Goal: Task Accomplishment & Management: Use online tool/utility

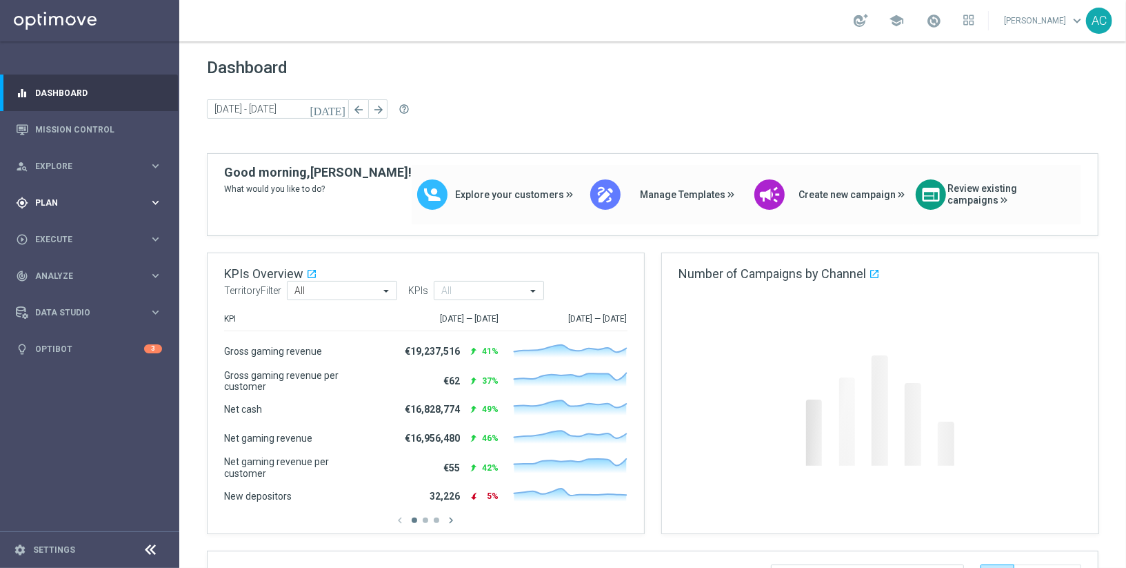
click at [104, 199] on span "Plan" at bounding box center [92, 203] width 114 height 8
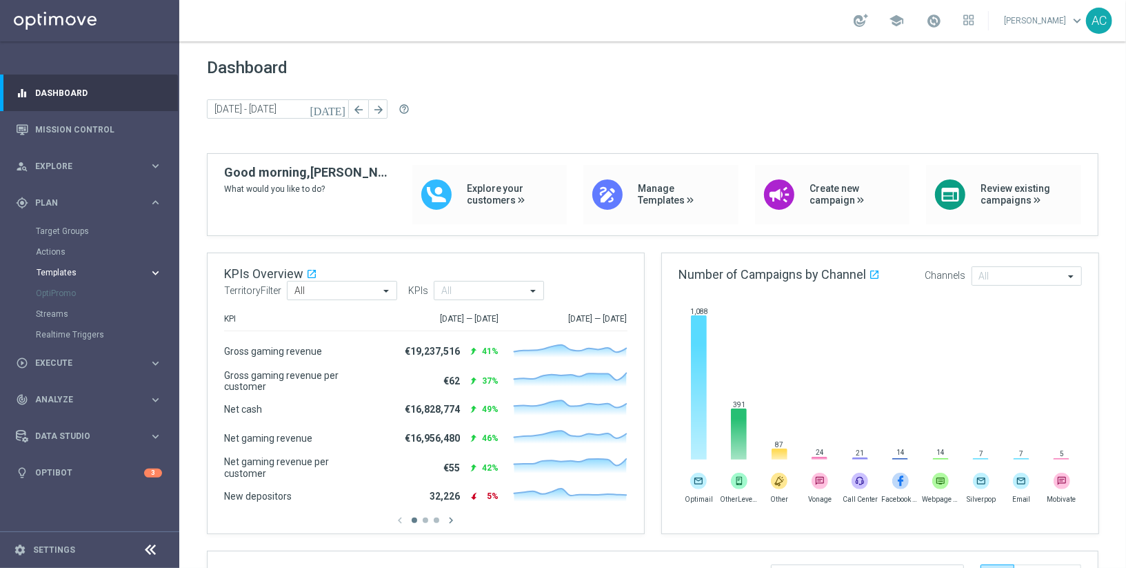
click at [65, 271] on span "Templates" at bounding box center [86, 272] width 99 height 8
click at [70, 296] on link "Optimail" at bounding box center [93, 293] width 101 height 11
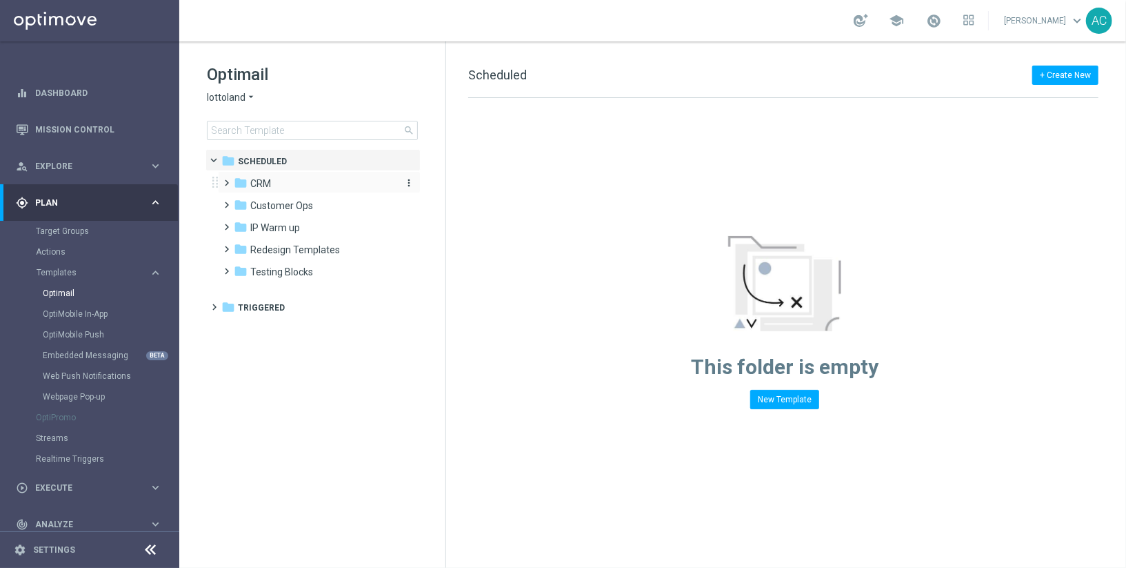
click at [260, 181] on span "CRM" at bounding box center [260, 183] width 21 height 12
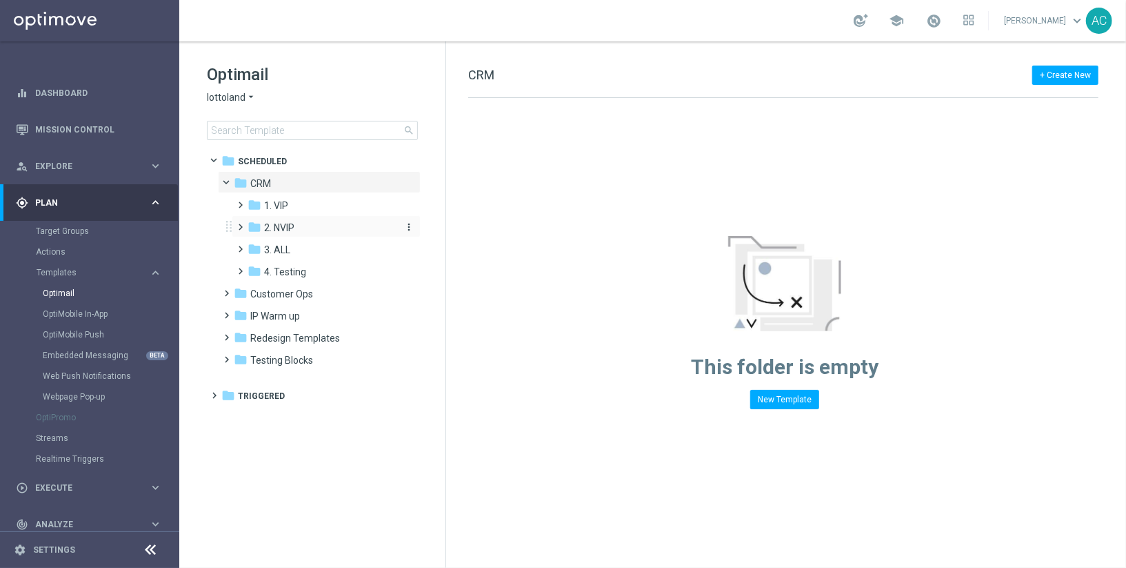
click at [290, 223] on span "2. NVIP" at bounding box center [279, 227] width 30 height 12
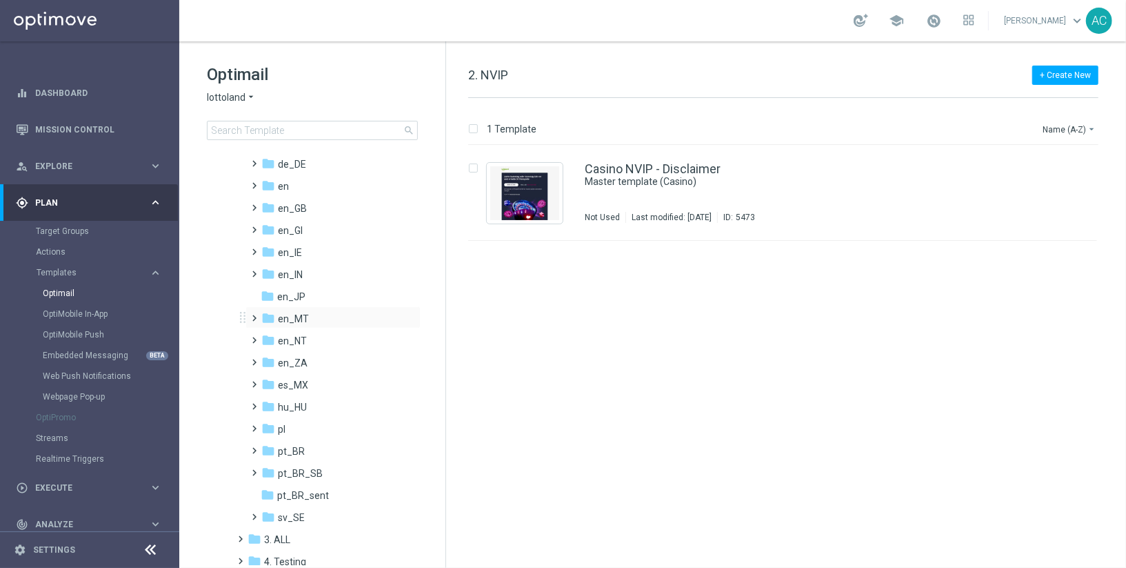
scroll to position [132, 0]
click at [307, 297] on div "folder en_IN" at bounding box center [328, 294] width 135 height 16
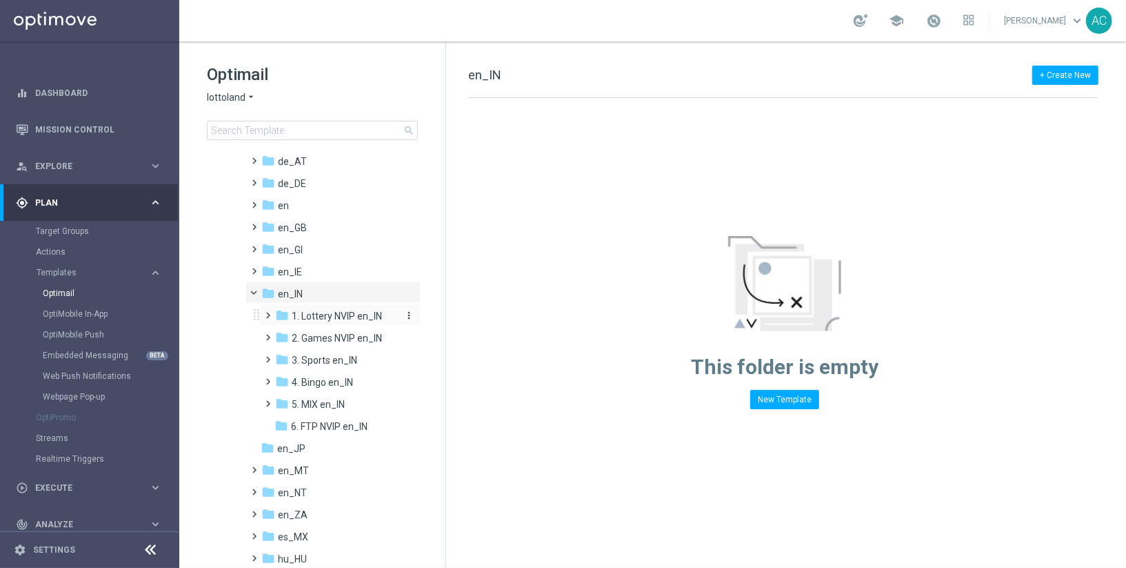
click at [341, 323] on div "folder 1. Lottery NVIP en_IN" at bounding box center [336, 316] width 123 height 16
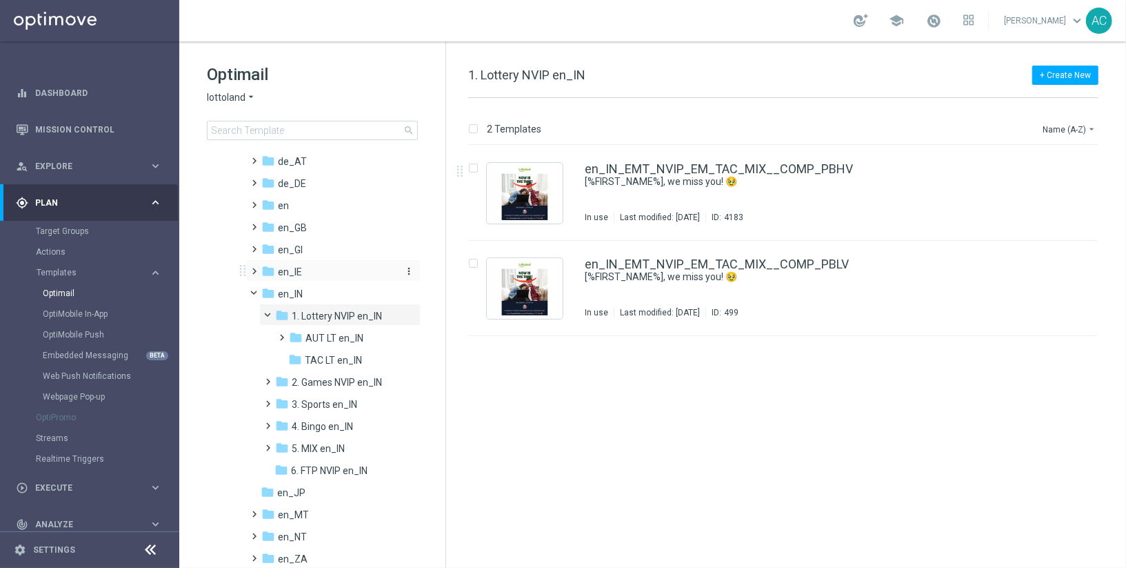
click at [308, 271] on div "folder en_IE" at bounding box center [328, 272] width 135 height 16
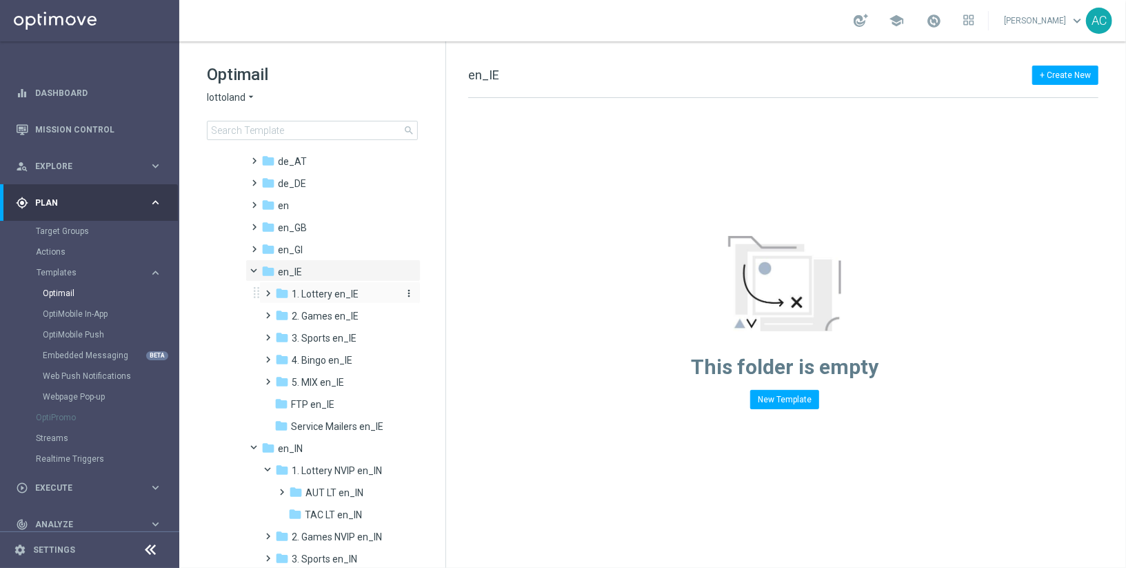
click at [331, 296] on span "1. Lottery en_IE" at bounding box center [325, 294] width 67 height 12
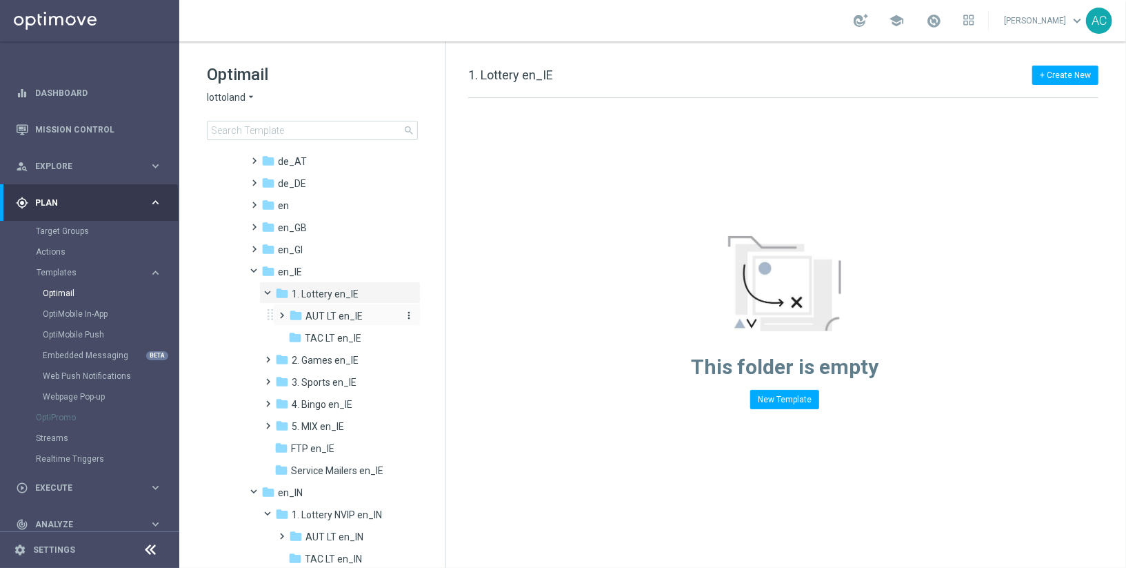
click at [340, 313] on span "AUT LT en_IE" at bounding box center [334, 316] width 57 height 12
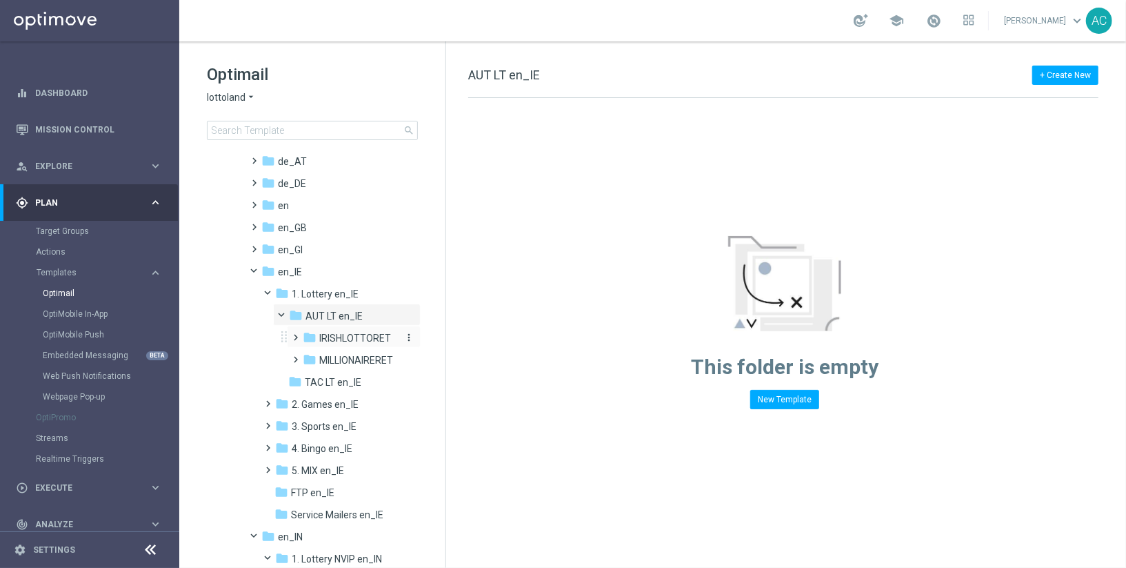
click at [337, 342] on span "IRISHLOTTORET" at bounding box center [355, 338] width 72 height 12
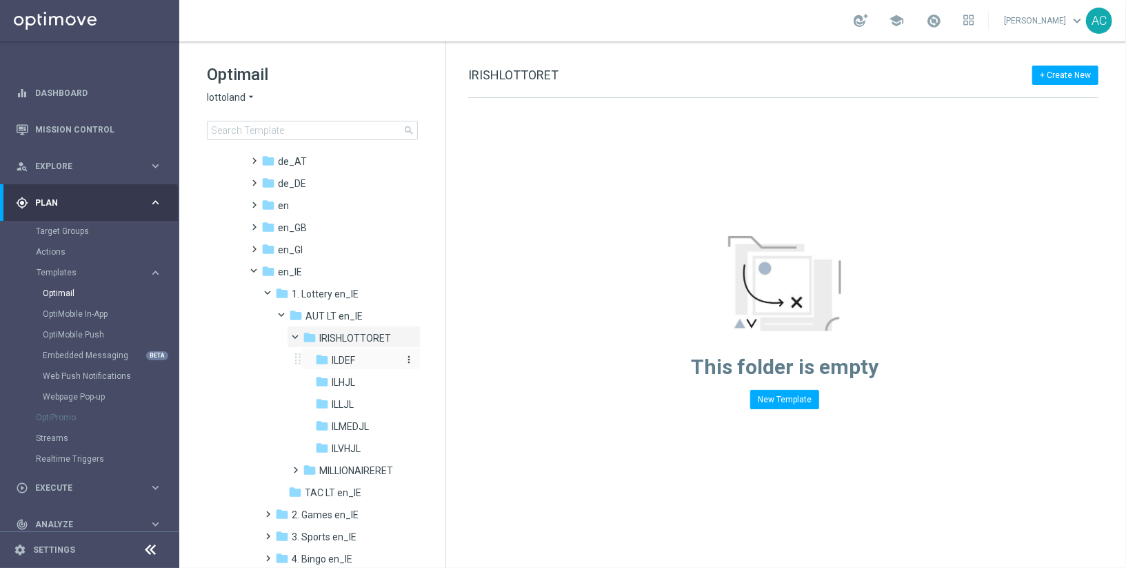
click at [344, 357] on span "ILDEF" at bounding box center [343, 360] width 23 height 12
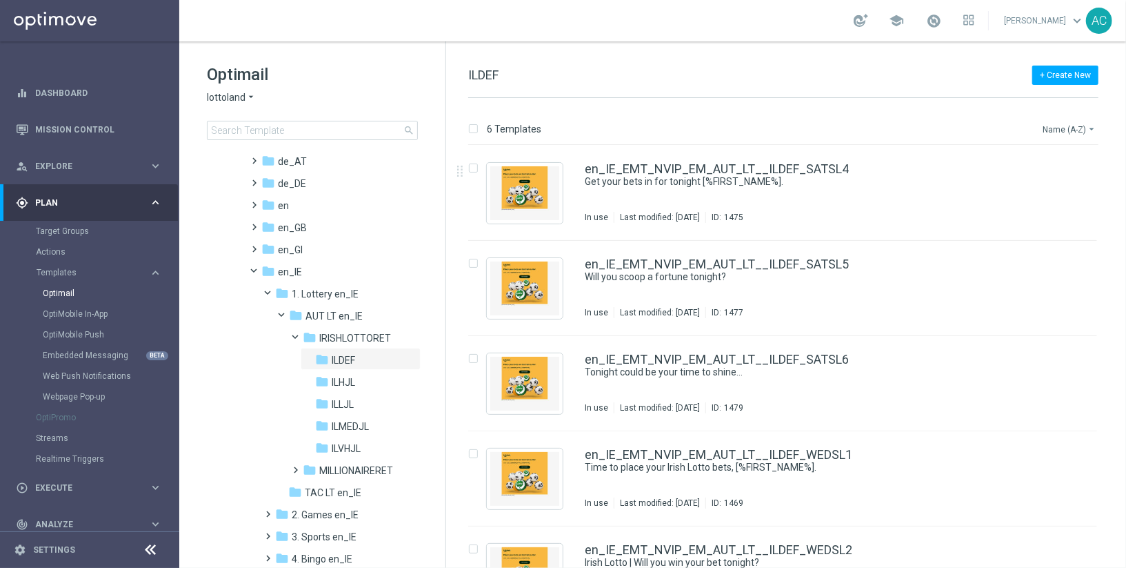
click at [1070, 124] on button "Name (A-Z) arrow_drop_down" at bounding box center [1069, 129] width 57 height 17
click at [1052, 194] on span "Date Modified (Newest)" at bounding box center [1045, 191] width 92 height 10
click at [355, 379] on span "ILHJL" at bounding box center [343, 382] width 23 height 12
click at [370, 422] on div "folder ILMEDJL" at bounding box center [359, 427] width 89 height 16
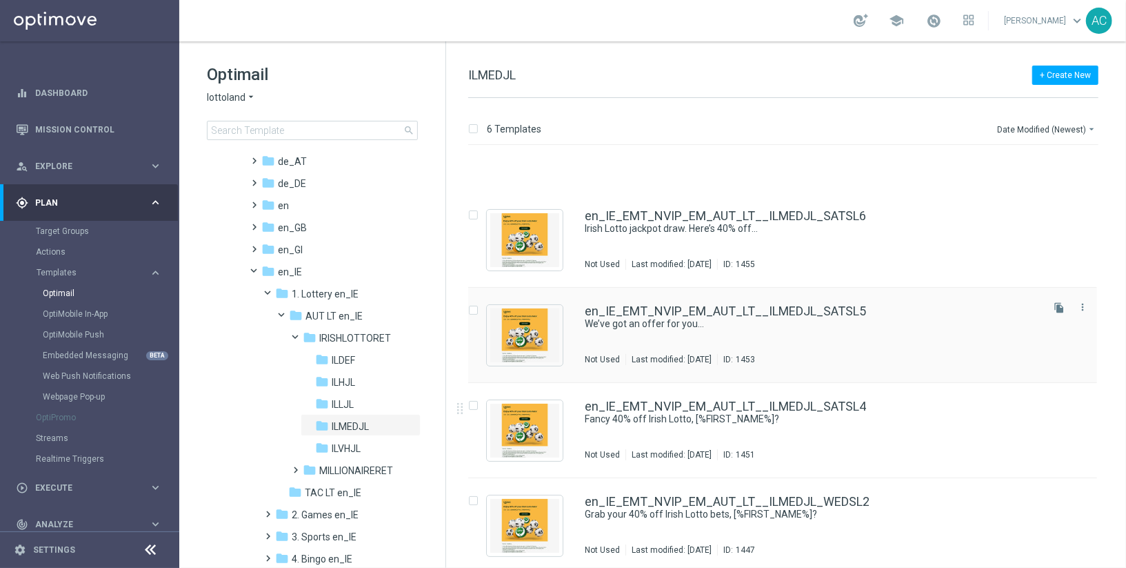
scroll to position [148, 0]
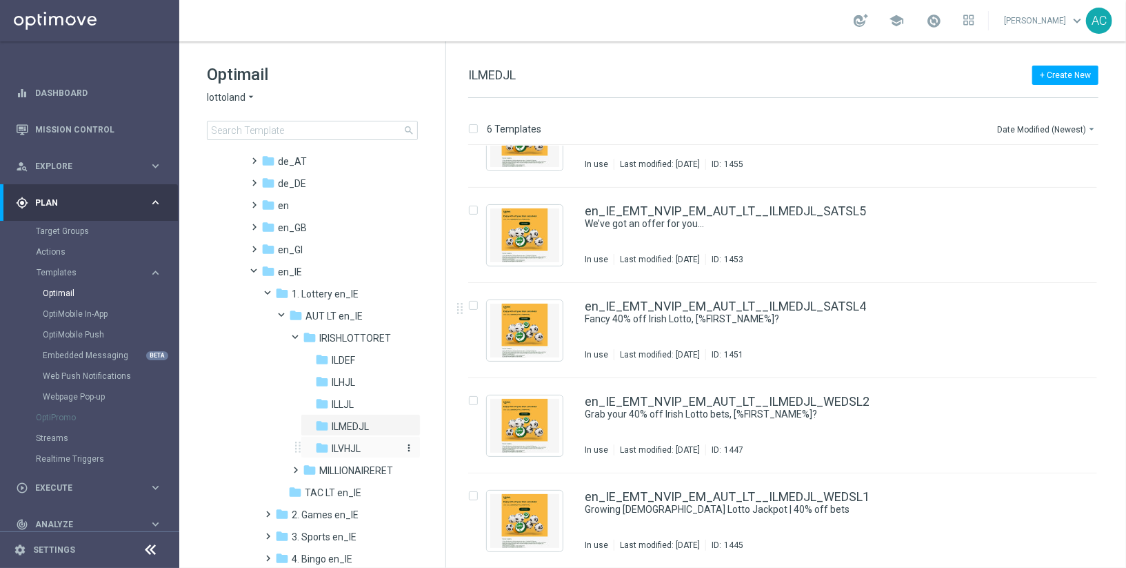
click at [380, 448] on div "folder ILVHJL" at bounding box center [359, 449] width 89 height 16
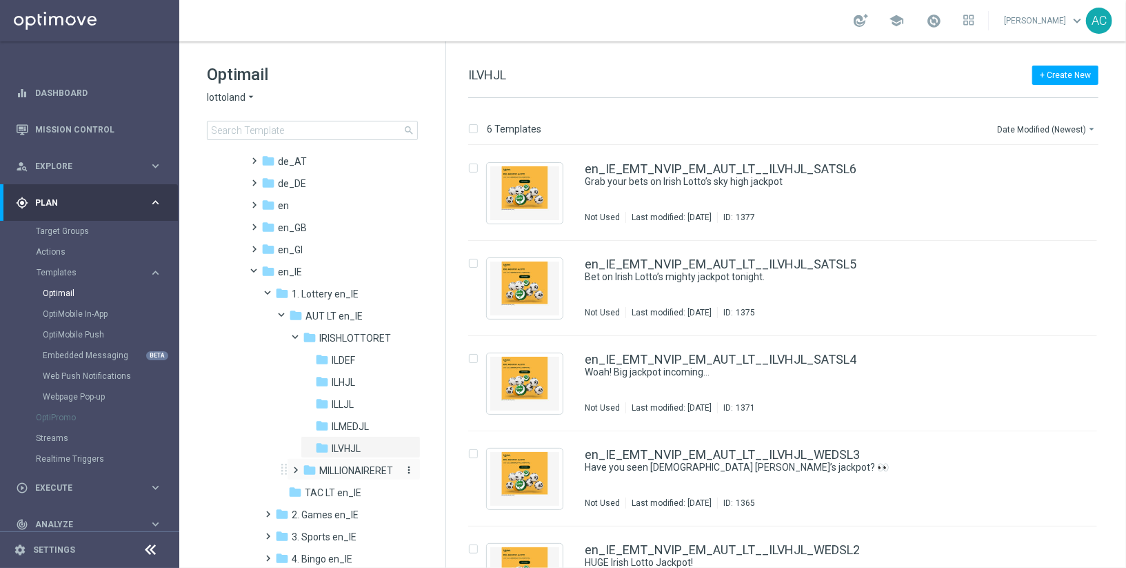
click at [354, 470] on span "MILLIONAIRERET" at bounding box center [356, 470] width 74 height 12
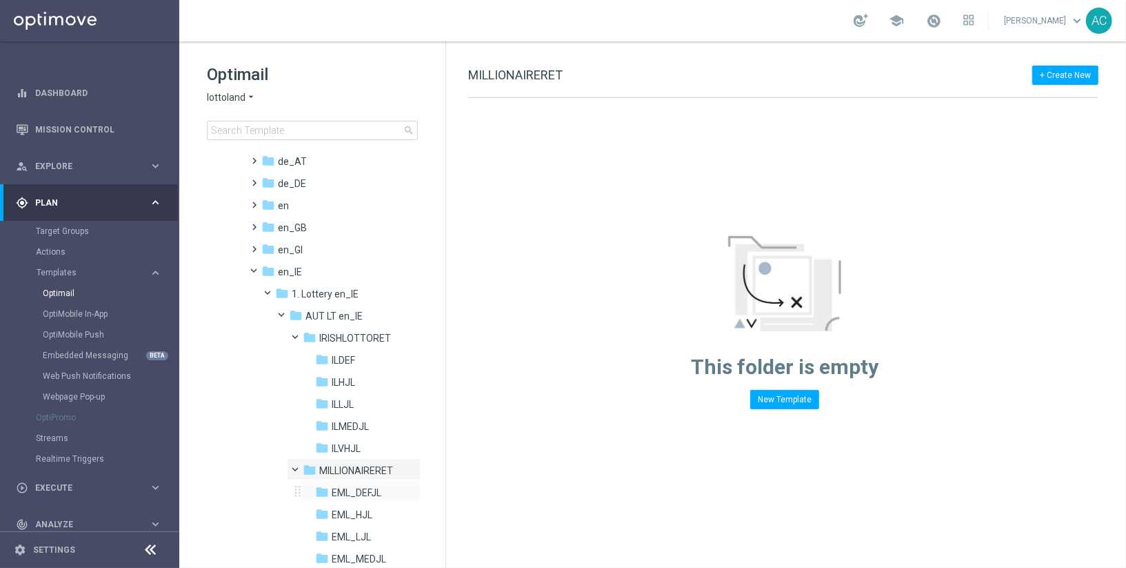
click at [331, 501] on div "folder EML_DEFJL more_vert" at bounding box center [361, 491] width 120 height 22
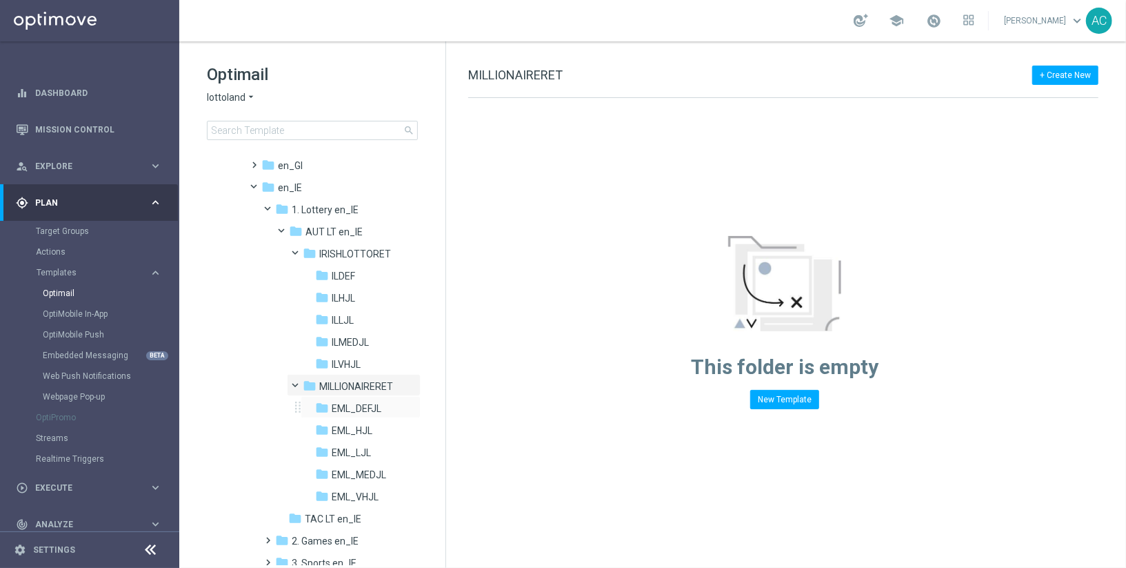
scroll to position [266, 0]
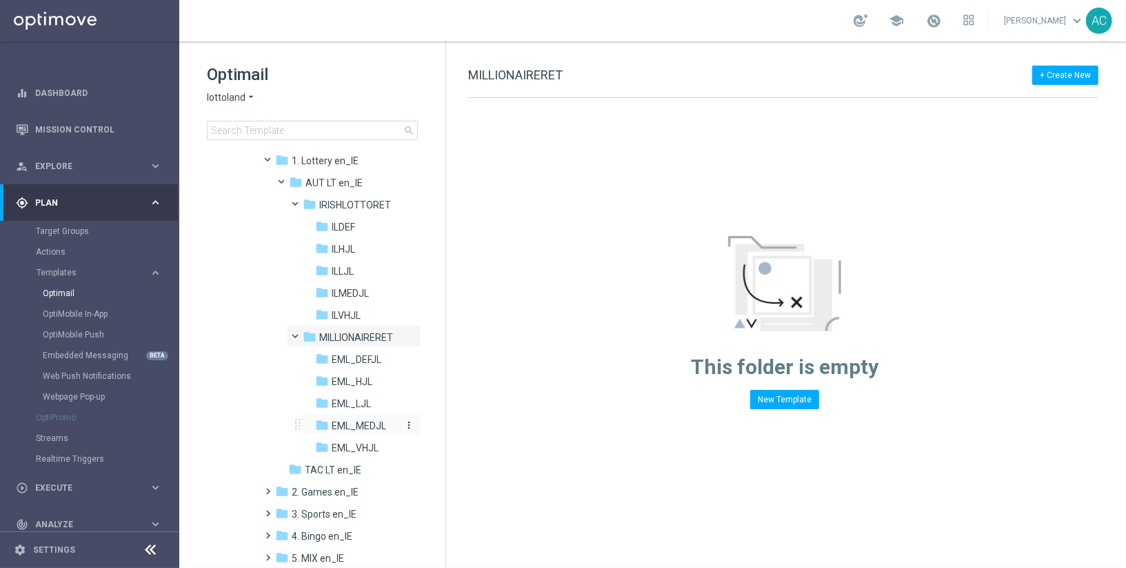
click at [348, 422] on span "EML_MEDJL" at bounding box center [359, 425] width 54 height 12
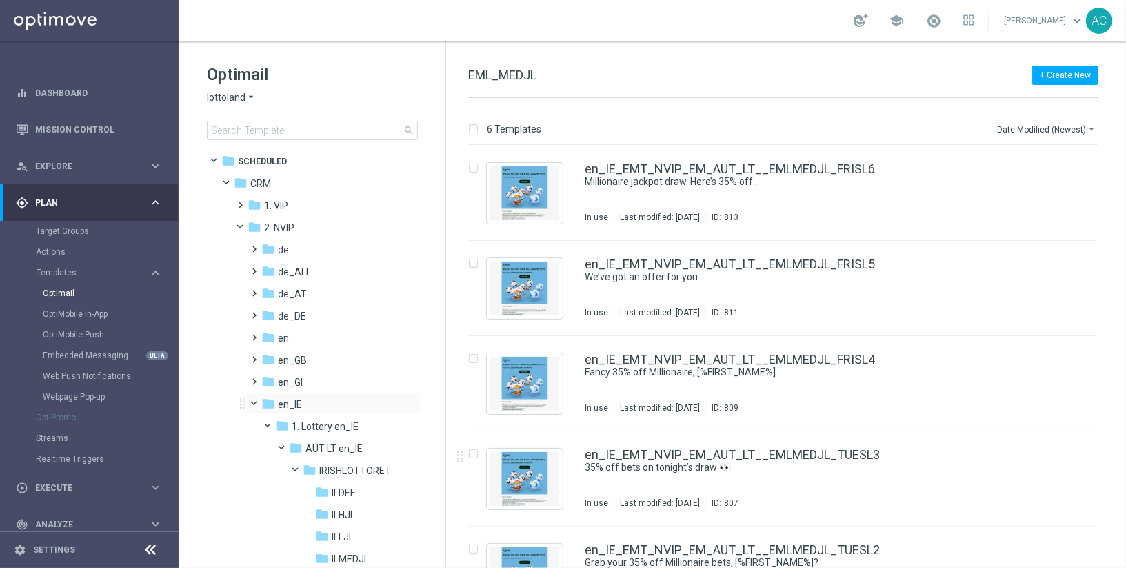
click at [258, 400] on span at bounding box center [261, 400] width 6 height 6
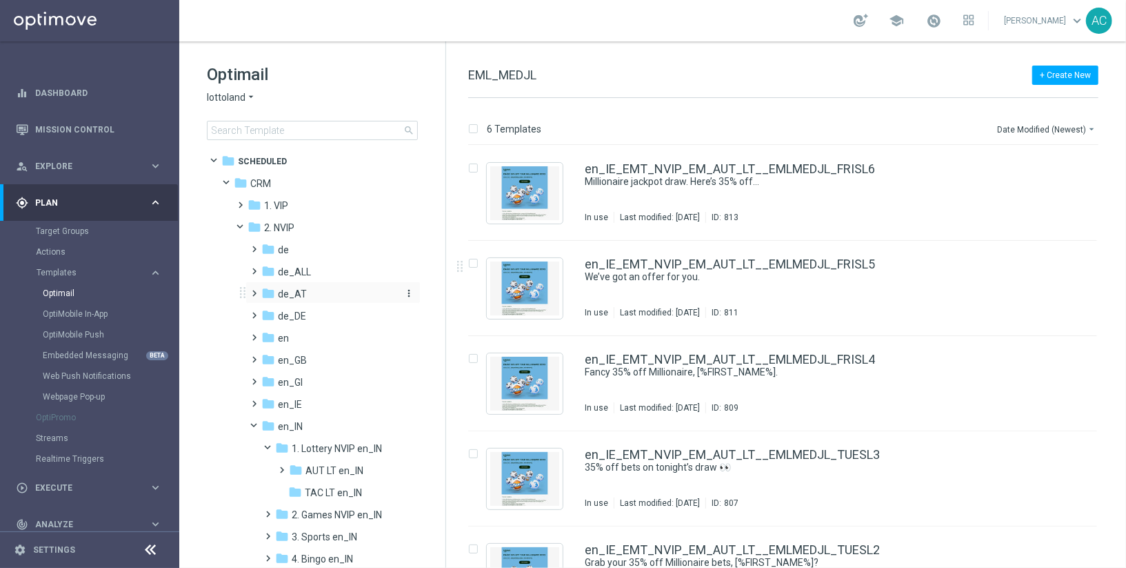
click at [262, 296] on icon "folder" at bounding box center [268, 293] width 14 height 14
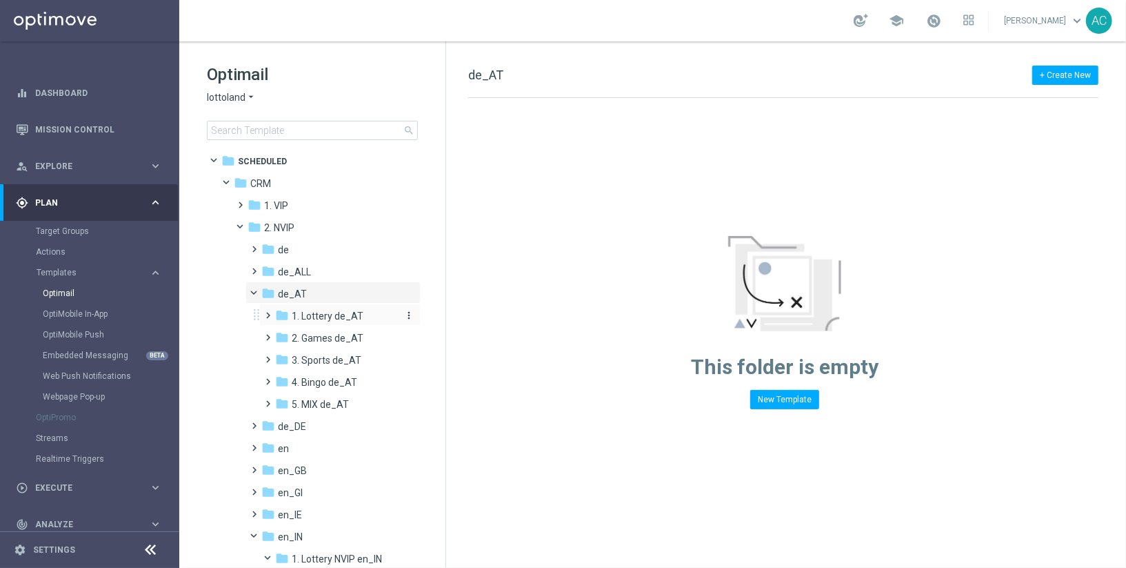
click at [323, 318] on span "1. Lottery de_AT" at bounding box center [328, 316] width 72 height 12
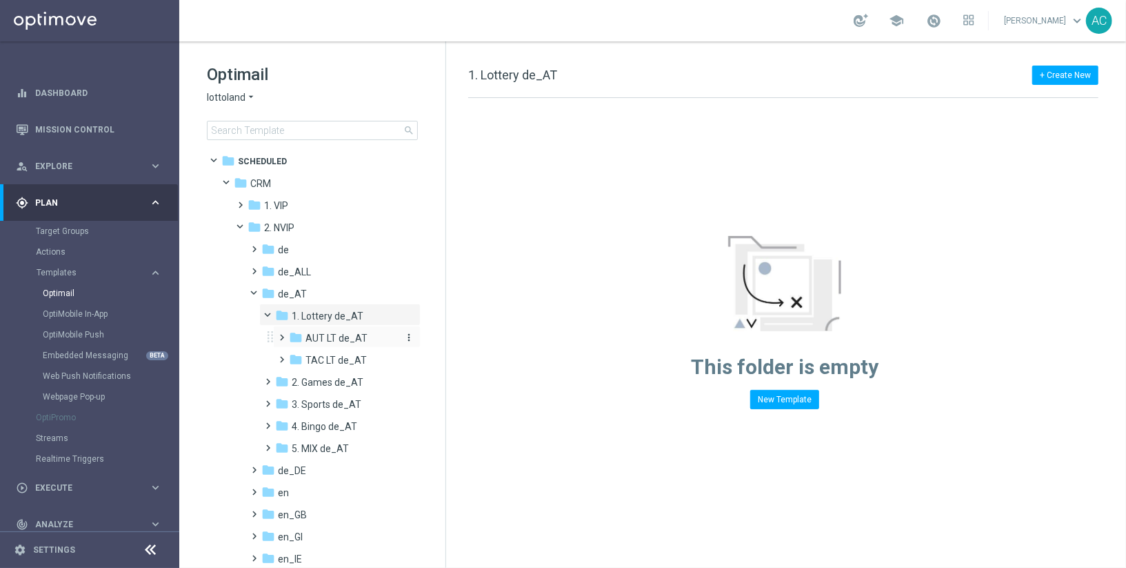
click at [329, 332] on span "AUT LT de_AT" at bounding box center [337, 338] width 62 height 12
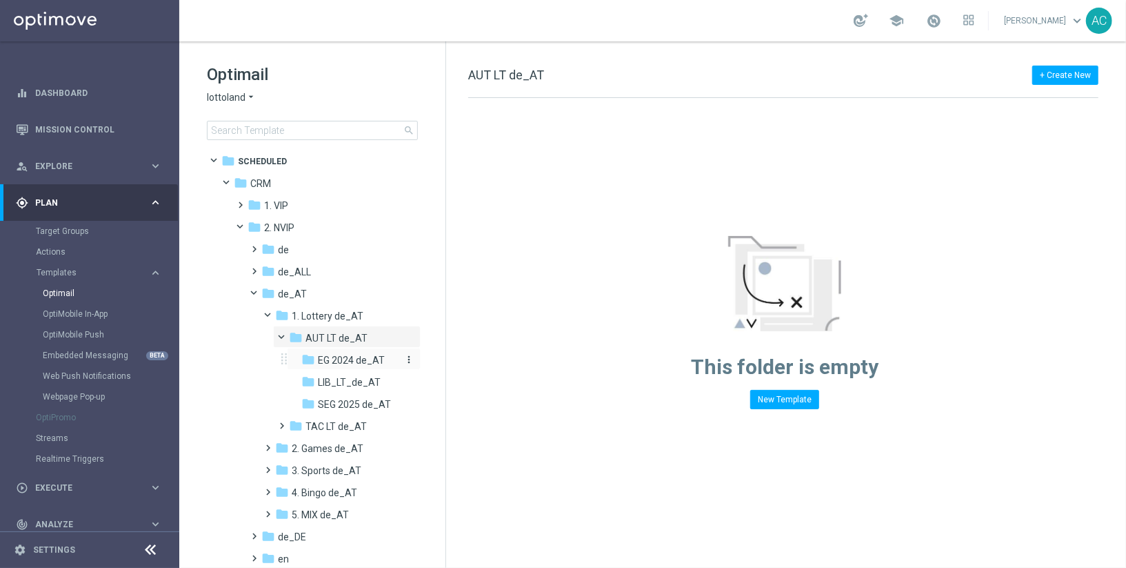
click at [338, 363] on span "EG 2024 de_AT" at bounding box center [351, 360] width 67 height 12
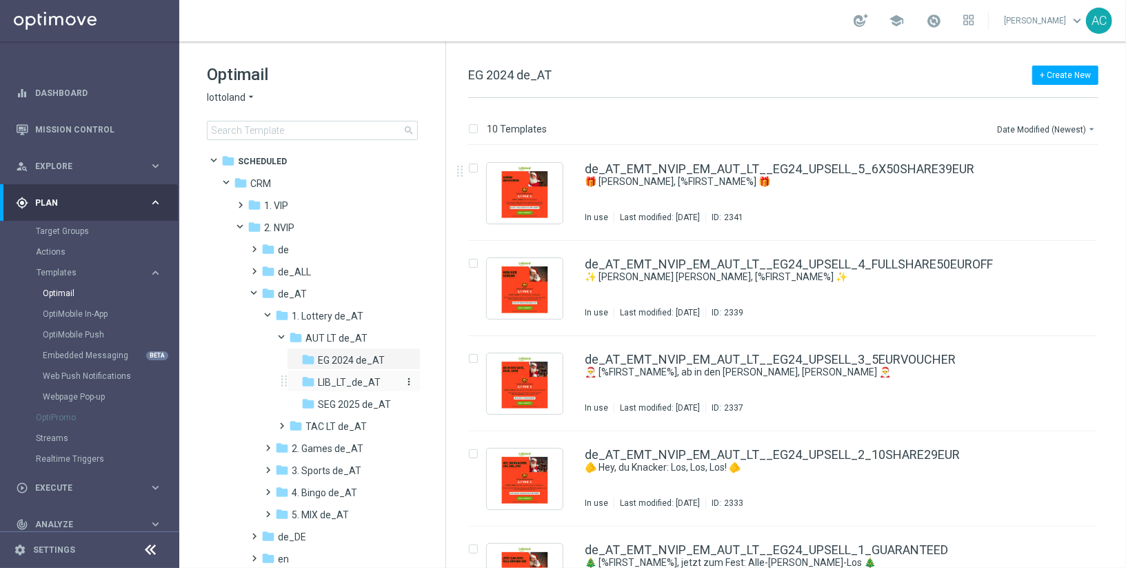
click at [350, 384] on span "LIB_LT_de_AT" at bounding box center [349, 382] width 63 height 12
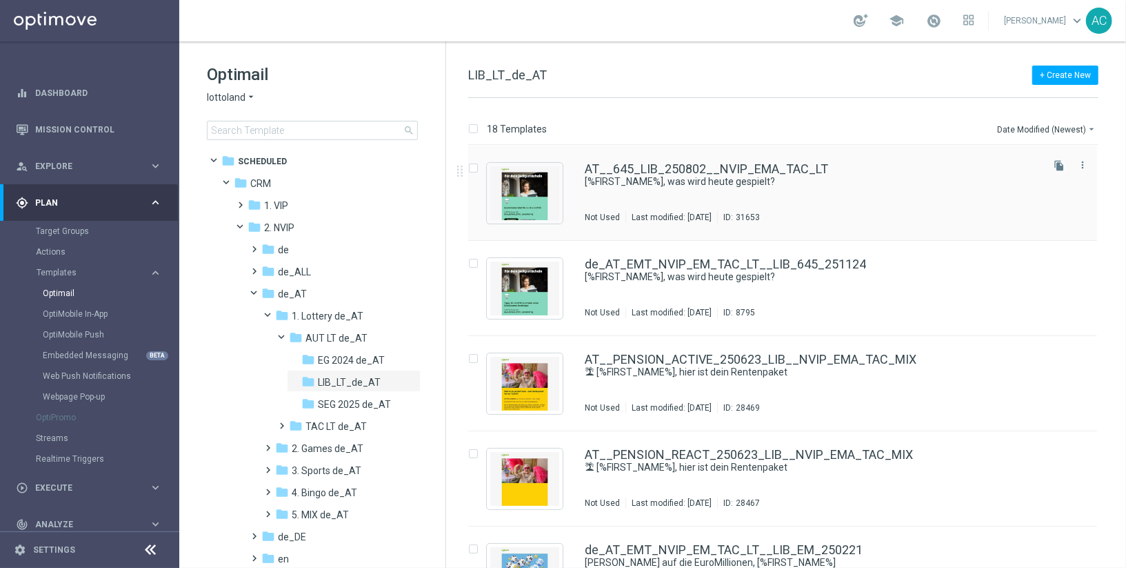
click at [789, 199] on div "AT__645_LIB_250802__NVIP_EMA_TAC_LT [%FIRST_NAME%], was wird heute gespielt? No…" at bounding box center [812, 193] width 455 height 60
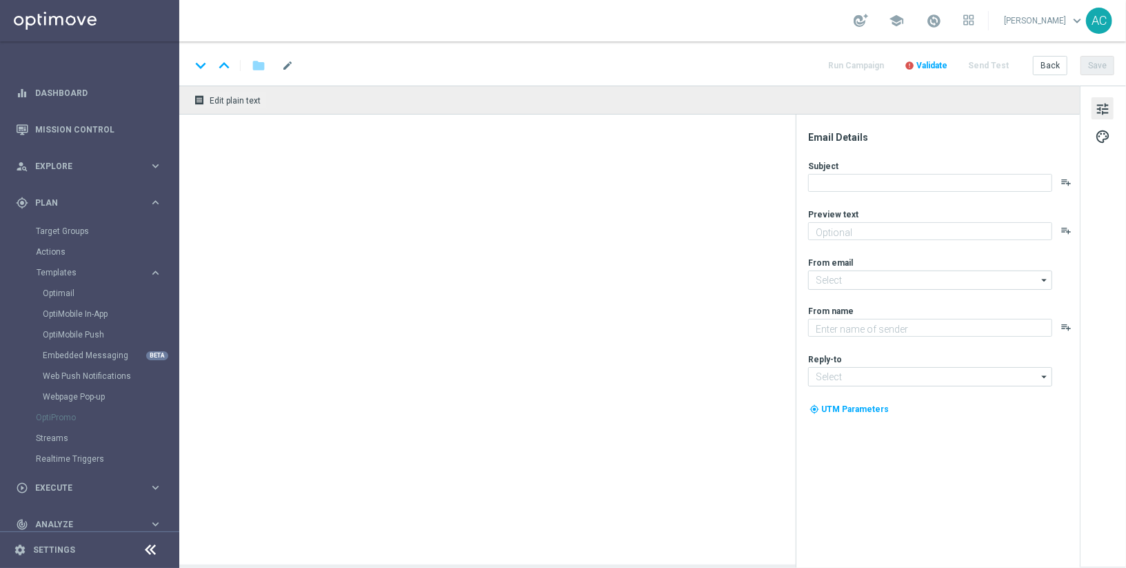
type textarea "LOTTO 6 aus 45 mit EuroDreams-Gratistipp!"
type textarea "Lottoland"
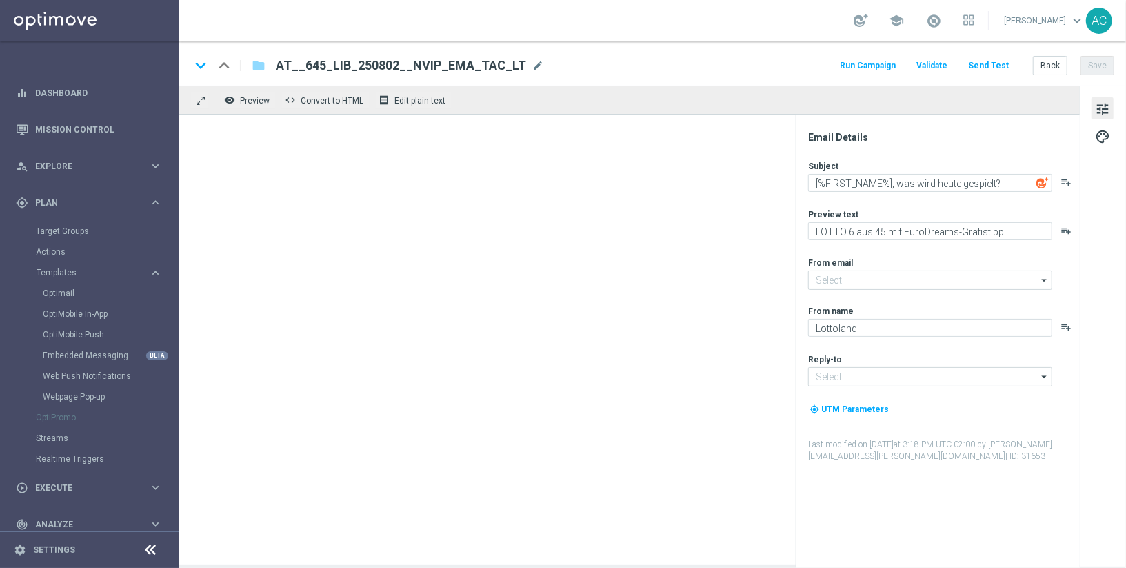
type input "mail@crm.lottoland.com"
type input "service@lottoland.com"
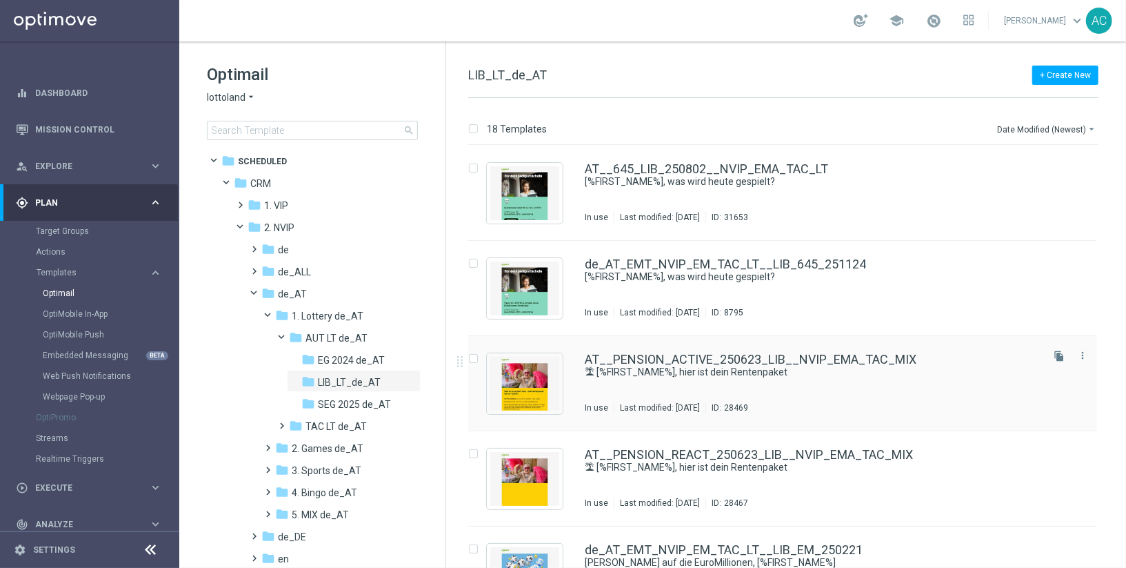
click at [677, 402] on div "Last modified: Thursday, June 19, 2025" at bounding box center [660, 407] width 91 height 11
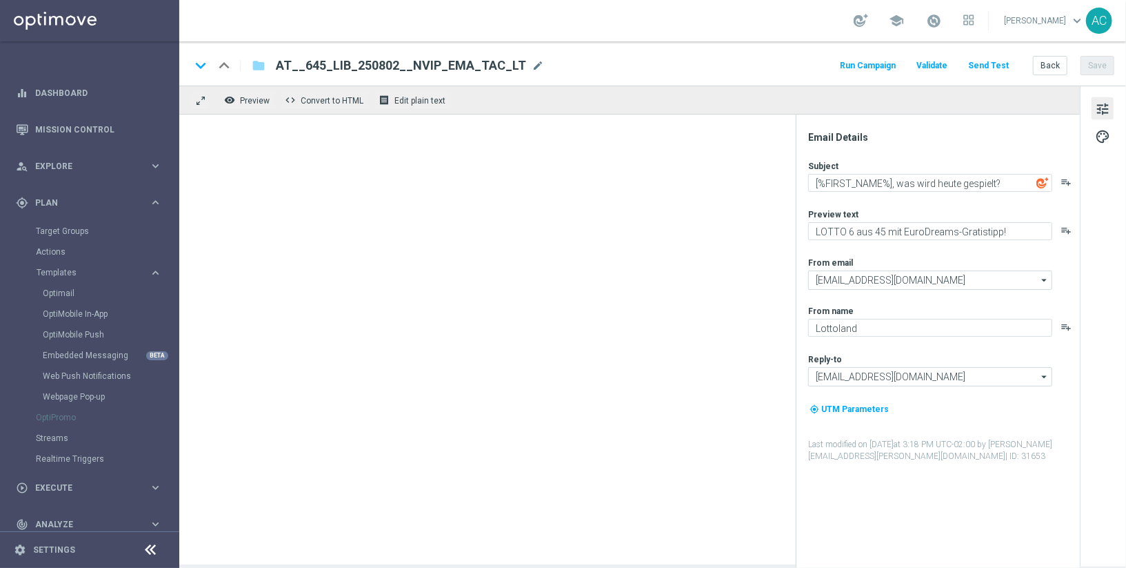
type textarea "🏝 [%FIRST_NAME%], hier ist dein Rentenpaket"
type textarea "Spar dich sorgenfrei."
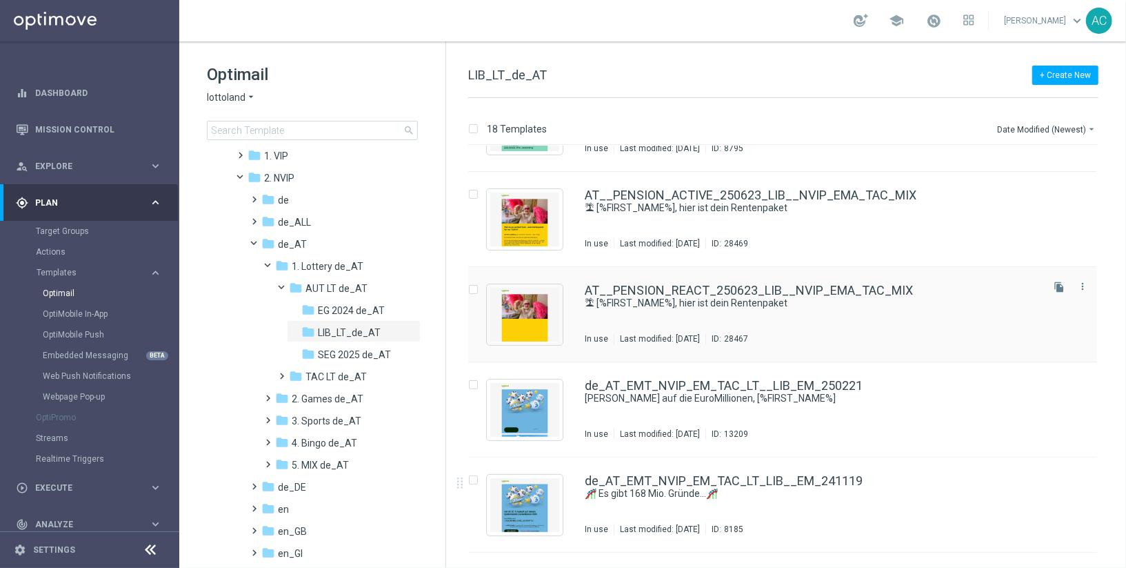
scroll to position [177, 0]
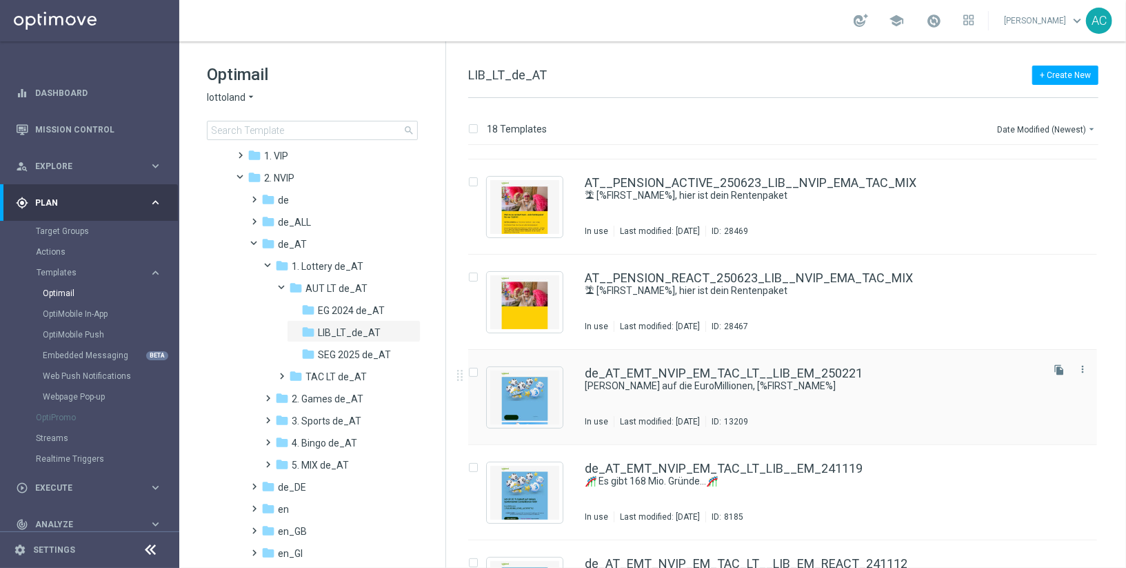
click at [613, 408] on div "de_AT_EMT_NVIP_EM_TAC_LT__LIB_EM_250221 Deine Riesenchancen auf die EuroMillion…" at bounding box center [812, 397] width 455 height 60
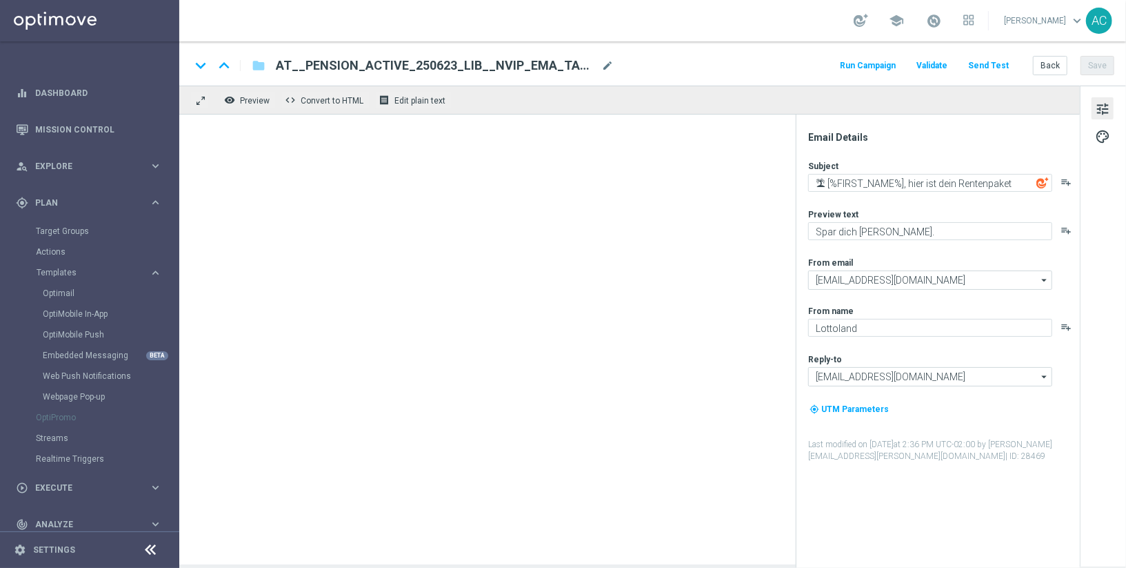
type textarea "Deine Riesenchancen auf die EuroMillionen, [%FIRST_NAME%]"
type textarea "Jetzt Sparpreis sichern."
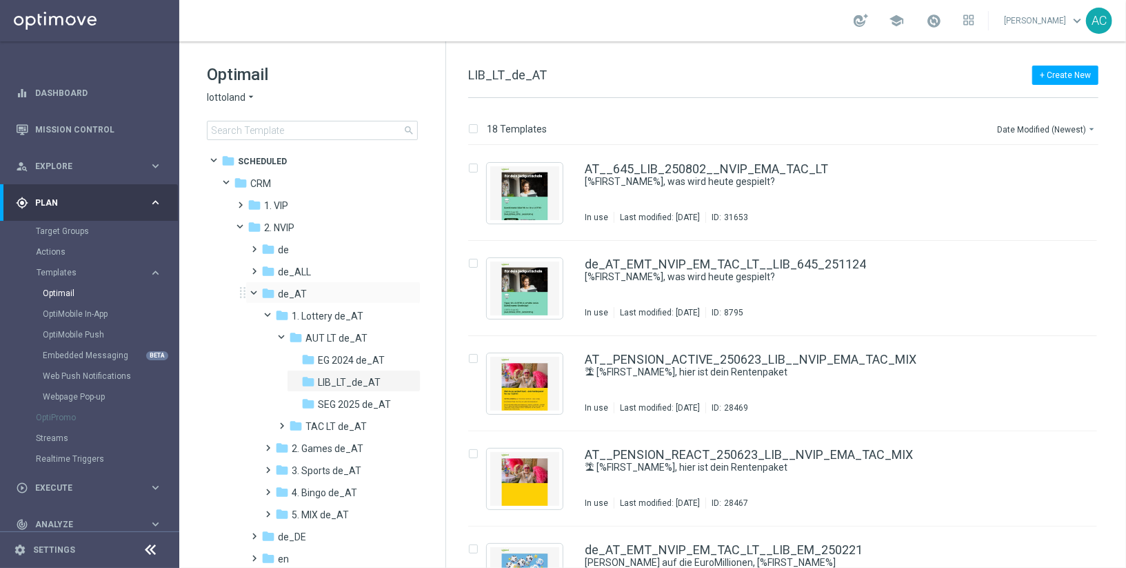
click at [258, 293] on span at bounding box center [261, 290] width 6 height 6
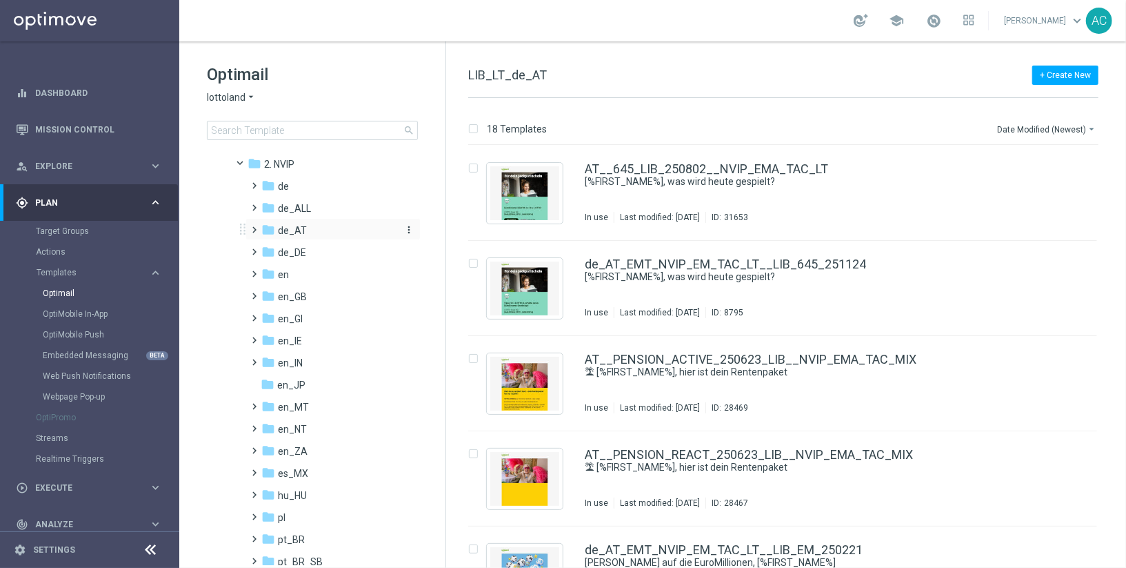
scroll to position [68, 0]
click at [255, 288] on span at bounding box center [252, 286] width 6 height 6
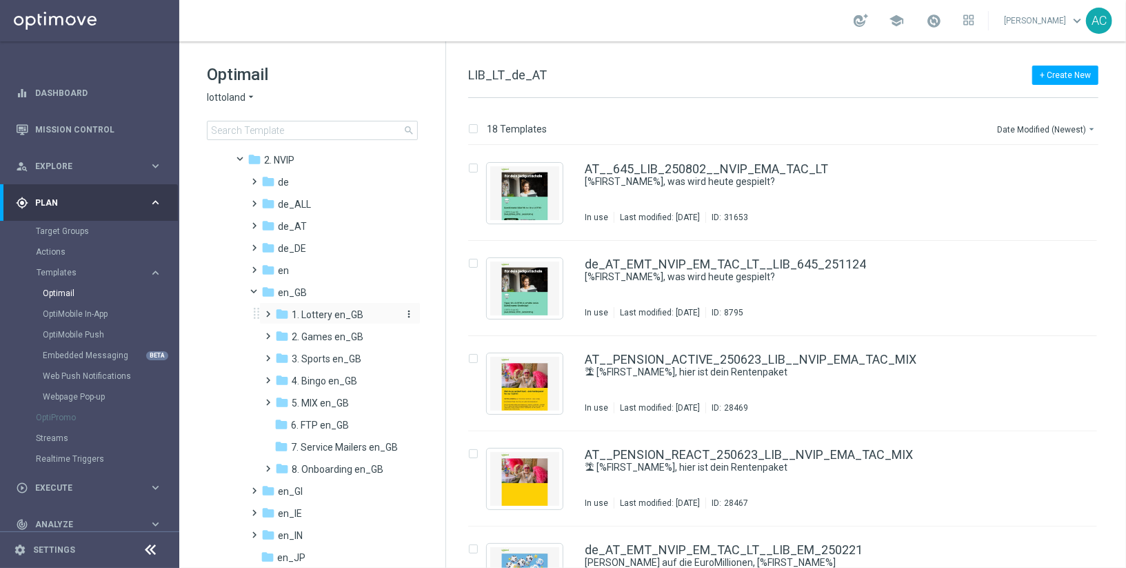
click at [330, 312] on span "1. Lottery en_GB" at bounding box center [328, 314] width 72 height 12
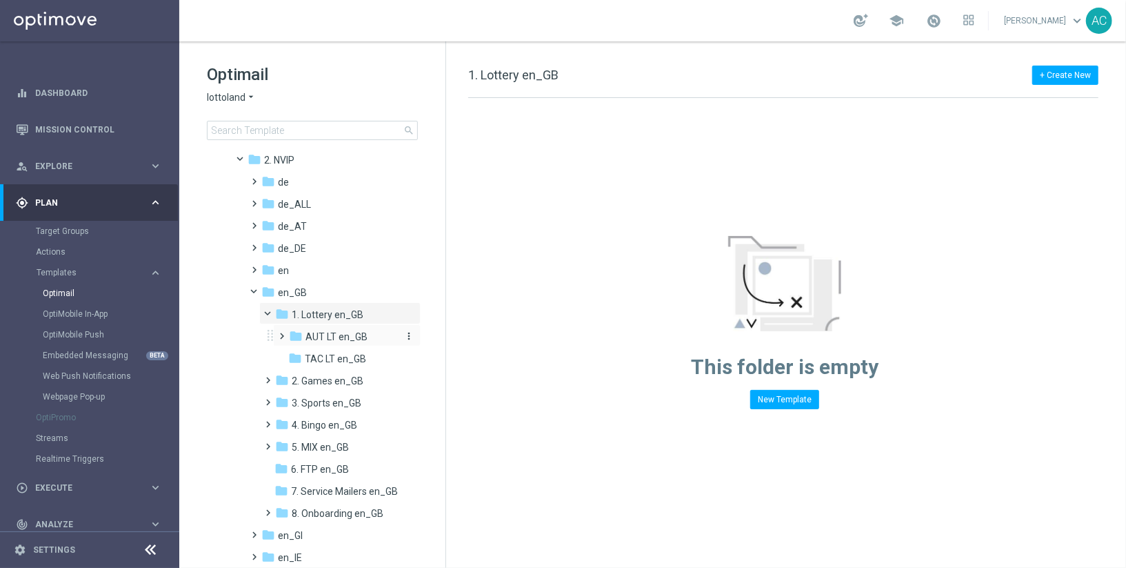
click at [339, 332] on span "AUT LT en_GB" at bounding box center [337, 336] width 62 height 12
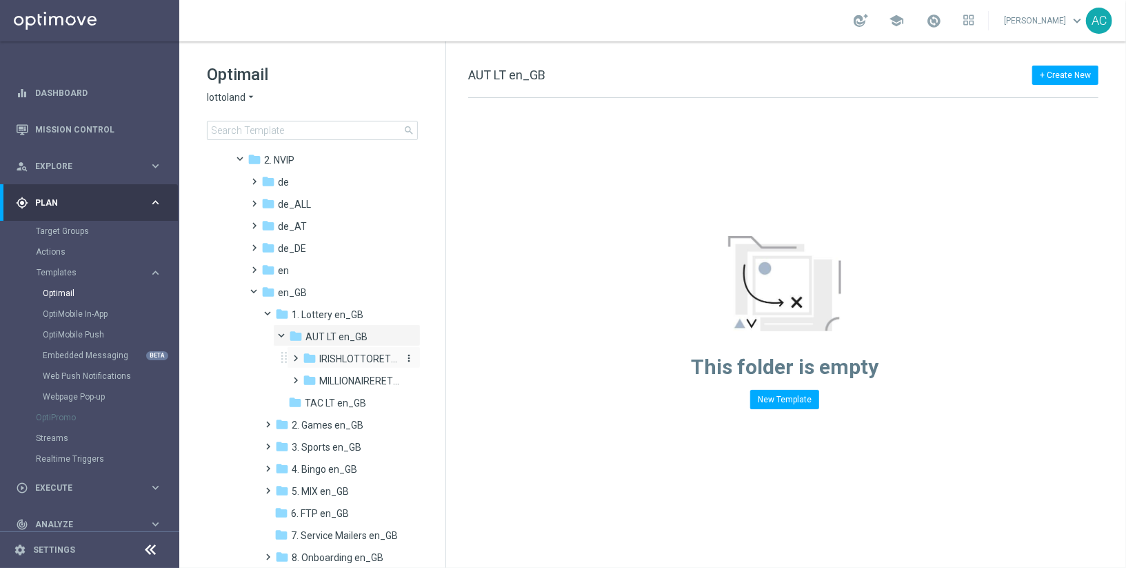
click at [352, 361] on span "IRISHLOTTORET_GB" at bounding box center [359, 358] width 80 height 12
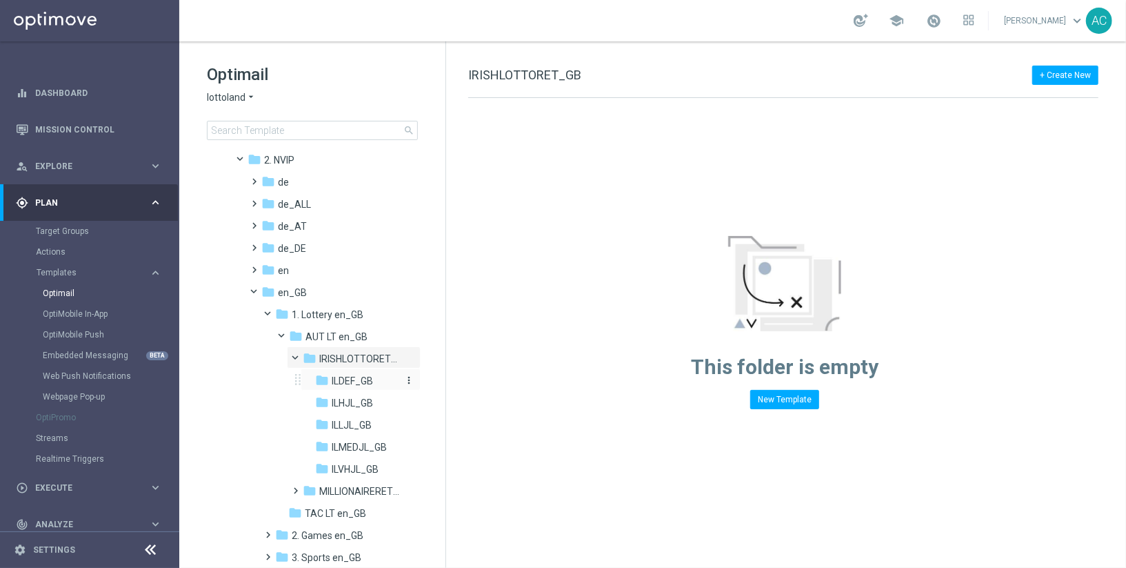
click at [357, 381] on span "ILDEF_GB" at bounding box center [352, 380] width 41 height 12
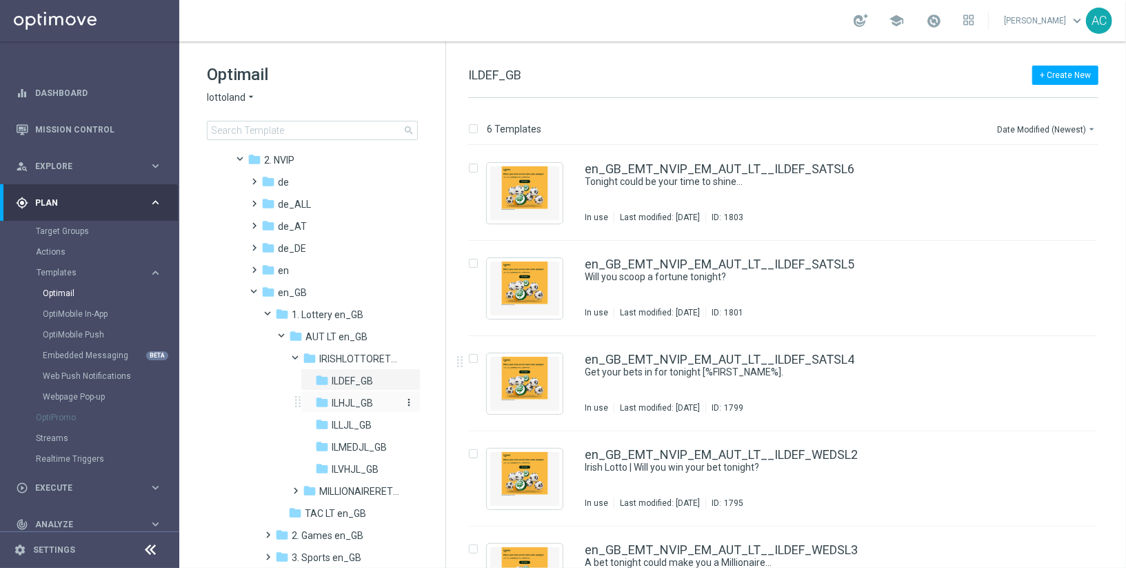
click at [357, 399] on span "ILHJL_GB" at bounding box center [352, 403] width 41 height 12
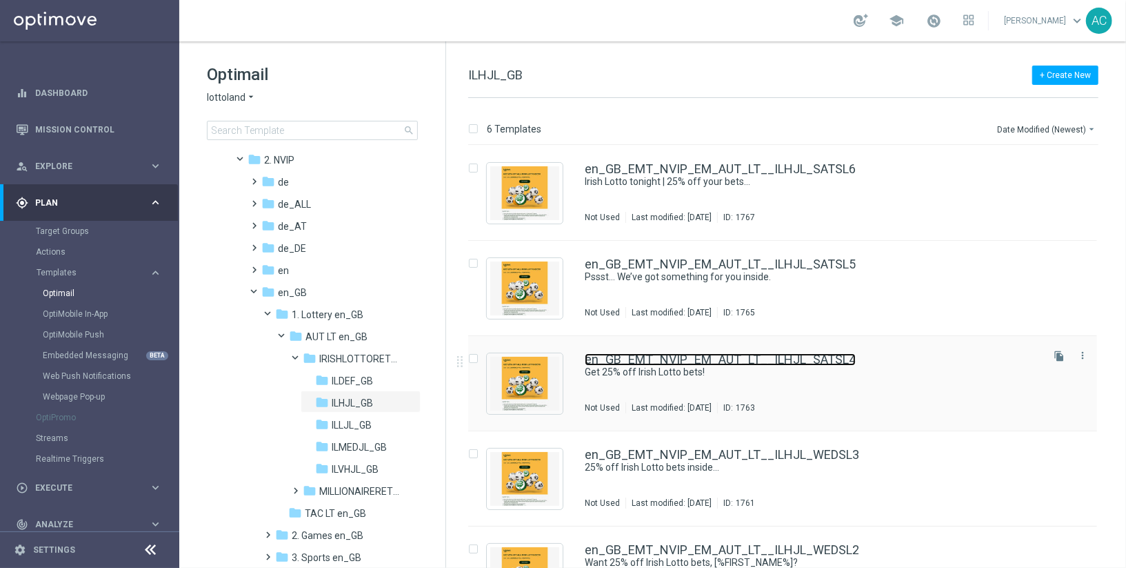
click at [766, 364] on link "en_GB_EMT_NVIP_EM_AUT_LT__ILHJL_SATSL4" at bounding box center [720, 359] width 271 height 12
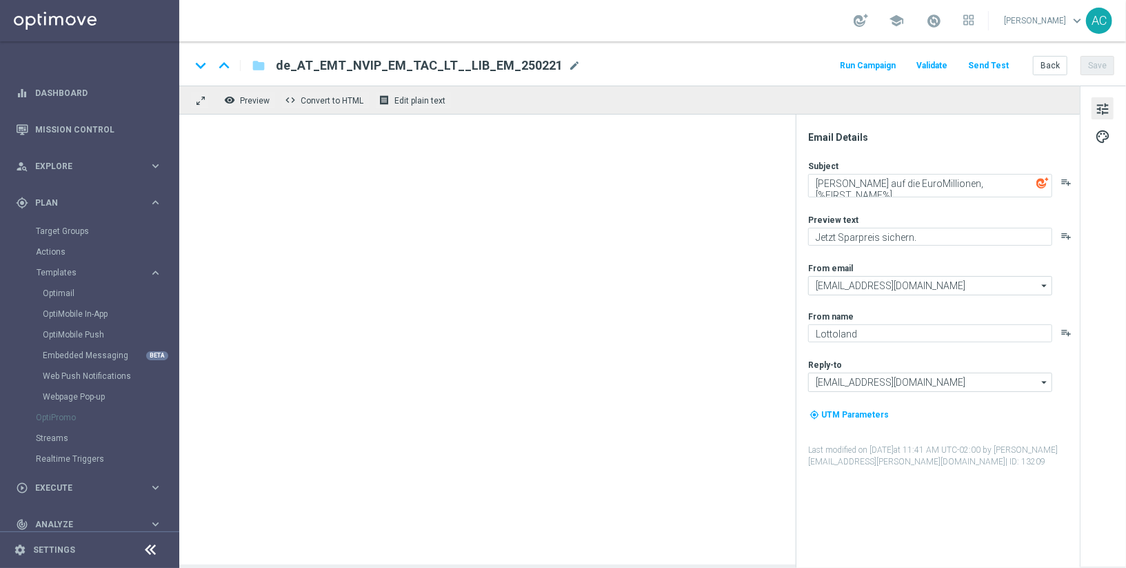
type textarea "Get 25% off Irish Lotto bets!"
type textarea "[%IRISHLOTTO_JACKPOT%]"
type input "support@lottoland.co.uk"
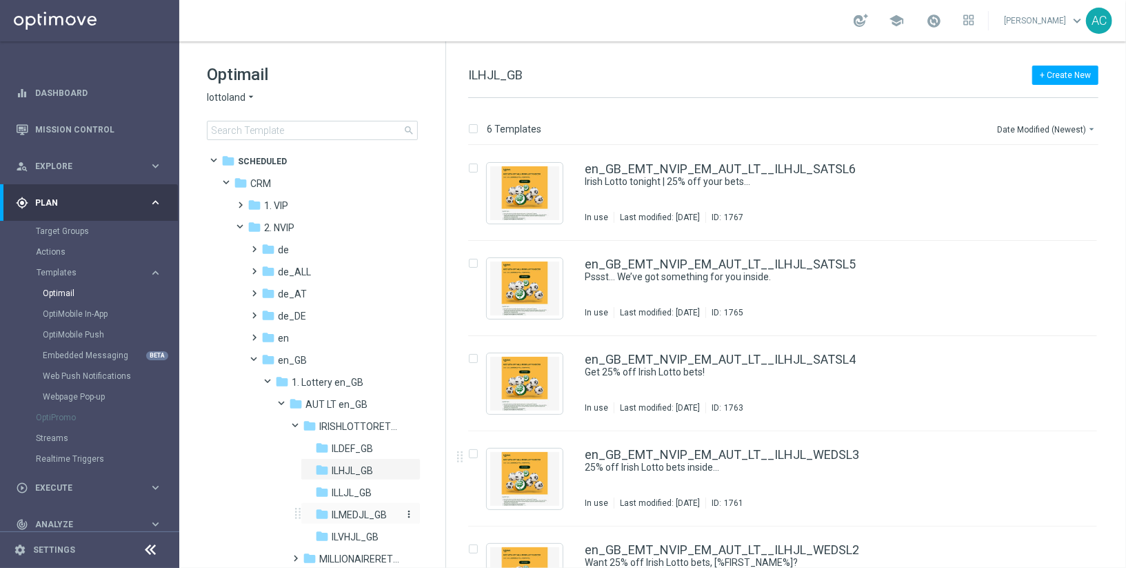
click at [361, 515] on span "ILMEDJL_GB" at bounding box center [359, 514] width 55 height 12
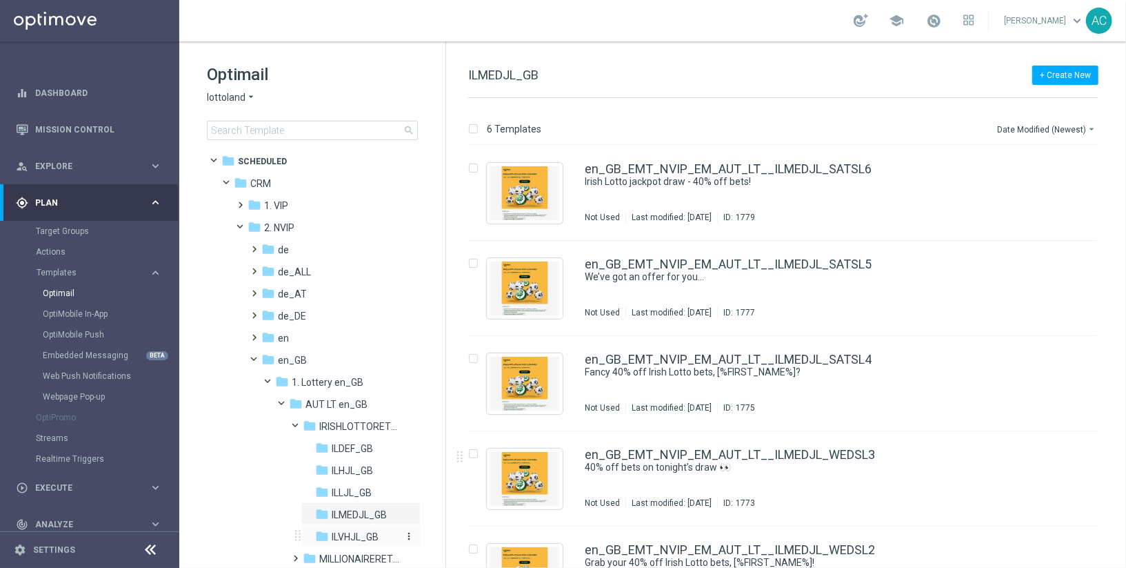
click at [359, 531] on span "ILVHJL_GB" at bounding box center [355, 536] width 47 height 12
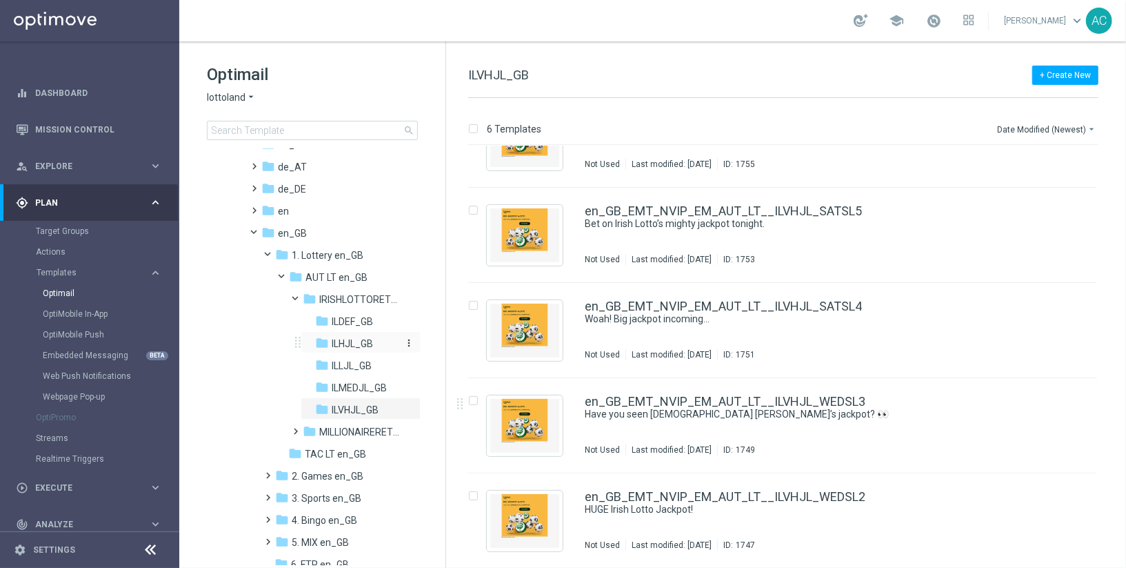
scroll to position [134, 0]
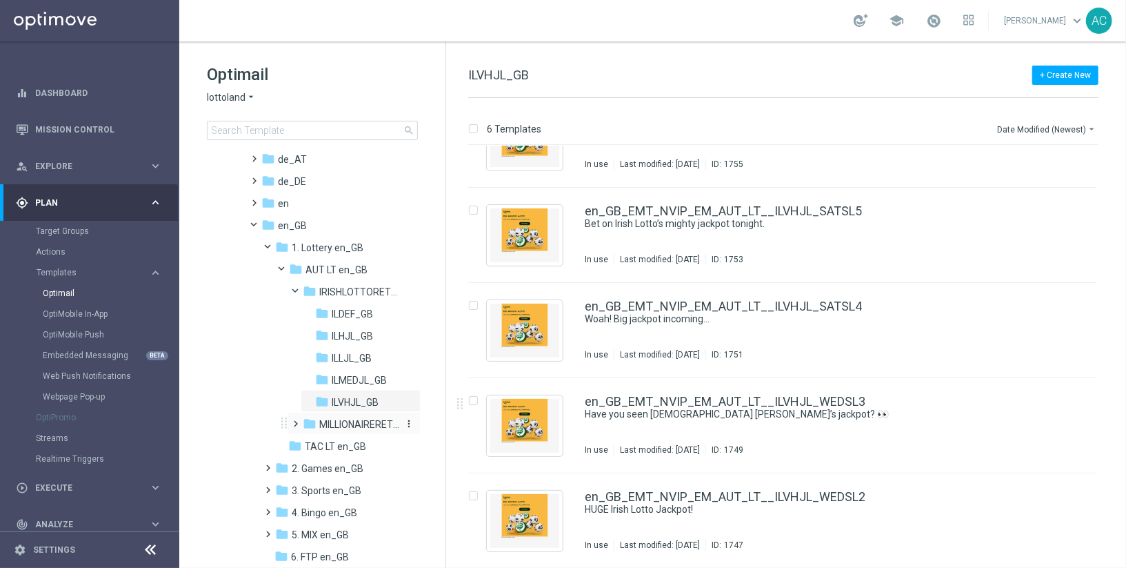
click at [337, 423] on span "MILLIONAIRERET_GB" at bounding box center [359, 424] width 80 height 12
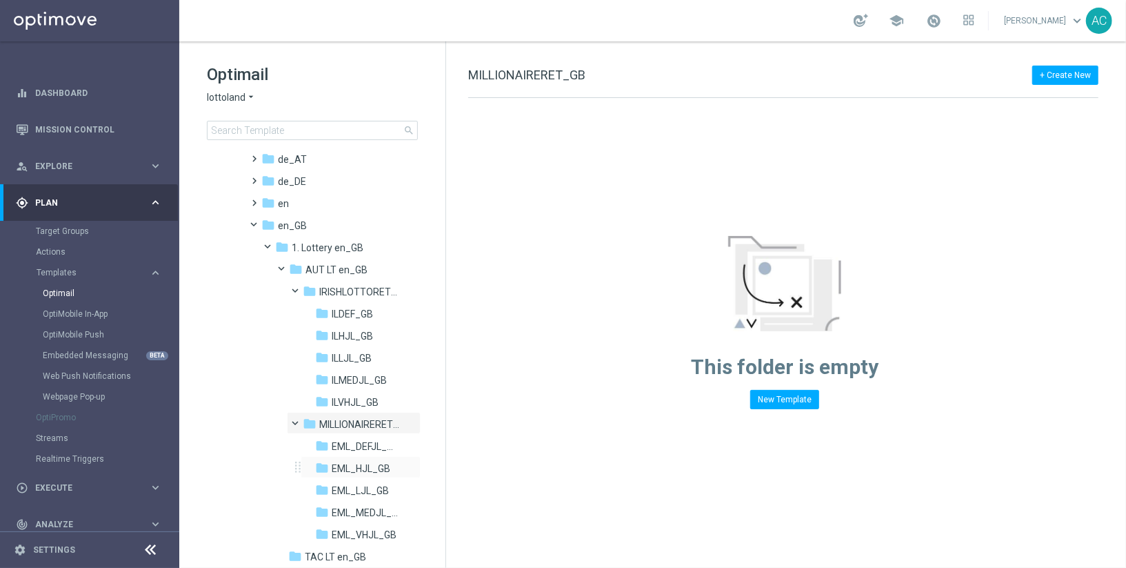
click at [364, 456] on div "folder EML_HJL_GB more_vert" at bounding box center [361, 467] width 120 height 22
click at [345, 440] on span "EML_DEFJL_GB" at bounding box center [365, 446] width 66 height 12
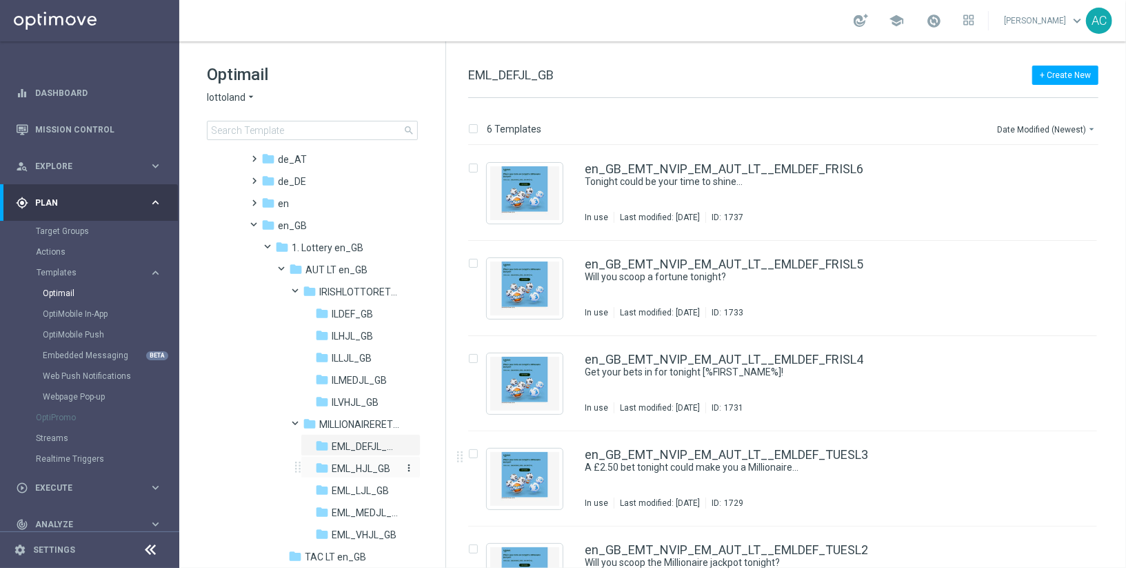
click at [376, 463] on span "EML_HJL_GB" at bounding box center [361, 468] width 59 height 12
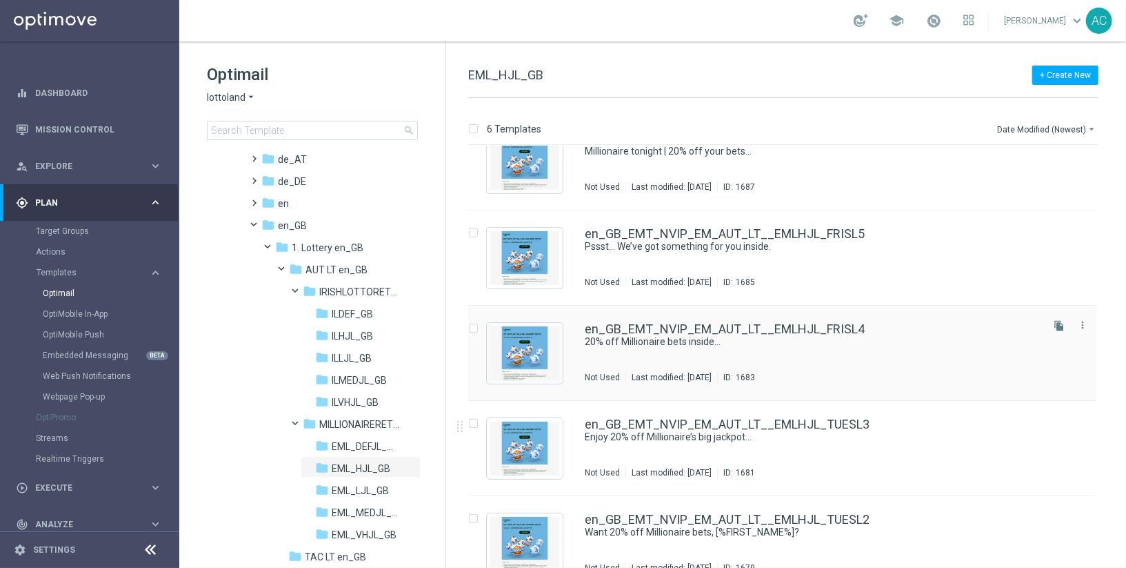
scroll to position [148, 0]
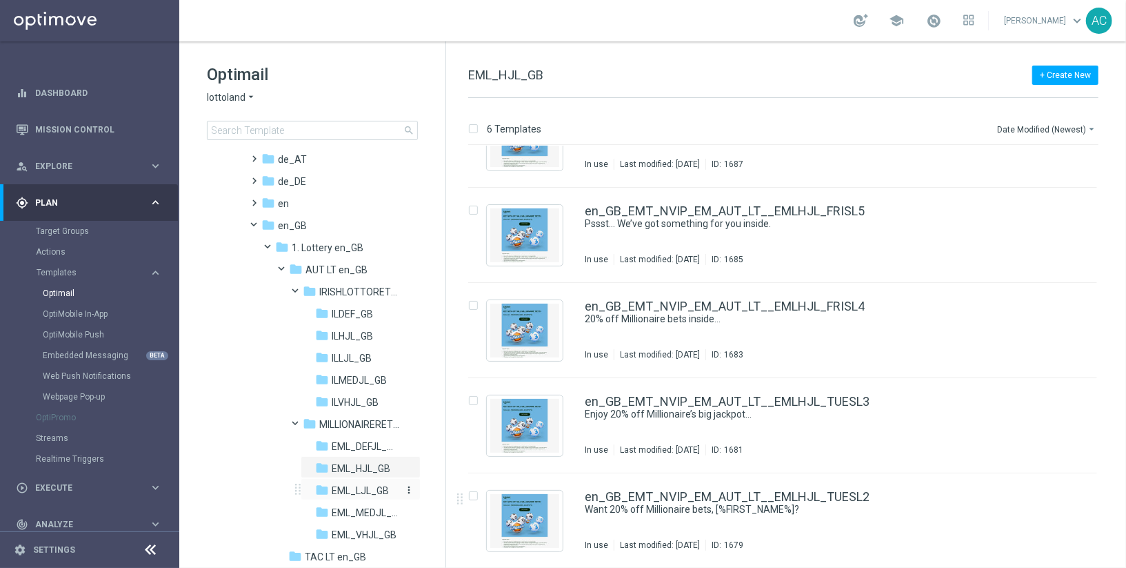
click at [359, 489] on span "EML_LJL_GB" at bounding box center [360, 490] width 57 height 12
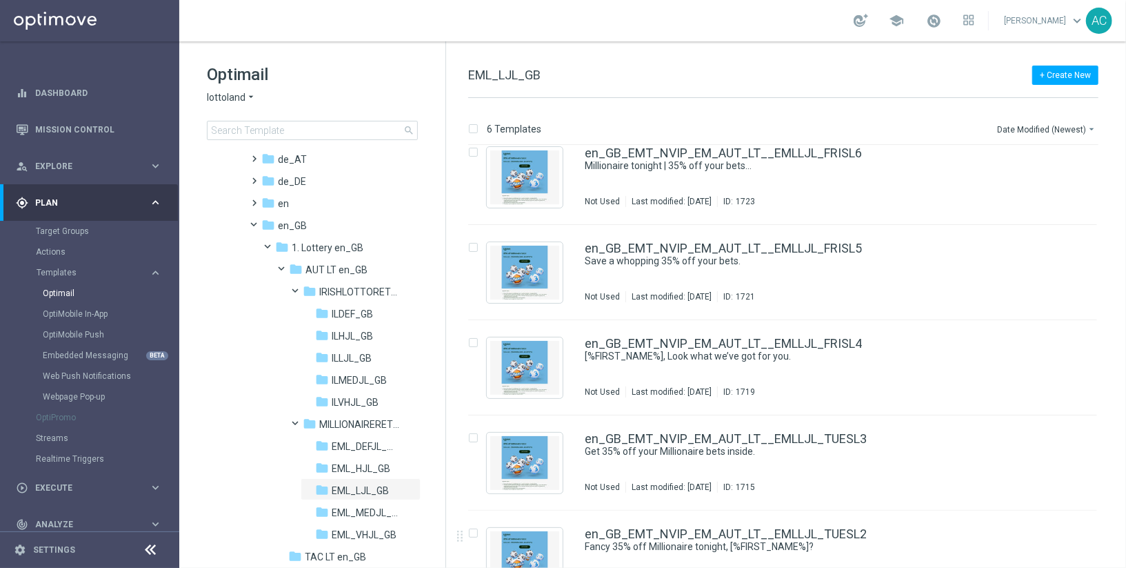
scroll to position [112, 0]
click at [343, 510] on span "EML_MEDJL_GB" at bounding box center [365, 512] width 66 height 12
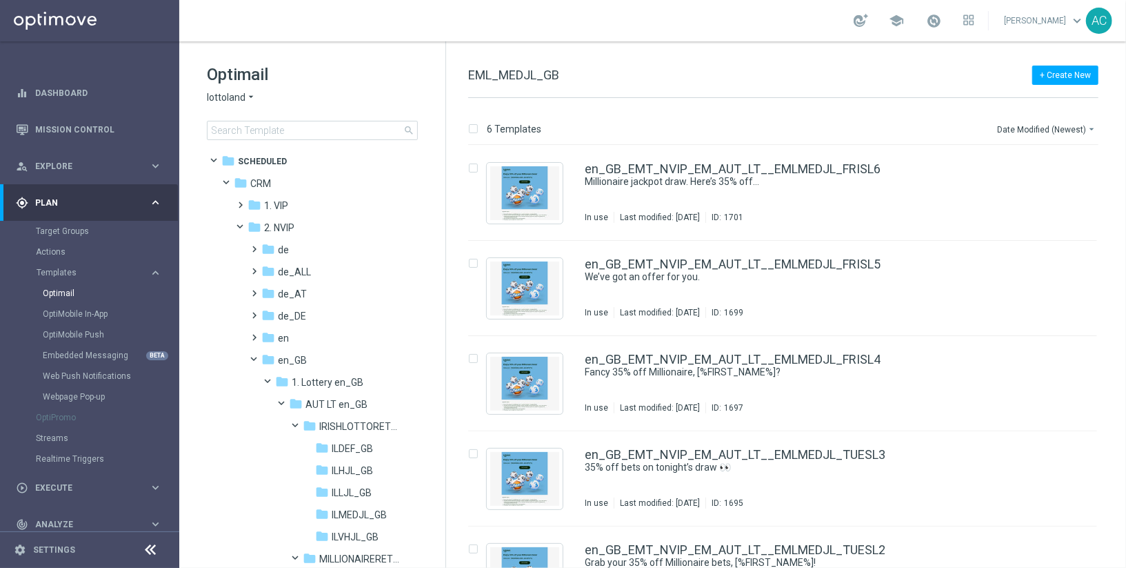
click at [253, 103] on icon "arrow_drop_down" at bounding box center [251, 97] width 11 height 13
click at [0, 0] on span "[DOMAIN_NAME]" at bounding box center [0, 0] width 0 height 0
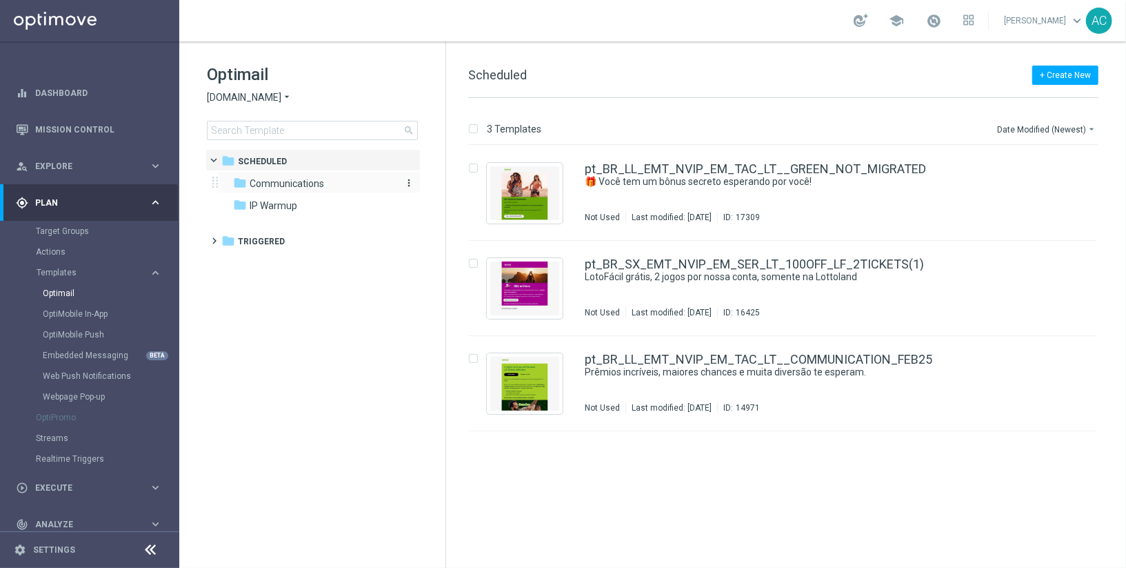
click at [261, 184] on span "Communications" at bounding box center [287, 183] width 74 height 12
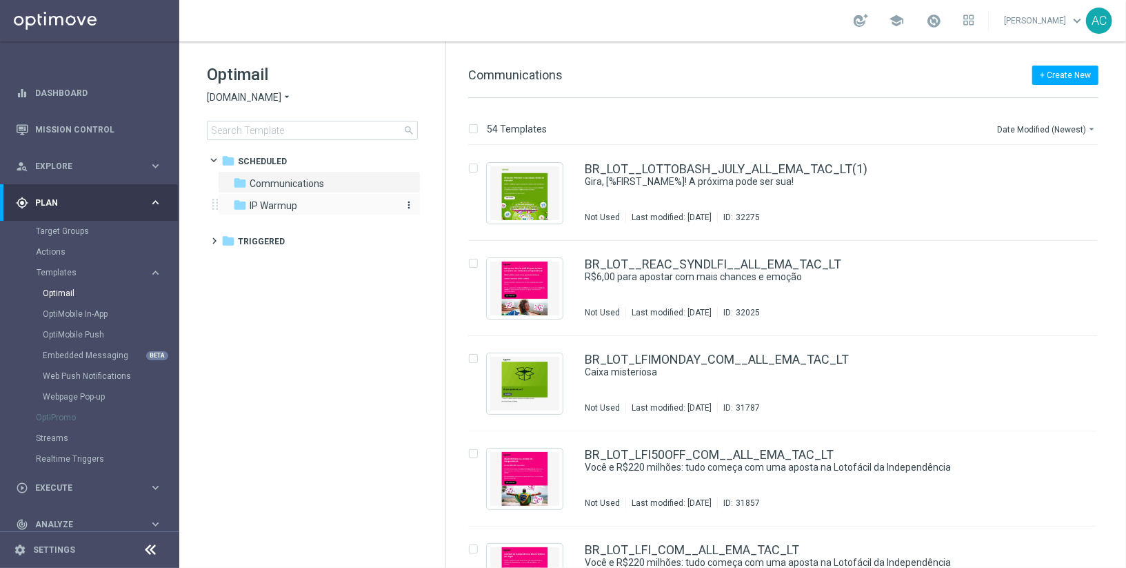
click at [277, 205] on span "IP Warmup" at bounding box center [274, 205] width 48 height 12
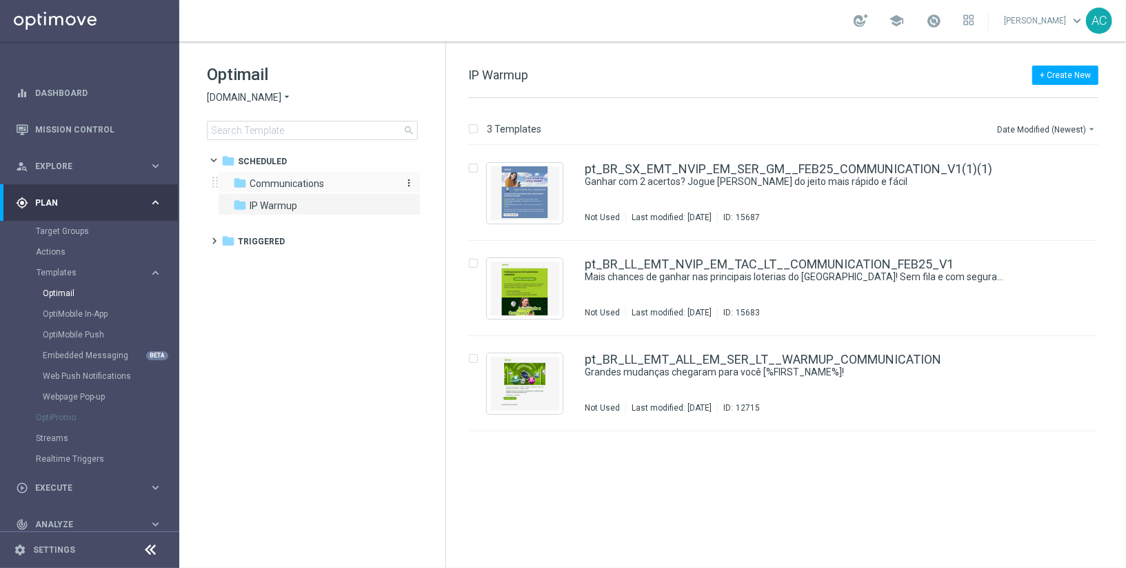
click at [305, 183] on span "Communications" at bounding box center [287, 183] width 74 height 12
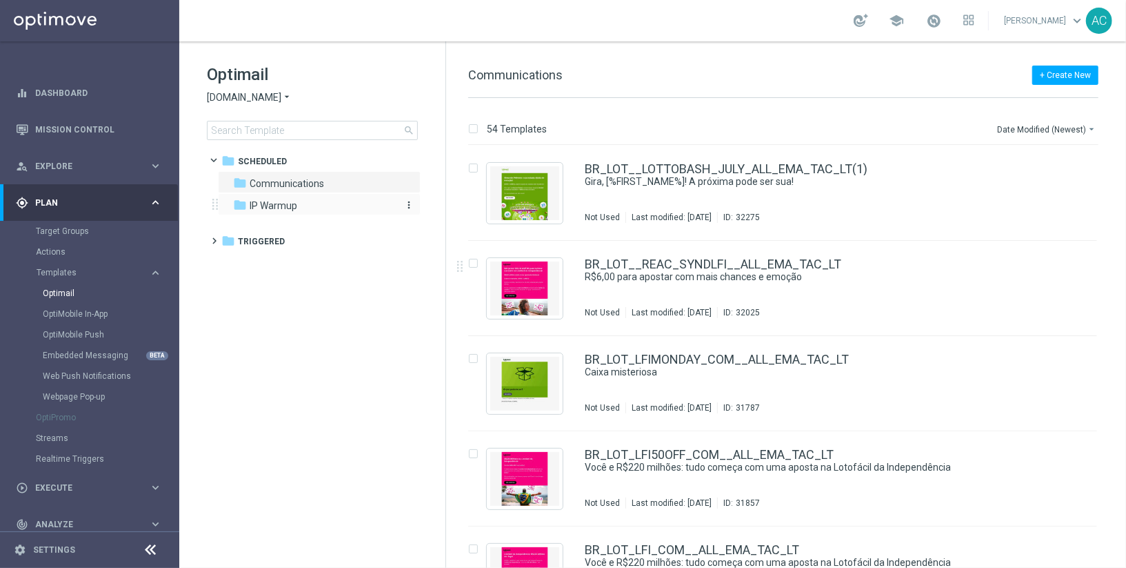
click at [246, 206] on icon "folder" at bounding box center [240, 205] width 14 height 14
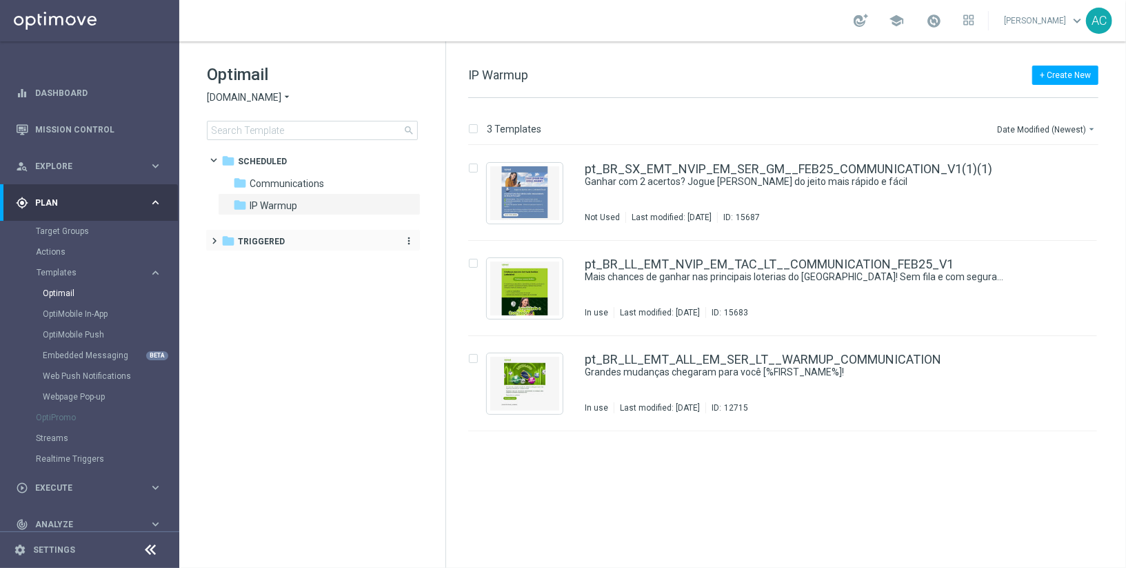
click at [260, 238] on span "Triggered" at bounding box center [261, 241] width 47 height 12
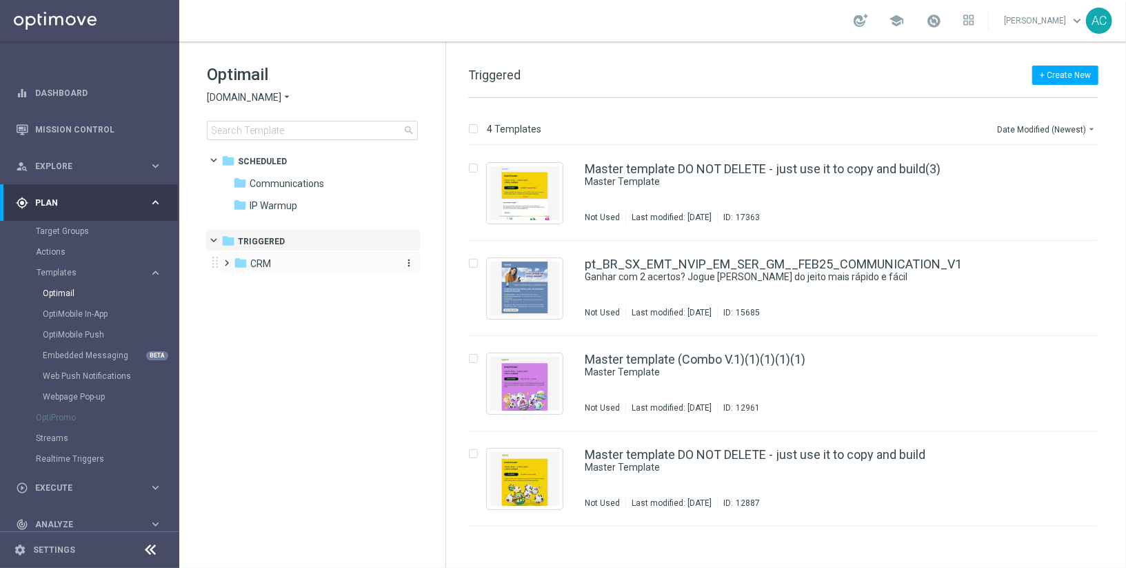
click at [274, 268] on div "folder CRM" at bounding box center [313, 264] width 159 height 16
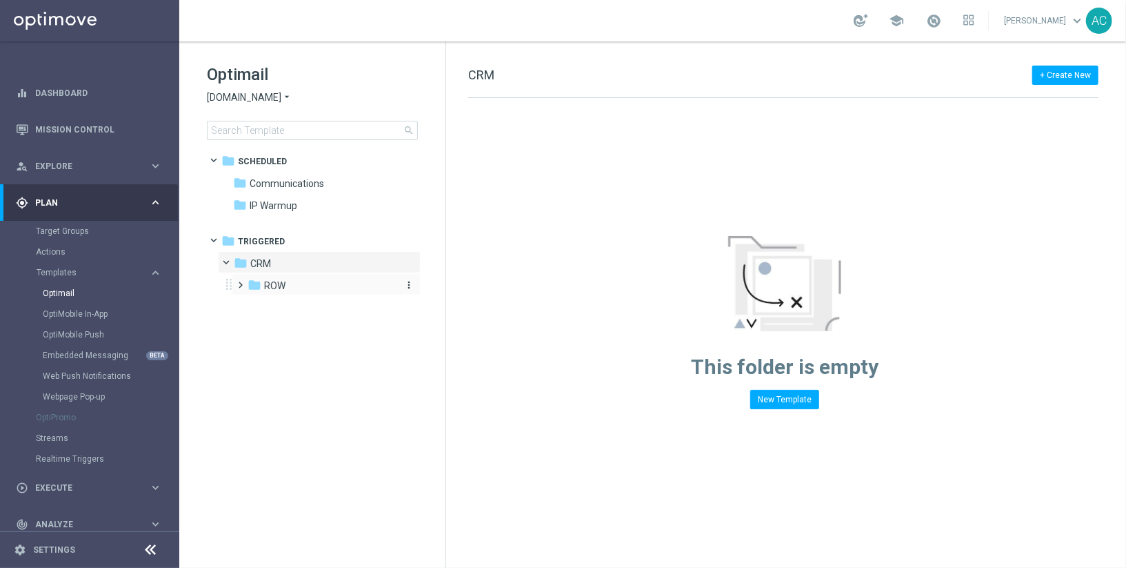
click at [277, 284] on span "ROW" at bounding box center [274, 285] width 21 height 12
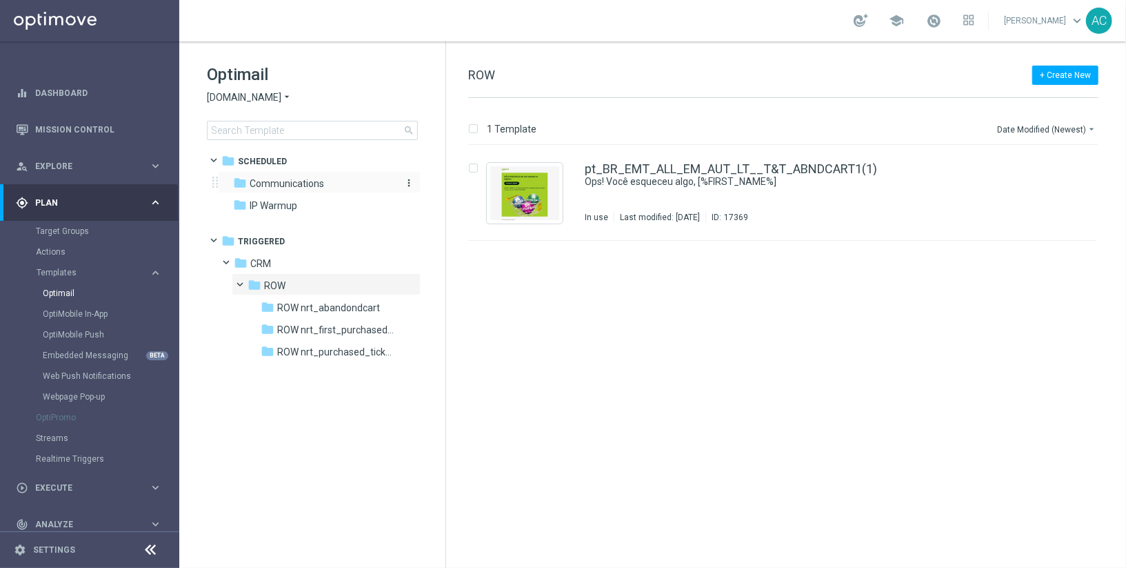
click at [265, 184] on span "Communications" at bounding box center [287, 183] width 74 height 12
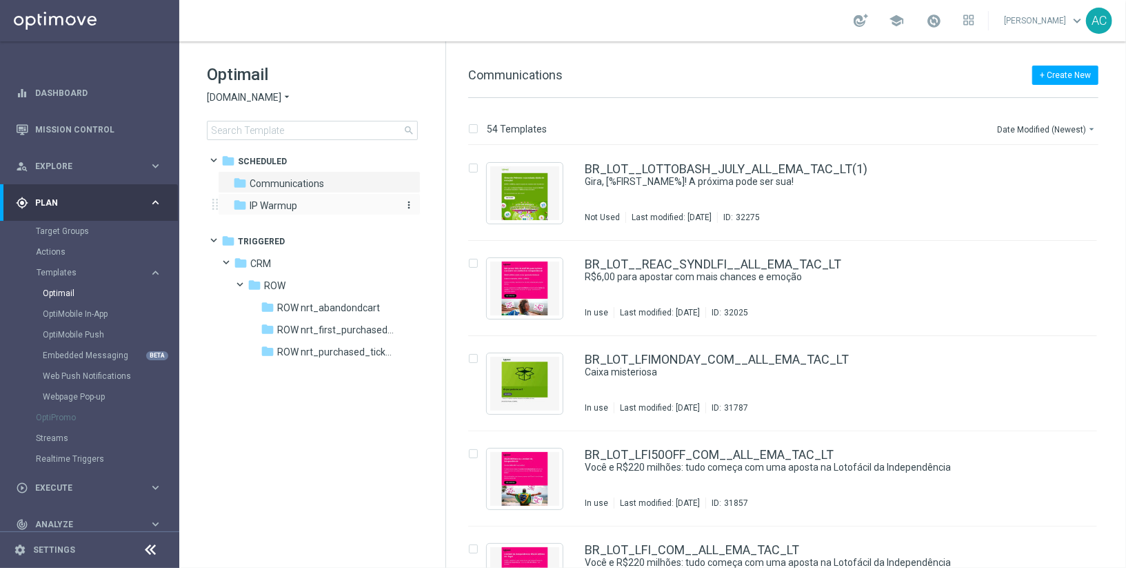
click at [282, 207] on span "IP Warmup" at bounding box center [274, 205] width 48 height 12
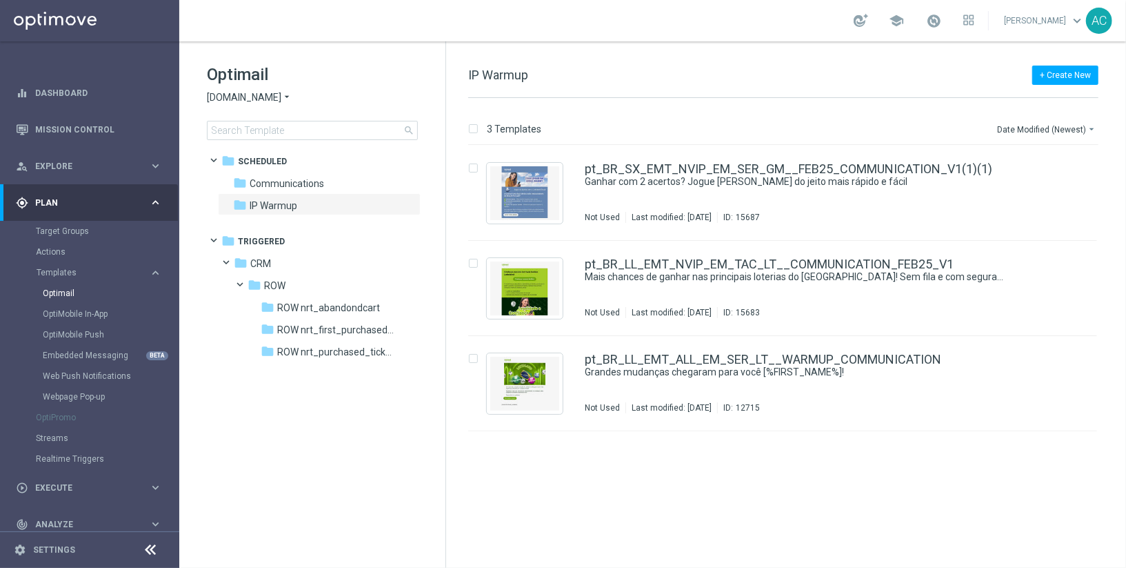
click at [278, 96] on span "[DOMAIN_NAME]" at bounding box center [244, 97] width 74 height 13
click at [265, 117] on div "lottoland" at bounding box center [259, 113] width 103 height 17
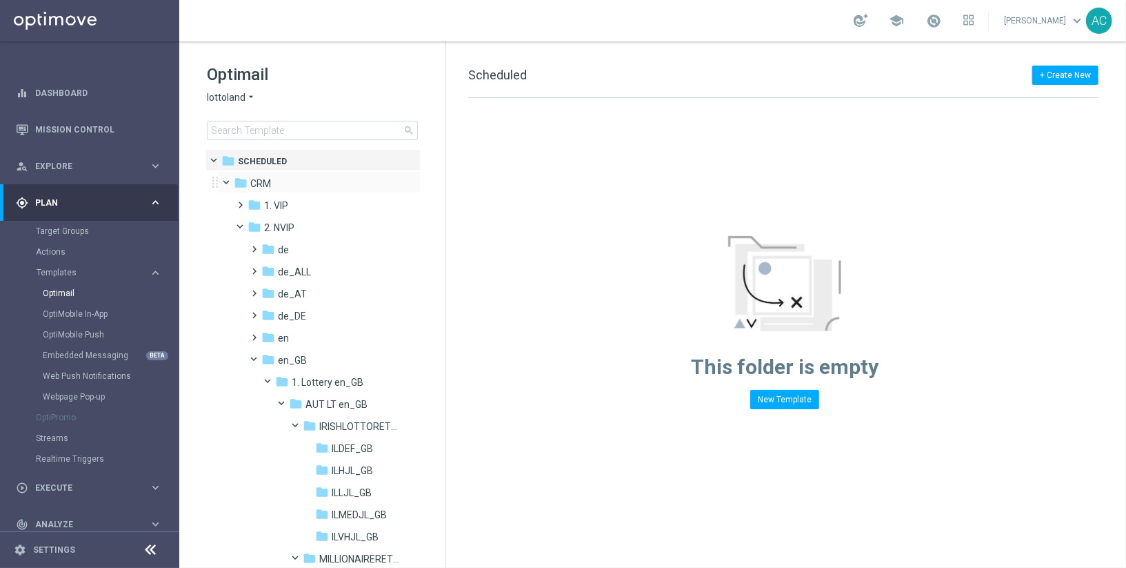
click at [230, 180] on span at bounding box center [233, 180] width 6 height 6
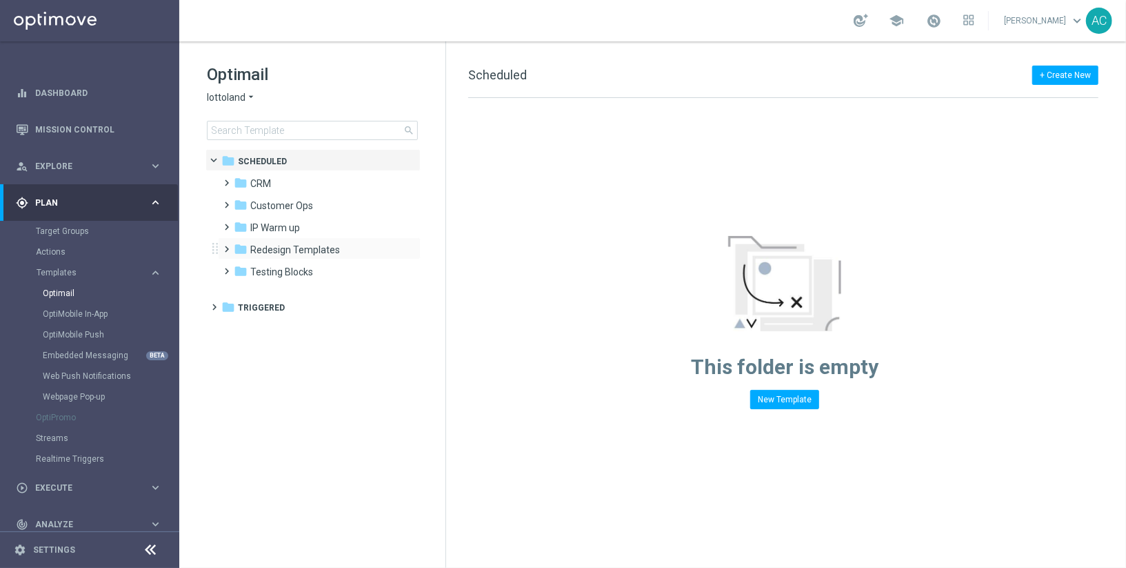
click at [228, 246] on span at bounding box center [224, 243] width 6 height 6
click at [313, 272] on span "CRM Templates Summer 2025" at bounding box center [329, 272] width 130 height 12
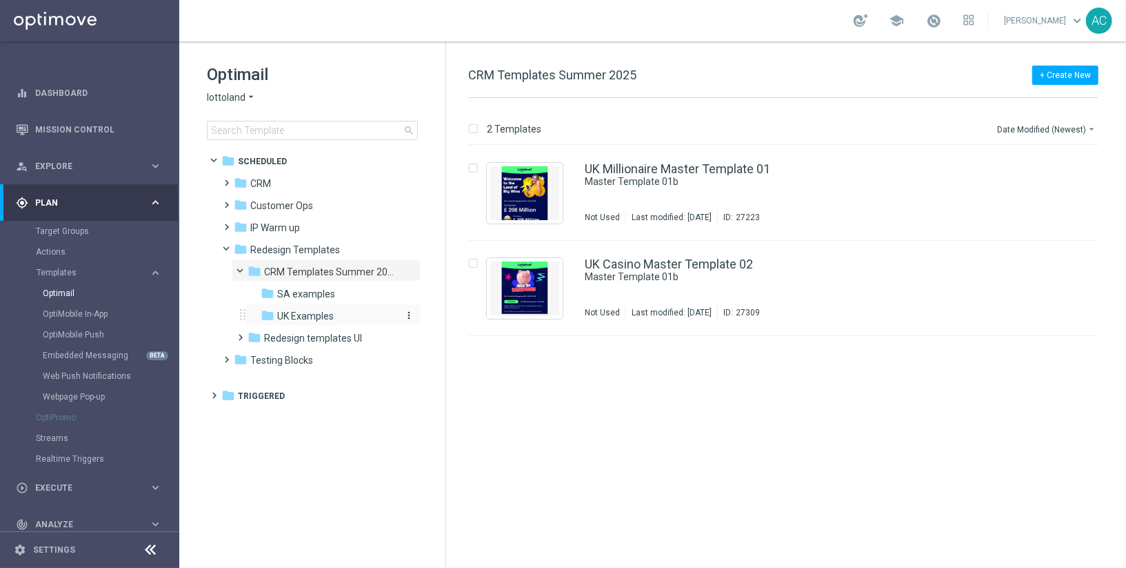
click at [294, 316] on span "UK Examples" at bounding box center [305, 316] width 57 height 12
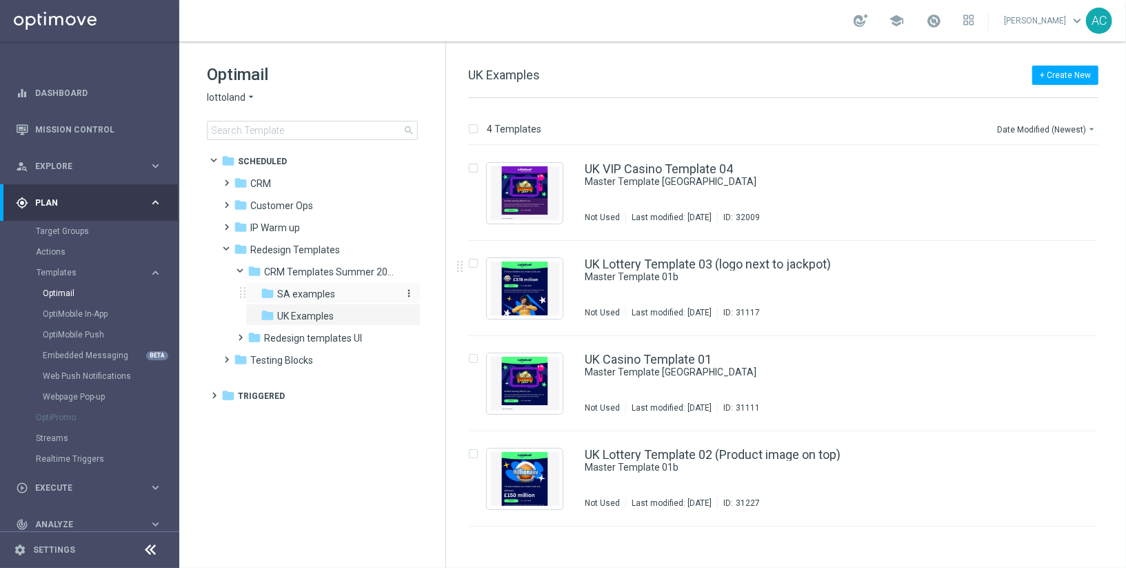
click at [316, 293] on span "SA examples" at bounding box center [306, 294] width 58 height 12
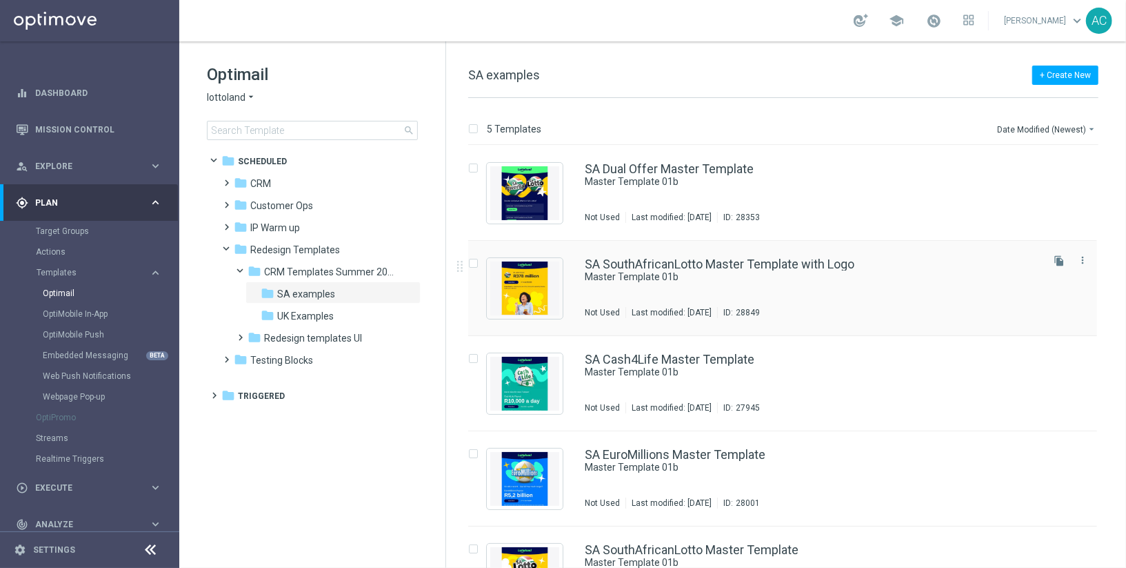
scroll to position [53, 0]
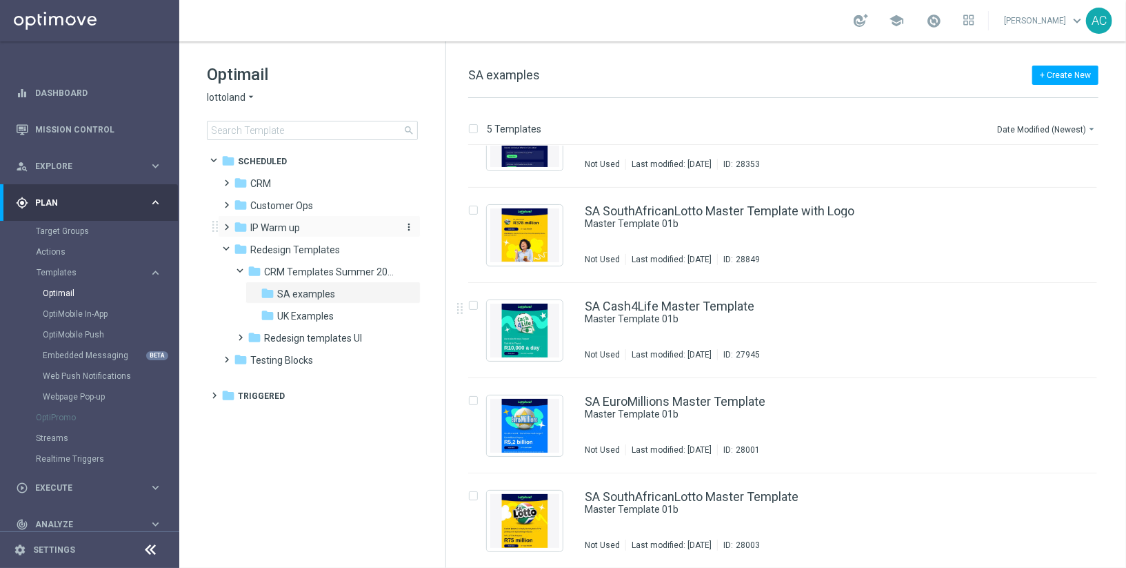
click at [259, 228] on span "IP Warm up" at bounding box center [275, 227] width 50 height 12
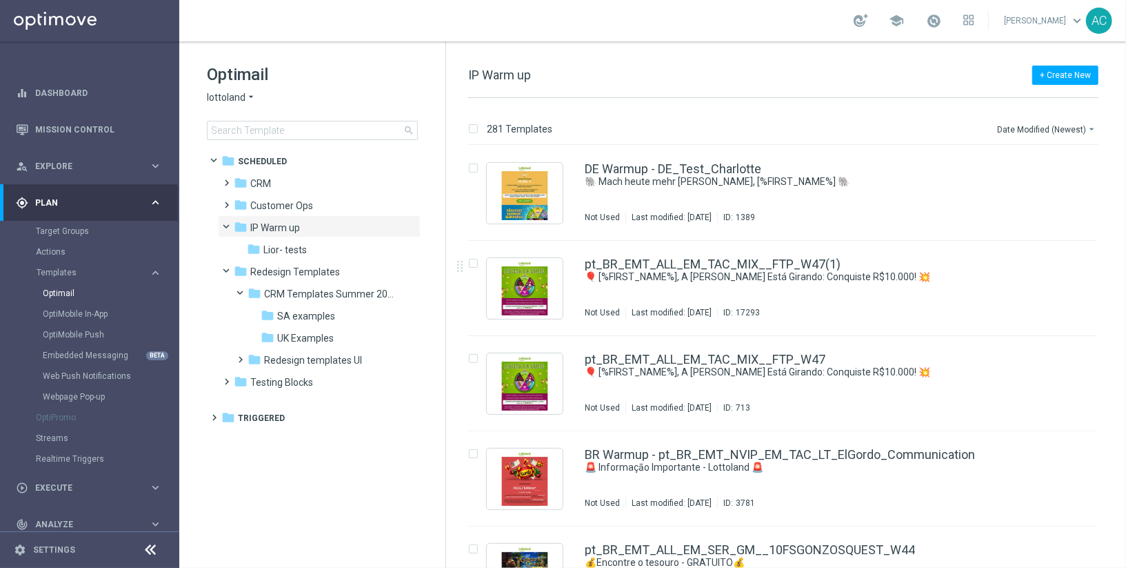
click at [241, 98] on span "lottoland" at bounding box center [226, 97] width 39 height 13
click at [0, 0] on span "[DOMAIN_NAME]" at bounding box center [0, 0] width 0 height 0
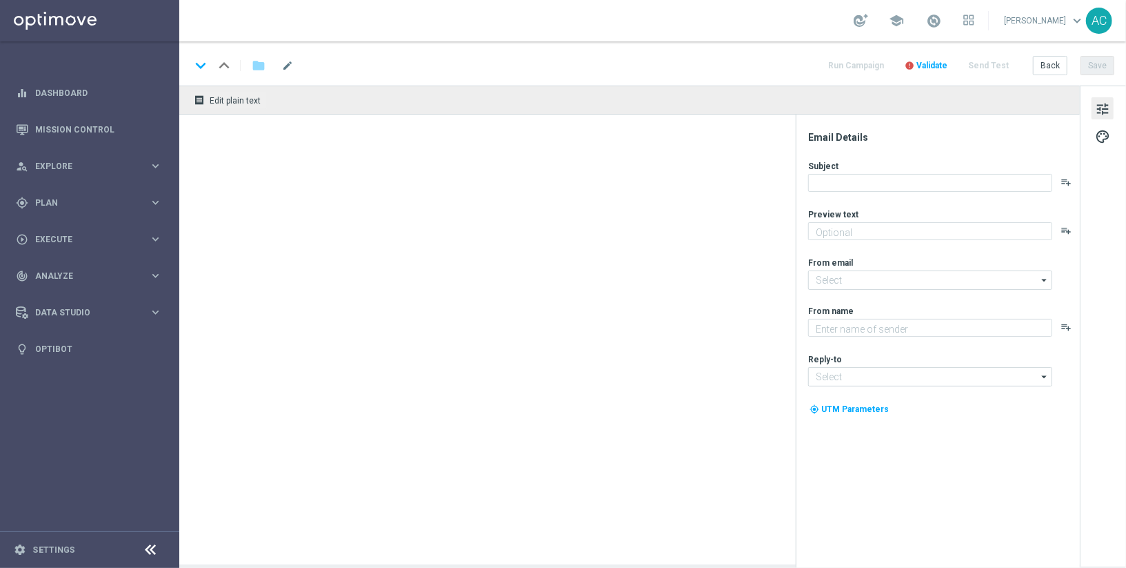
type textarea "Doesn't it look great?"
type textarea "Lottoland"
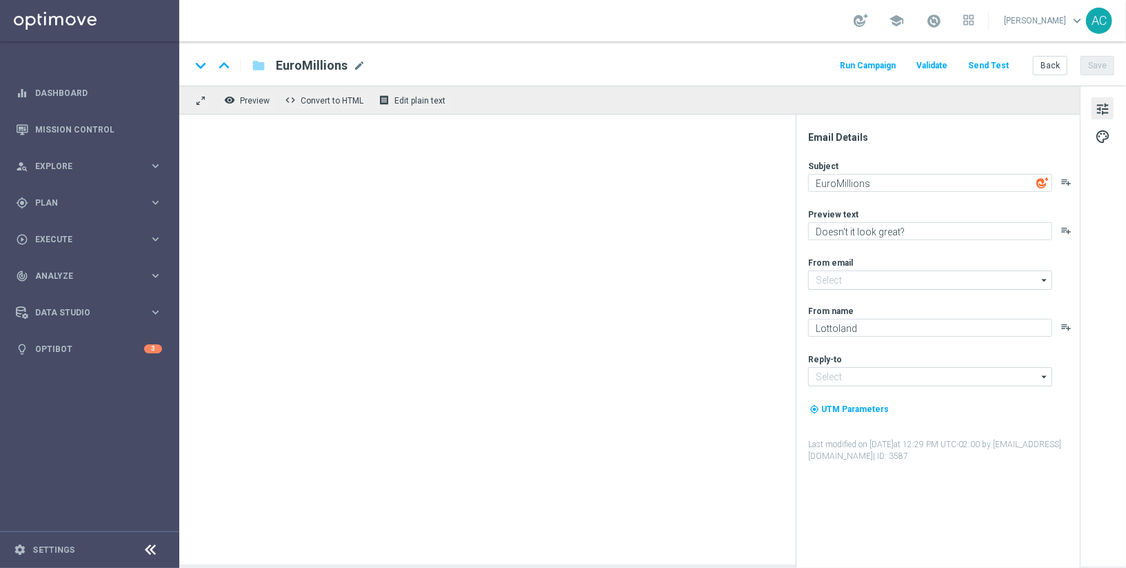
type input "[EMAIL_ADDRESS][DOMAIN_NAME]"
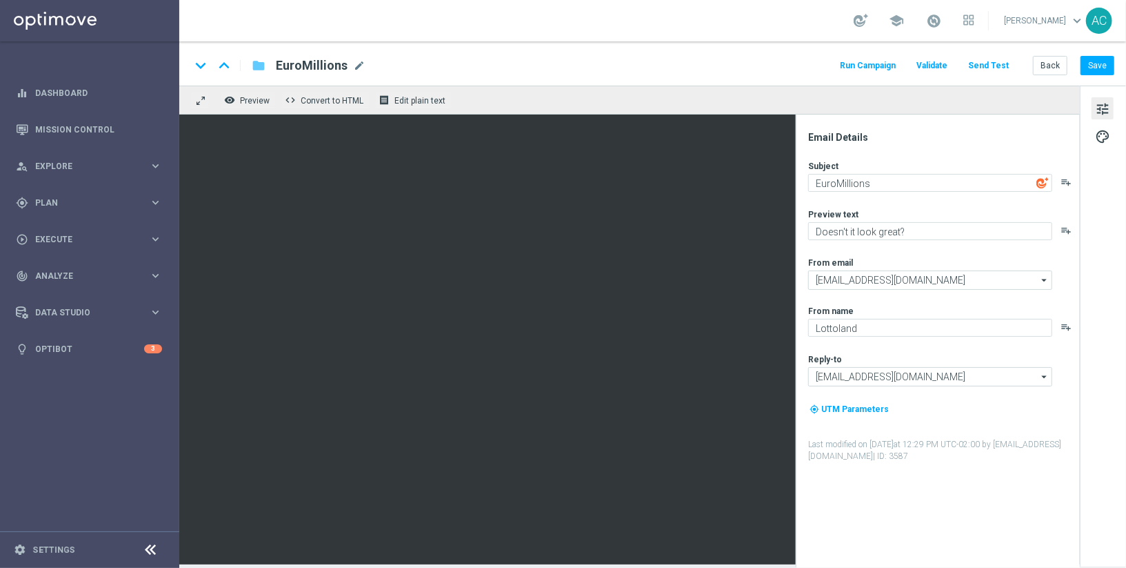
click at [259, 63] on icon "folder" at bounding box center [259, 65] width 14 height 17
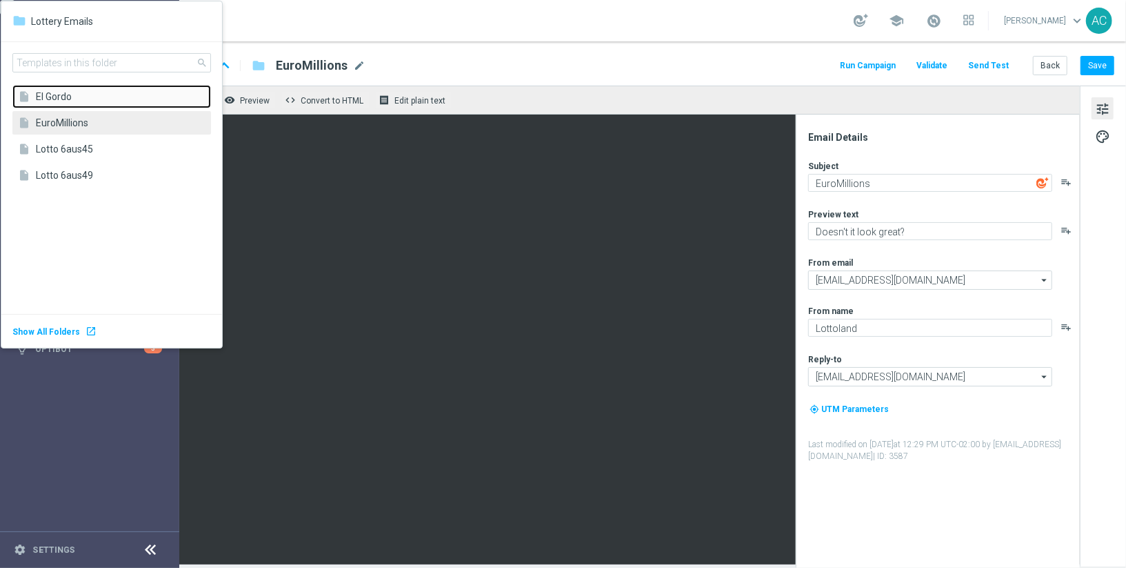
click at [61, 94] on body "equalizer Dashboard Mission Control" at bounding box center [563, 284] width 1126 height 568
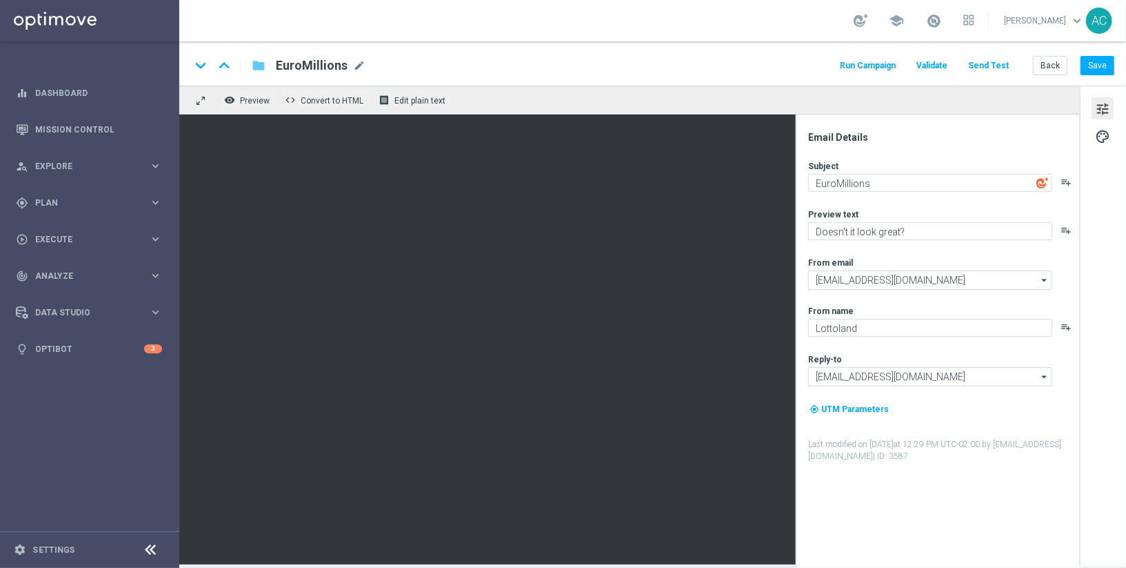
click at [258, 63] on icon "folder" at bounding box center [259, 65] width 14 height 17
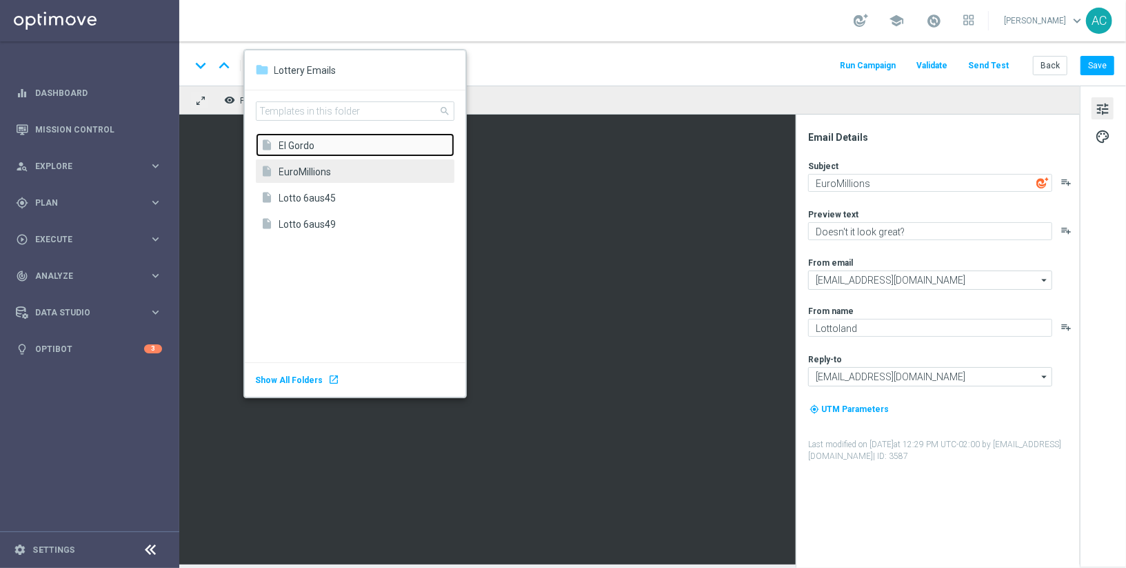
click at [304, 147] on span "El Gordo" at bounding box center [363, 145] width 168 height 13
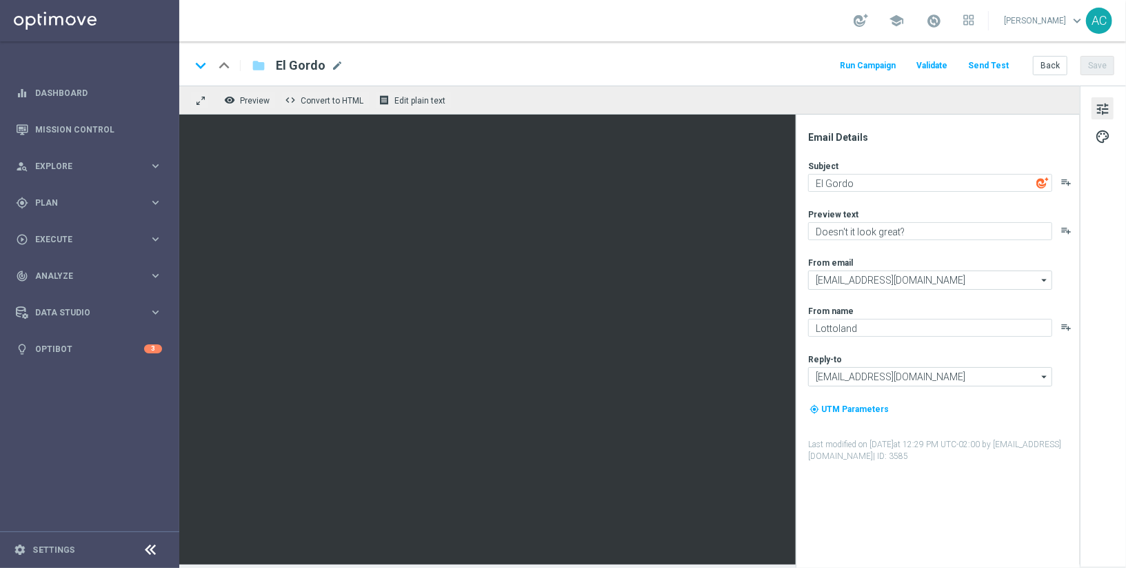
click at [661, 61] on div "keyboard_arrow_down keyboard_arrow_up folder El Gordo El Gordo mode_edit Run Ca…" at bounding box center [652, 66] width 924 height 18
click at [259, 63] on icon "folder" at bounding box center [259, 65] width 14 height 17
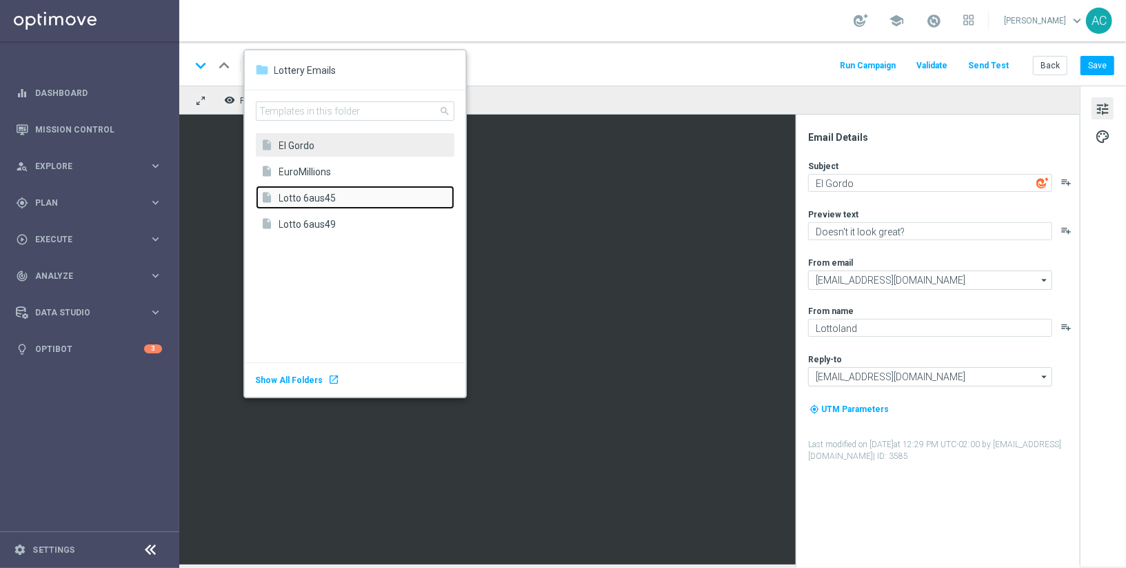
click at [320, 195] on span "Lotto 6aus45" at bounding box center [363, 197] width 168 height 13
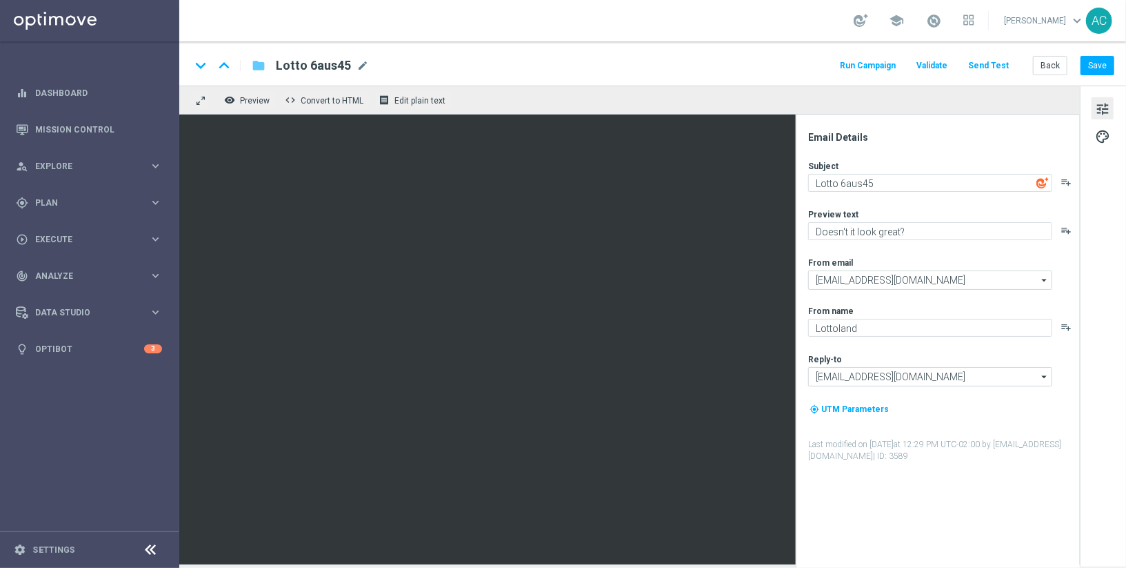
click at [260, 61] on icon "folder" at bounding box center [259, 65] width 14 height 17
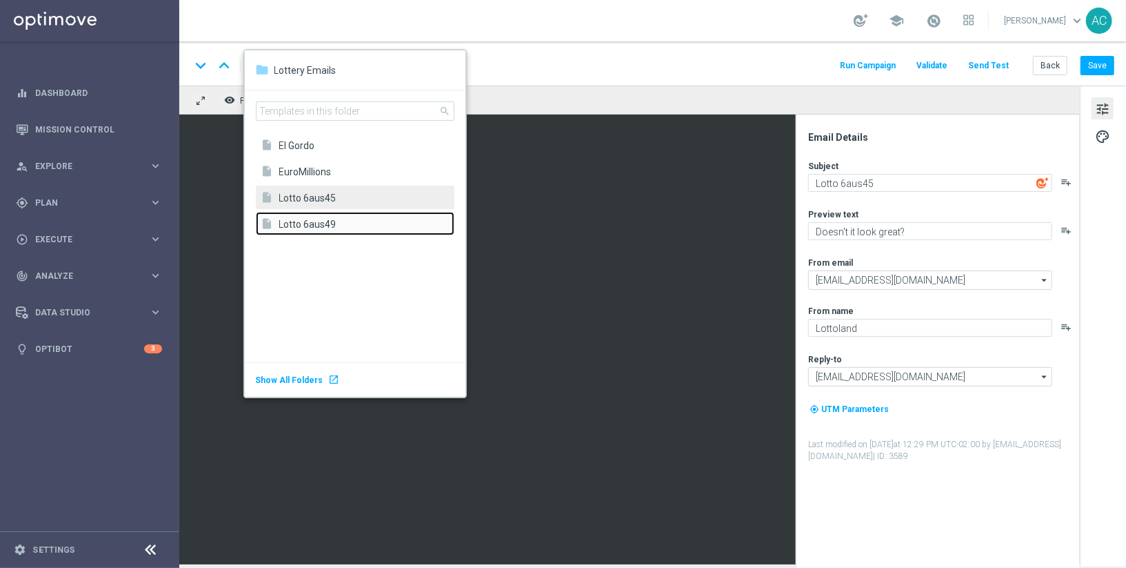
click at [297, 222] on span "Lotto 6aus49" at bounding box center [363, 223] width 168 height 13
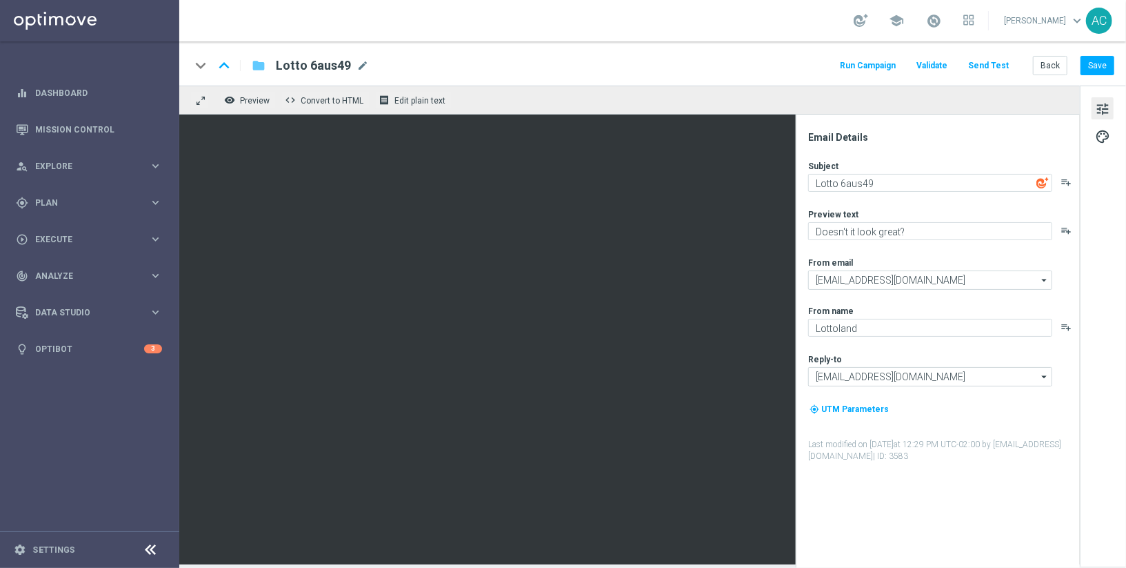
click at [259, 68] on icon "folder" at bounding box center [259, 65] width 14 height 17
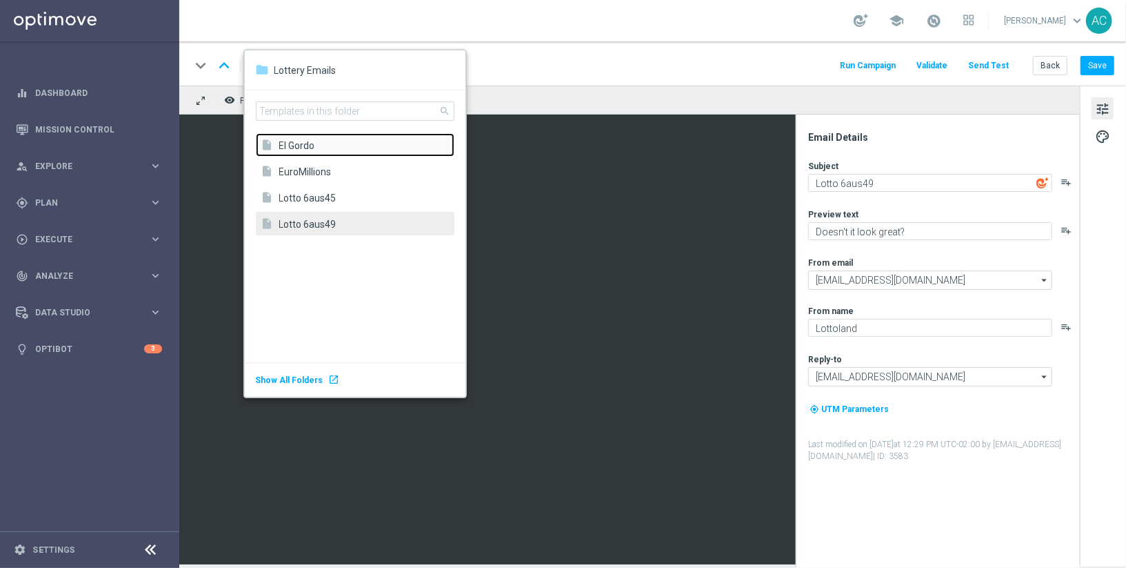
click at [297, 142] on span "El Gordo" at bounding box center [363, 145] width 168 height 13
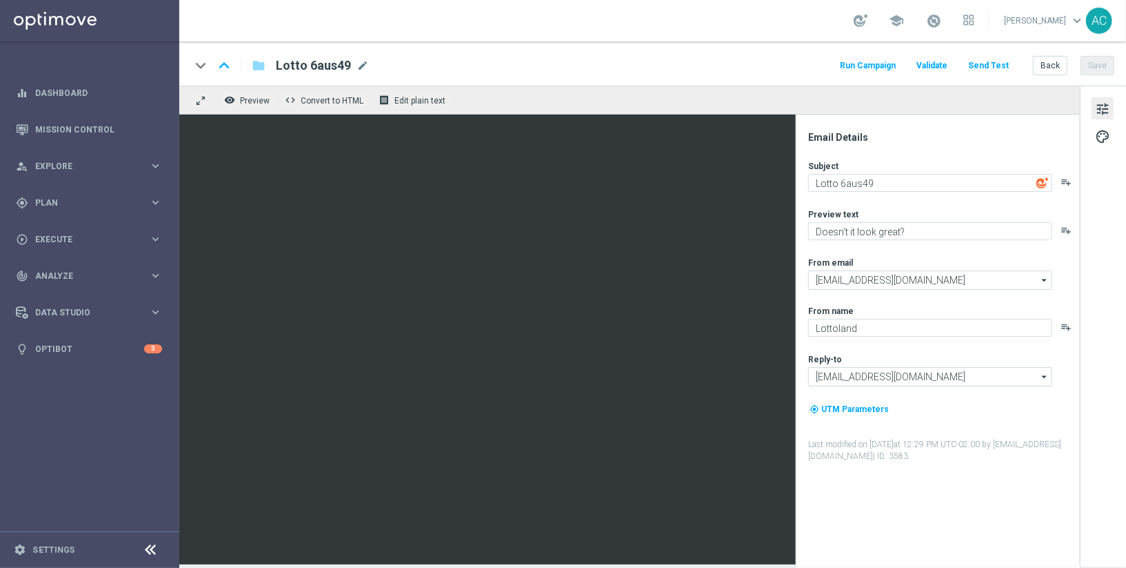
type textarea "El Gordo"
click at [259, 62] on icon "folder" at bounding box center [259, 65] width 14 height 17
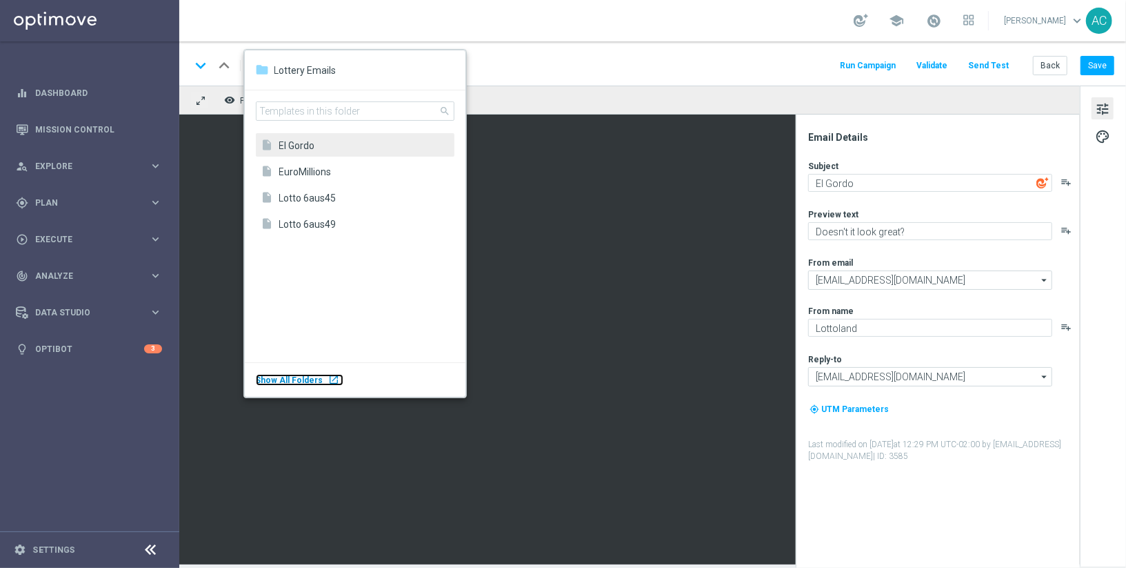
click at [329, 379] on div "launch" at bounding box center [334, 379] width 11 height 11
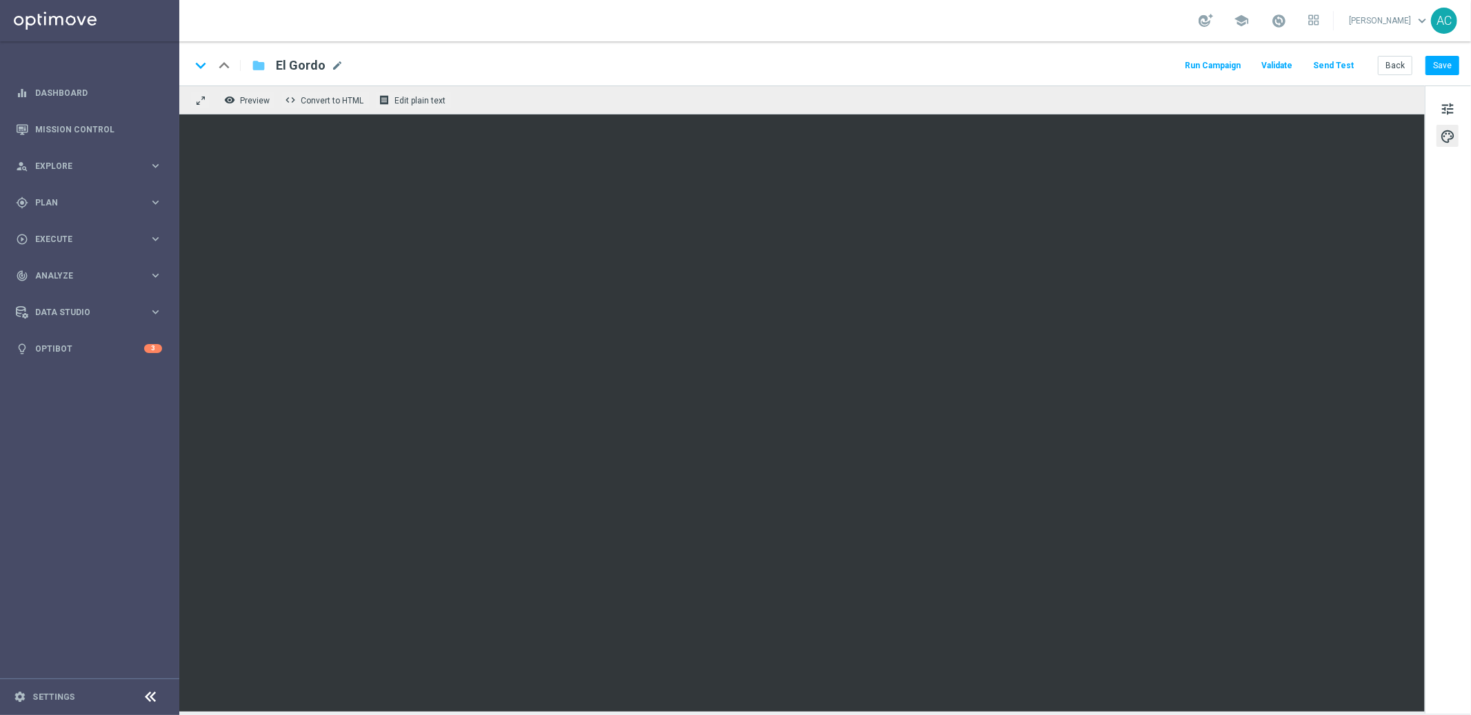
click at [259, 65] on icon "folder" at bounding box center [259, 65] width 14 height 17
click at [260, 68] on icon "folder" at bounding box center [259, 65] width 14 height 17
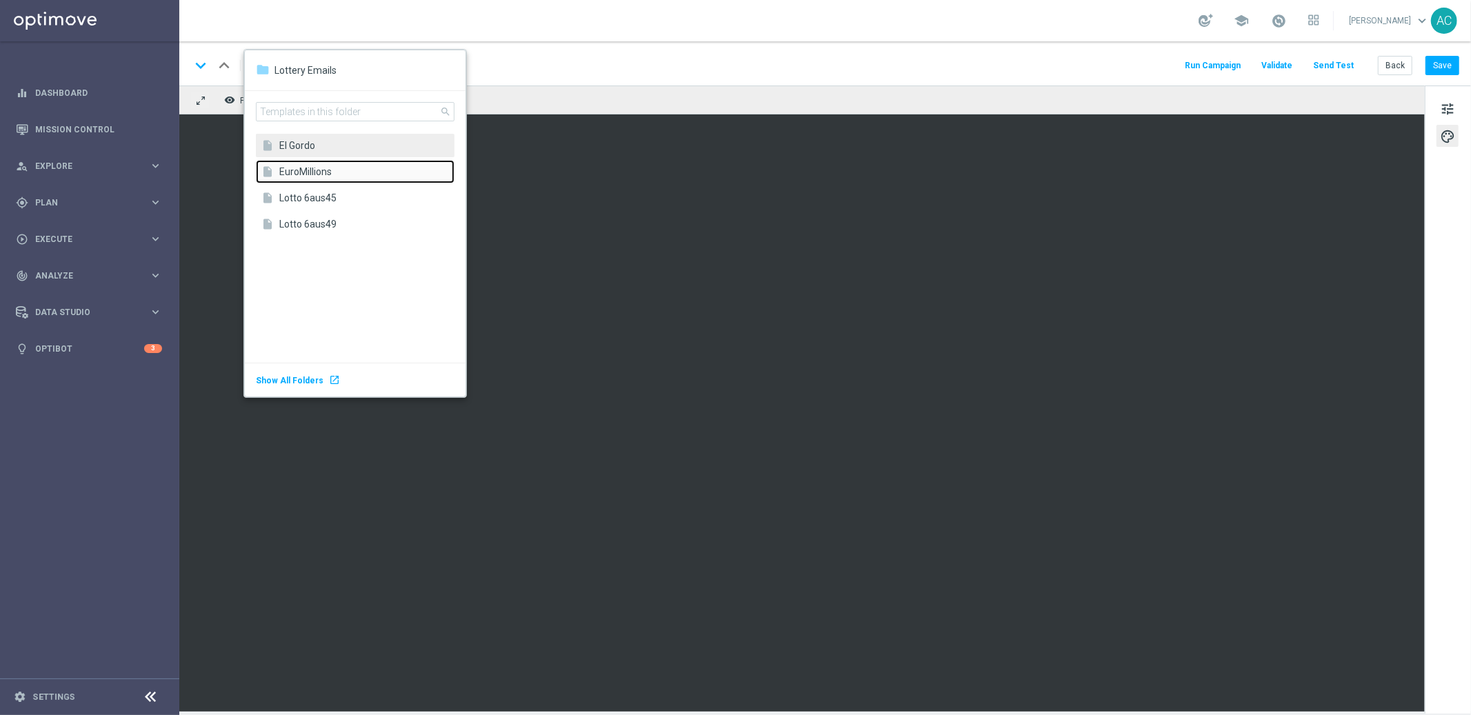
click at [320, 169] on span "EuroMillions" at bounding box center [363, 171] width 168 height 13
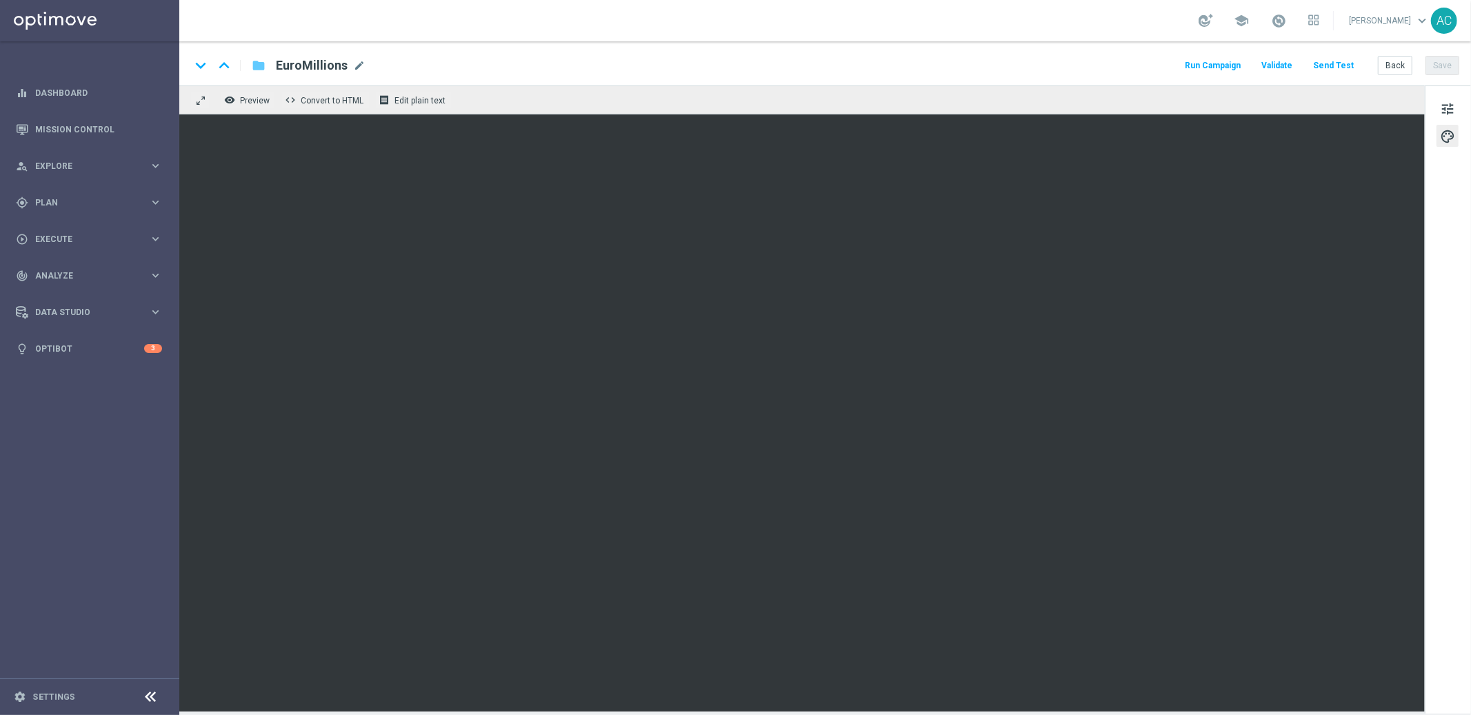
click at [260, 65] on icon "folder" at bounding box center [259, 65] width 14 height 17
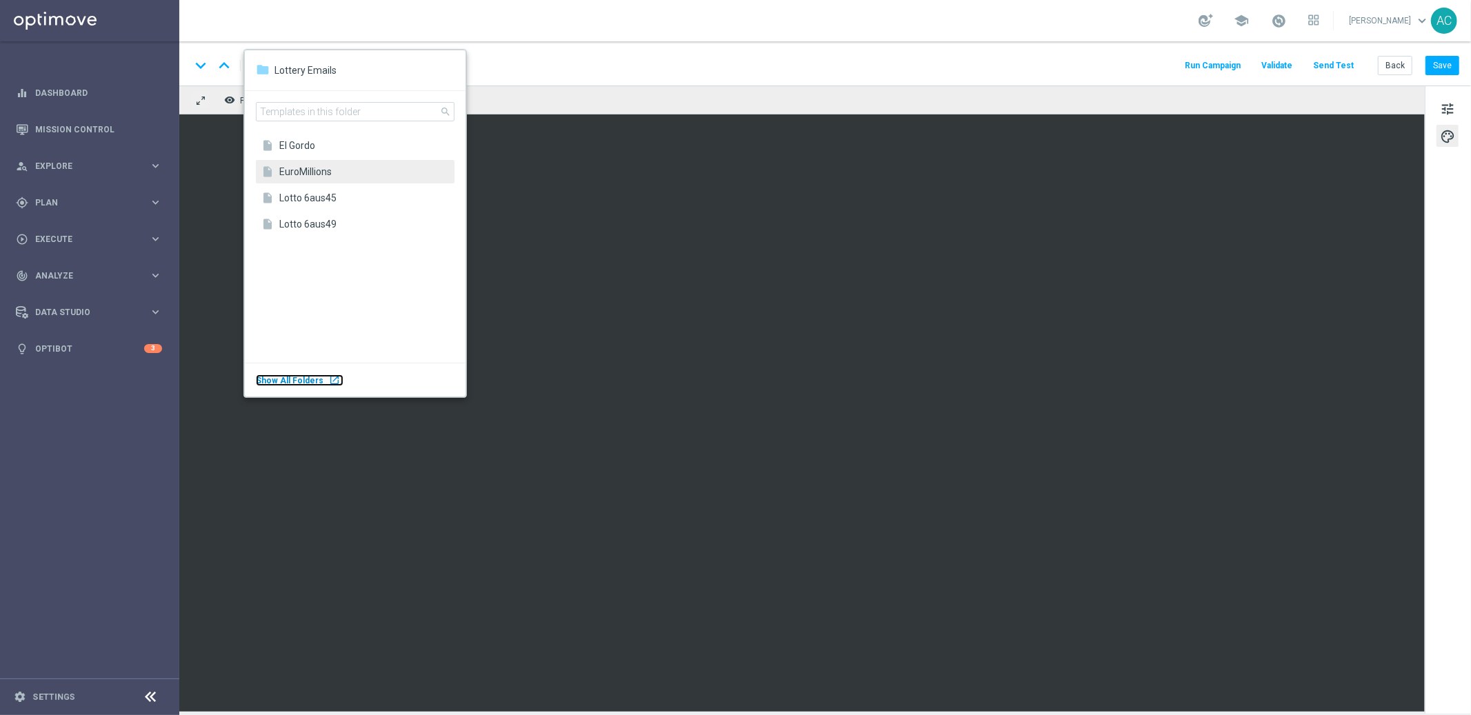
click at [318, 381] on div "Show All Folders launch" at bounding box center [300, 380] width 88 height 12
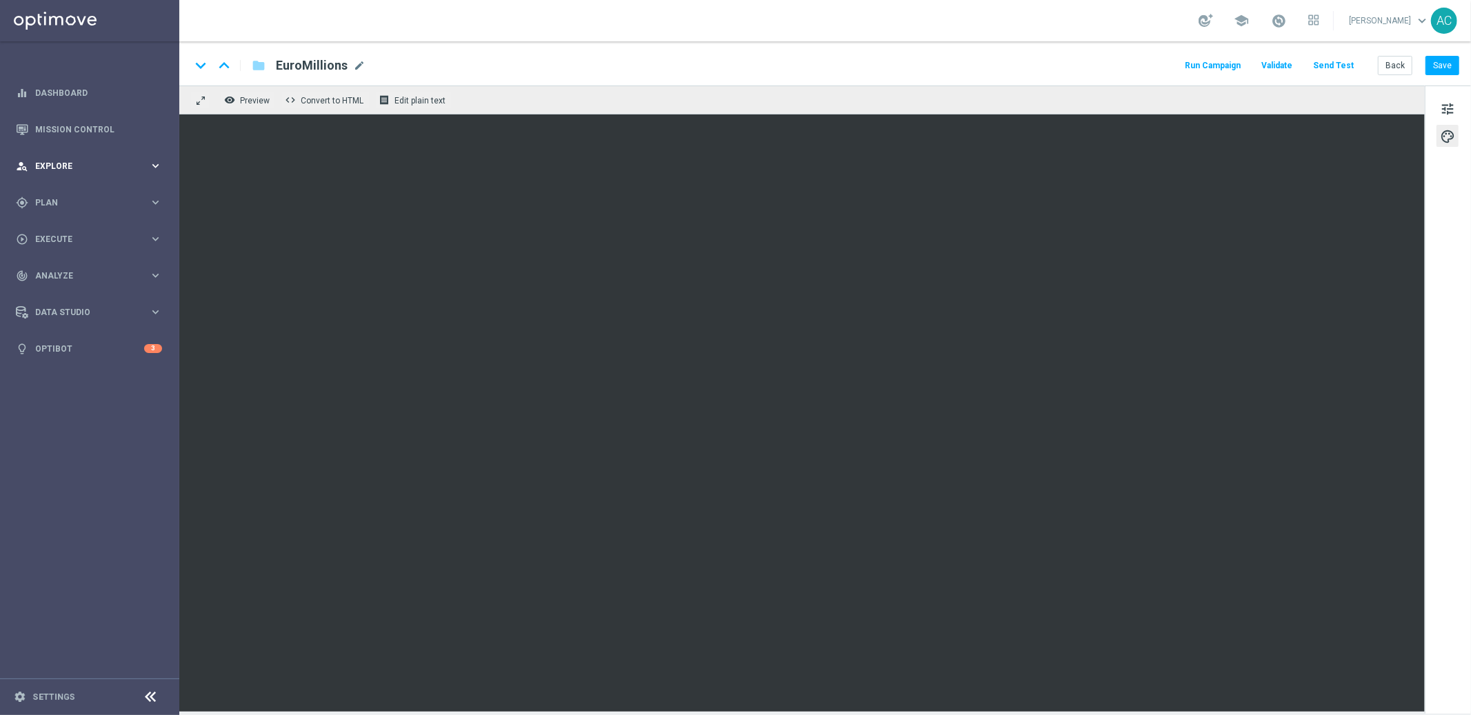
click at [114, 168] on span "Explore" at bounding box center [92, 166] width 114 height 8
click at [80, 369] on span "Plan" at bounding box center [92, 368] width 114 height 8
click at [74, 266] on accordion "Templates keyboard_arrow_right Optimail OptiMobile In-App OptiMobile Push Embed…" at bounding box center [107, 272] width 142 height 21
click at [75, 276] on span "Templates" at bounding box center [86, 272] width 99 height 8
click at [70, 286] on div "Optimail" at bounding box center [110, 293] width 135 height 21
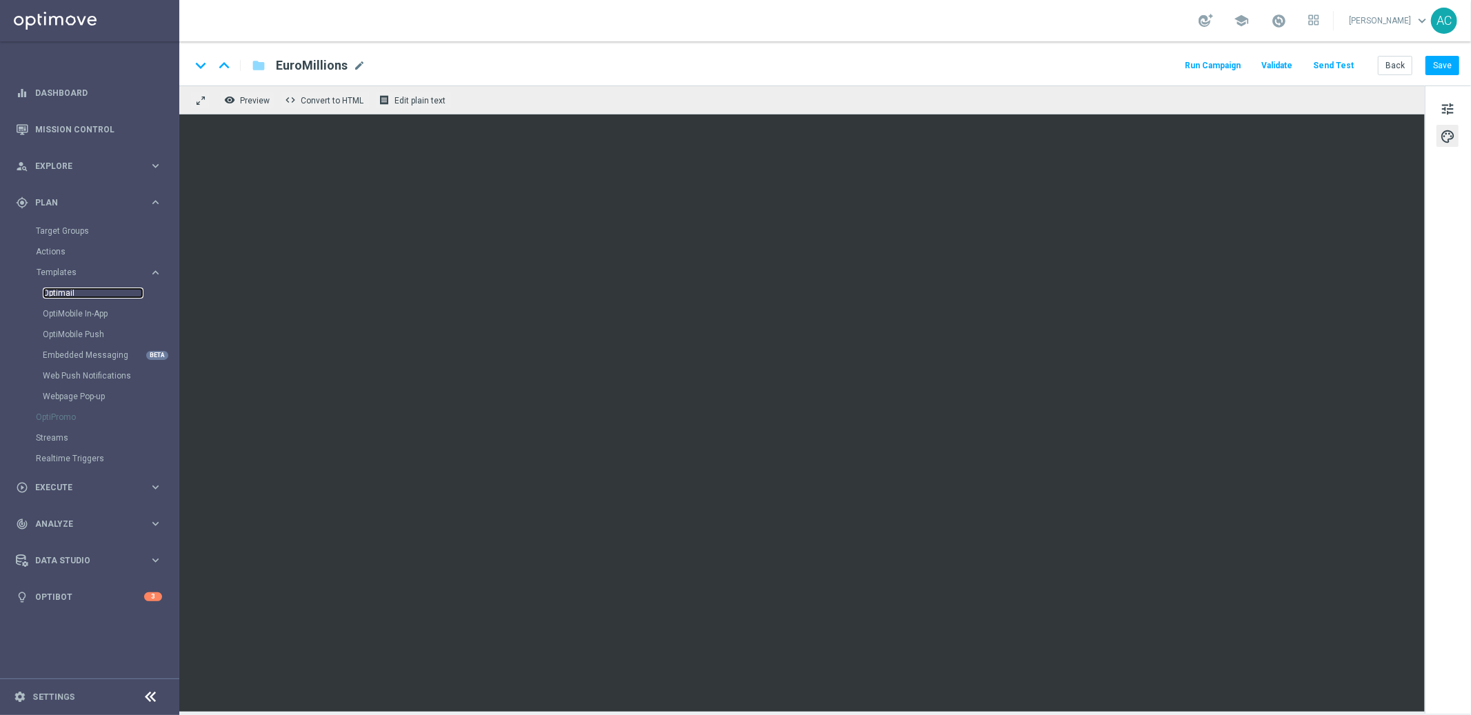
click at [70, 292] on link "Optimail" at bounding box center [93, 293] width 101 height 11
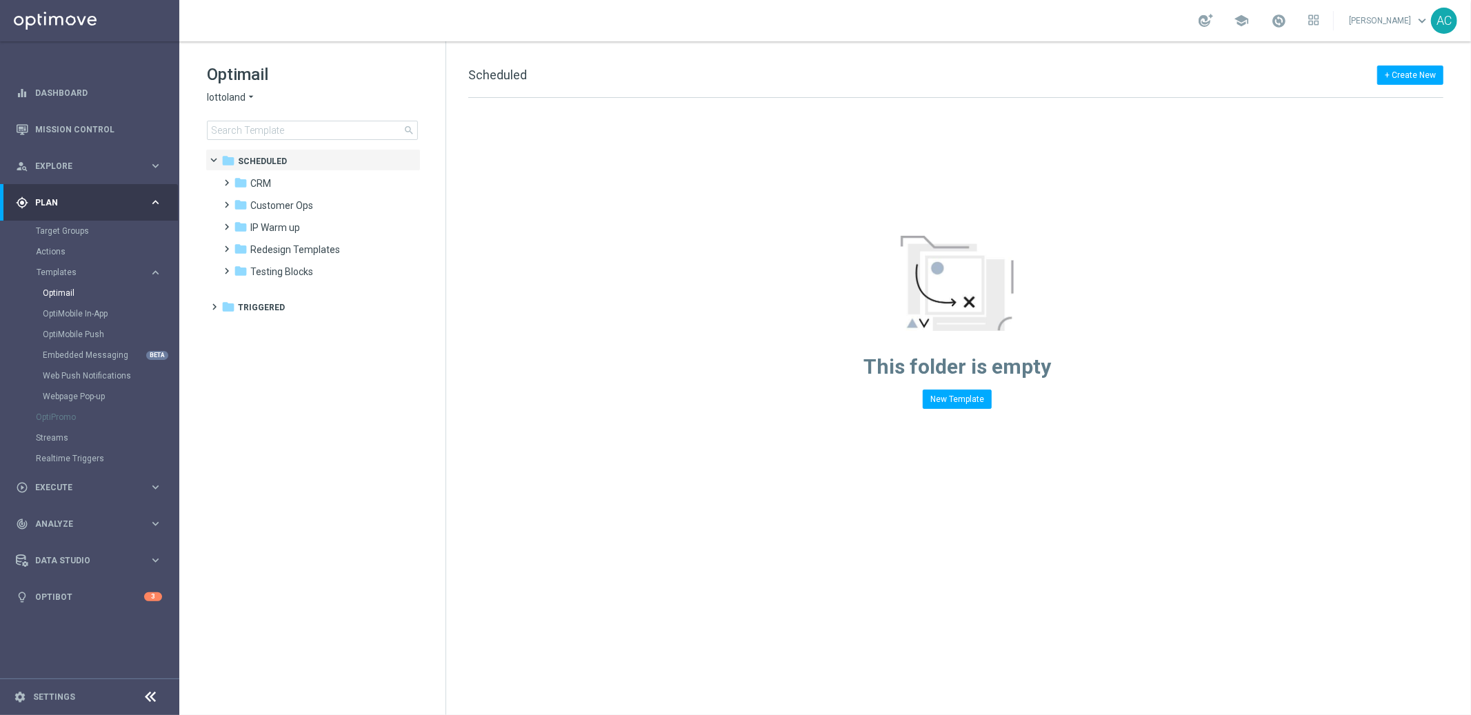
click at [247, 97] on icon "arrow_drop_down" at bounding box center [251, 97] width 11 height 13
click at [288, 200] on div "[DOMAIN_NAME]" at bounding box center [259, 196] width 103 height 17
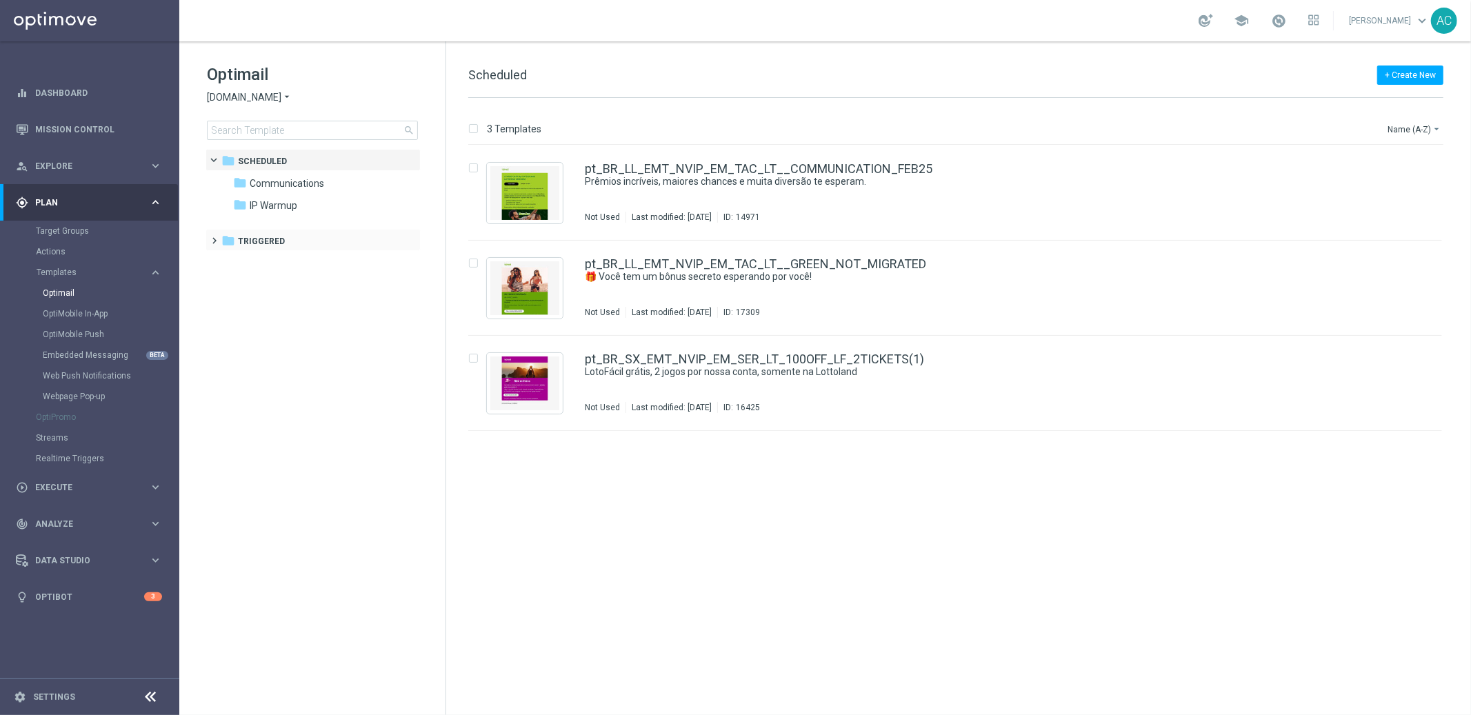
click at [215, 237] on span at bounding box center [212, 235] width 6 height 6
click at [228, 259] on span at bounding box center [224, 257] width 6 height 6
click at [257, 283] on icon "folder" at bounding box center [255, 285] width 14 height 14
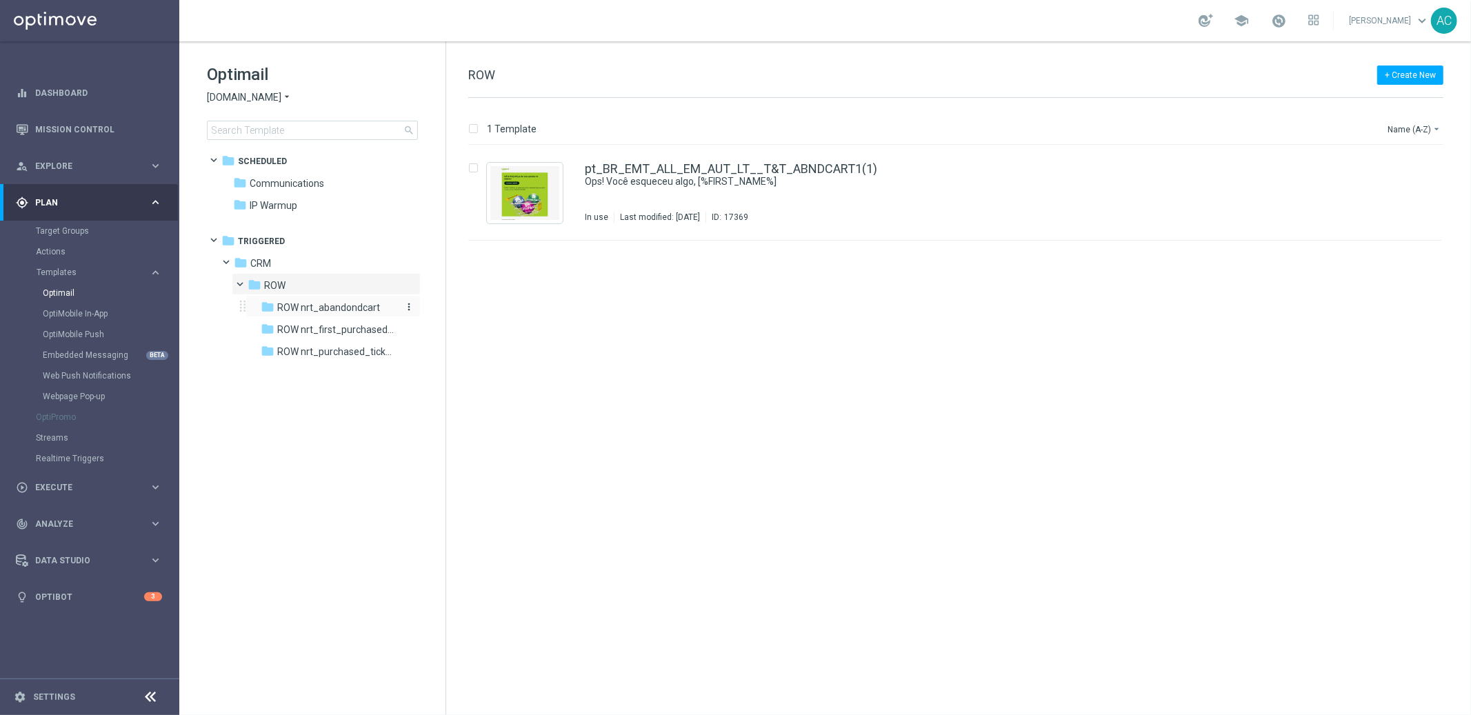
click at [280, 303] on span "ROW nrt_abandondcart" at bounding box center [328, 307] width 103 height 12
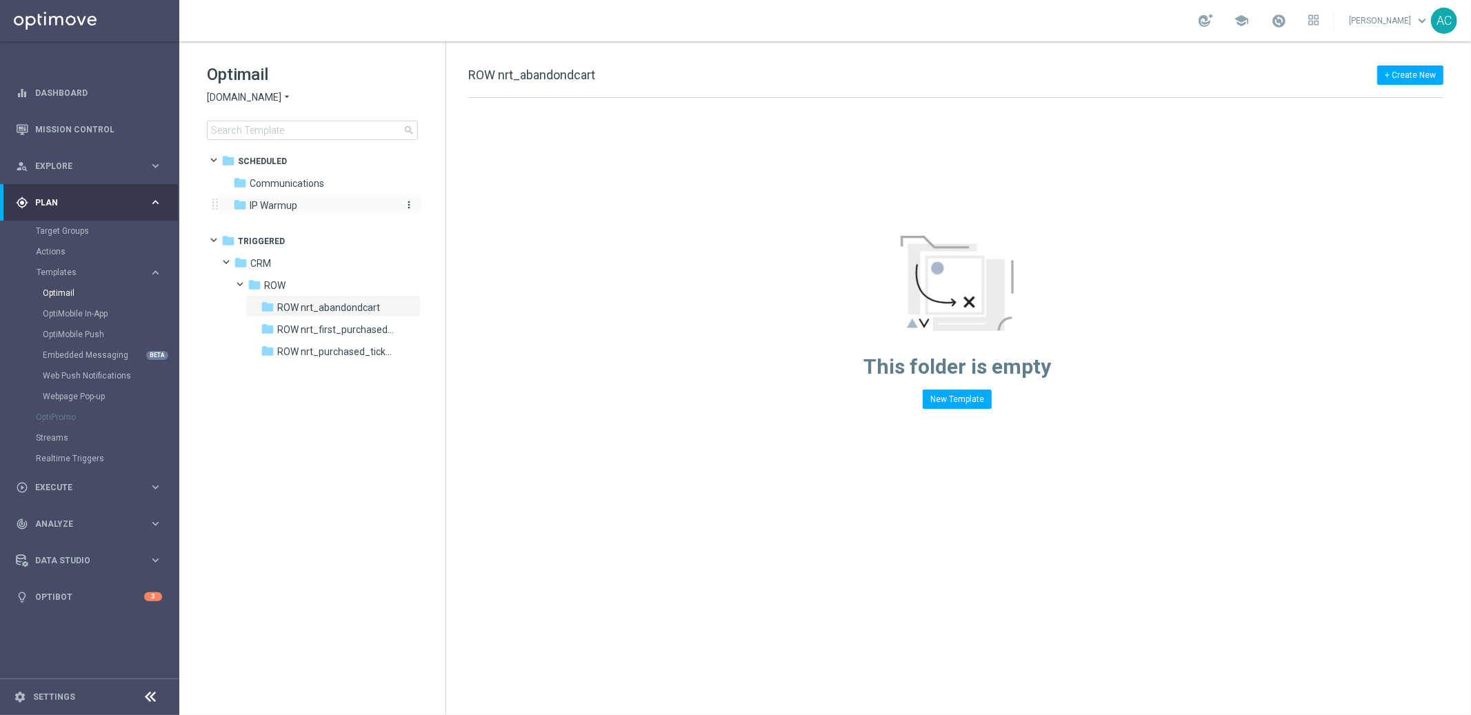
click at [260, 209] on span "IP Warmup" at bounding box center [274, 205] width 48 height 12
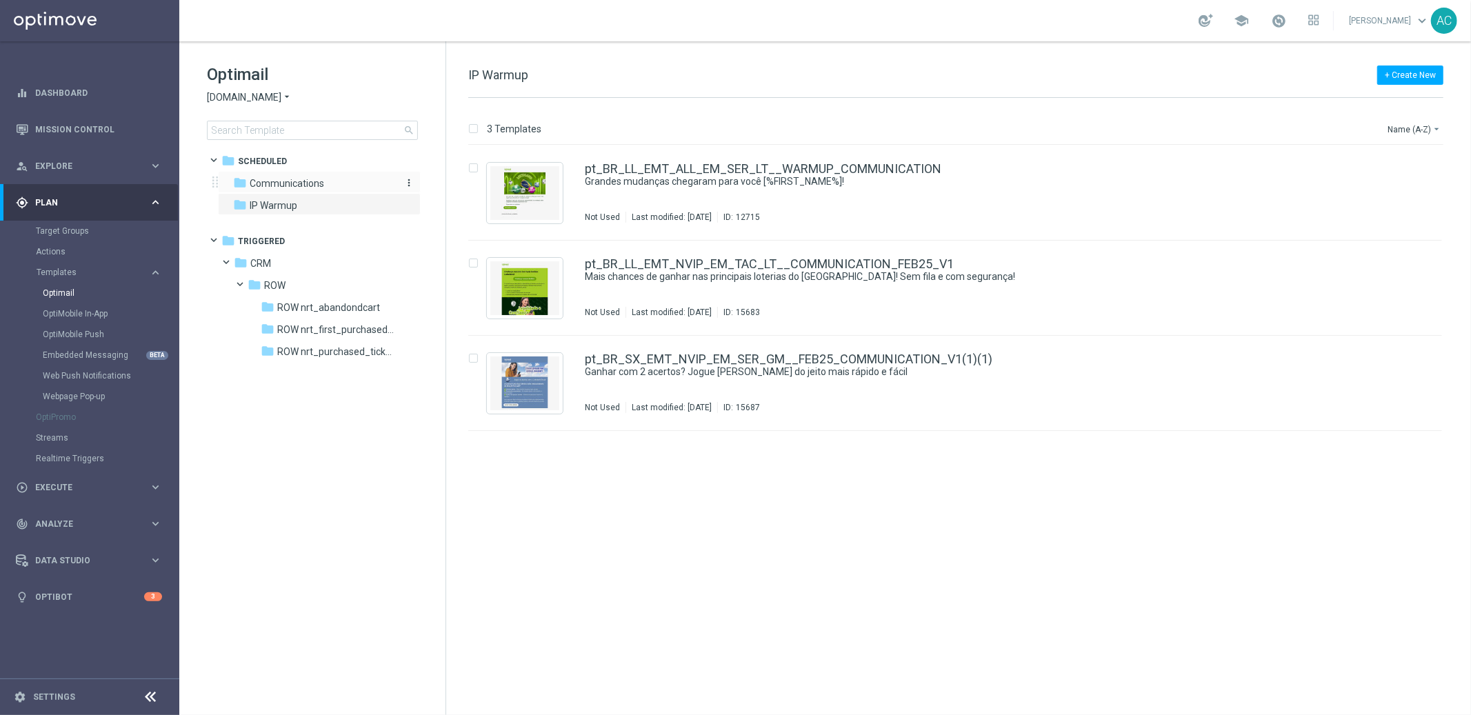
click at [302, 190] on div "folder Communications" at bounding box center [312, 184] width 159 height 16
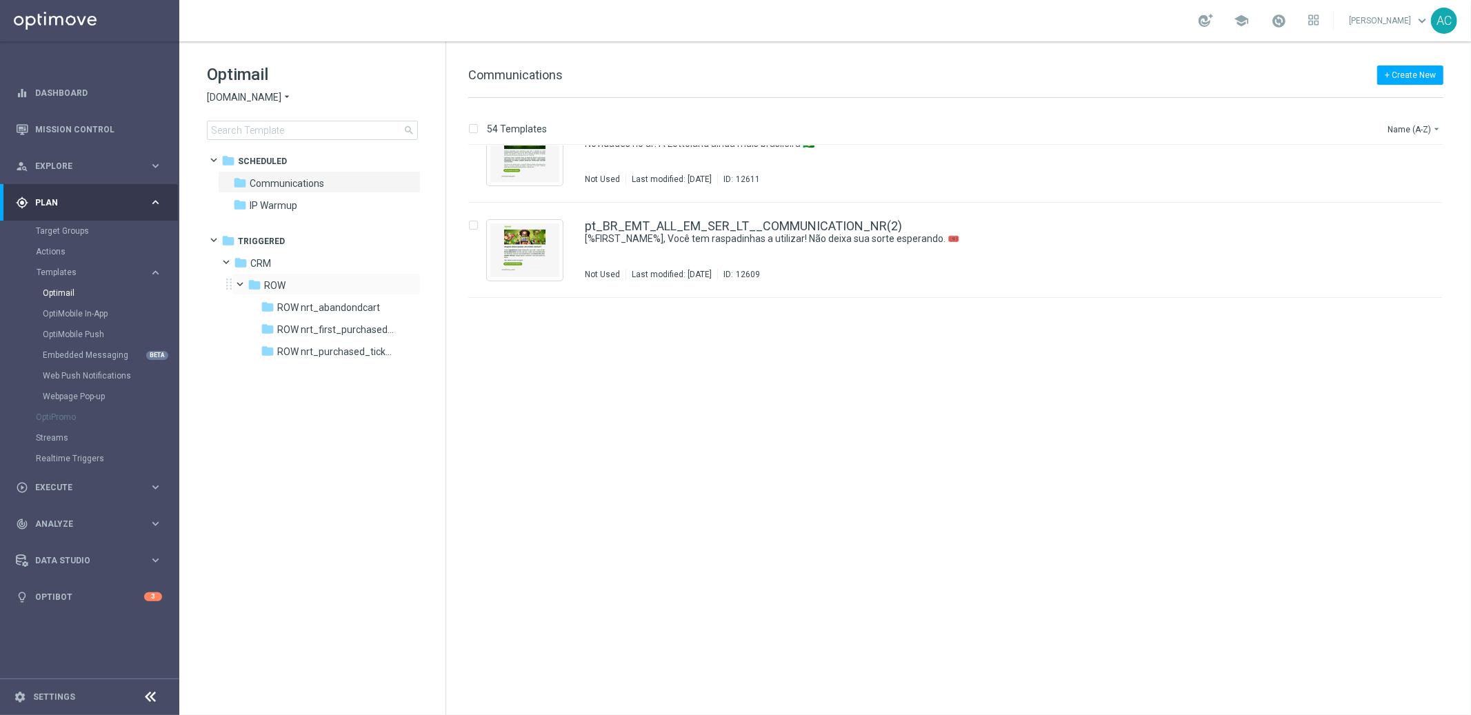
scroll to position [2746, 0]
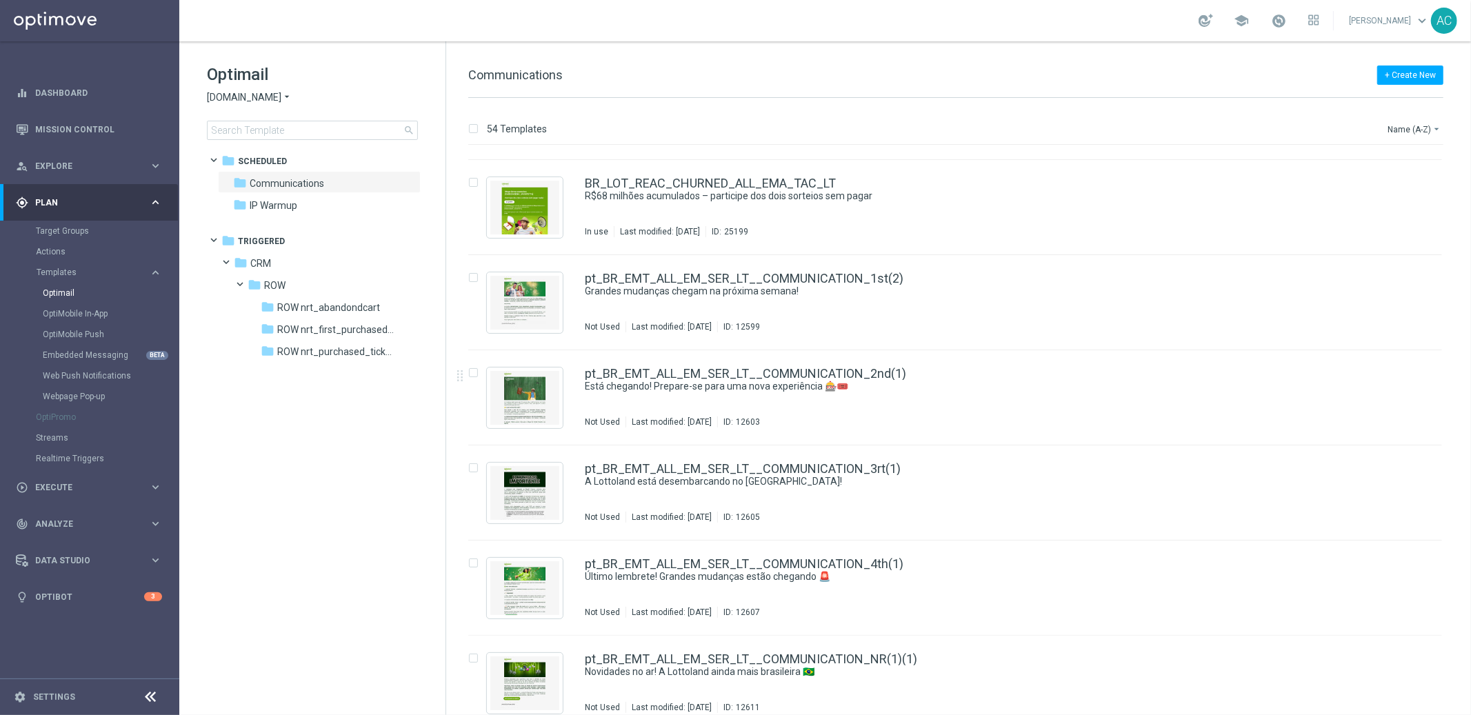
click at [283, 93] on icon "arrow_drop_down" at bounding box center [286, 97] width 11 height 13
click at [761, 112] on div "54 Templates Name (A-Z) arrow_drop_down Drag here to set row groups Drag here t…" at bounding box center [958, 406] width 1025 height 617
click at [268, 186] on span "Communications" at bounding box center [287, 183] width 74 height 12
click at [261, 263] on span "CRM" at bounding box center [260, 263] width 21 height 12
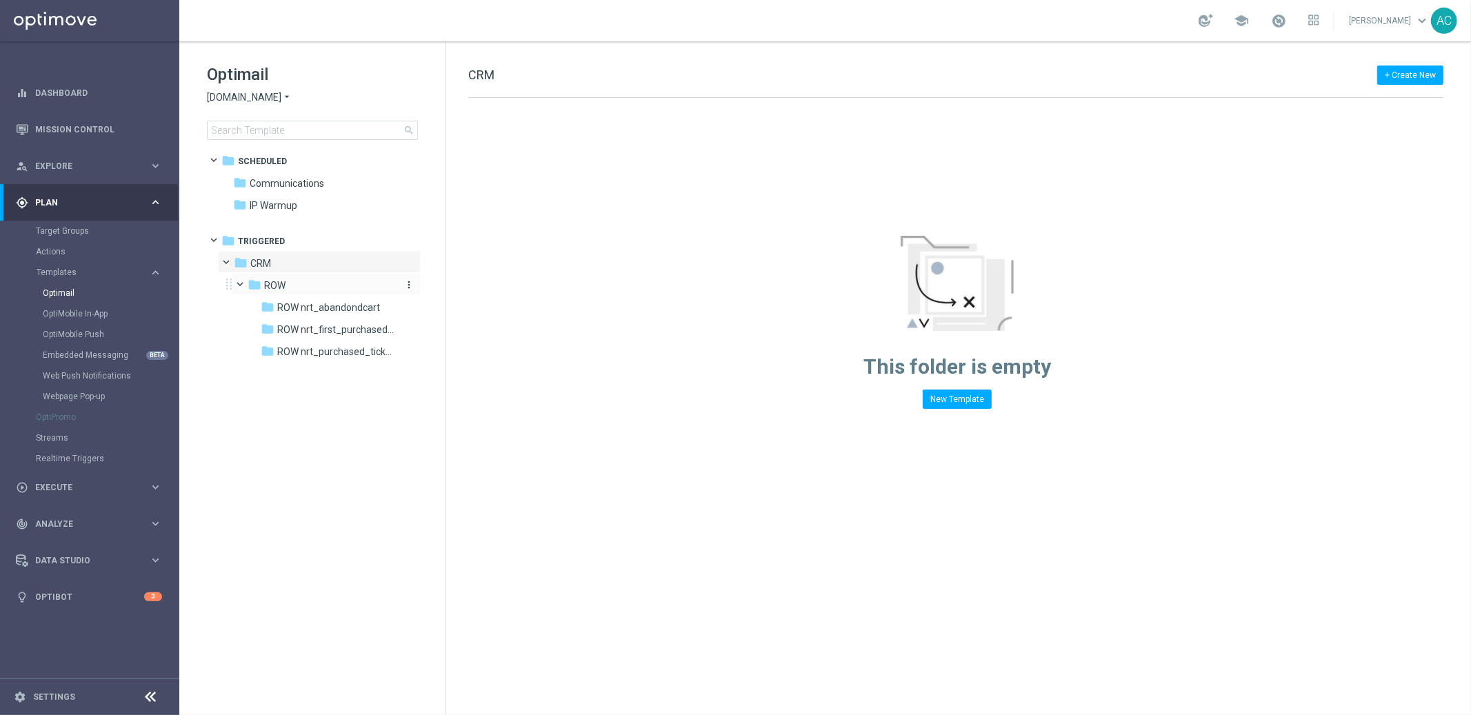
click at [266, 285] on span "ROW" at bounding box center [274, 285] width 21 height 12
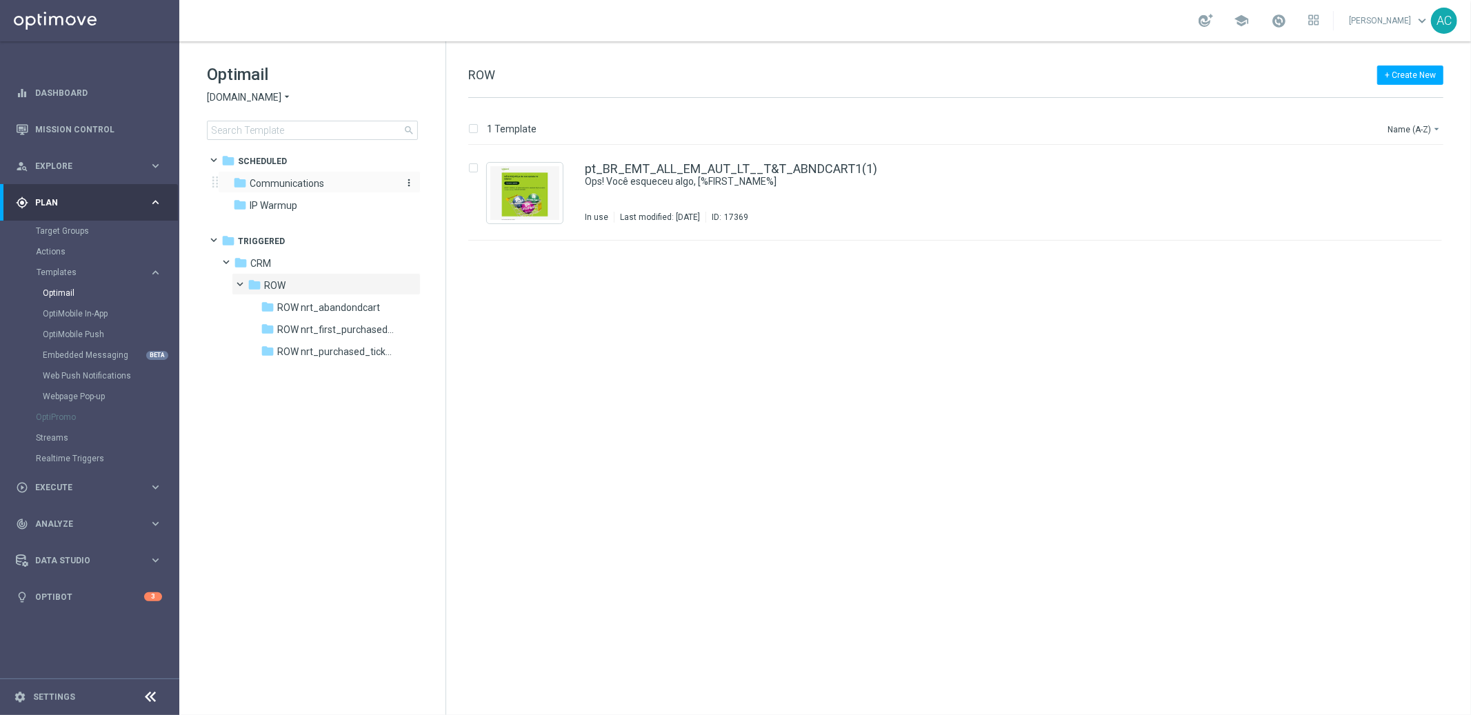
click at [263, 177] on span "Communications" at bounding box center [287, 183] width 74 height 12
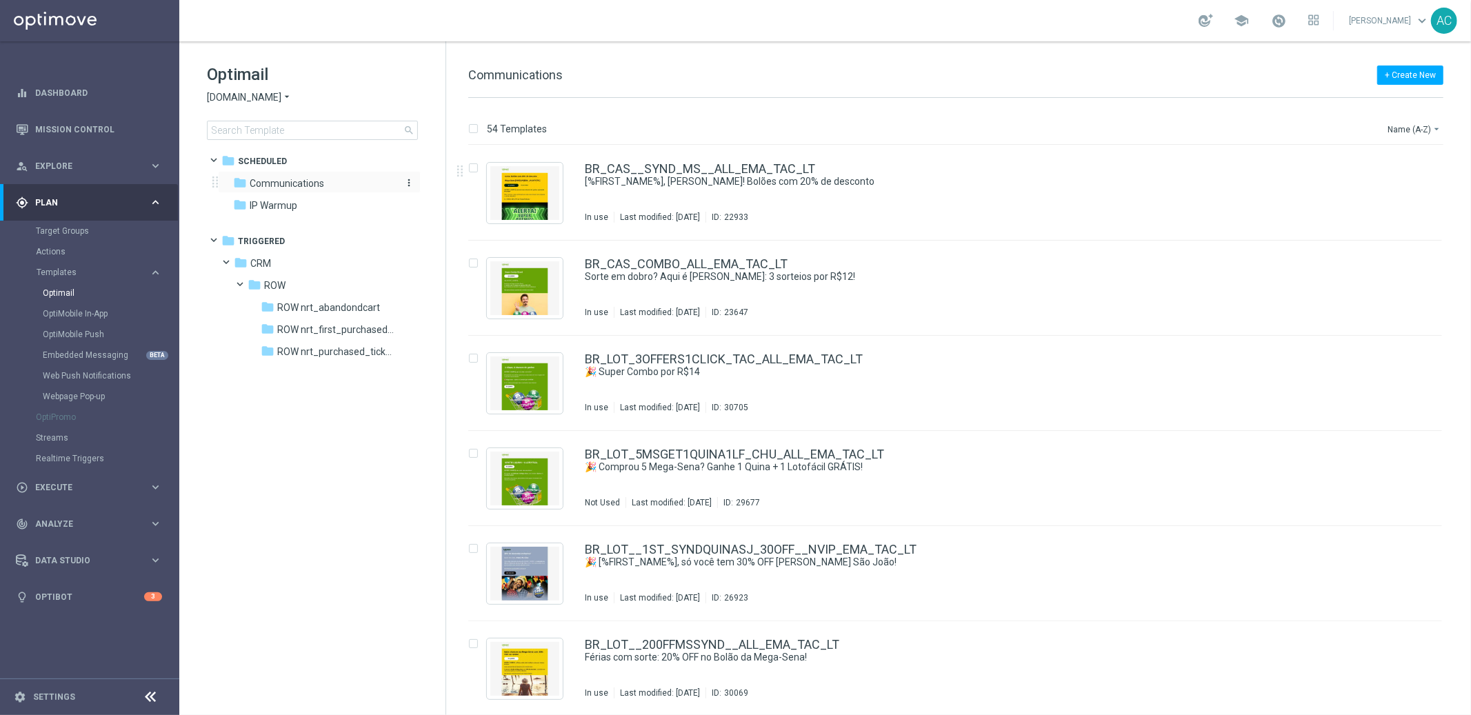
click at [279, 186] on span "Communications" at bounding box center [287, 183] width 74 height 12
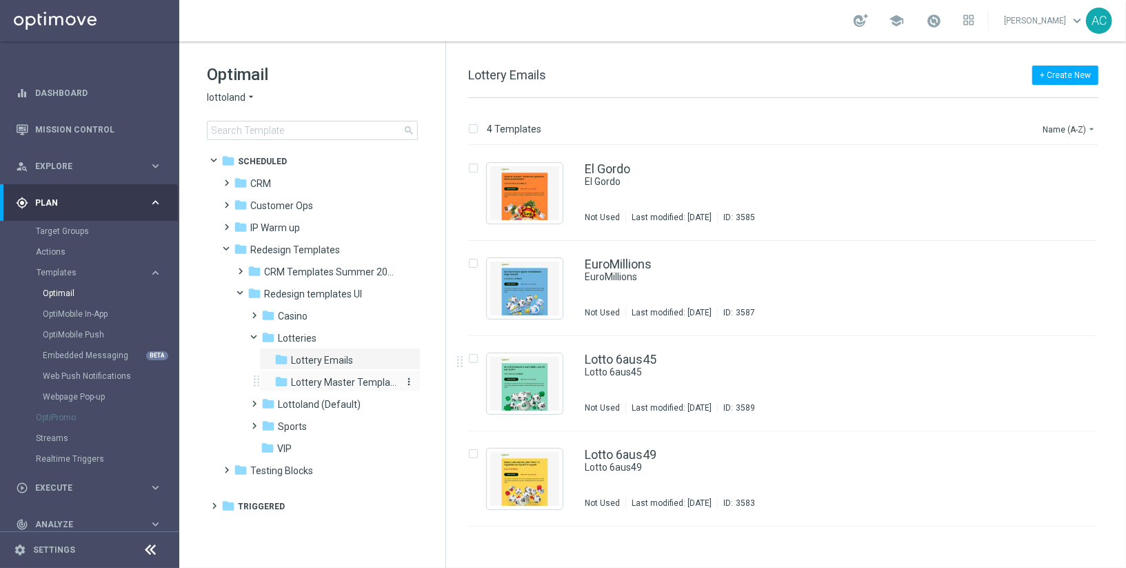
click at [337, 380] on span "Lottery Master Template" at bounding box center [345, 382] width 108 height 12
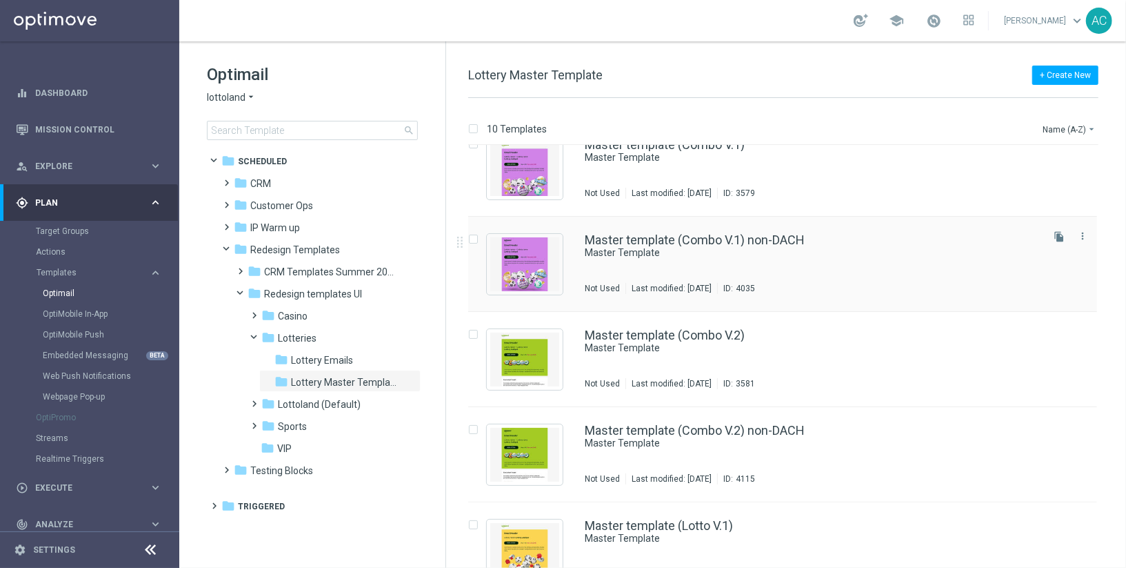
scroll to position [22, 0]
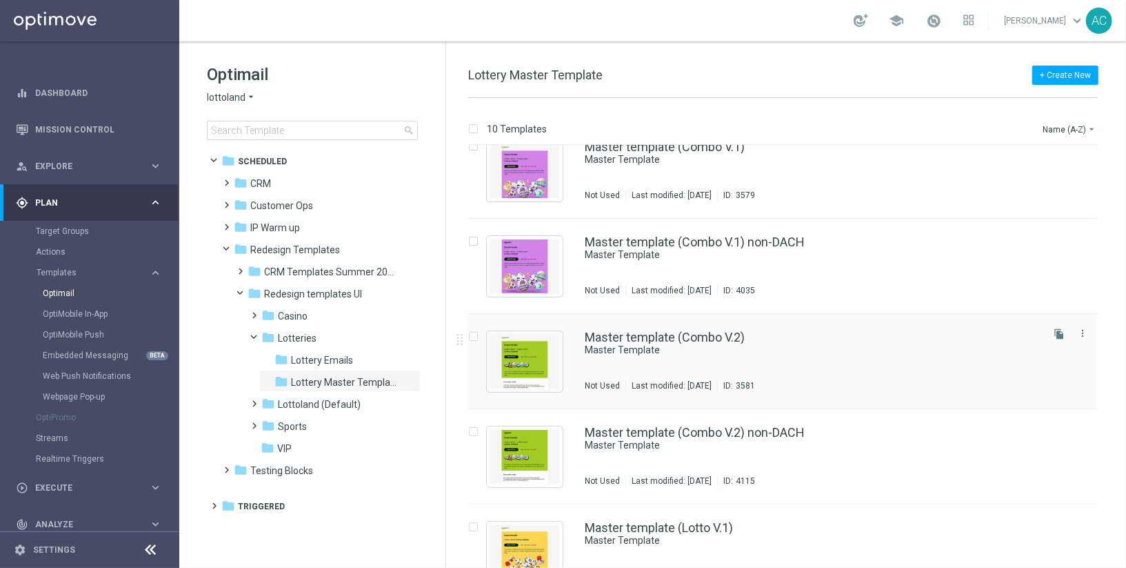
click at [613, 364] on div "Master template (Combo V.2) Master Template Not Used Last modified: Tuesday, No…" at bounding box center [812, 361] width 455 height 60
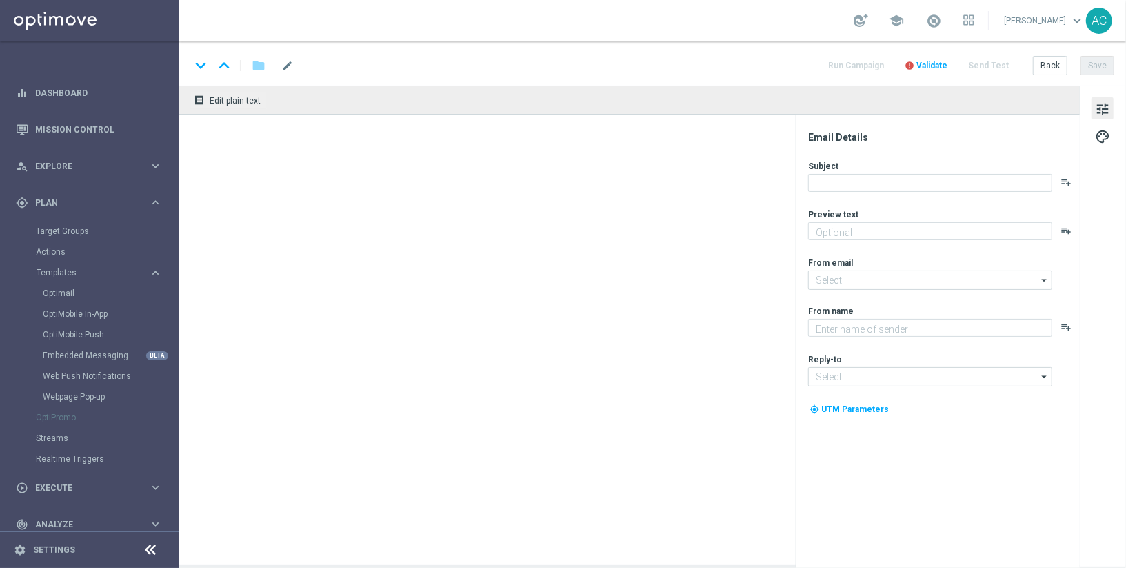
type textarea "Doesn't it look great?"
type textarea "Lottoland"
type input "mail@crm.lottoland.com"
type input "service@lottoland.com"
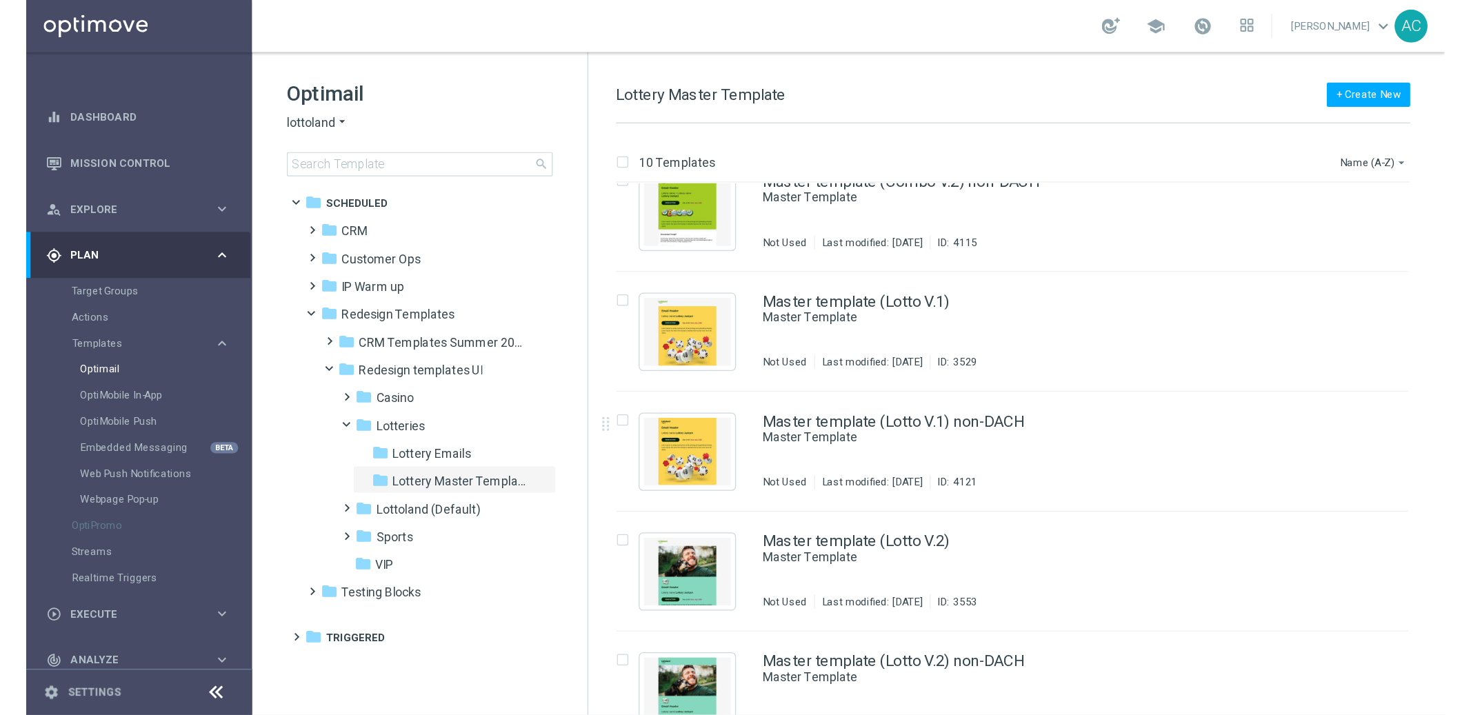
scroll to position [317, 0]
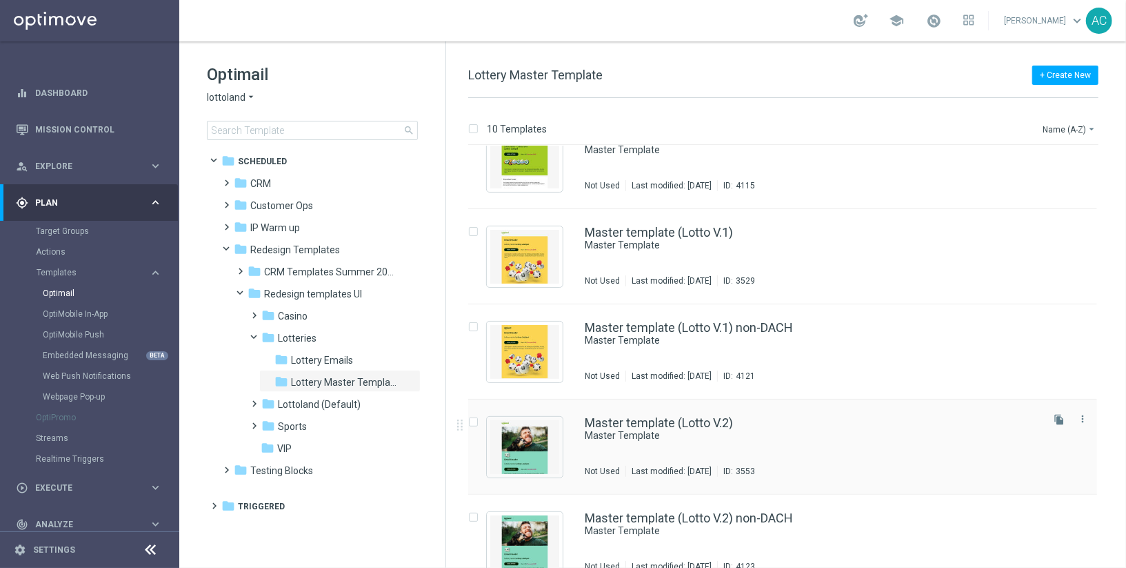
click at [659, 441] on div "Master template (Lotto V.2) Master Template Not Used Last modified: Saturday, O…" at bounding box center [812, 447] width 455 height 60
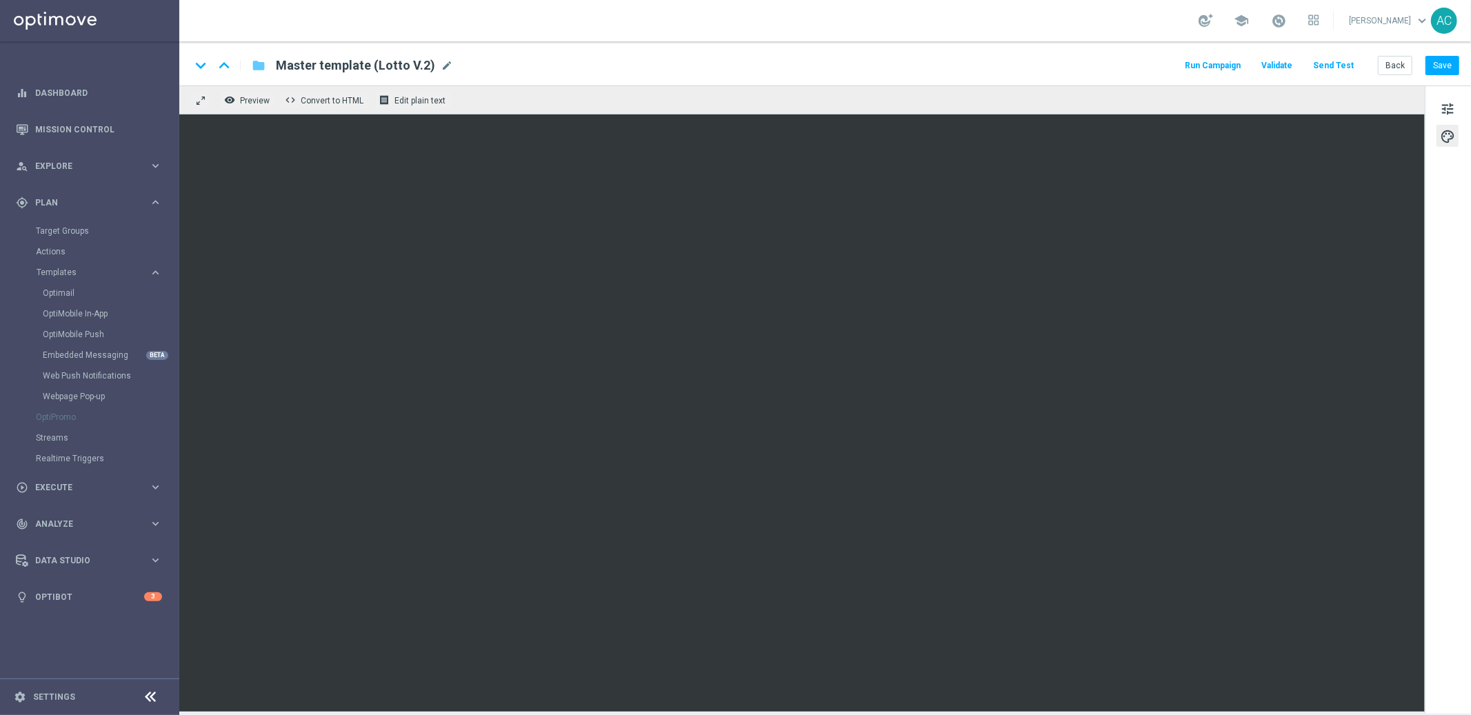
click at [258, 69] on icon "folder" at bounding box center [259, 65] width 14 height 17
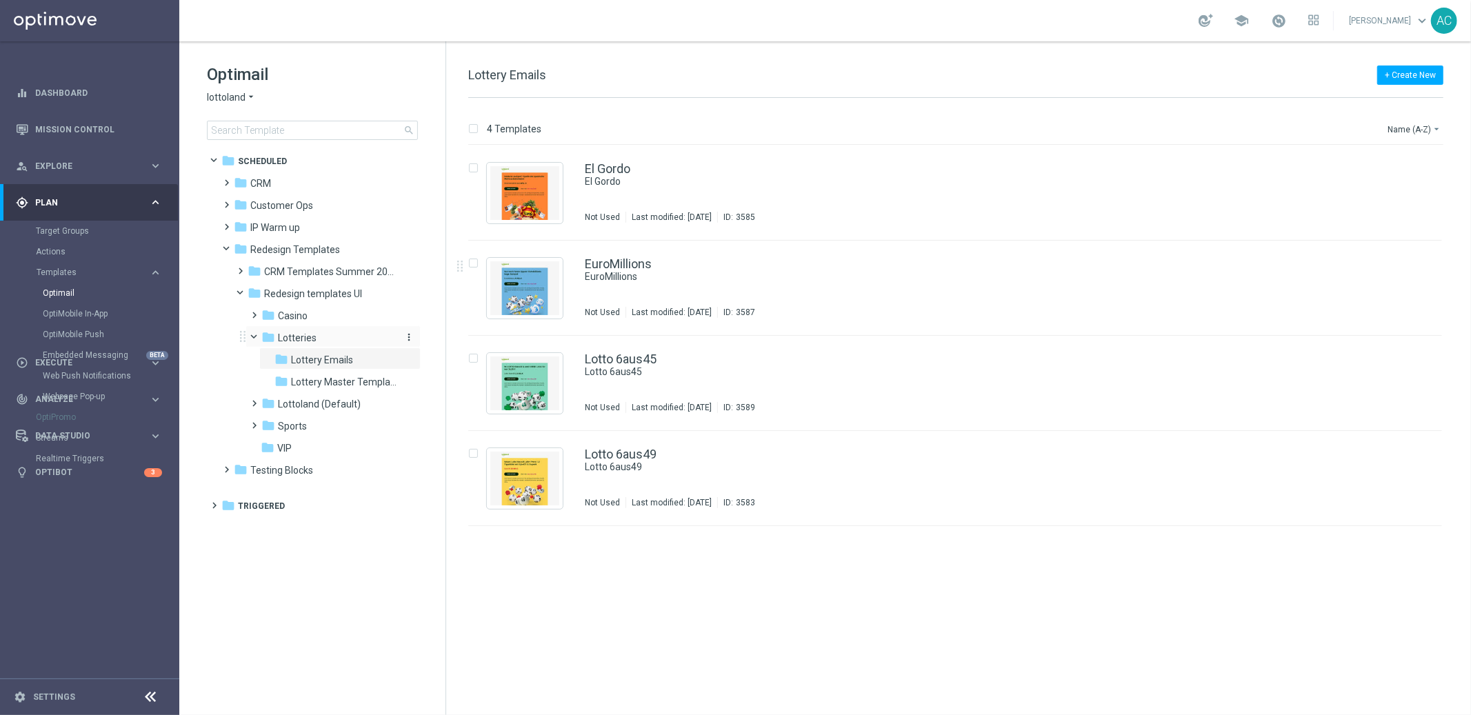
click at [300, 339] on span "Lotteries" at bounding box center [297, 338] width 39 height 12
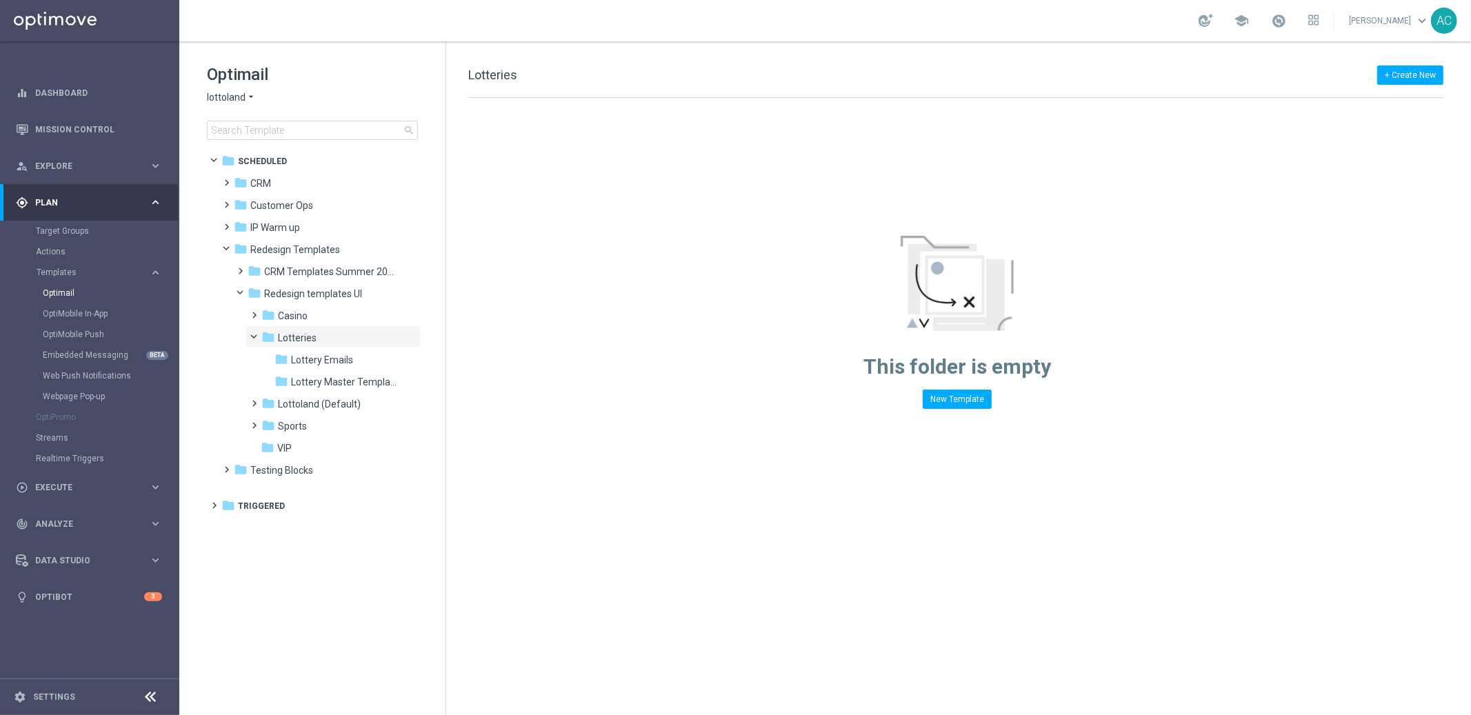
click at [300, 339] on span "Lotteries" at bounding box center [297, 338] width 39 height 12
click at [323, 362] on span "Lottery Emails" at bounding box center [322, 360] width 62 height 12
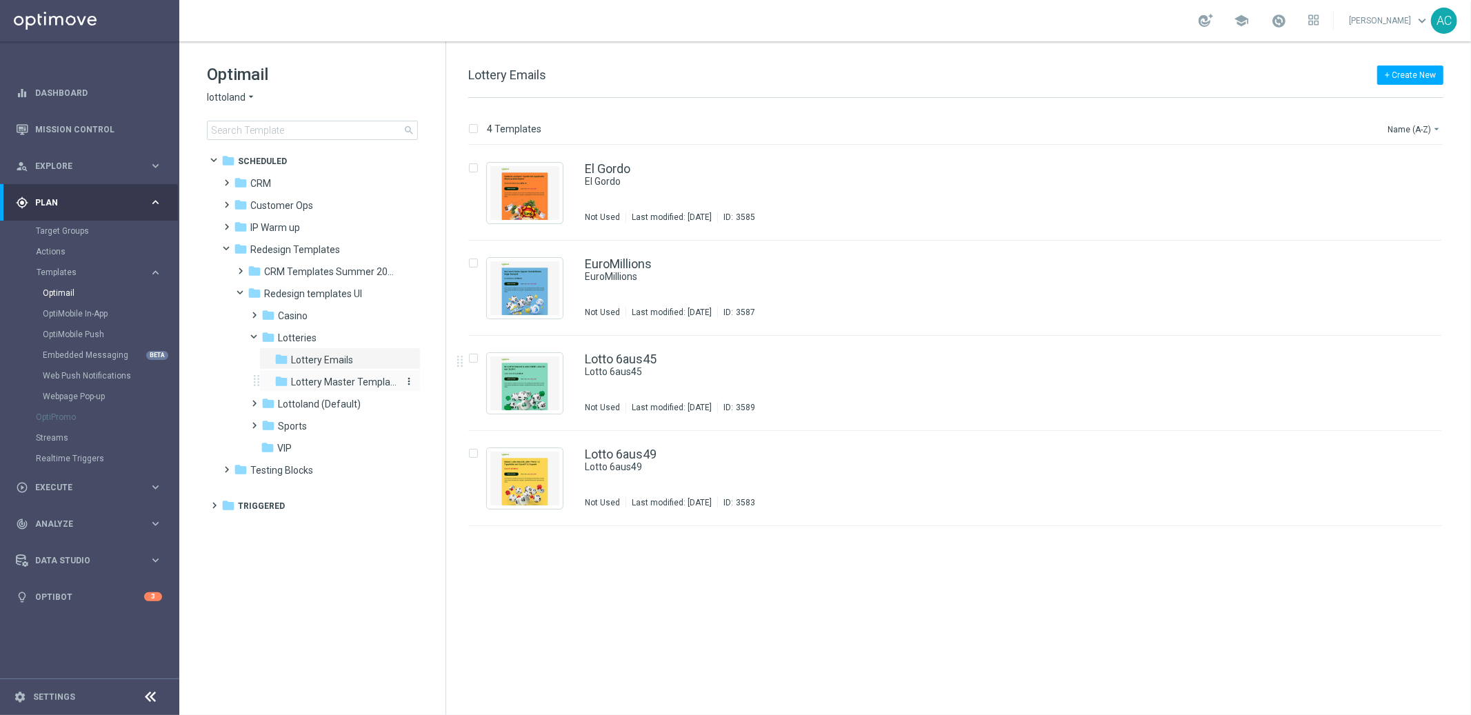
click at [360, 379] on span "Lottery Master Template" at bounding box center [345, 382] width 108 height 12
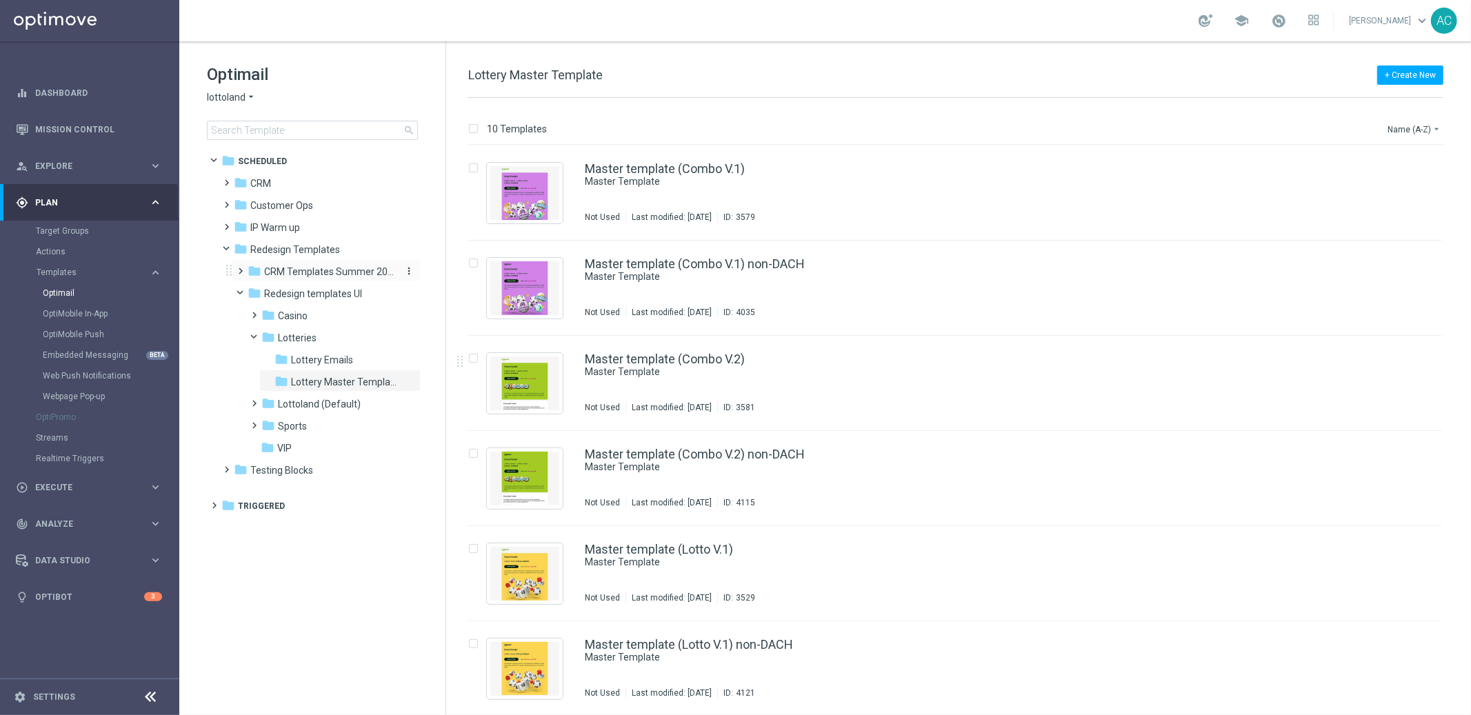
click at [274, 273] on span "CRM Templates Summer 2025" at bounding box center [329, 272] width 130 height 12
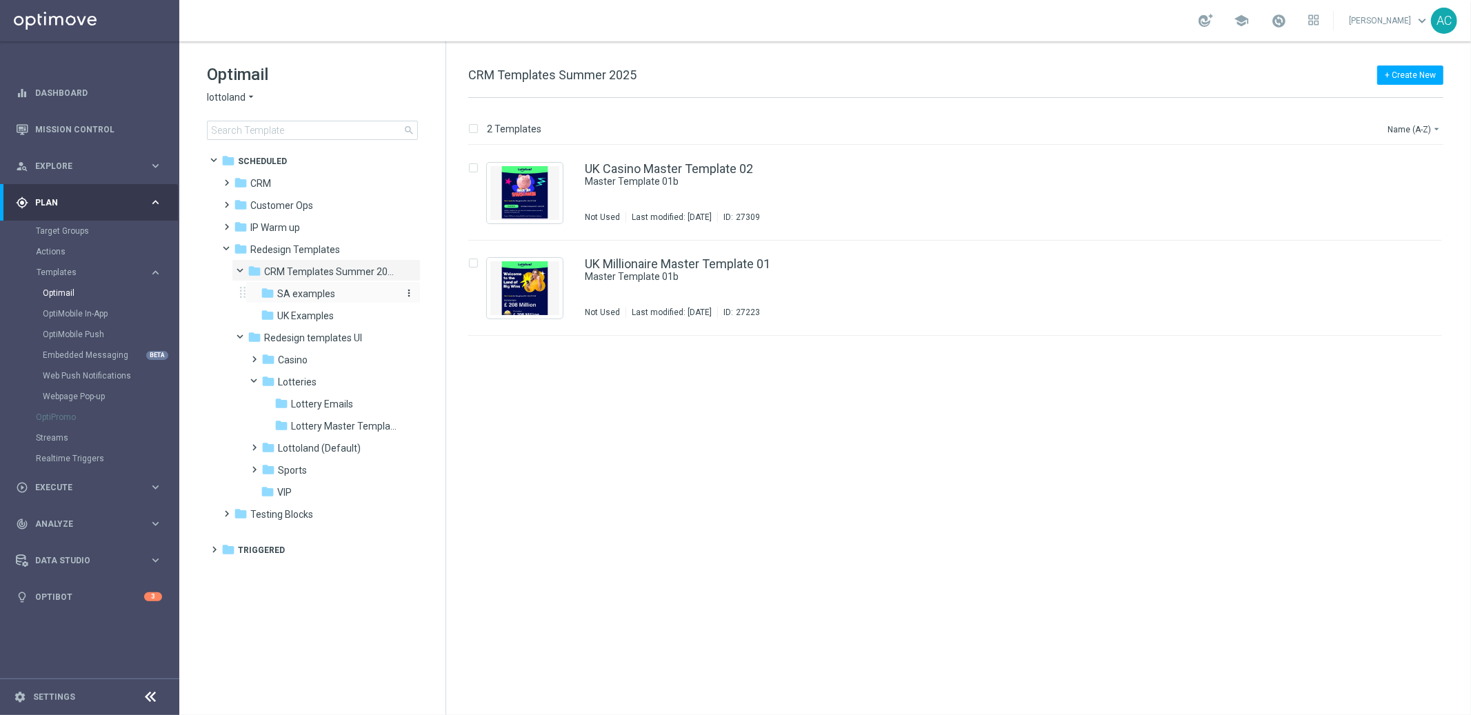
click at [293, 293] on span "SA examples" at bounding box center [306, 294] width 58 height 12
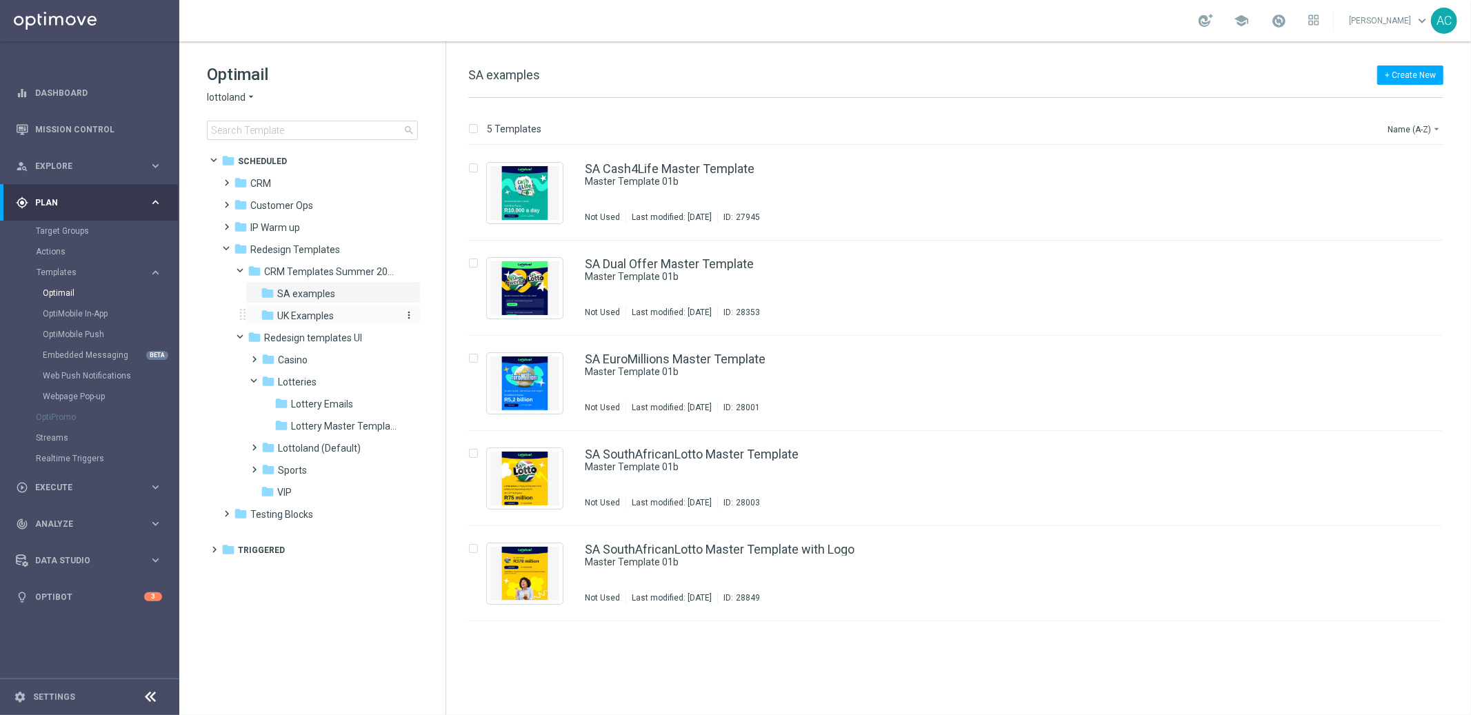
click at [301, 316] on span "UK Examples" at bounding box center [305, 316] width 57 height 12
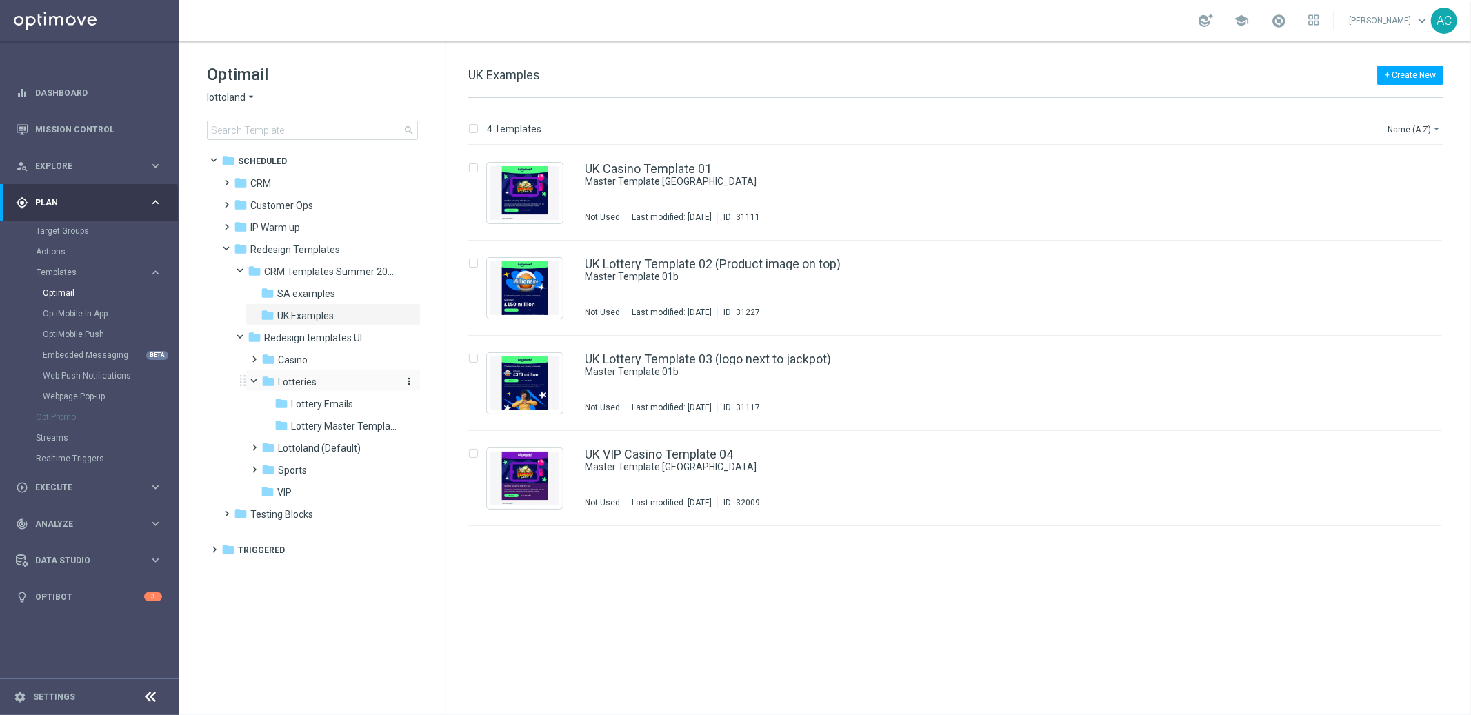
click at [304, 381] on span "Lotteries" at bounding box center [297, 382] width 39 height 12
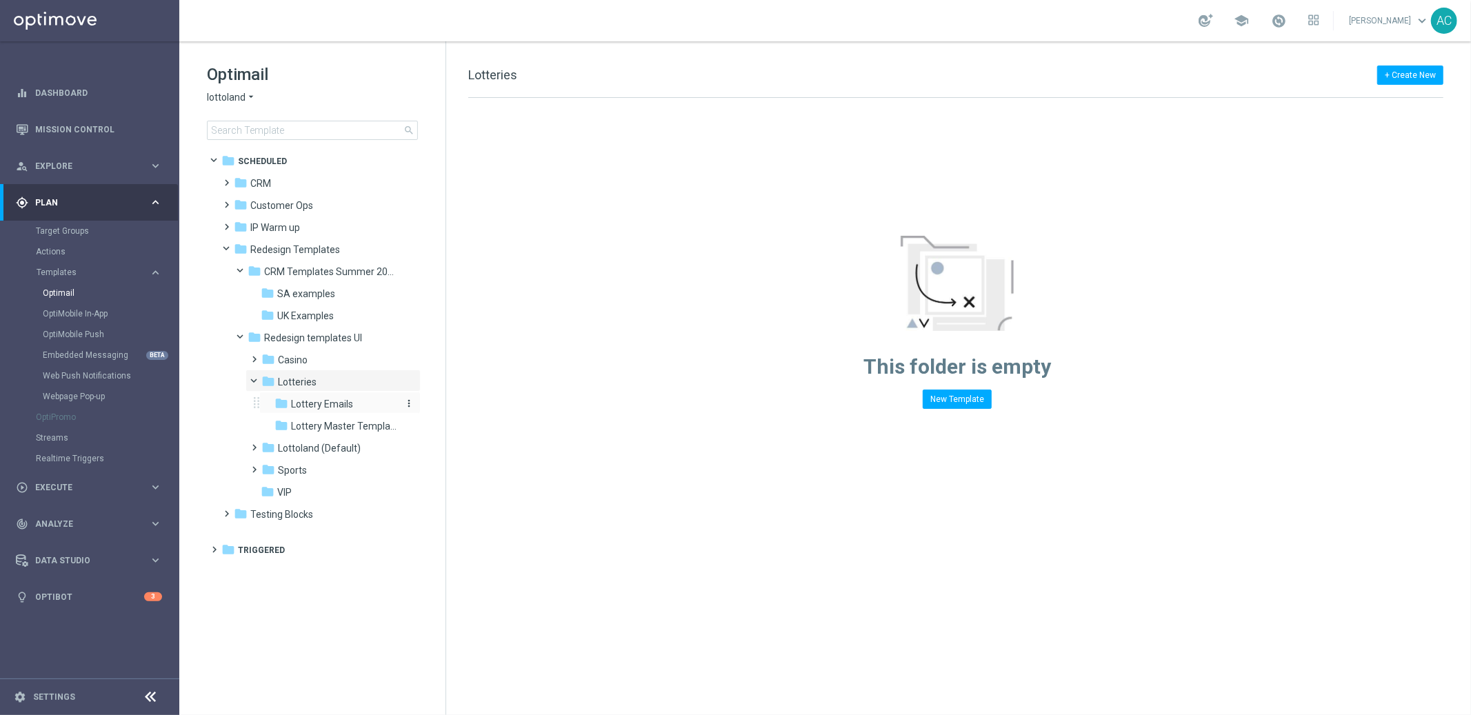
click at [326, 404] on span "Lottery Emails" at bounding box center [322, 404] width 62 height 12
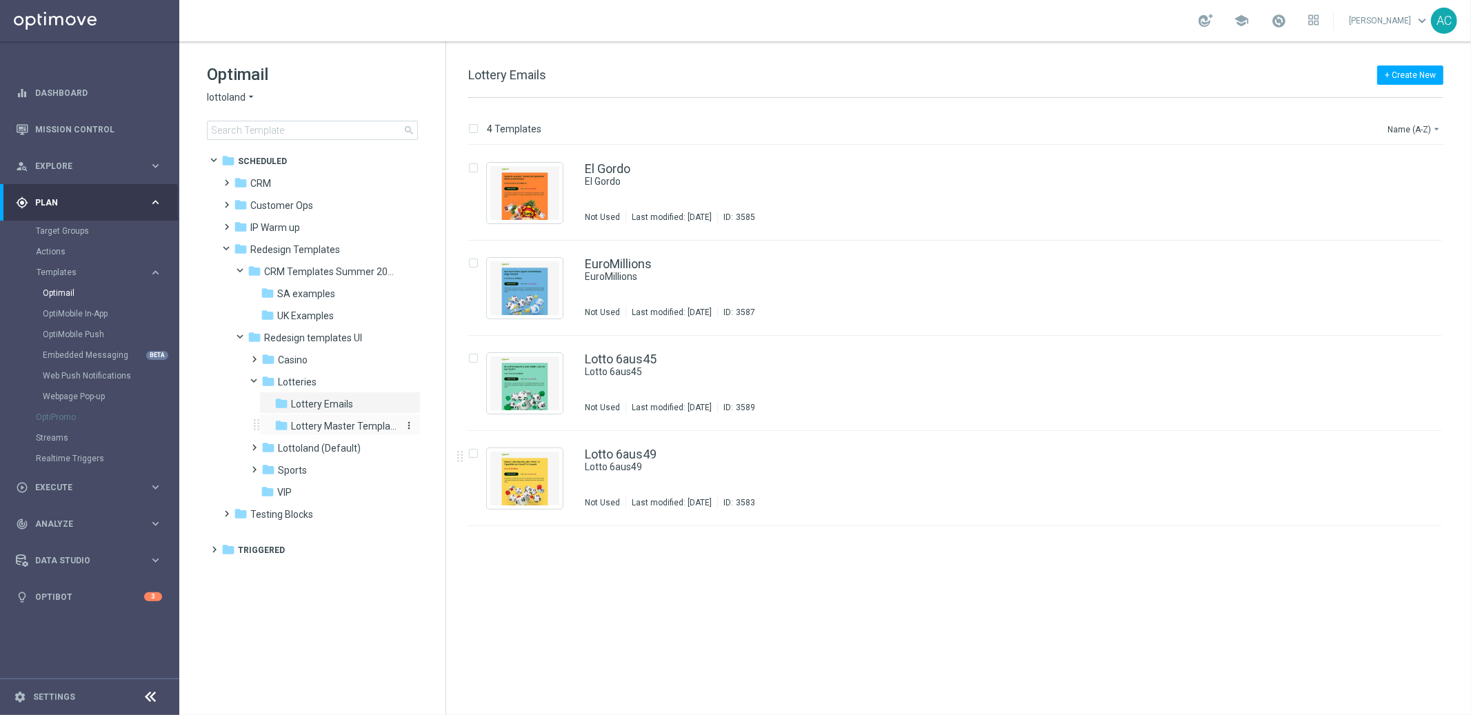
click at [321, 423] on span "Lottery Master Template" at bounding box center [345, 426] width 108 height 12
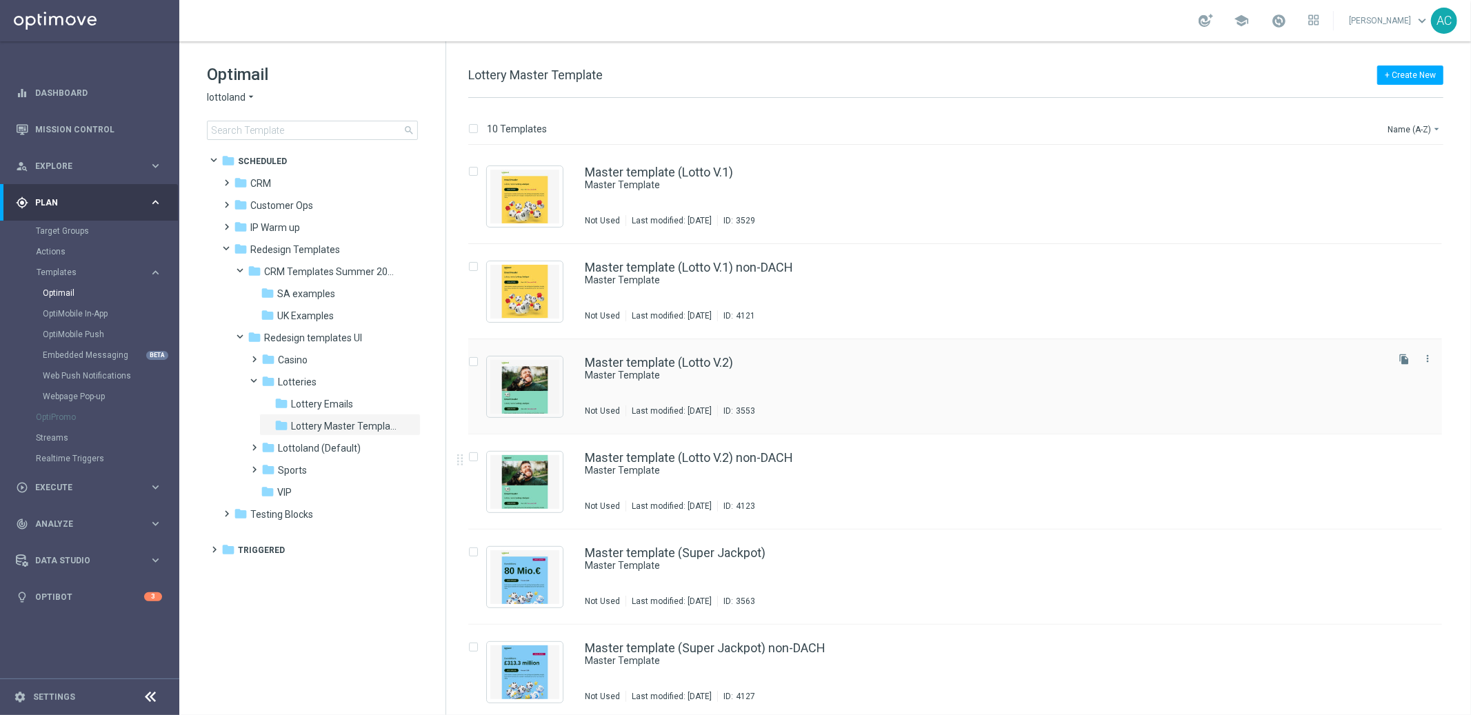
scroll to position [382, 0]
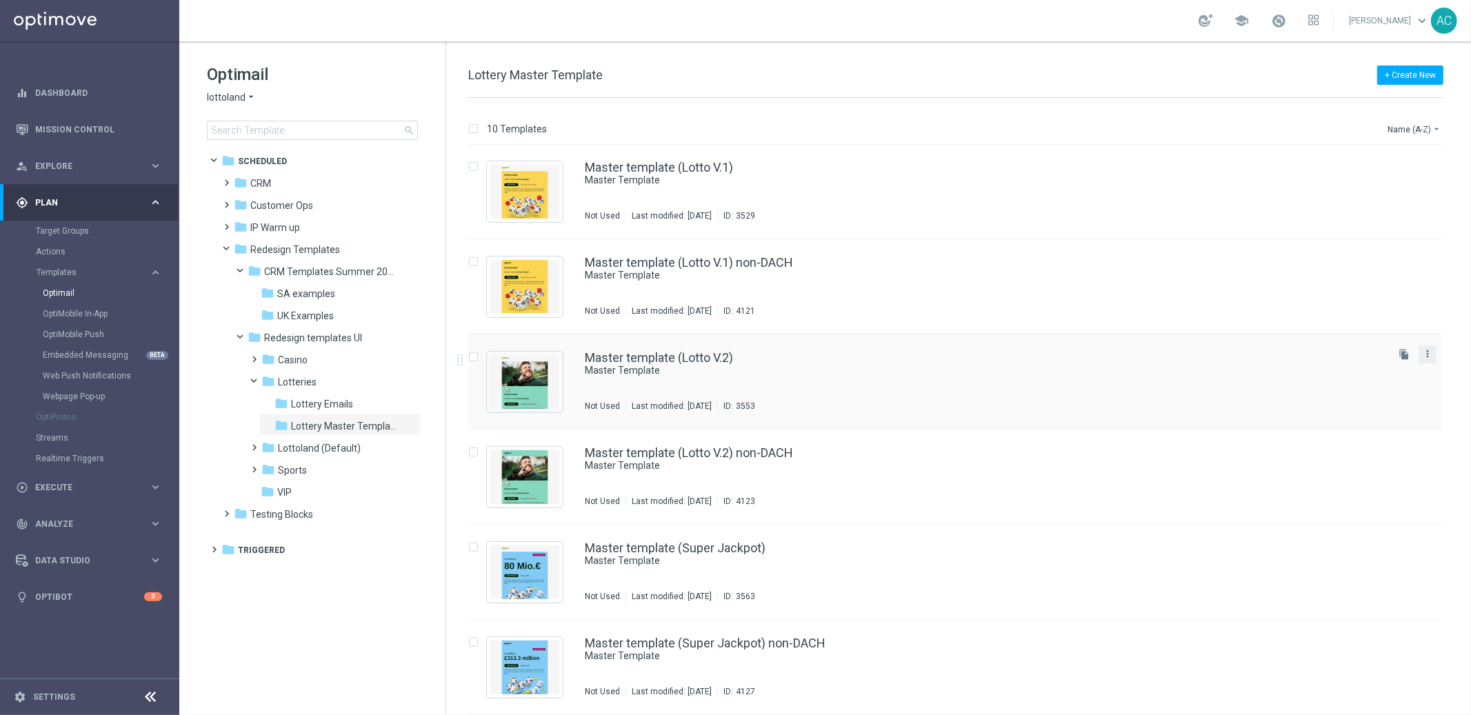
click at [1425, 354] on icon "more_vert" at bounding box center [1427, 353] width 11 height 11
click at [1372, 383] on div "Copy To" at bounding box center [1370, 388] width 83 height 10
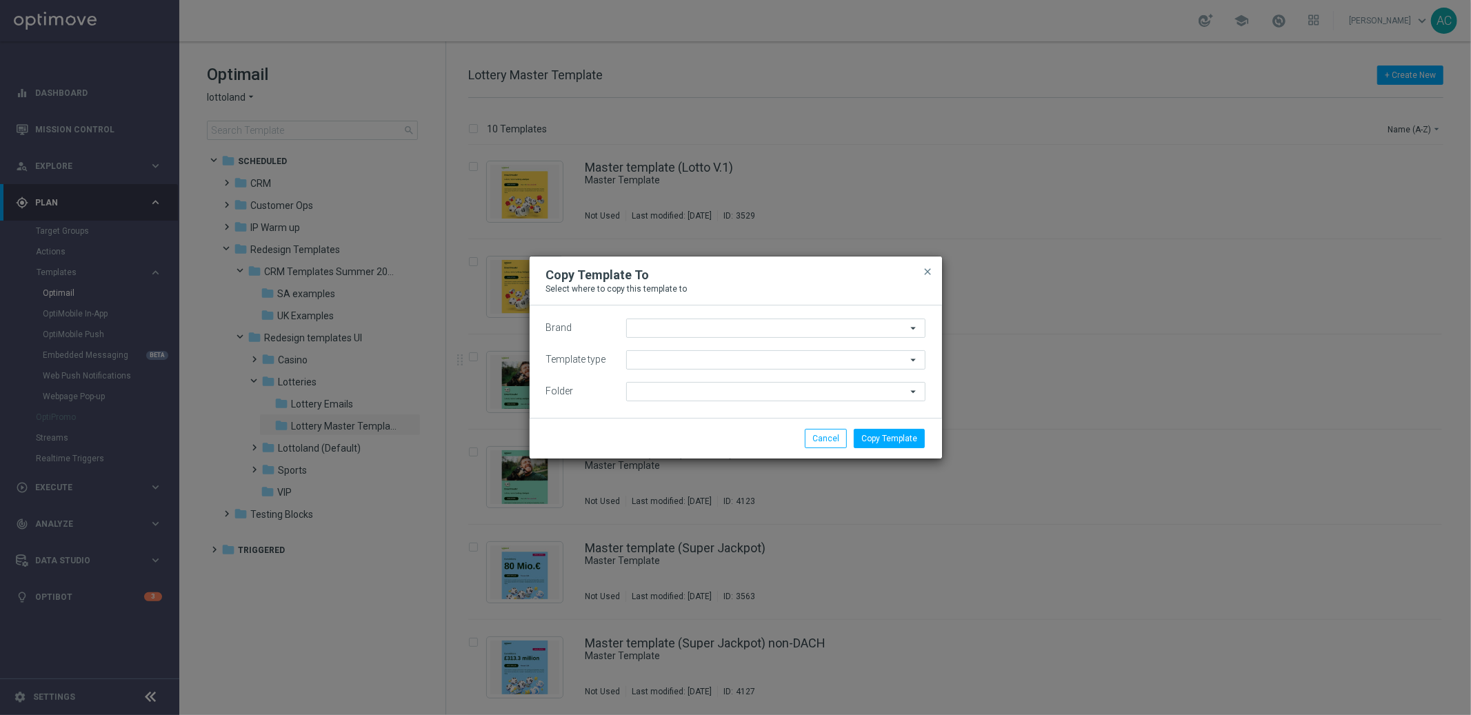
type input "lottoland"
type input "Scheduled"
type input "Lottery Master Template"
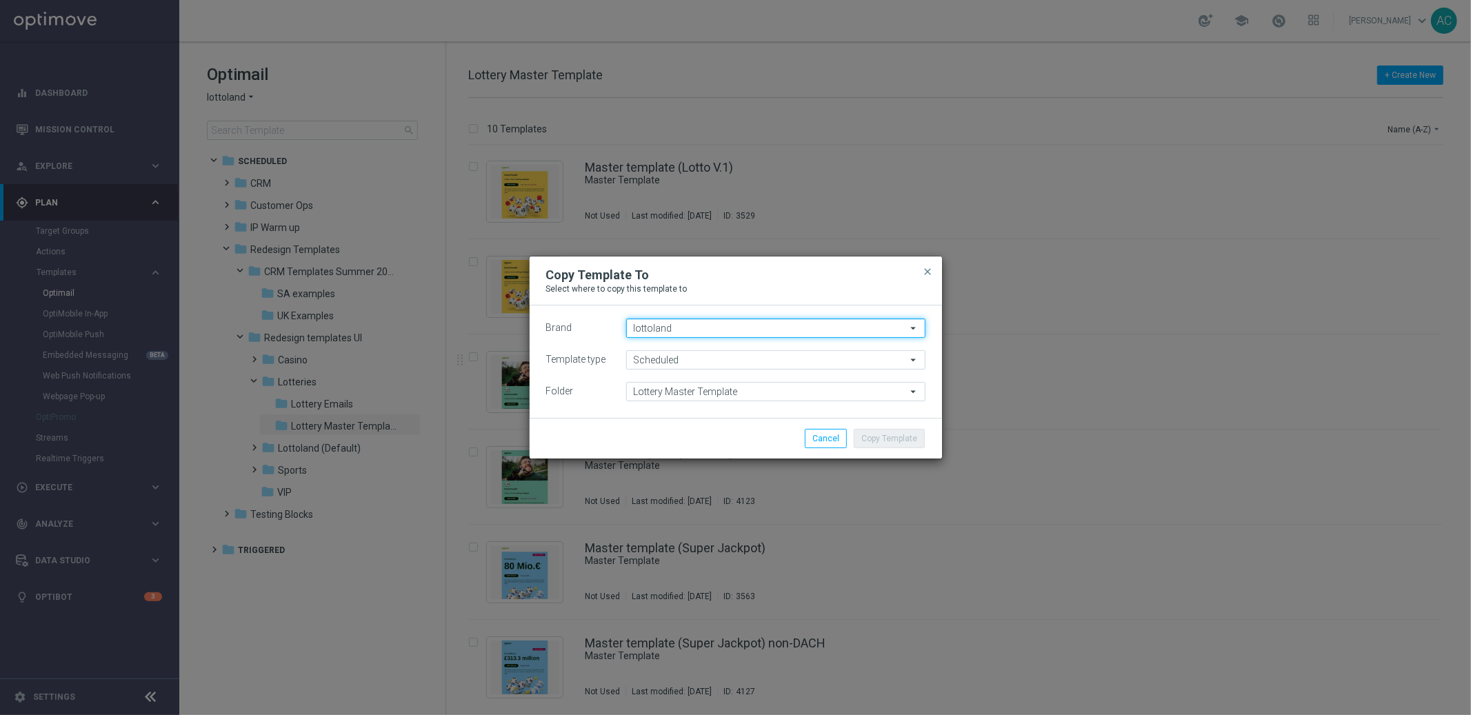
click at [861, 332] on input "lottoland" at bounding box center [775, 328] width 299 height 19
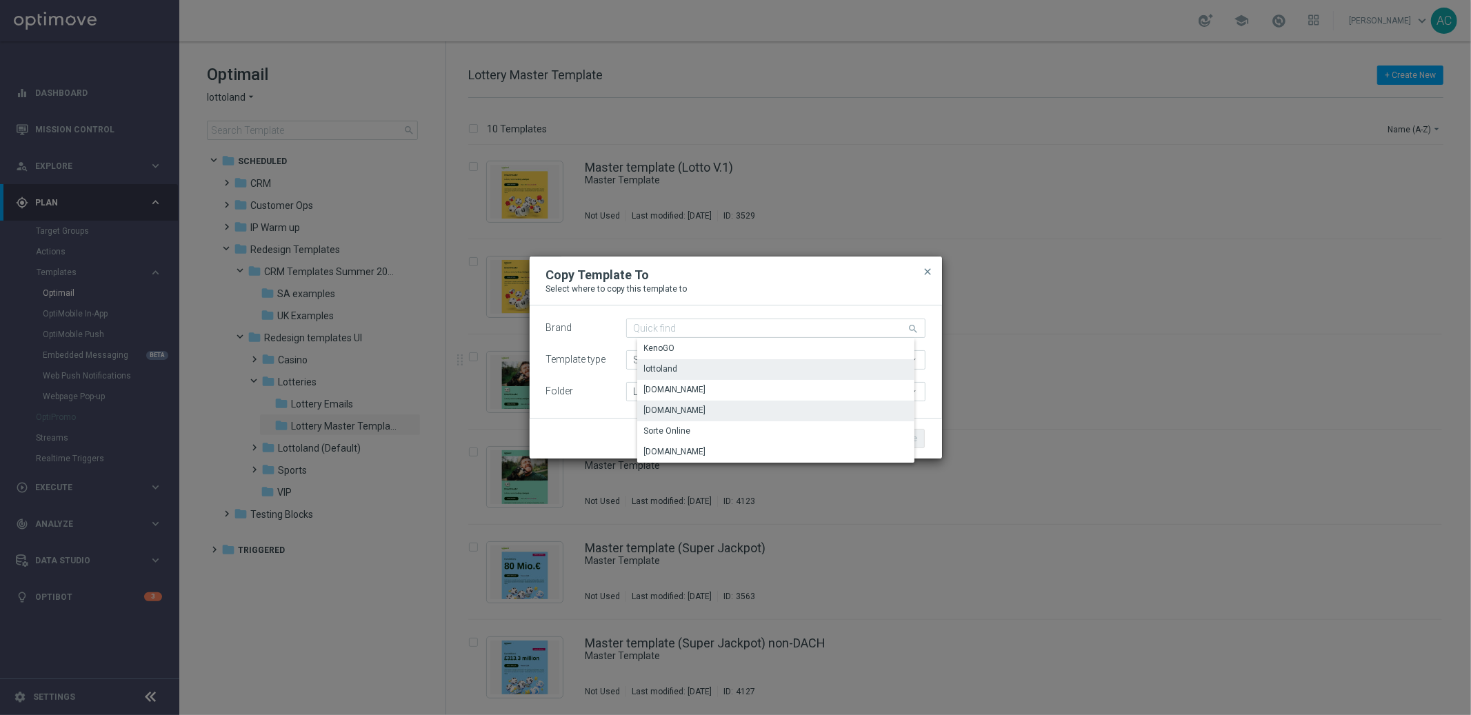
click at [715, 412] on div "Lottoland.com.br" at bounding box center [786, 410] width 299 height 19
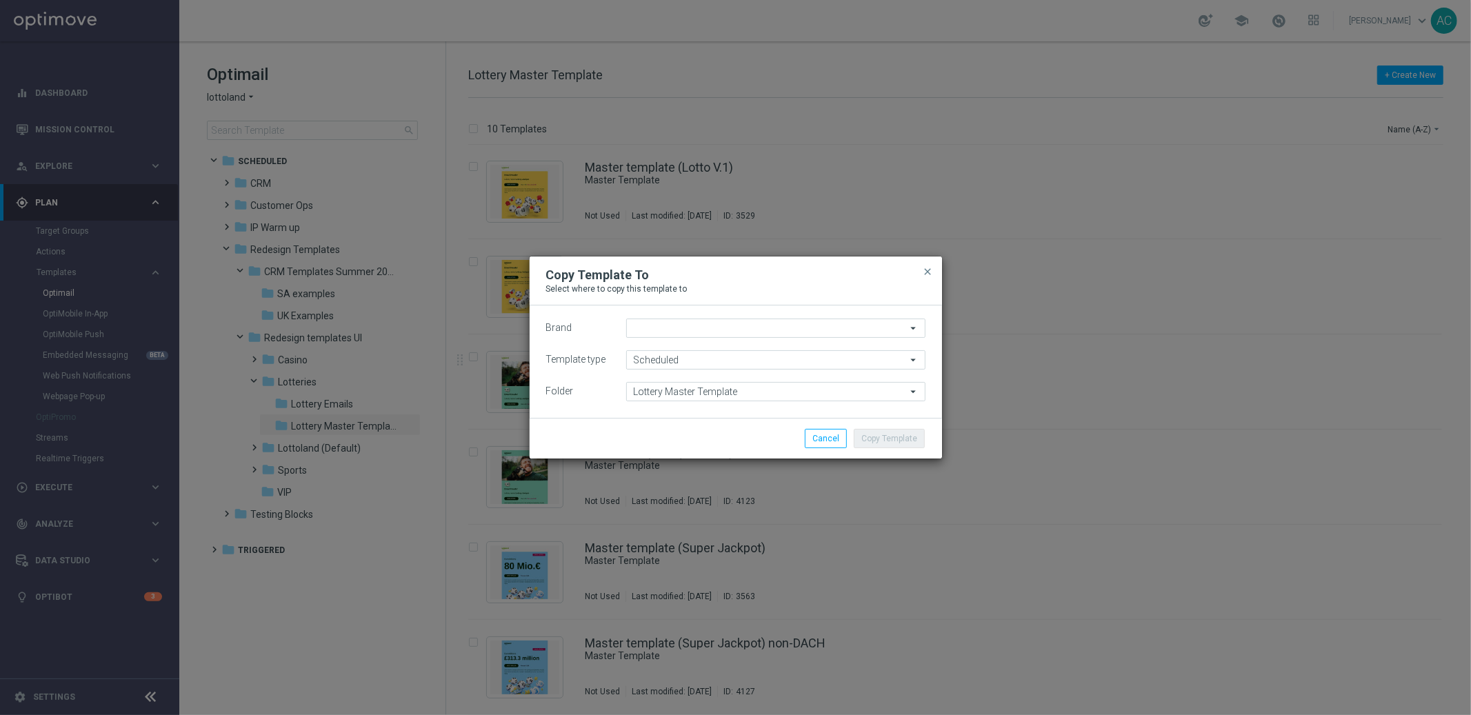
type input "Lottoland.com.br"
type input "Scheduled"
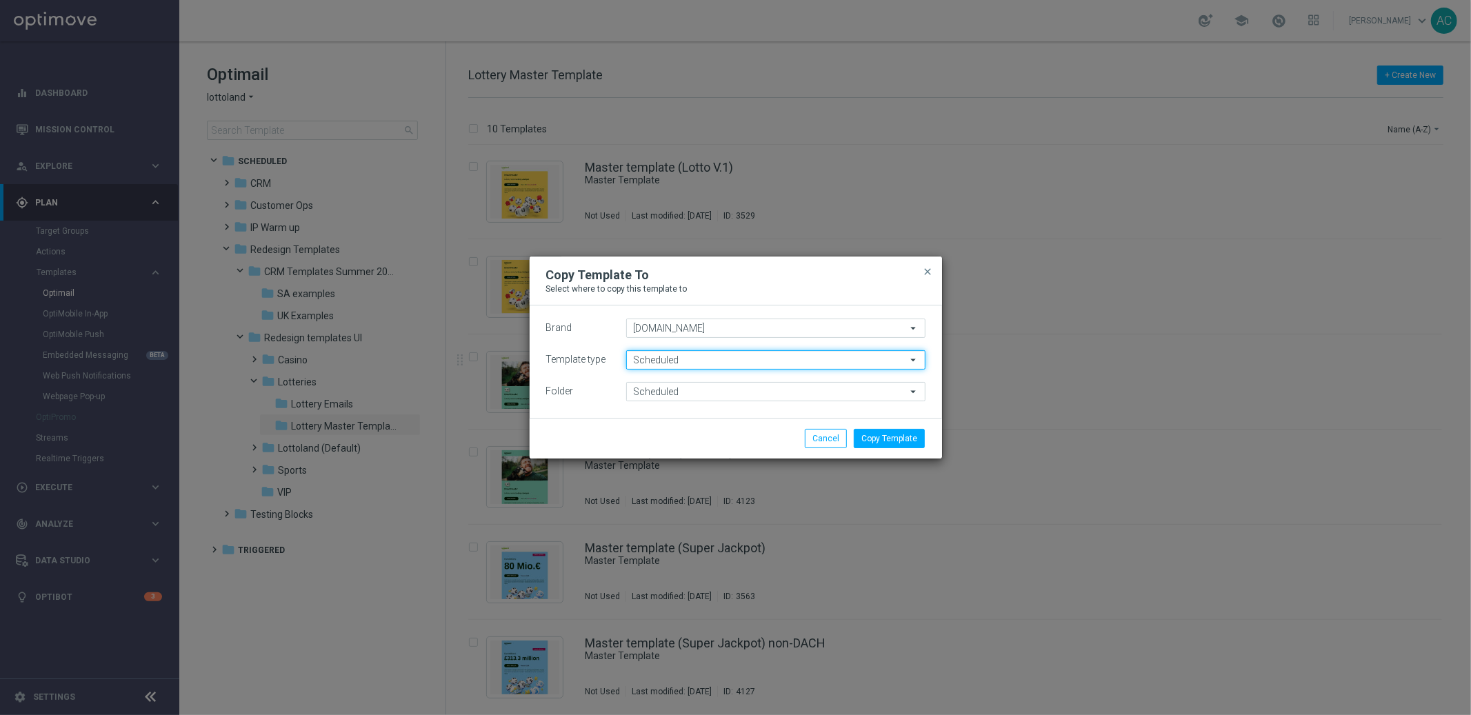
click at [689, 358] on input "Scheduled" at bounding box center [775, 359] width 299 height 19
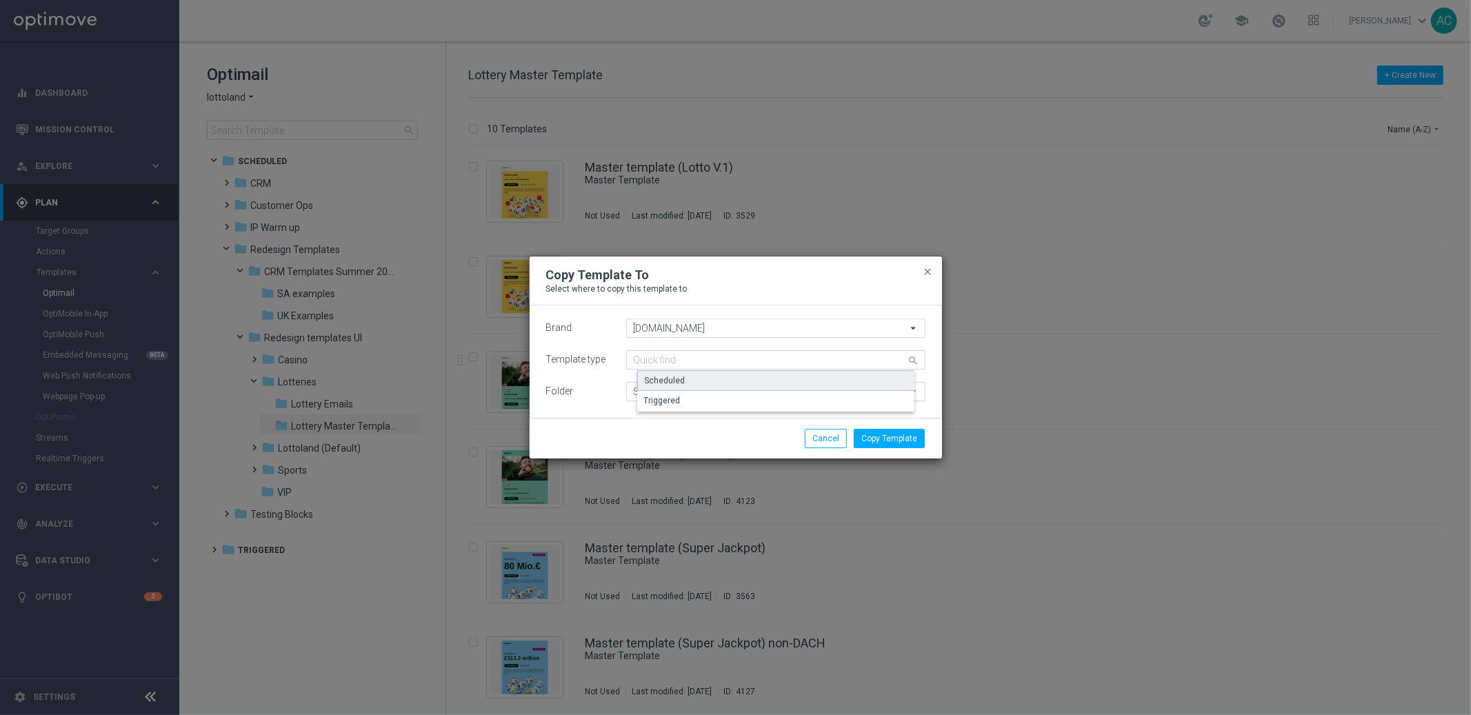
click at [684, 377] on div "Scheduled" at bounding box center [786, 380] width 299 height 21
type input "Scheduled"
click at [679, 392] on input "Scheduled" at bounding box center [775, 391] width 299 height 19
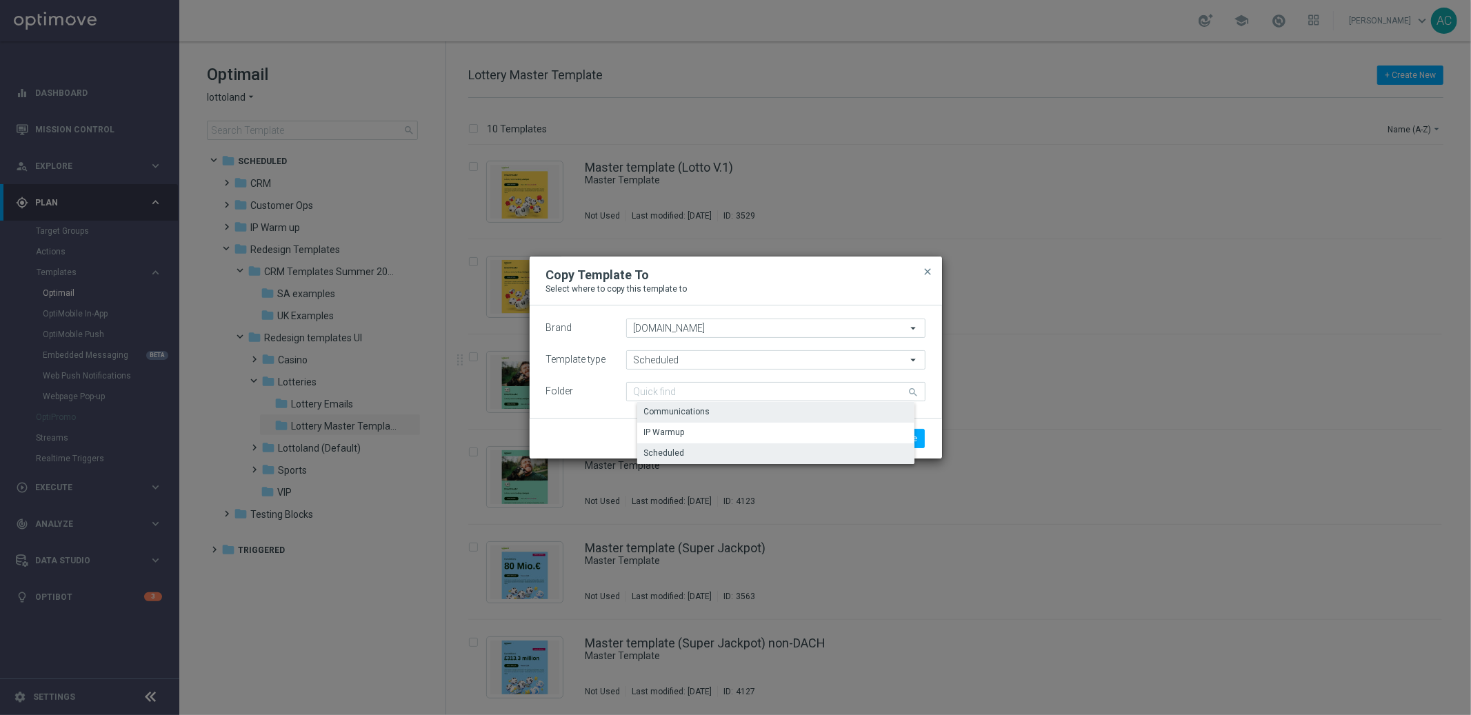
click at [681, 405] on div "Communications" at bounding box center [786, 411] width 299 height 19
type input "Communications"
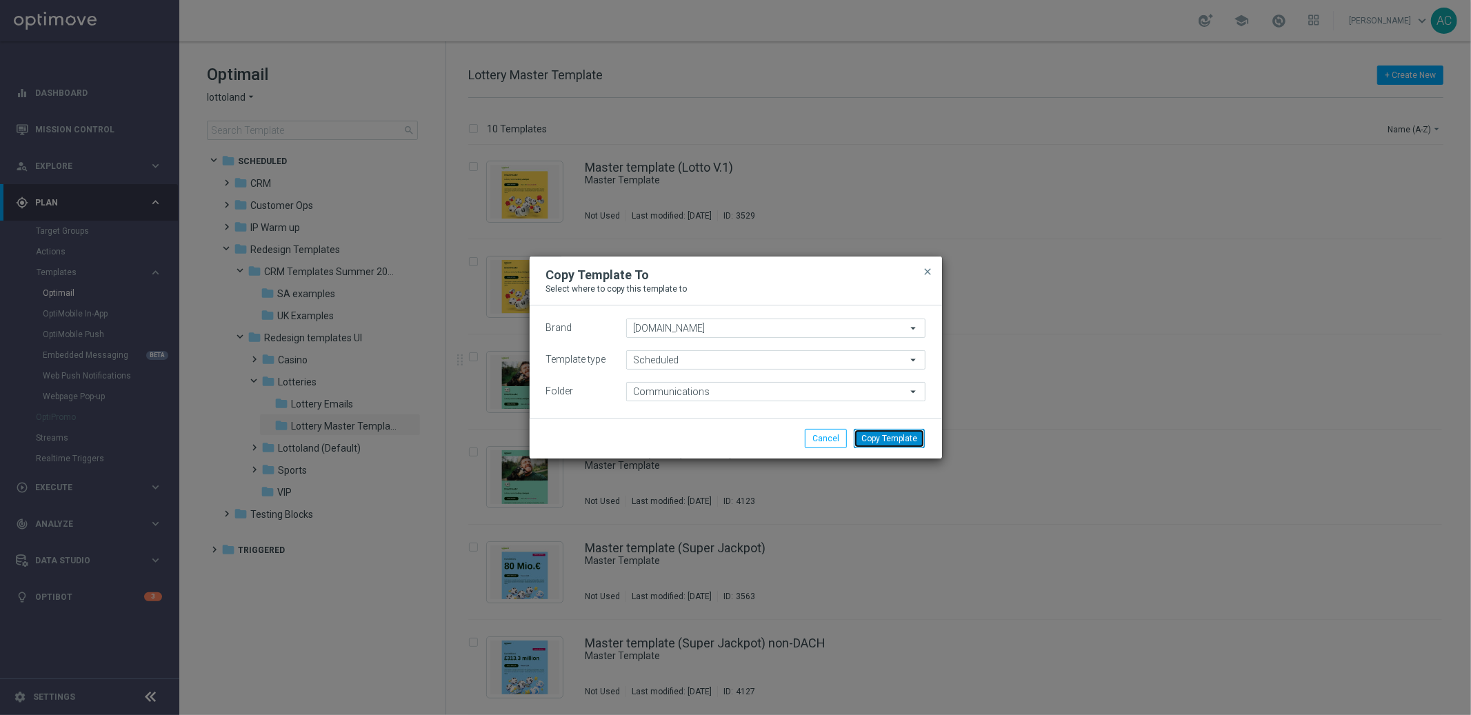
click at [895, 435] on button "Copy Template" at bounding box center [889, 438] width 71 height 19
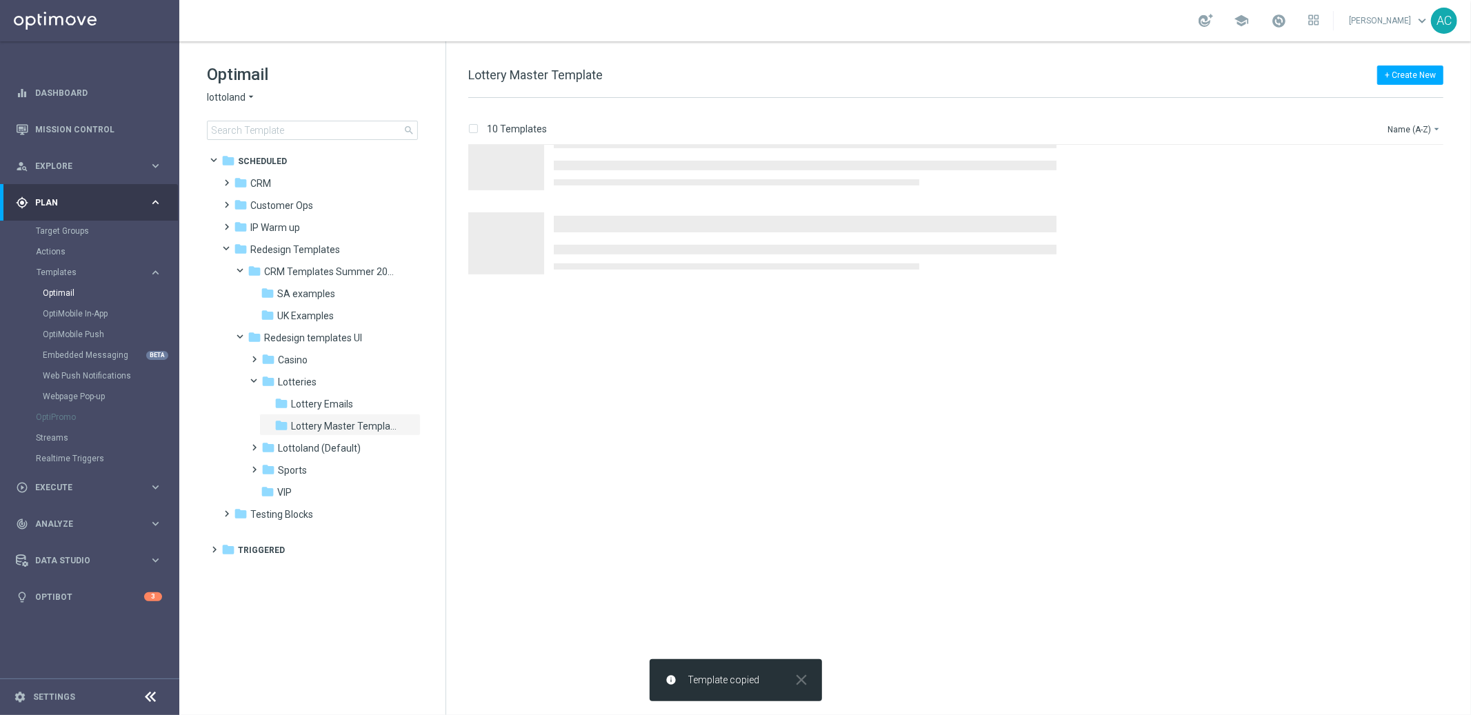
scroll to position [0, 0]
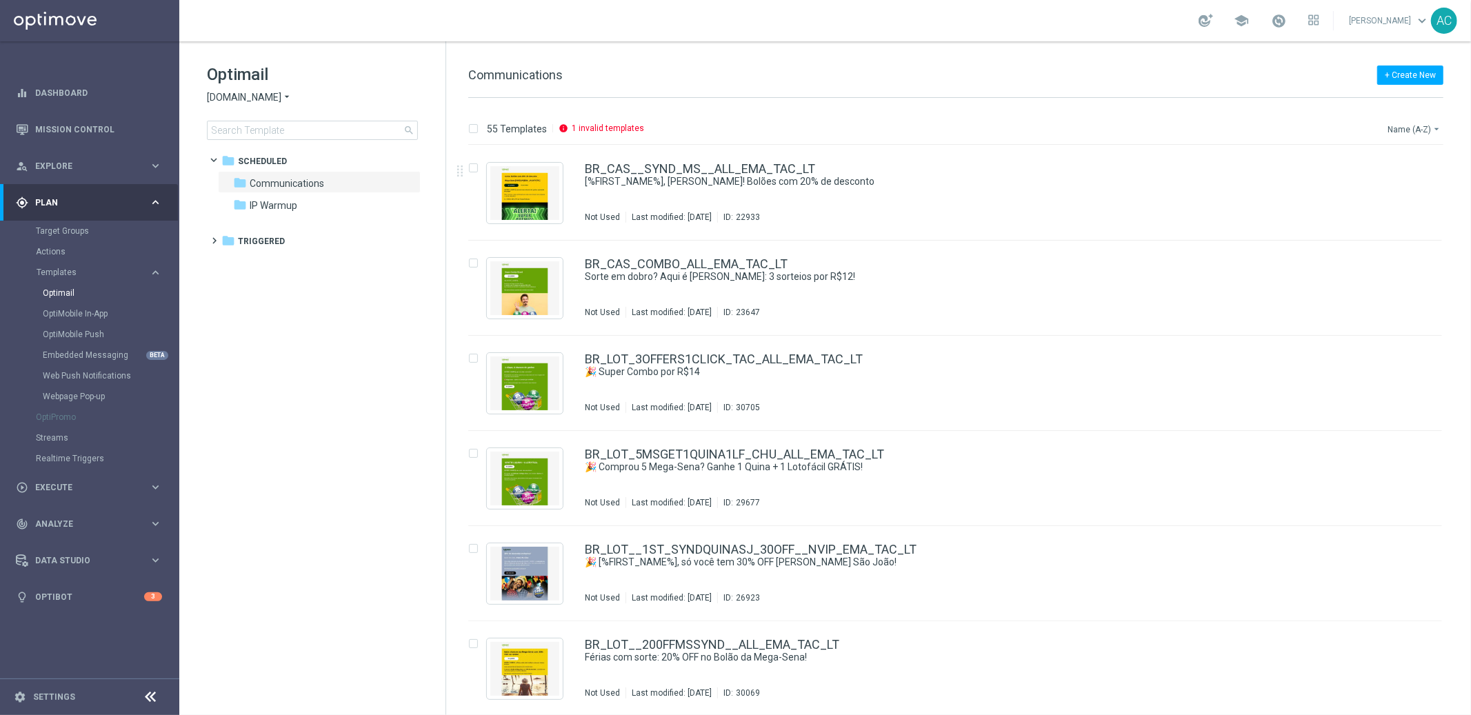
click at [1410, 133] on button "Name (A-Z) arrow_drop_down" at bounding box center [1414, 129] width 57 height 17
click at [1412, 212] on span "Date Modified (Oldest)" at bounding box center [1388, 210] width 89 height 10
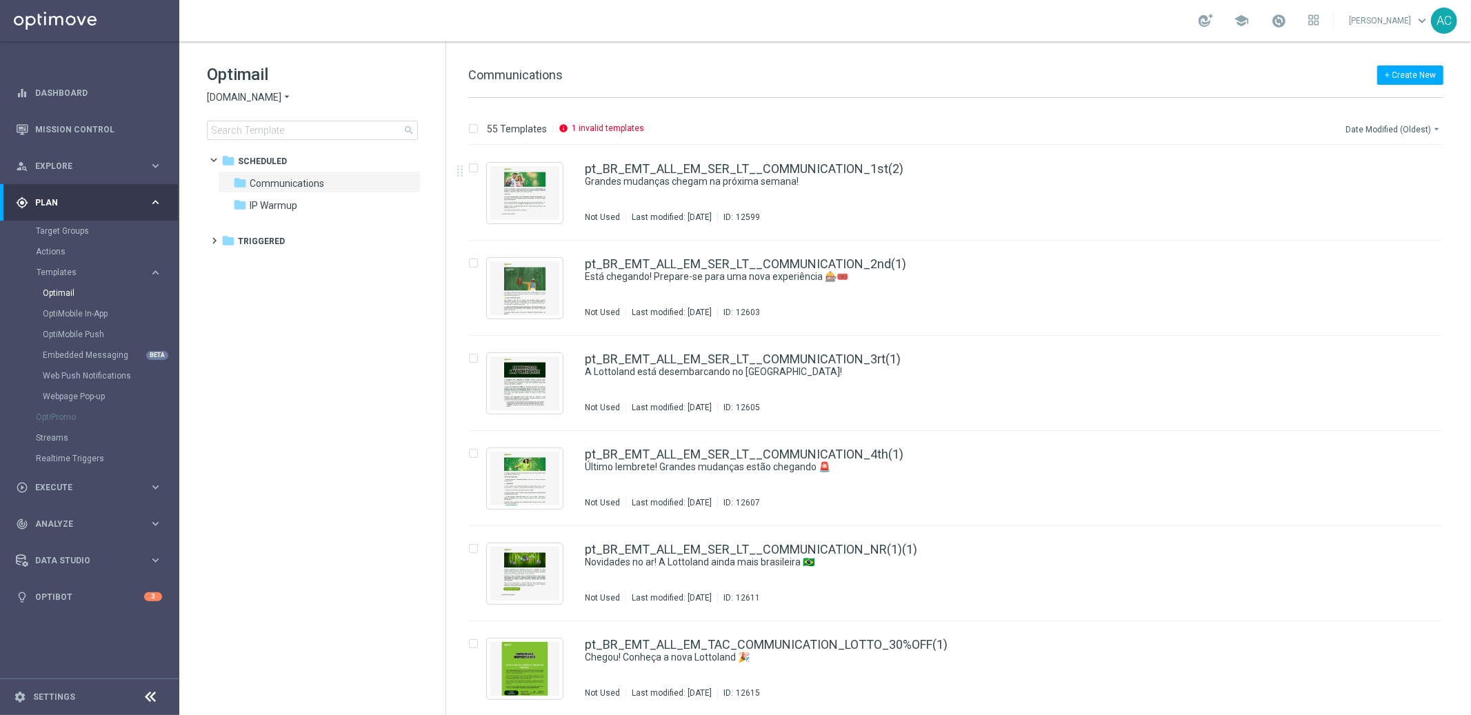
click at [1413, 126] on button "Date Modified (Oldest) arrow_drop_down" at bounding box center [1393, 129] width 99 height 17
click at [1401, 190] on span "Date Modified (Newest)" at bounding box center [1390, 191] width 92 height 10
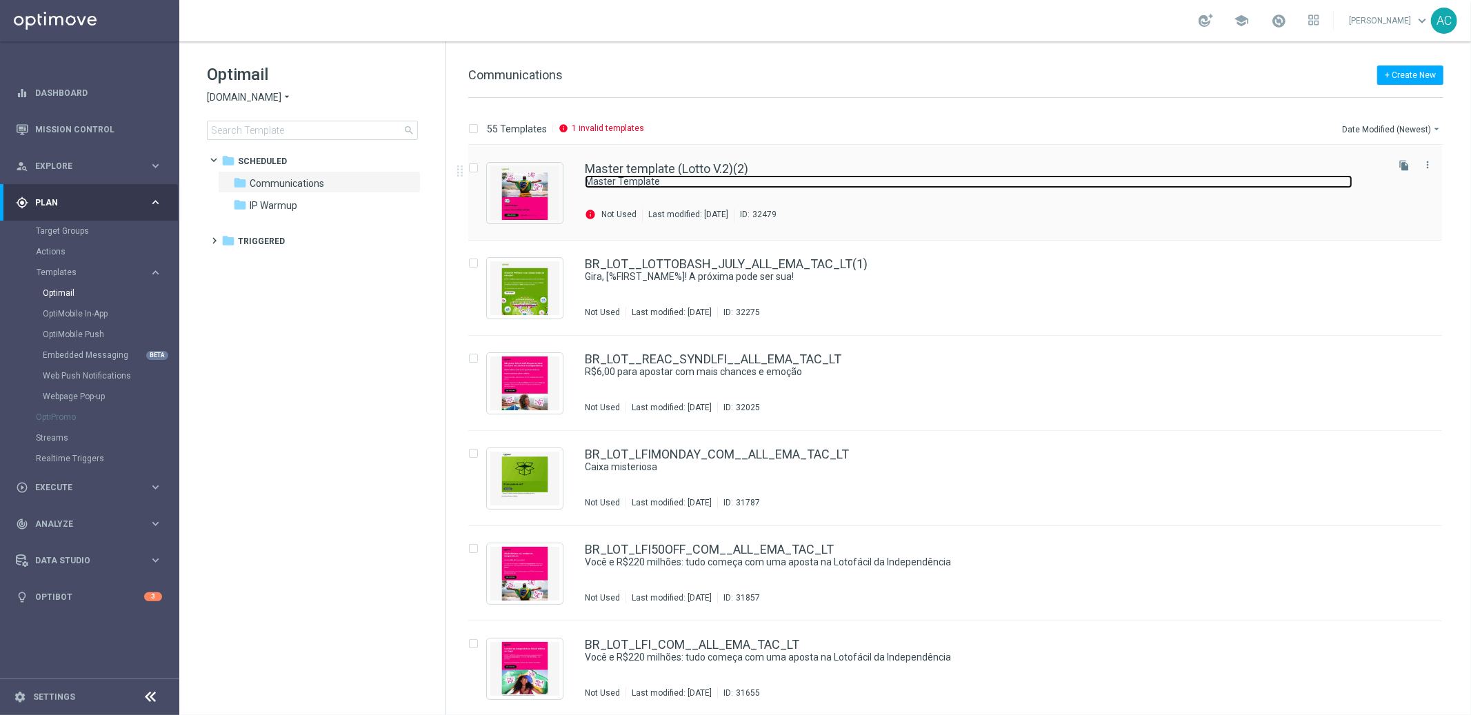
click at [711, 180] on link "Master Template" at bounding box center [969, 181] width 768 height 13
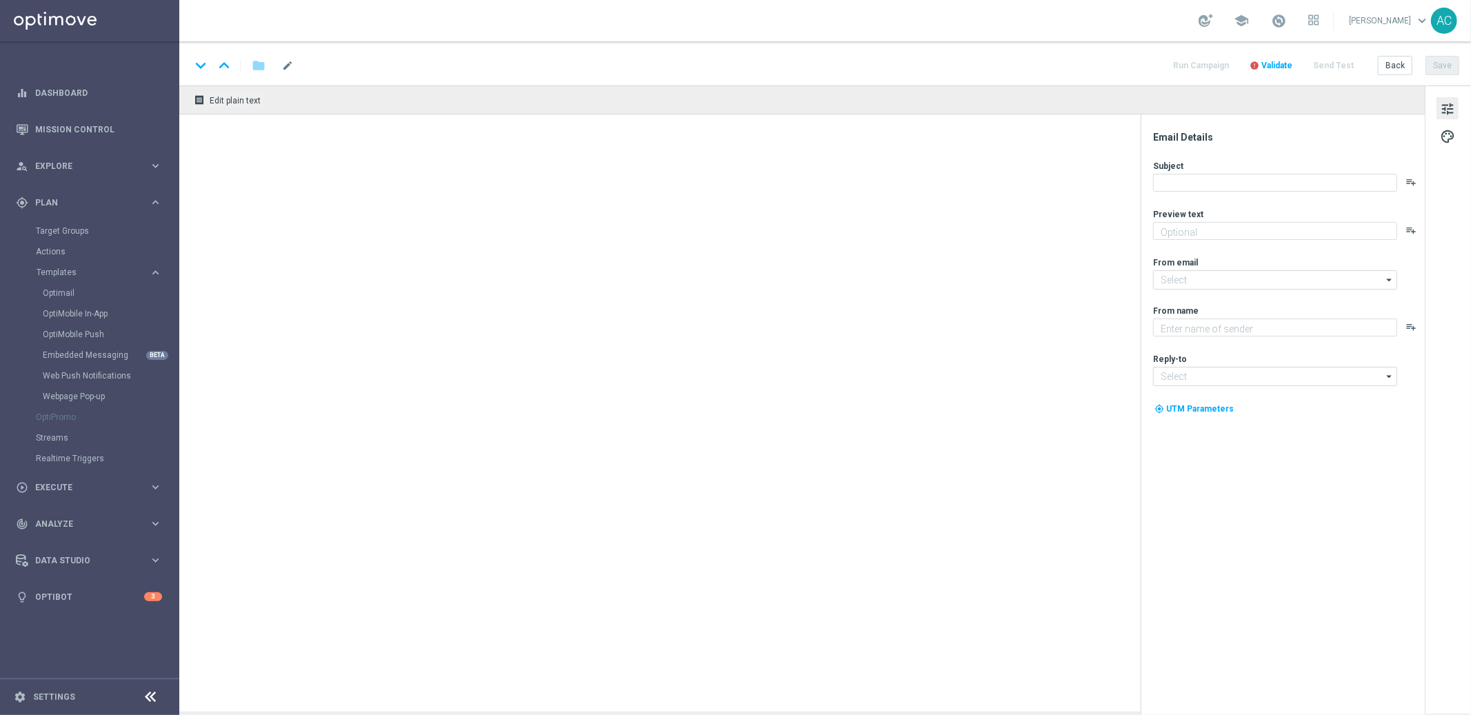
type textarea "Doesn't it look great?"
type input "[EMAIL_ADDRESS][DOMAIN_NAME]"
type textarea "[DOMAIN_NAME]"
type input "[EMAIL_ADDRESS][DOMAIN_NAME]"
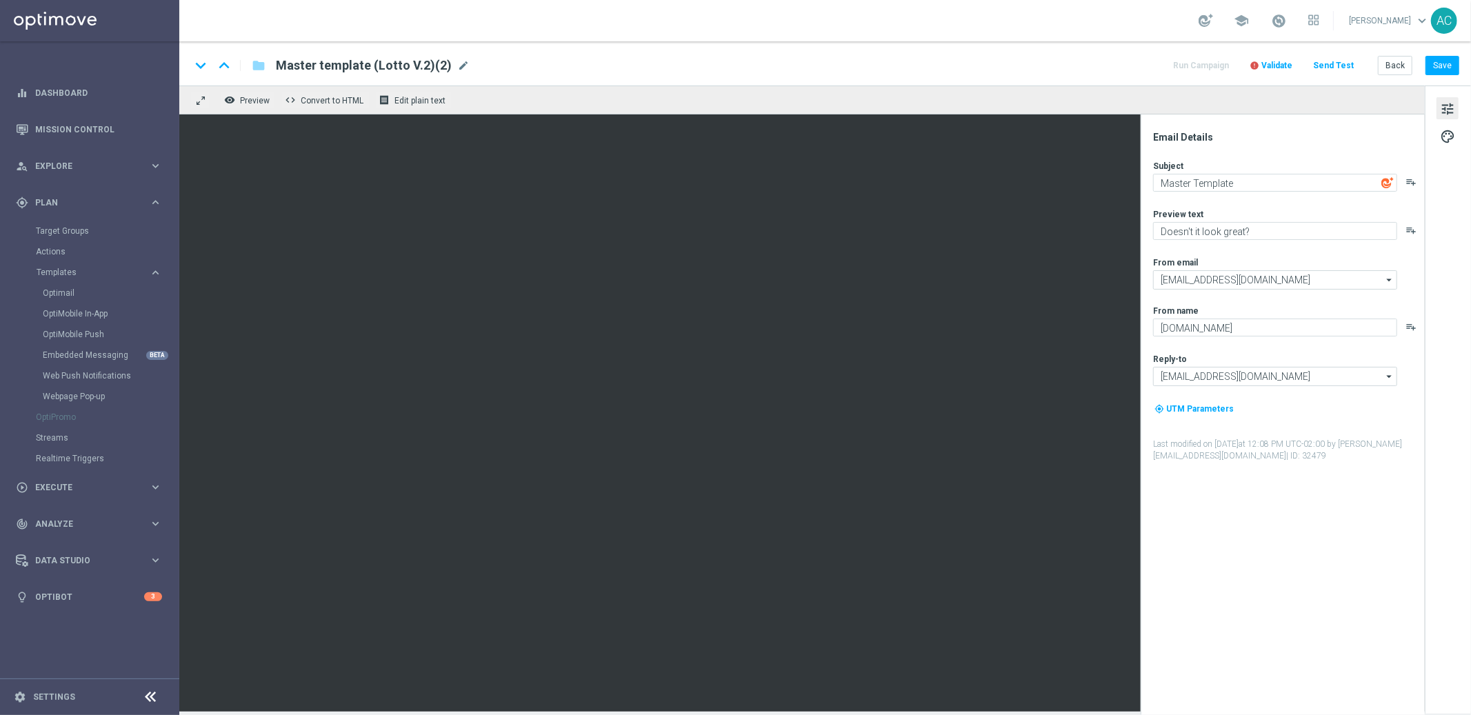
click at [1290, 63] on span "Validate" at bounding box center [1276, 66] width 31 height 10
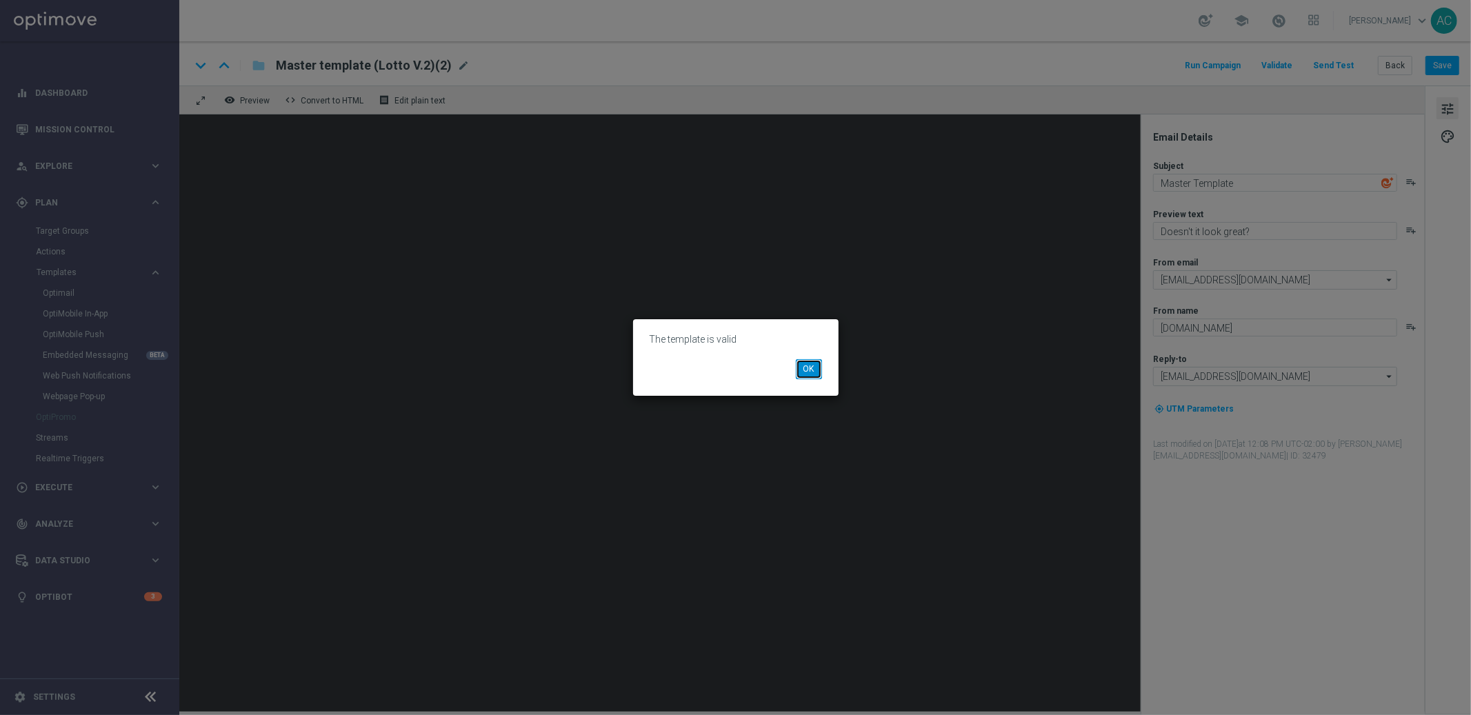
click at [799, 366] on button "OK" at bounding box center [809, 368] width 26 height 19
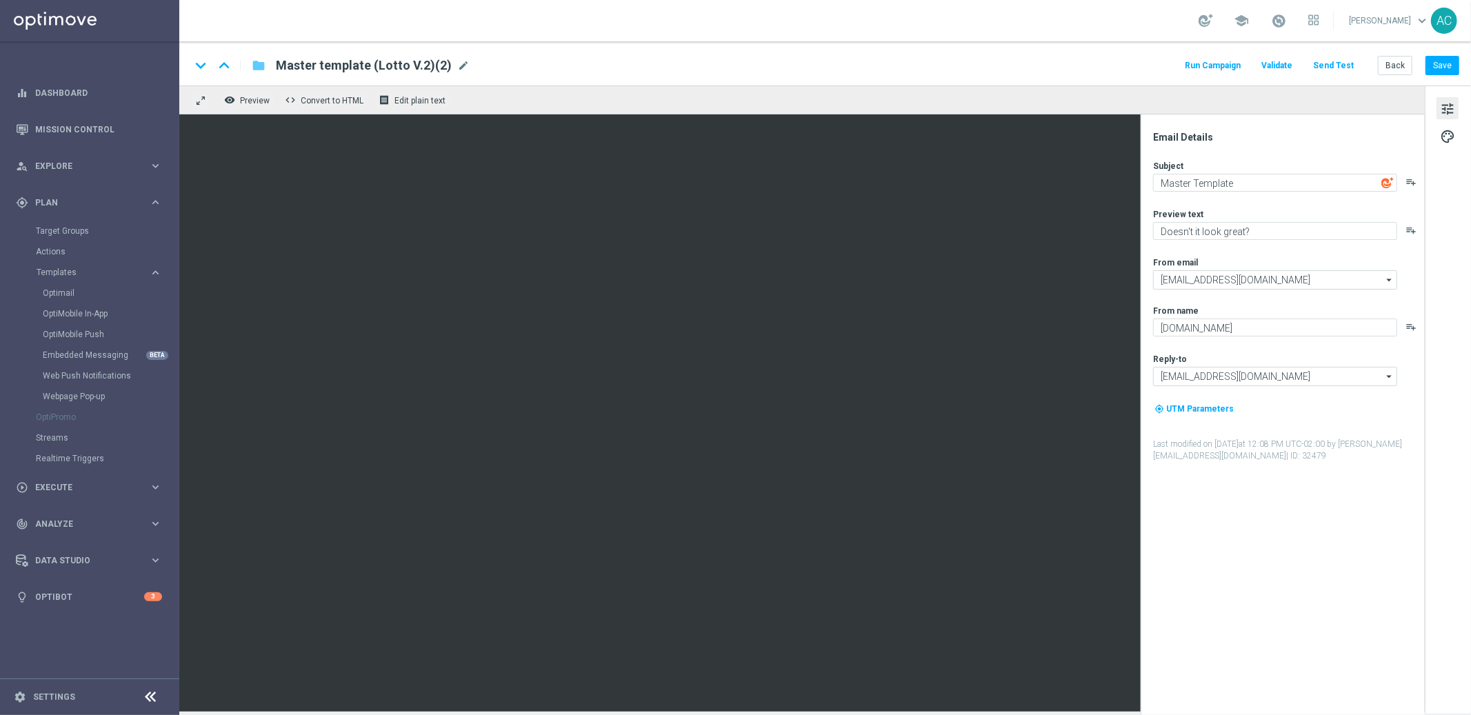
click at [259, 65] on icon "folder" at bounding box center [259, 65] width 14 height 17
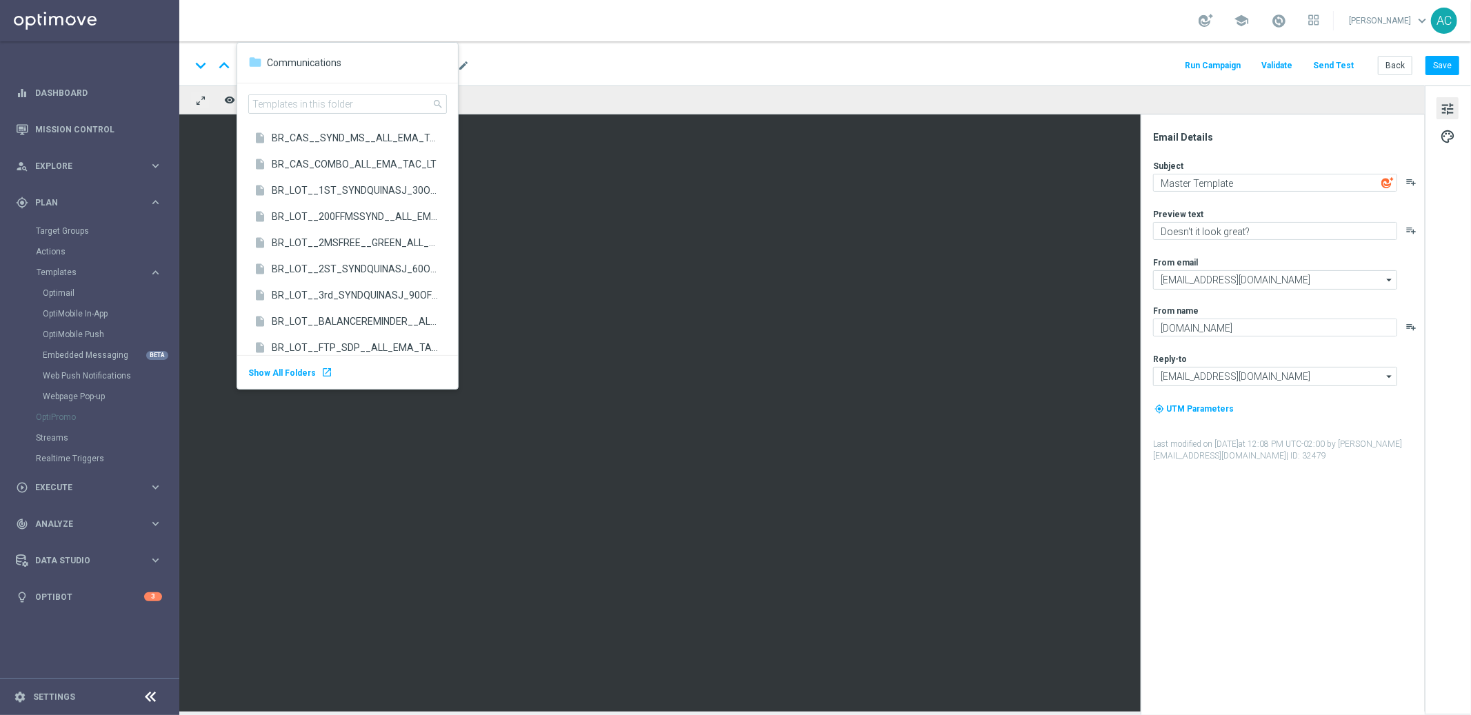
click at [685, 63] on div "keyboard_arrow_down keyboard_arrow_up folder Master template (Lotto V.2)(2) Mas…" at bounding box center [824, 66] width 1269 height 18
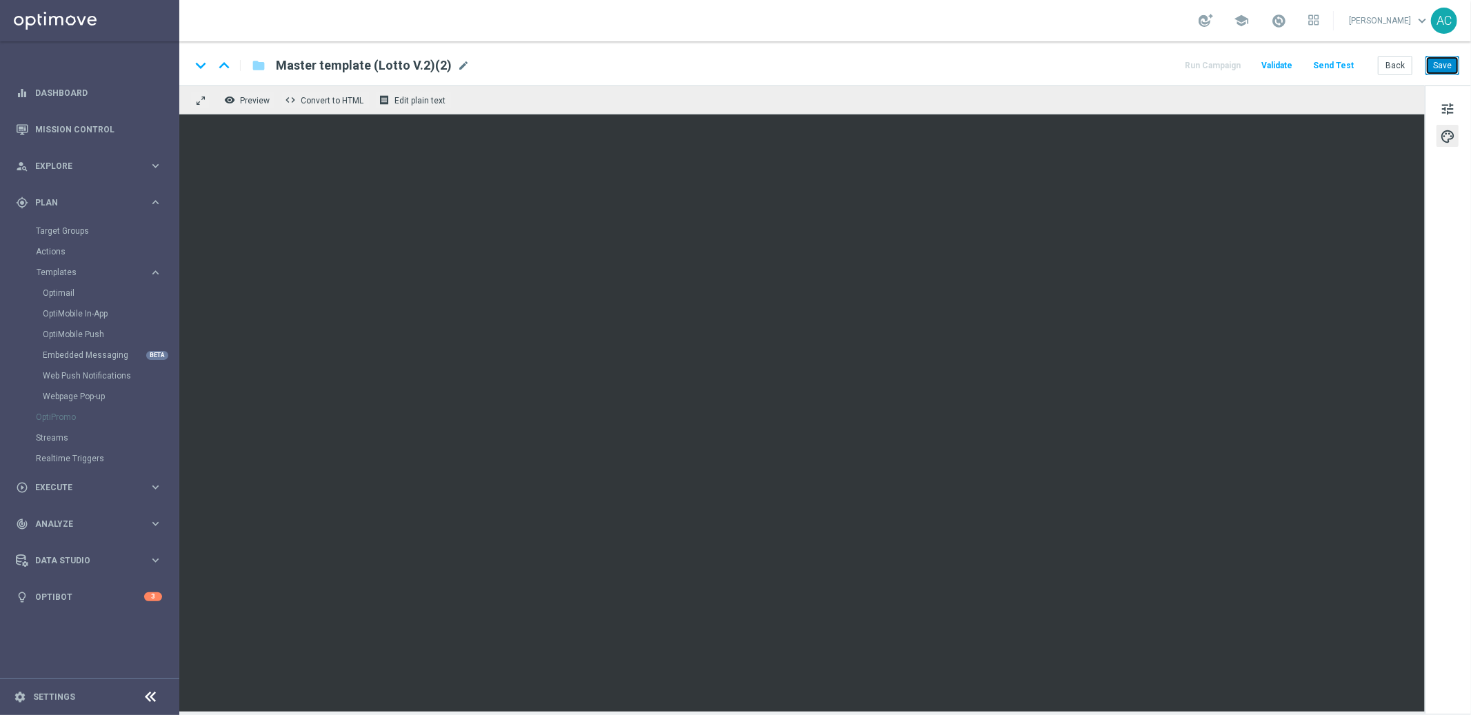
click at [1447, 74] on button "Save" at bounding box center [1443, 65] width 34 height 19
click at [1441, 69] on button "Save" at bounding box center [1443, 65] width 34 height 19
click at [1446, 61] on button "Save" at bounding box center [1443, 65] width 34 height 19
click at [1448, 72] on button "Save" at bounding box center [1443, 65] width 34 height 19
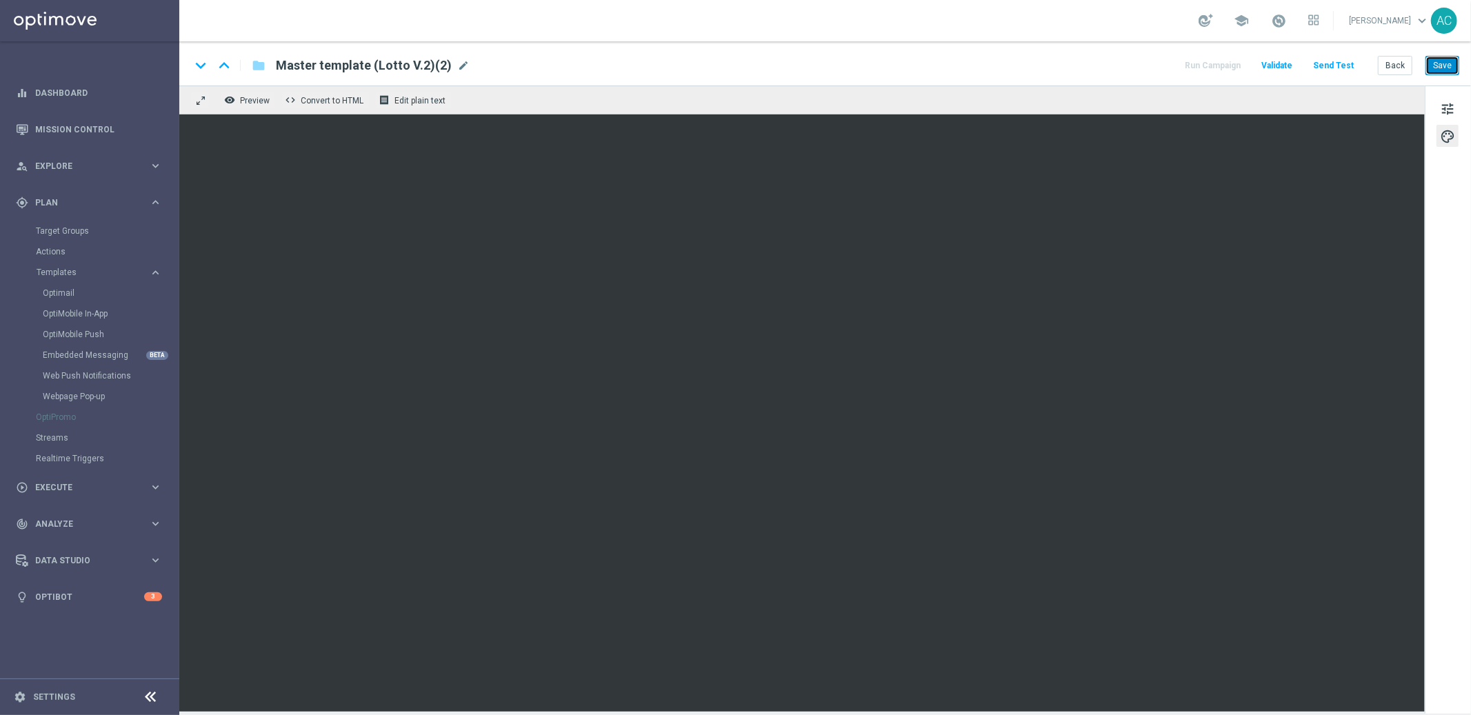
click at [1452, 61] on button "Save" at bounding box center [1443, 65] width 34 height 19
click at [1437, 68] on button "Save" at bounding box center [1443, 65] width 34 height 19
click at [1445, 65] on button "Save" at bounding box center [1443, 65] width 34 height 19
click at [1443, 68] on button "Save" at bounding box center [1443, 65] width 34 height 19
click at [416, 60] on span "Master template (Lotto V.2)(2)" at bounding box center [364, 65] width 176 height 17
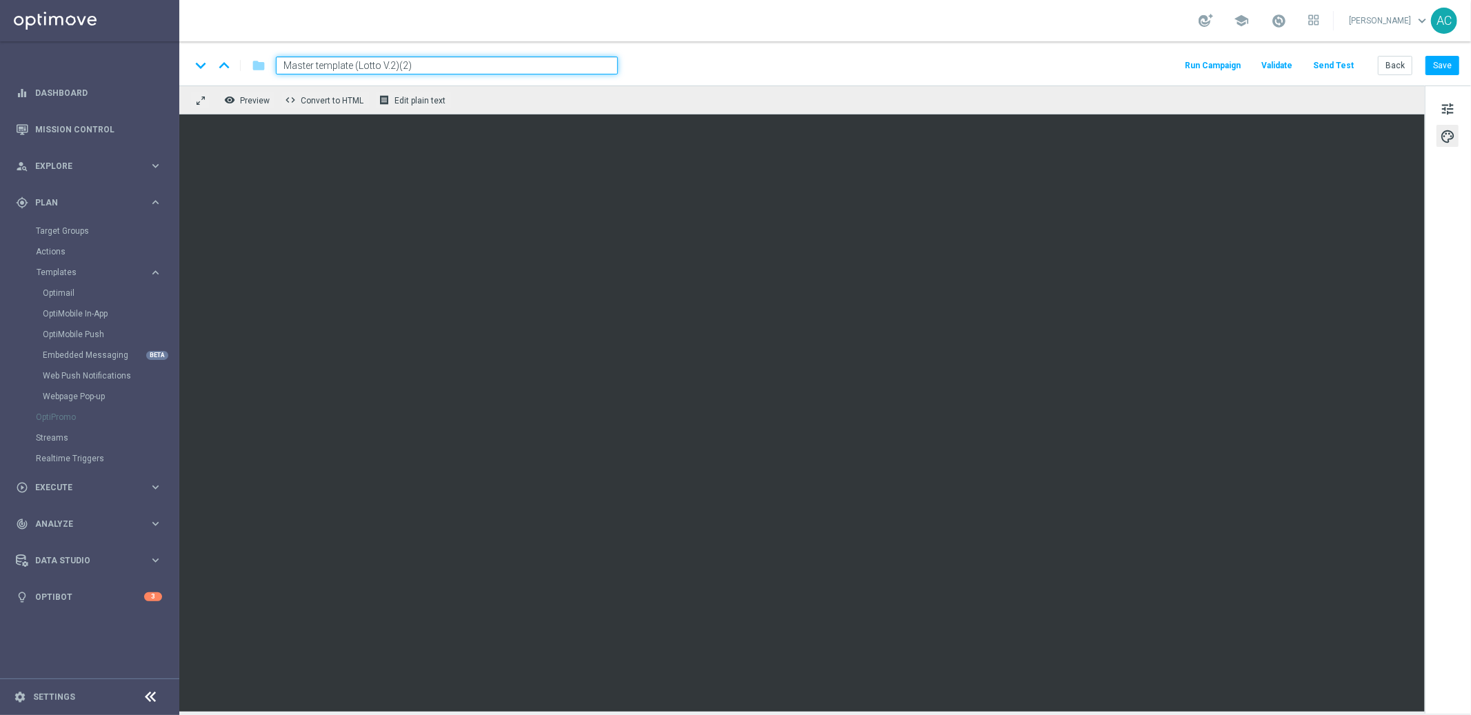
click at [416, 60] on input "Master template (Lotto V.2)(2)" at bounding box center [447, 66] width 342 height 18
paste input "BR_LOT_LFI50OFF_COM__ALL_EMA_TAC_LT"
type input "BR_LOT_LFI50OFF_COM__ALL_EMA_TAC_LT"
click at [1438, 70] on button "Save" at bounding box center [1443, 65] width 34 height 19
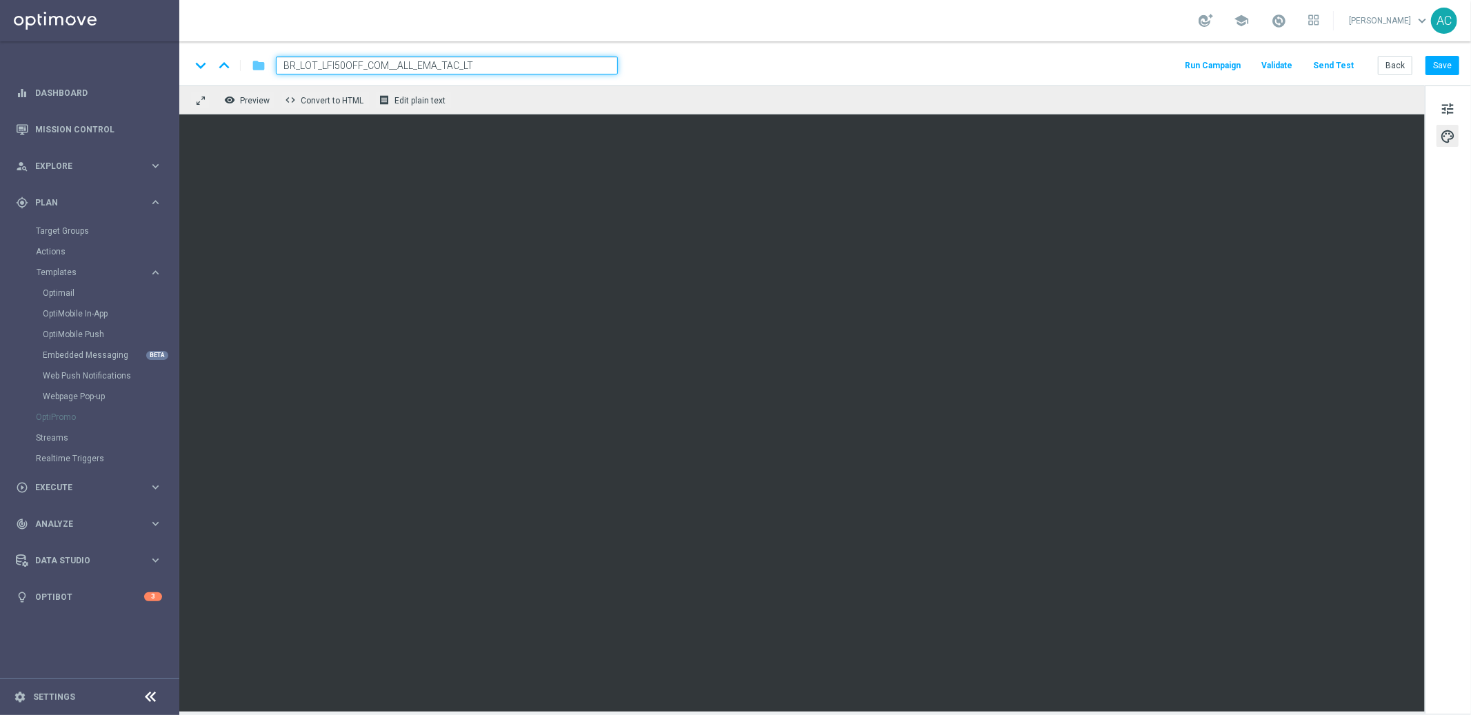
click at [260, 68] on icon "folder" at bounding box center [259, 65] width 14 height 17
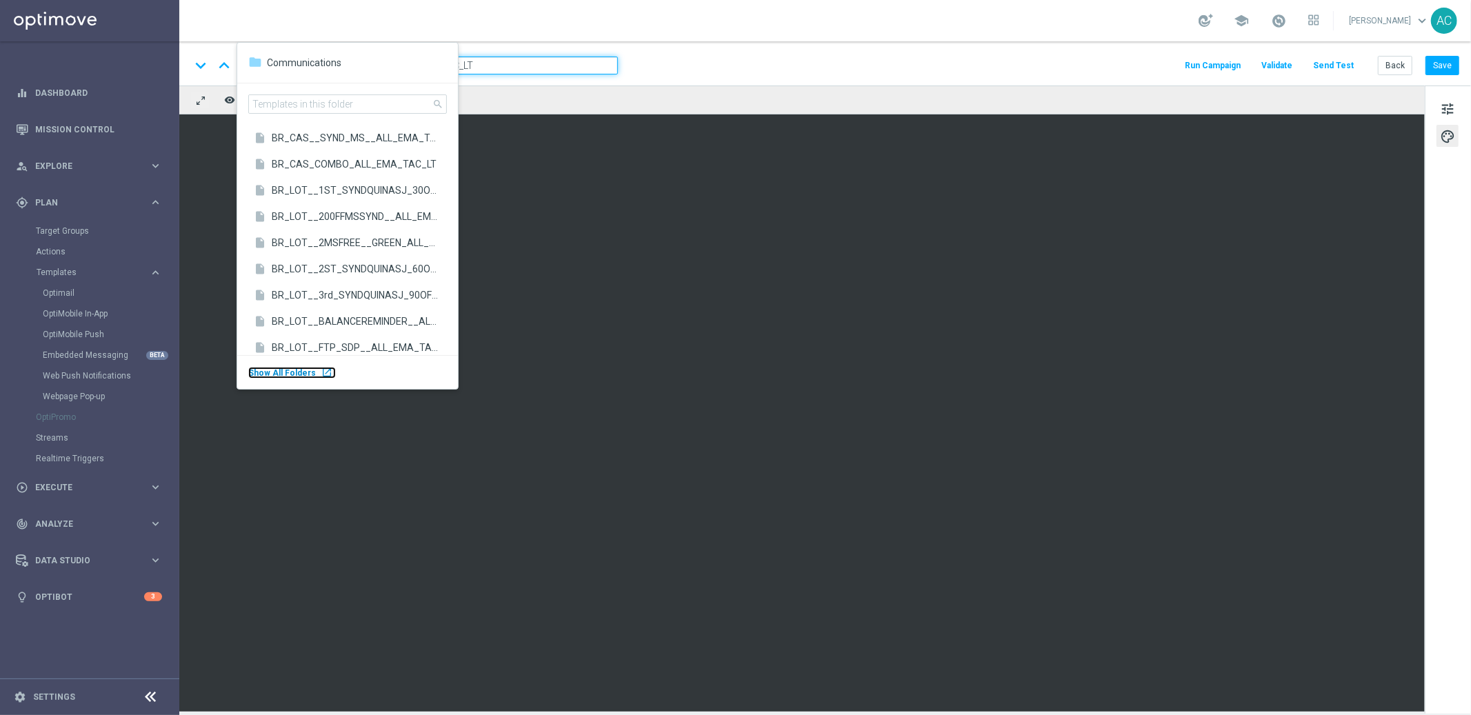
click at [313, 373] on div "Show All Folders launch" at bounding box center [292, 373] width 88 height 12
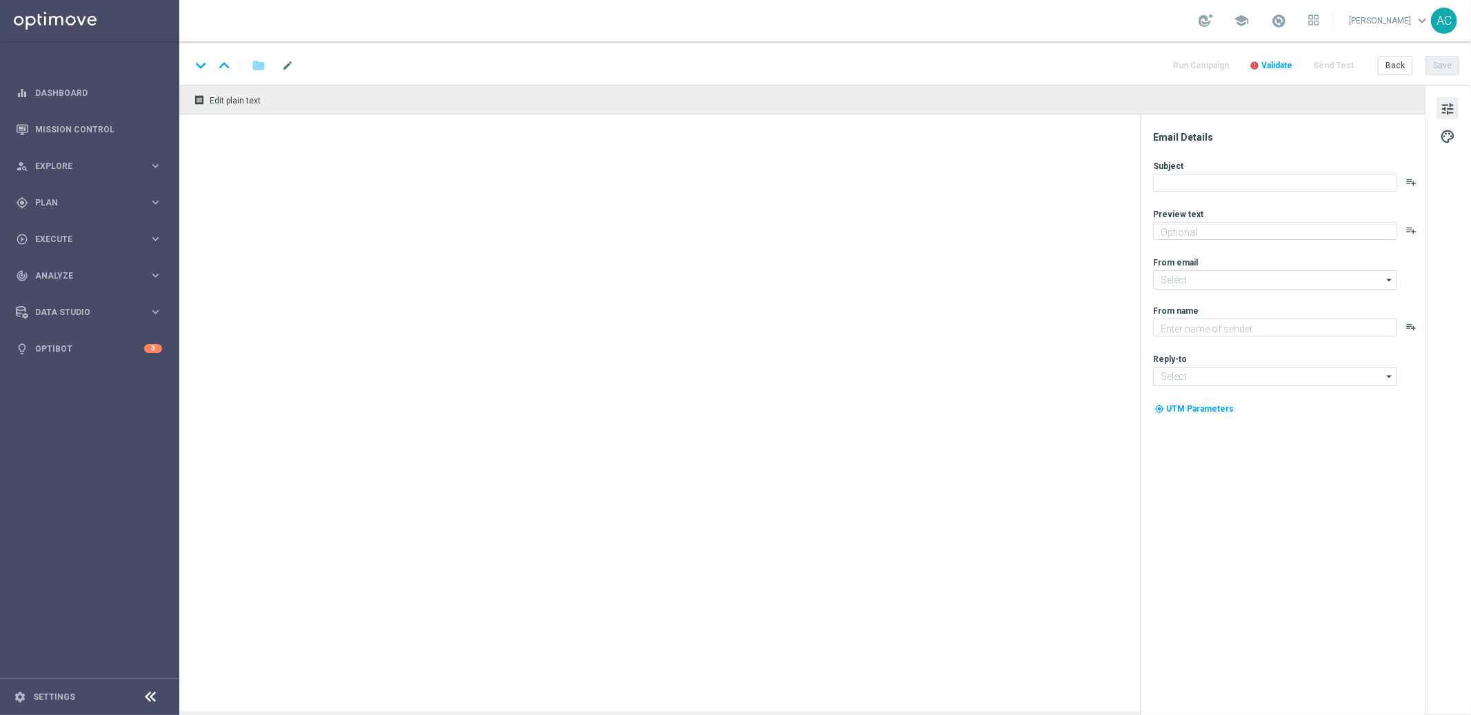
type textarea "Vai deixar R$220 milhões passarem?"
type input "[EMAIL_ADDRESS][DOMAIN_NAME]"
type textarea "[DOMAIN_NAME]"
type input "[EMAIL_ADDRESS][DOMAIN_NAME]"
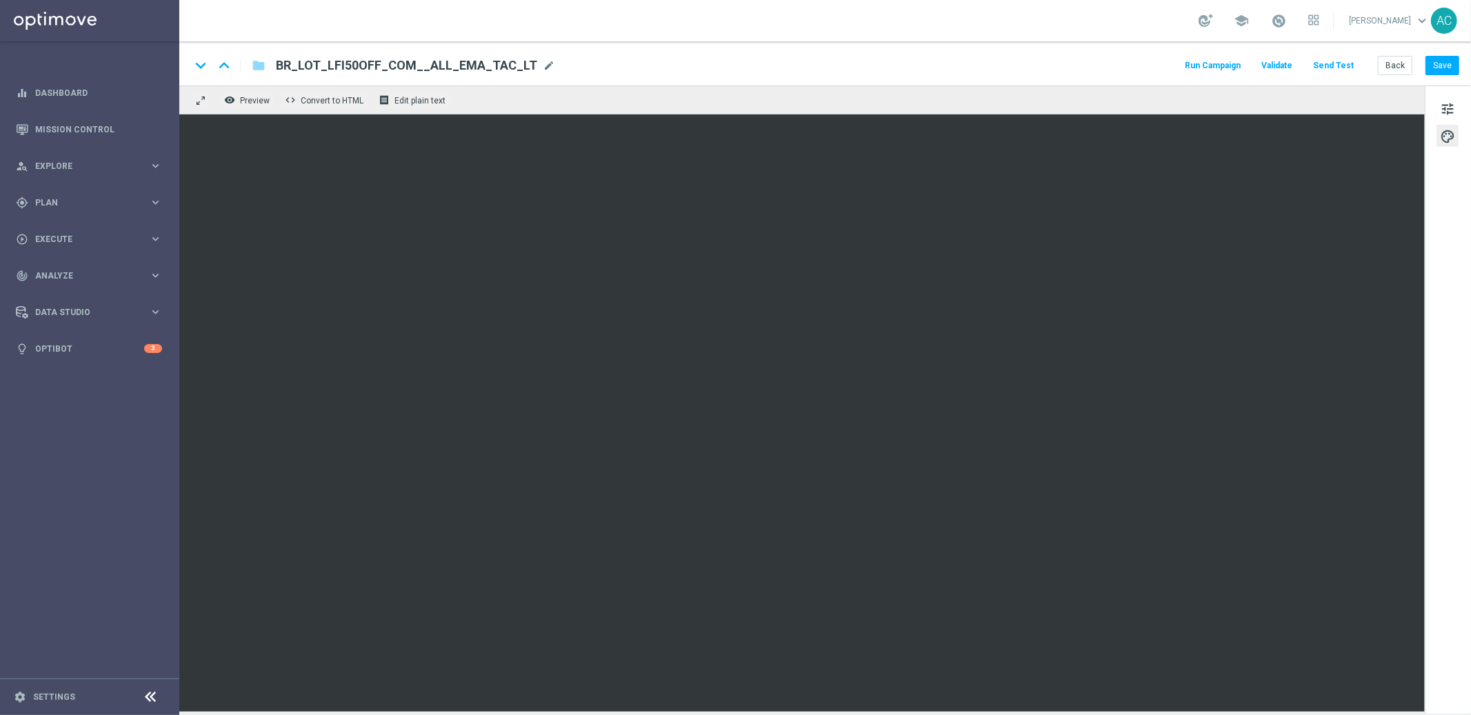
click at [431, 70] on span "BR_LOT_LFI50OFF_COM__ALL_EMA_TAC_LT" at bounding box center [406, 65] width 261 height 17
click at [0, 0] on input "BR_LOT_LFI50OFF_COM__ALL_EMA_TAC_LT" at bounding box center [0, 0] width 0 height 0
click at [430, 70] on input "BR_LOT_LFI50OFF_COM__ALL_EMA_TAC_LT" at bounding box center [447, 66] width 342 height 18
click at [517, 63] on input "BR_LOT_LFI50OFF_COM__ALL_EMA_TAC_LT" at bounding box center [447, 66] width 342 height 18
drag, startPoint x: 471, startPoint y: 66, endPoint x: 260, endPoint y: 70, distance: 211.1
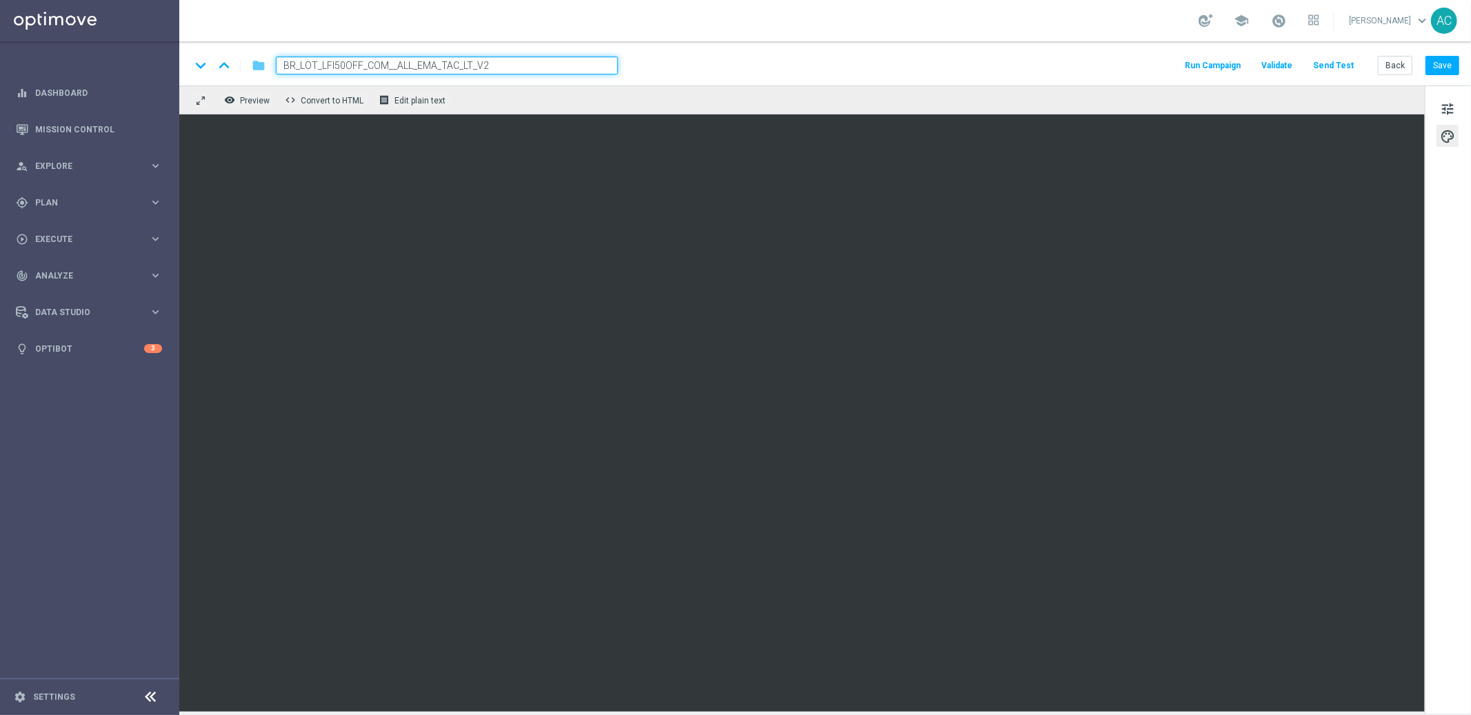
click at [260, 70] on div "keyboard_arrow_down keyboard_arrow_up folder BR_LOT_LFI50OFF_COM__ALL_EMA_TAC_L…" at bounding box center [404, 66] width 428 height 18
type input "BR_LOT_LFI50OFF_COM__ALL_EMA_TAC_LT_V2"
click at [1439, 63] on button "Save" at bounding box center [1443, 65] width 34 height 19
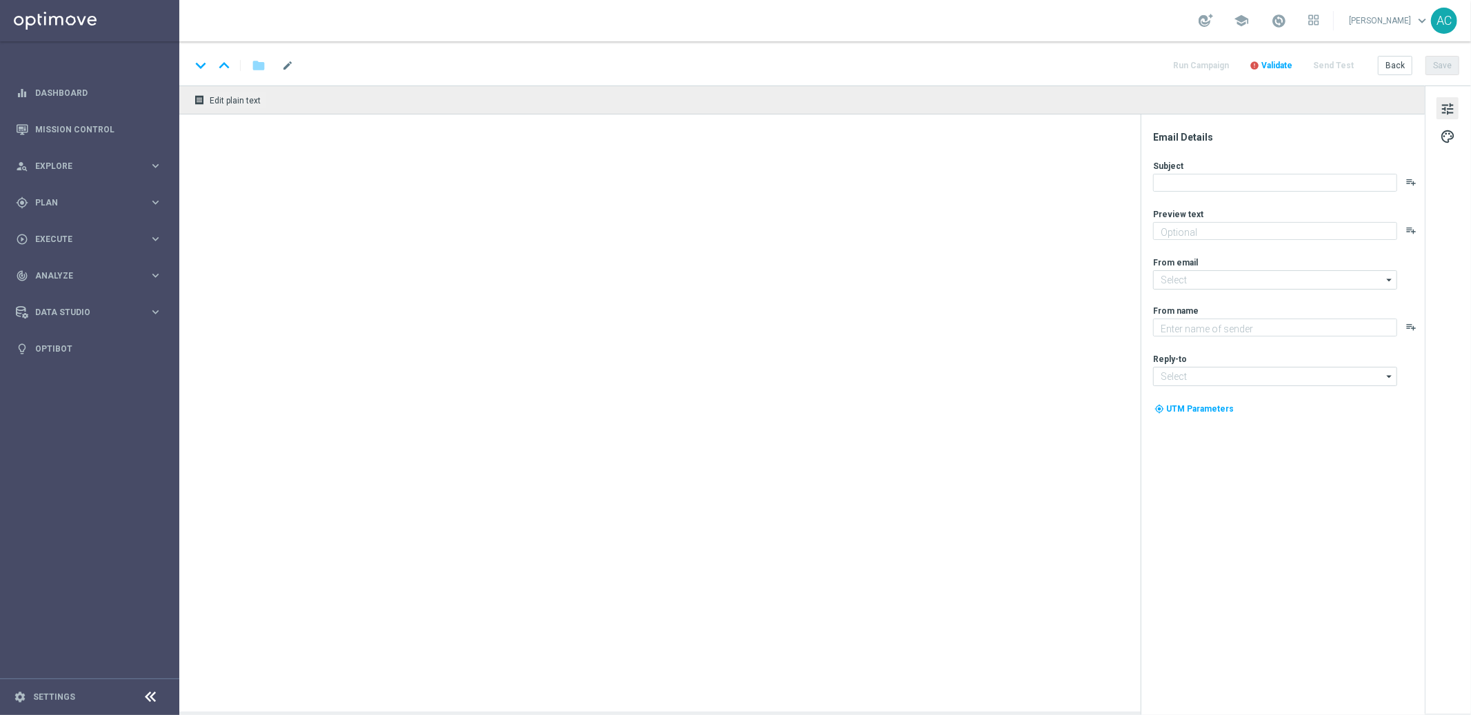
type textarea "Doesn't it look great?"
type textarea "[DOMAIN_NAME]"
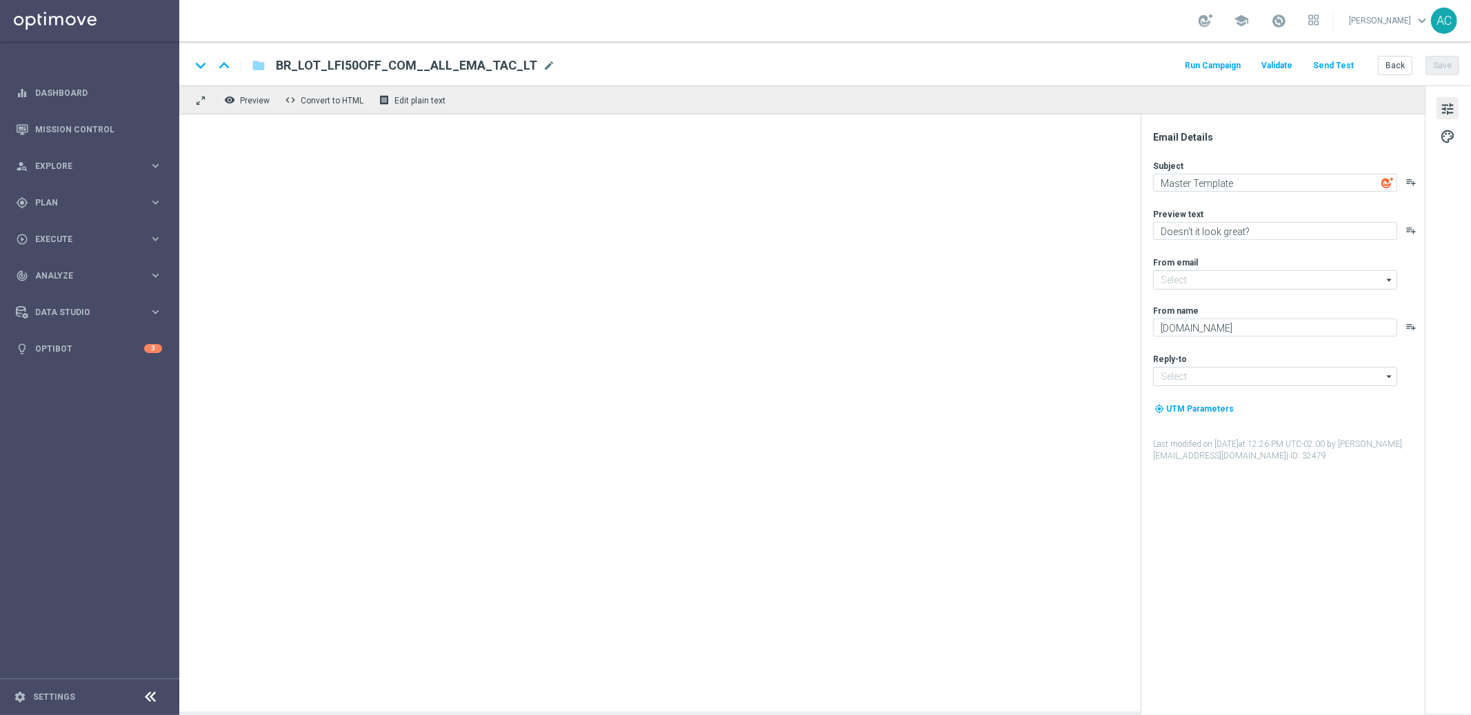
type input "[EMAIL_ADDRESS][DOMAIN_NAME]"
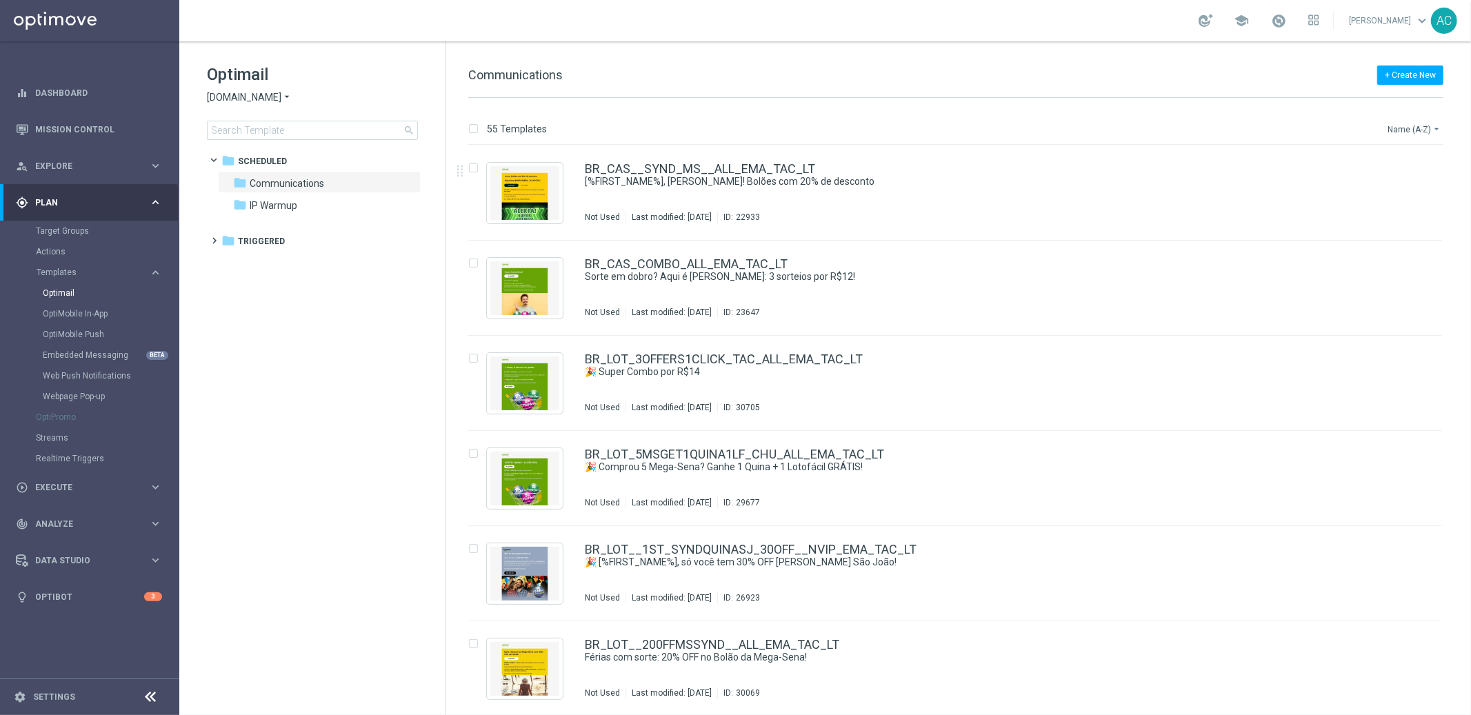
click at [1406, 132] on button "Name (A-Z) arrow_drop_down" at bounding box center [1414, 129] width 57 height 17
click at [1408, 210] on span "Date Modified (Oldest)" at bounding box center [1388, 210] width 89 height 10
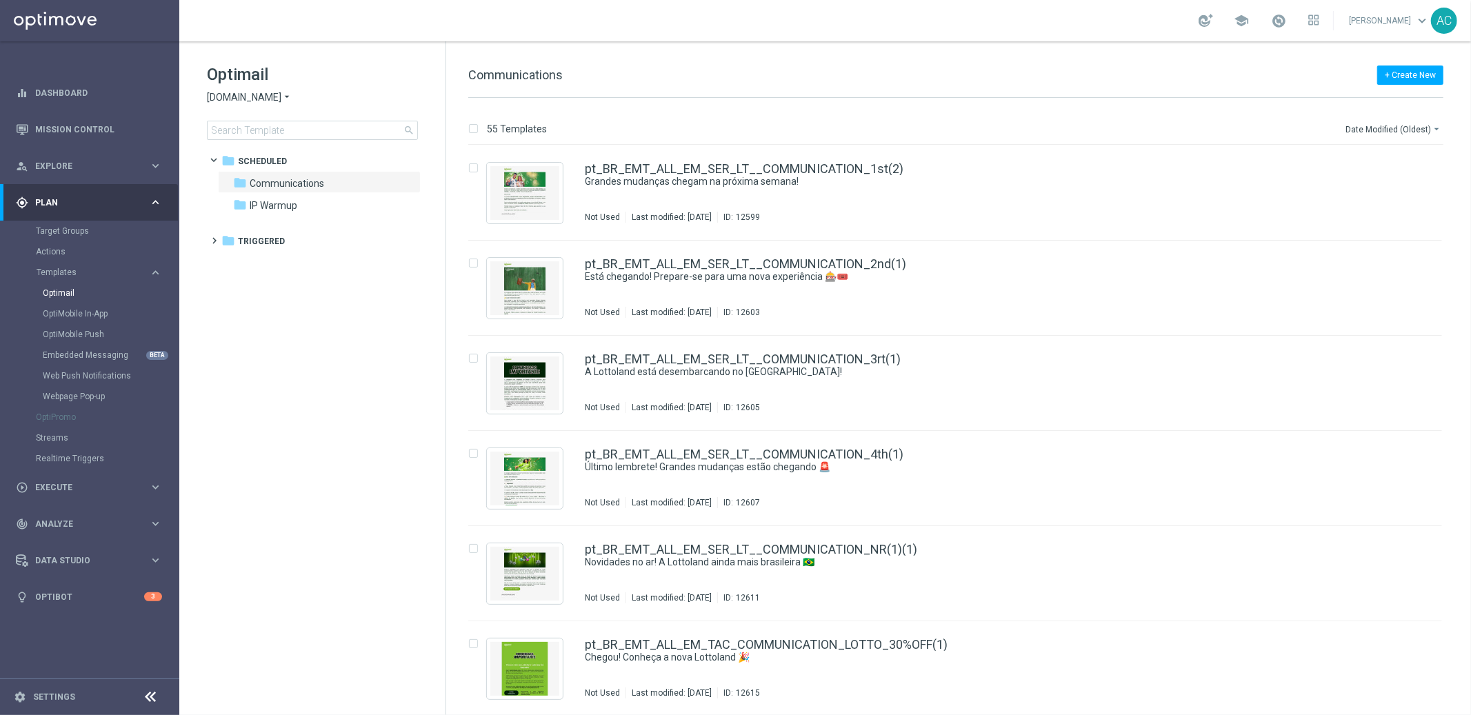
click at [1413, 119] on div "Date Modified (Oldest) arrow_drop_down" at bounding box center [1393, 127] width 99 height 21
click at [1413, 123] on button "Date Modified (Oldest) arrow_drop_down" at bounding box center [1393, 129] width 99 height 17
click at [1399, 181] on div "Date Modified (Newest)" at bounding box center [1388, 190] width 110 height 19
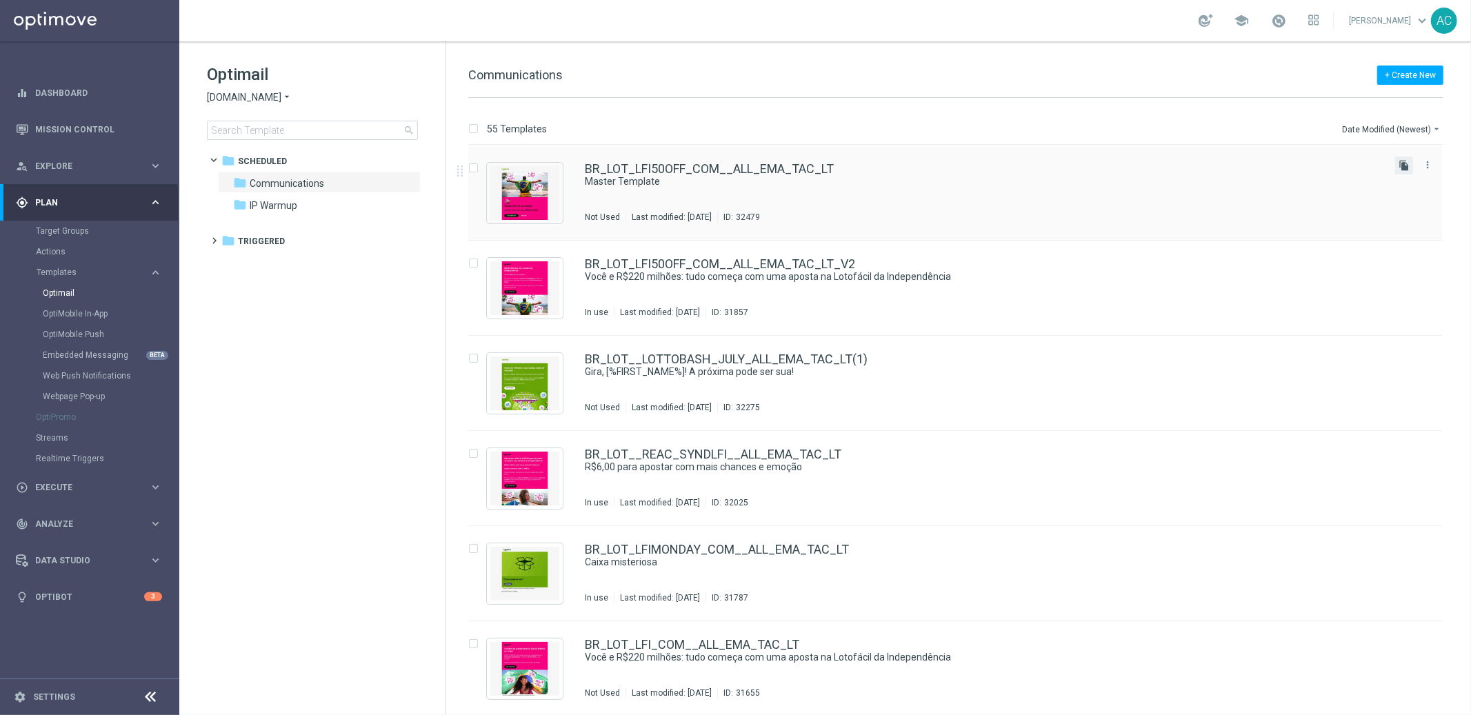
click at [1399, 164] on icon "file_copy" at bounding box center [1404, 165] width 11 height 11
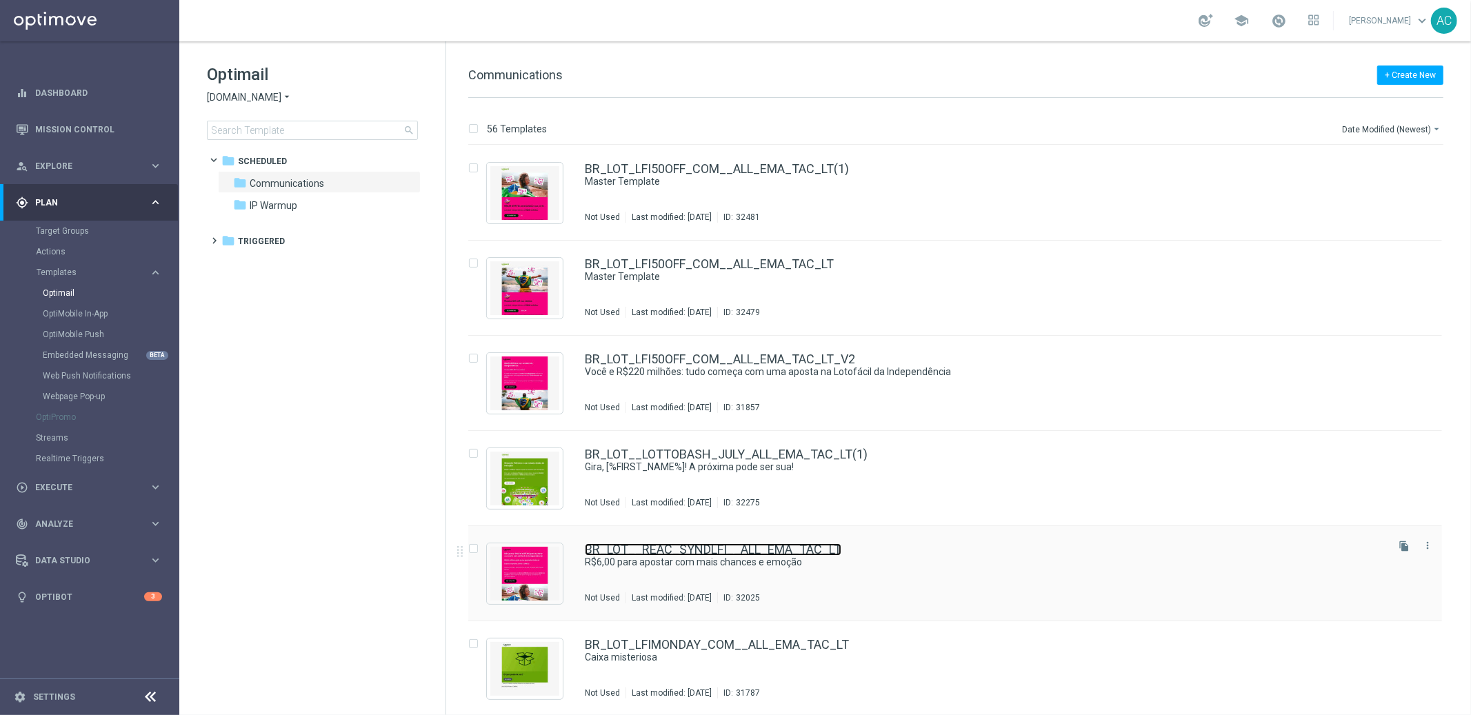
click at [785, 550] on link "BR_LOT__REAC_SYNDLFI__ALL_EMA_TAC_LT" at bounding box center [713, 549] width 257 height 12
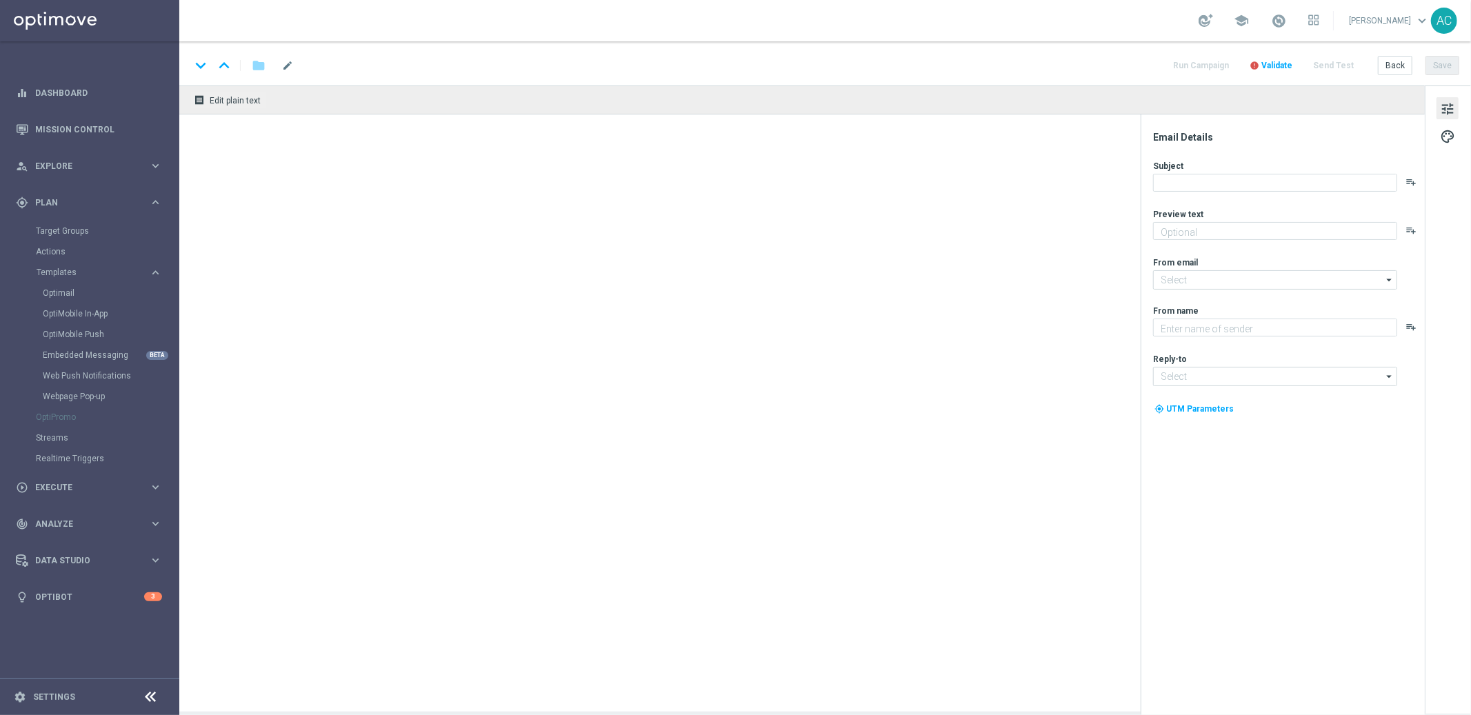
type textarea "Bolões + bônus: a combinação perfeita para voltar a jogar"
type textarea "[DOMAIN_NAME]"
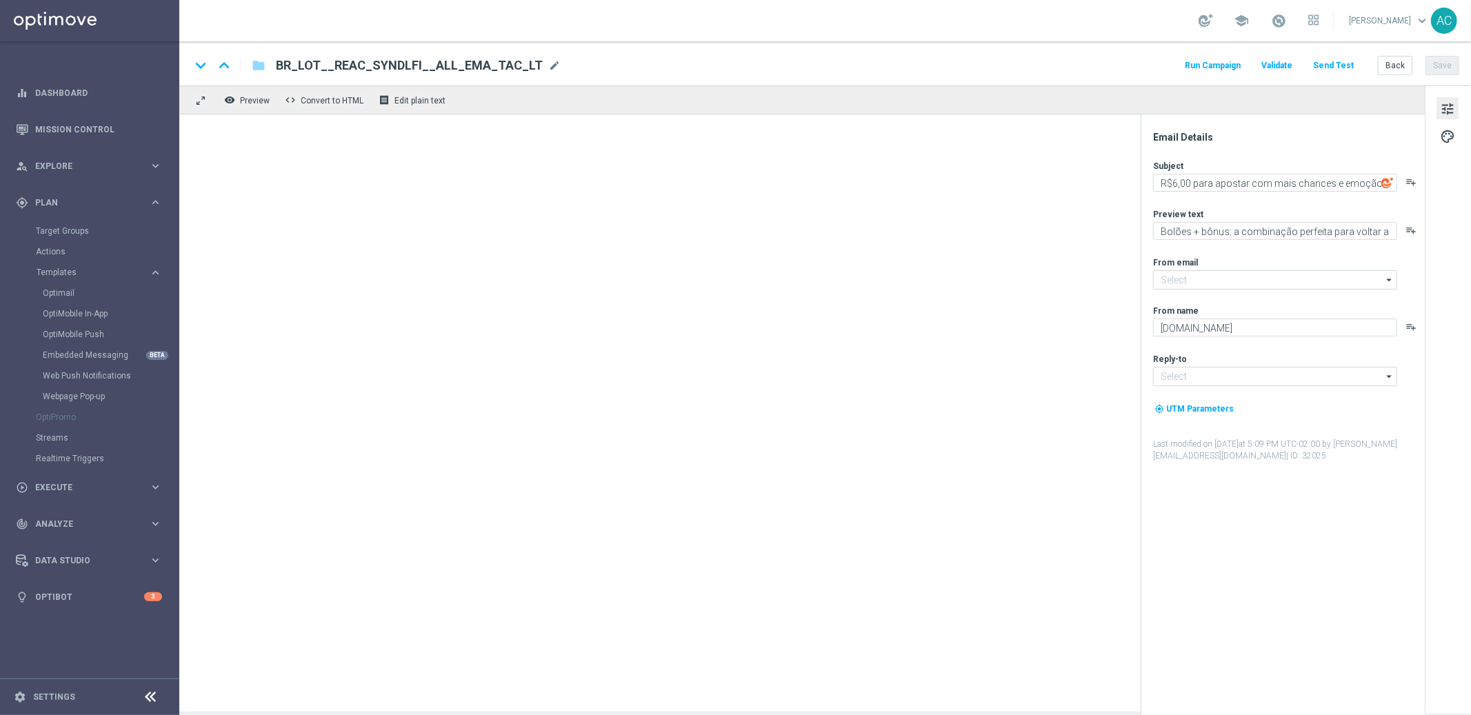
type input "[EMAIL_ADDRESS][DOMAIN_NAME]"
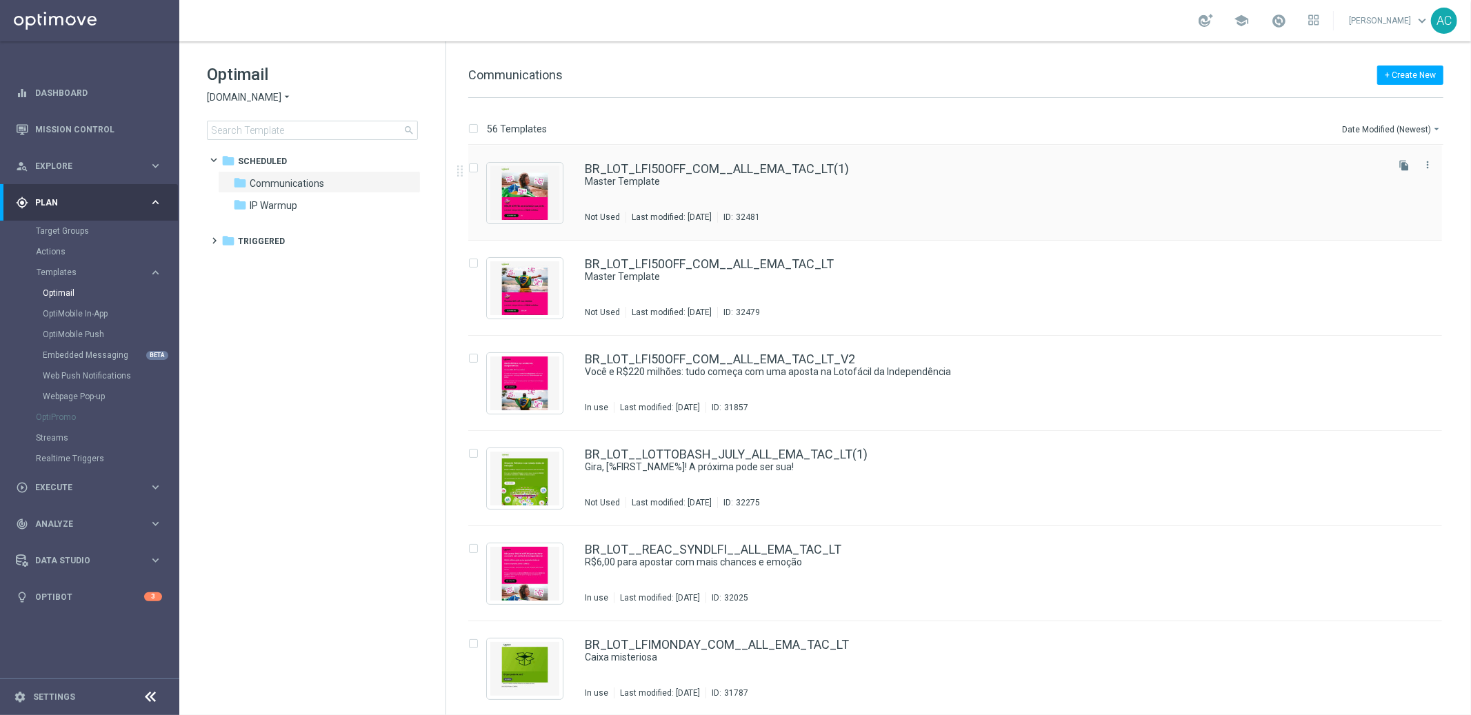
click at [783, 189] on div "BR_LOT_LFI50OFF_COM__ALL_EMA_TAC_LT(1) Master Template Not Used Last modified: …" at bounding box center [984, 193] width 799 height 60
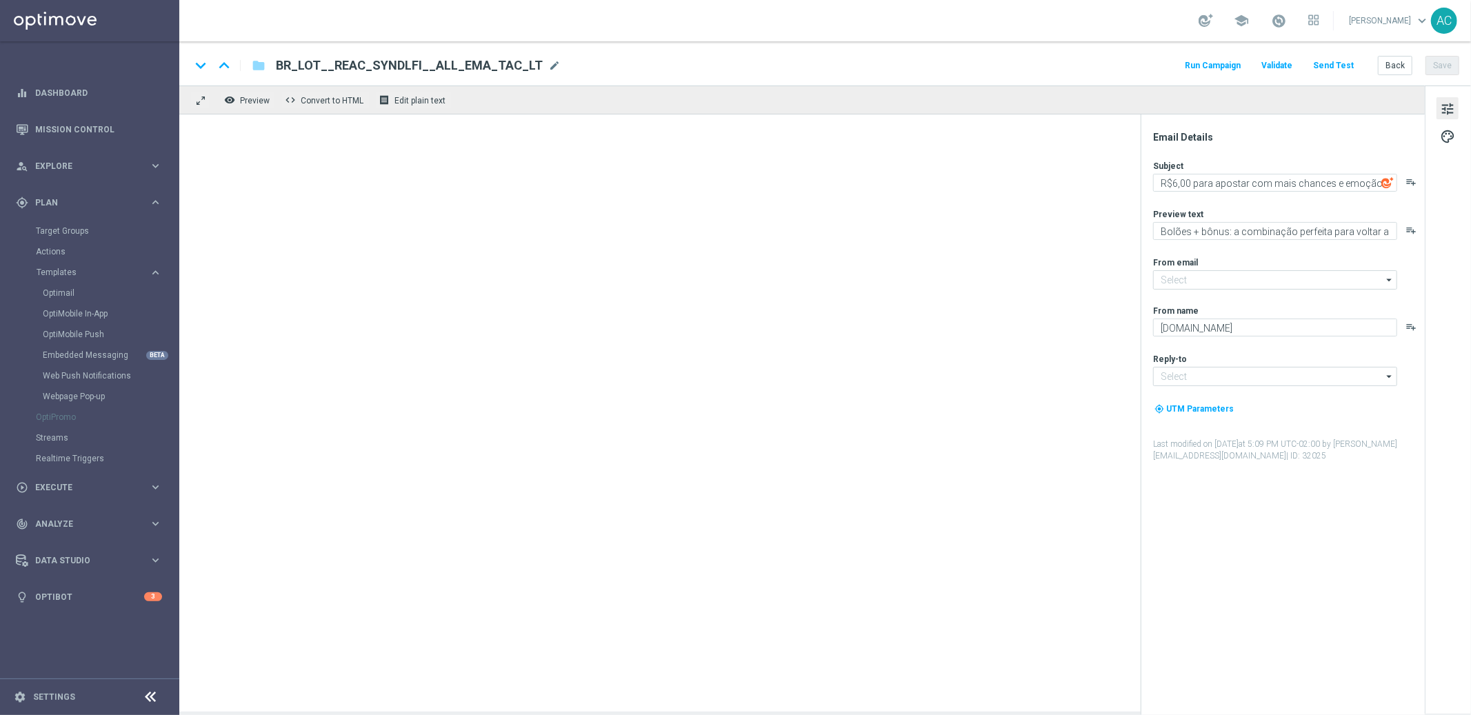
type input "[EMAIL_ADDRESS][DOMAIN_NAME]"
type input "BR_LOT_LFI50OFF_COM__ALL_EMA_TAC_LT(1)"
type textarea "Master Template"
type textarea "Doesn't it look great?"
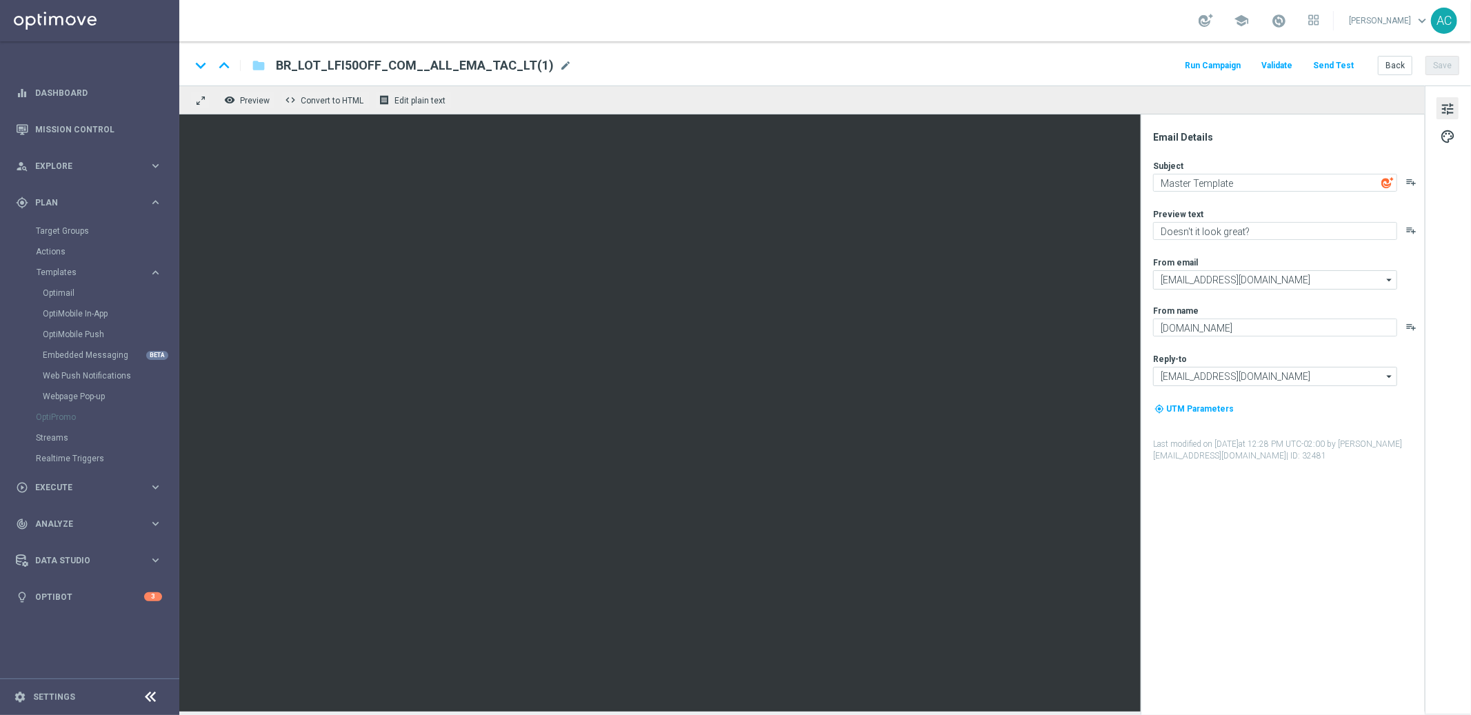
click at [465, 63] on span "BR_LOT_LFI50OFF_COM__ALL_EMA_TAC_LT(1)" at bounding box center [415, 65] width 278 height 17
click at [486, 68] on input "BR_LOT_LFI50OFF_COM__ALL_EMA_TAC_LT(1)" at bounding box center [447, 66] width 342 height 18
click at [486, 67] on input "BR_LOT_LFI50OFF_COM__ALL_EMA_TAC_LT(1)" at bounding box center [447, 66] width 342 height 18
paste input "_REAC_SYNDLFI__ALL_EMA_TAC_LT"
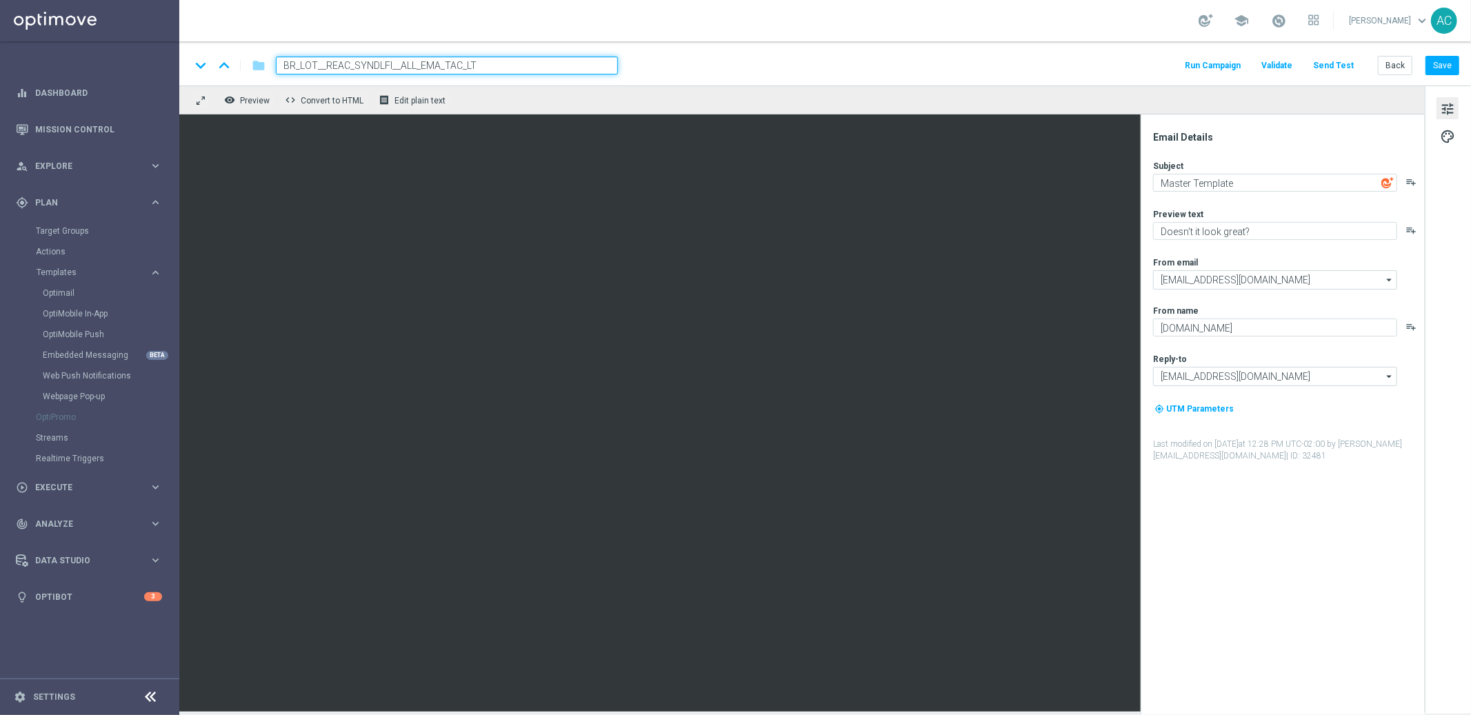
type input "BR_LOT__REAC_SYNDLFI__ALL_EMA_TAC_LT"
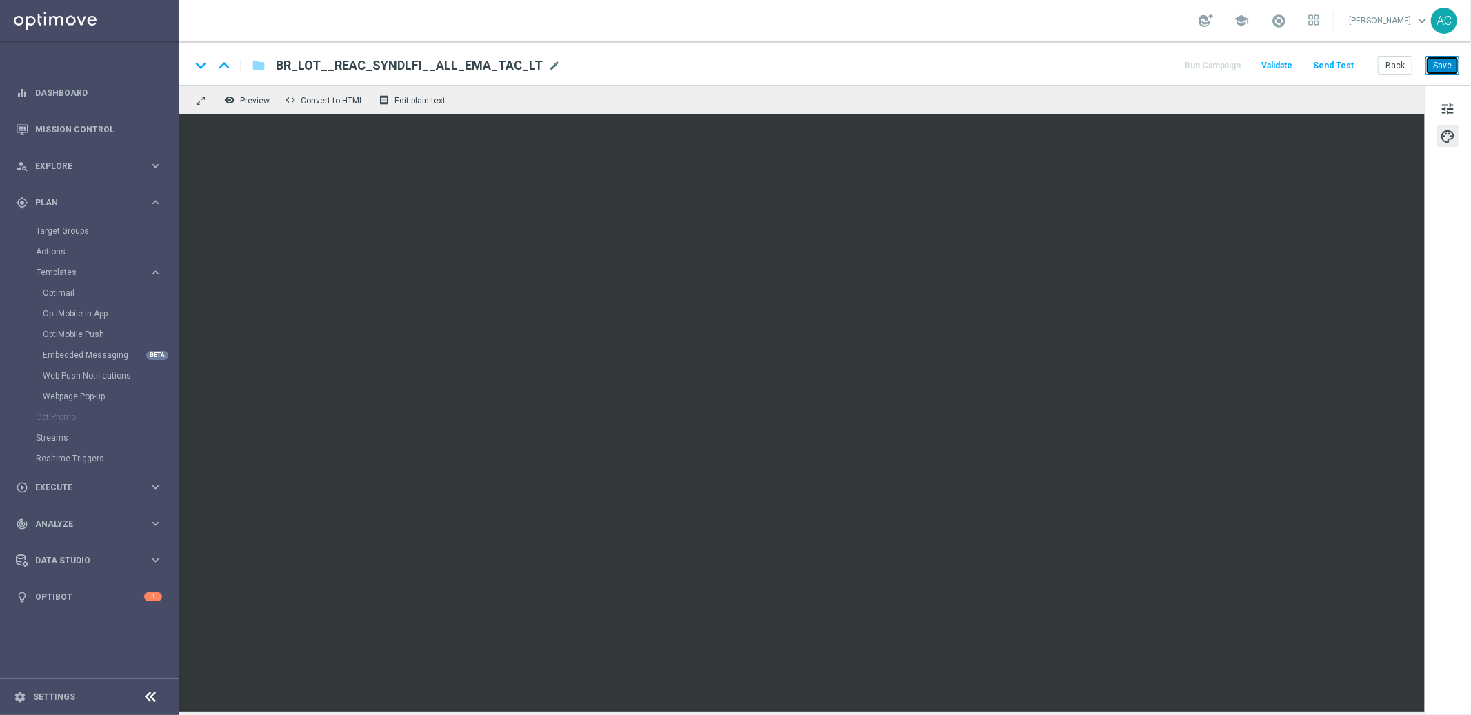
click at [1441, 68] on button "Save" at bounding box center [1443, 65] width 34 height 19
click at [1452, 104] on span "tune" at bounding box center [1447, 109] width 15 height 18
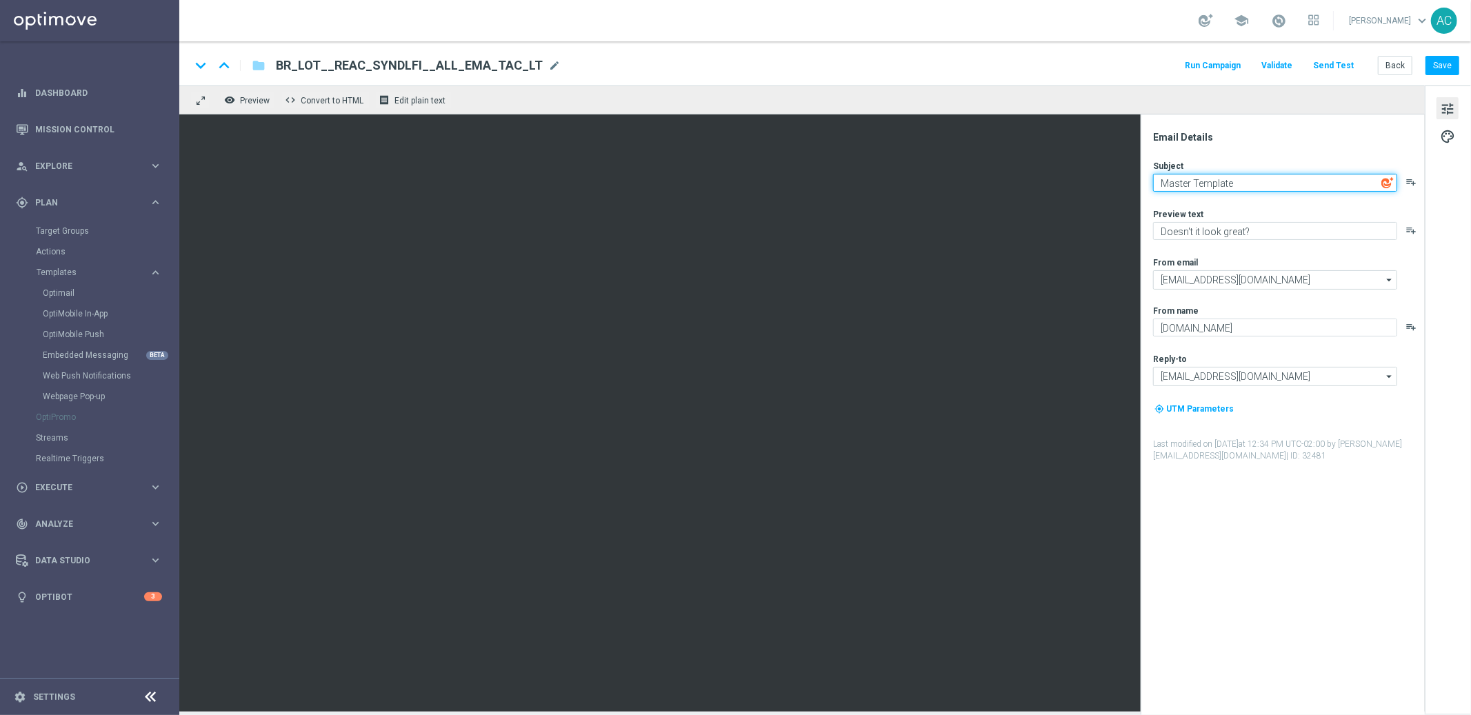
click at [1224, 180] on textarea "Master Template" at bounding box center [1275, 183] width 244 height 18
paste textarea "R$5,00 para apostar com mais chances e emoção"
type textarea "R$5,00 para apostar com mais chances e emoção"
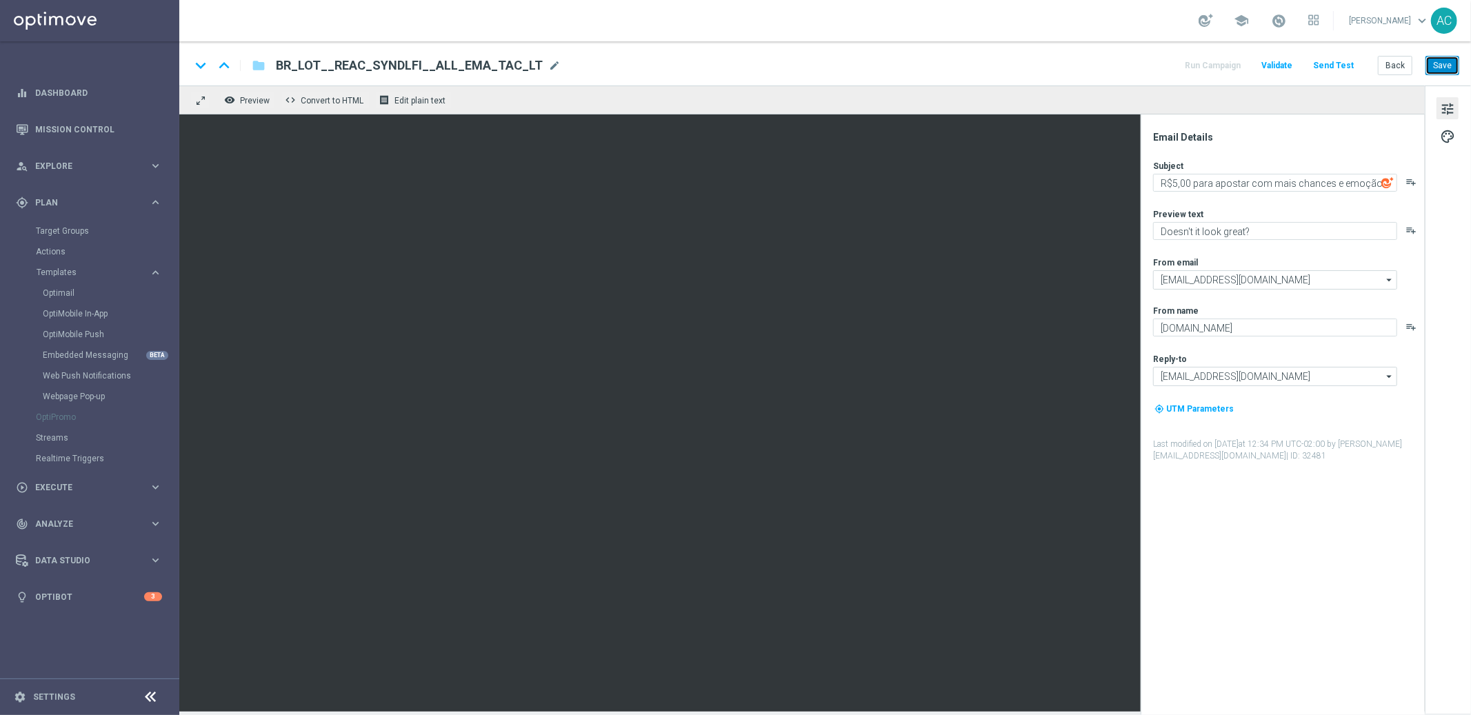
click at [1448, 69] on button "Save" at bounding box center [1443, 65] width 34 height 19
click at [1195, 234] on textarea "Doesn't it look great?" at bounding box center [1275, 231] width 244 height 18
paste textarea "Bolões + bônus: a combinação perfeita para voltar a jogar"
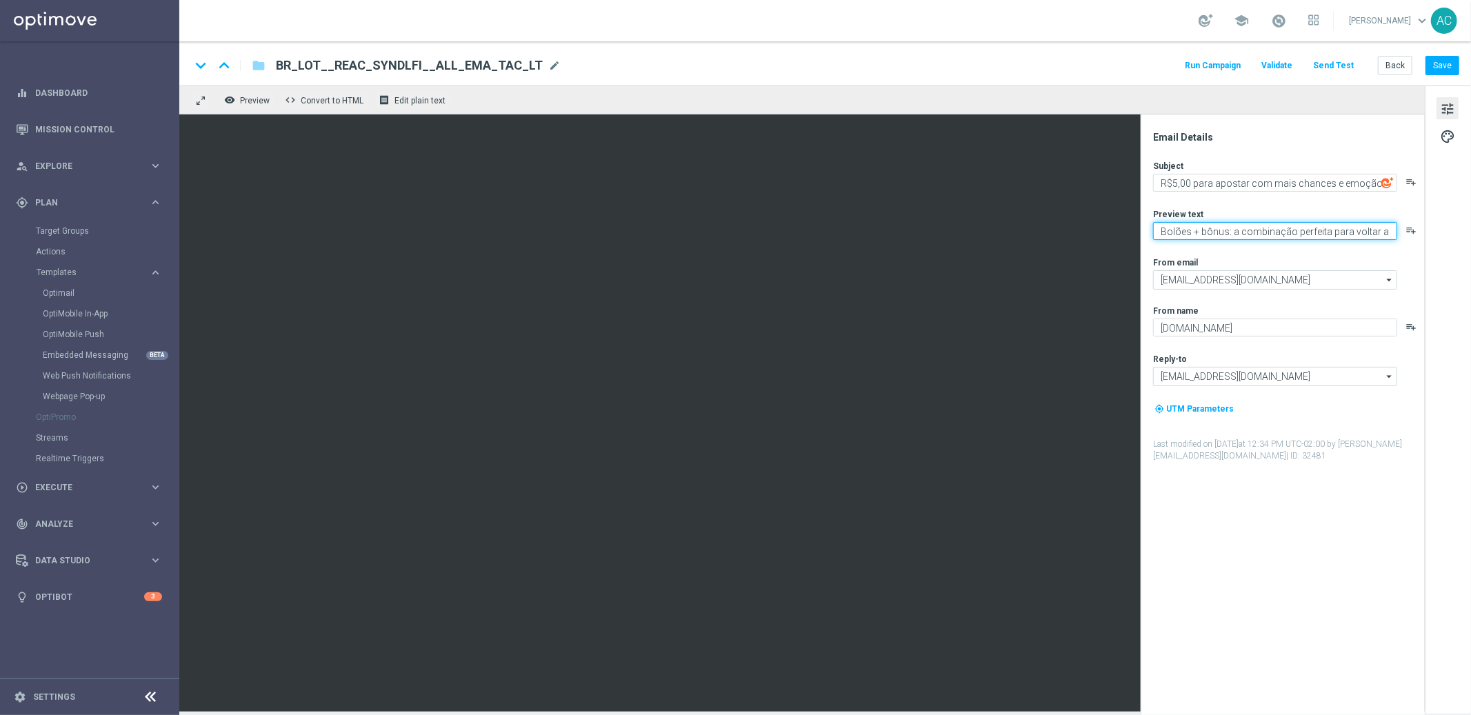
scroll to position [10, 0]
type textarea "Bolões + bônus: a combinação perfeita para voltar a jogar"
click at [1448, 59] on button "Save" at bounding box center [1443, 65] width 34 height 19
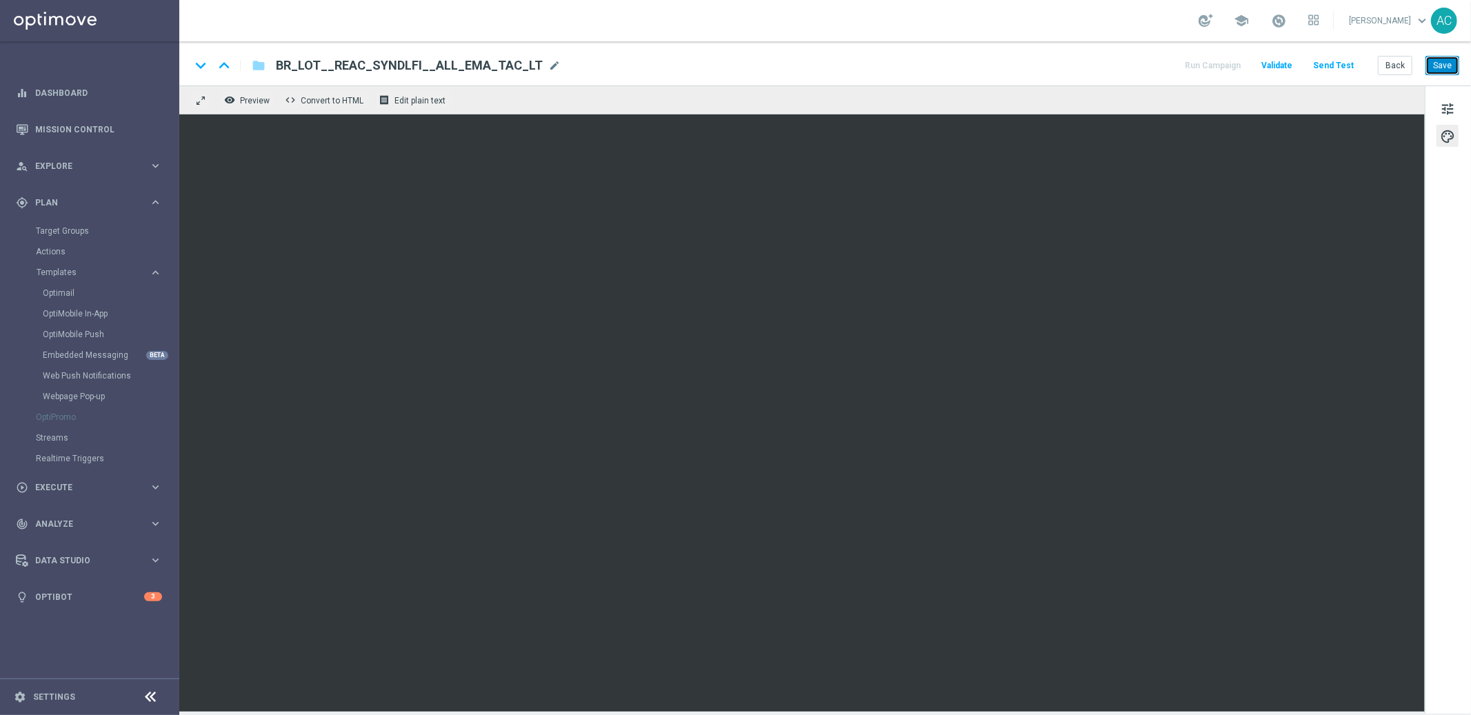
click at [1451, 67] on button "Save" at bounding box center [1443, 65] width 34 height 19
click at [1438, 68] on button "Save" at bounding box center [1443, 65] width 34 height 19
click at [1446, 64] on button "Save" at bounding box center [1443, 65] width 34 height 19
click at [1444, 61] on button "Save" at bounding box center [1443, 65] width 34 height 19
click at [1443, 66] on button "Save" at bounding box center [1443, 65] width 34 height 19
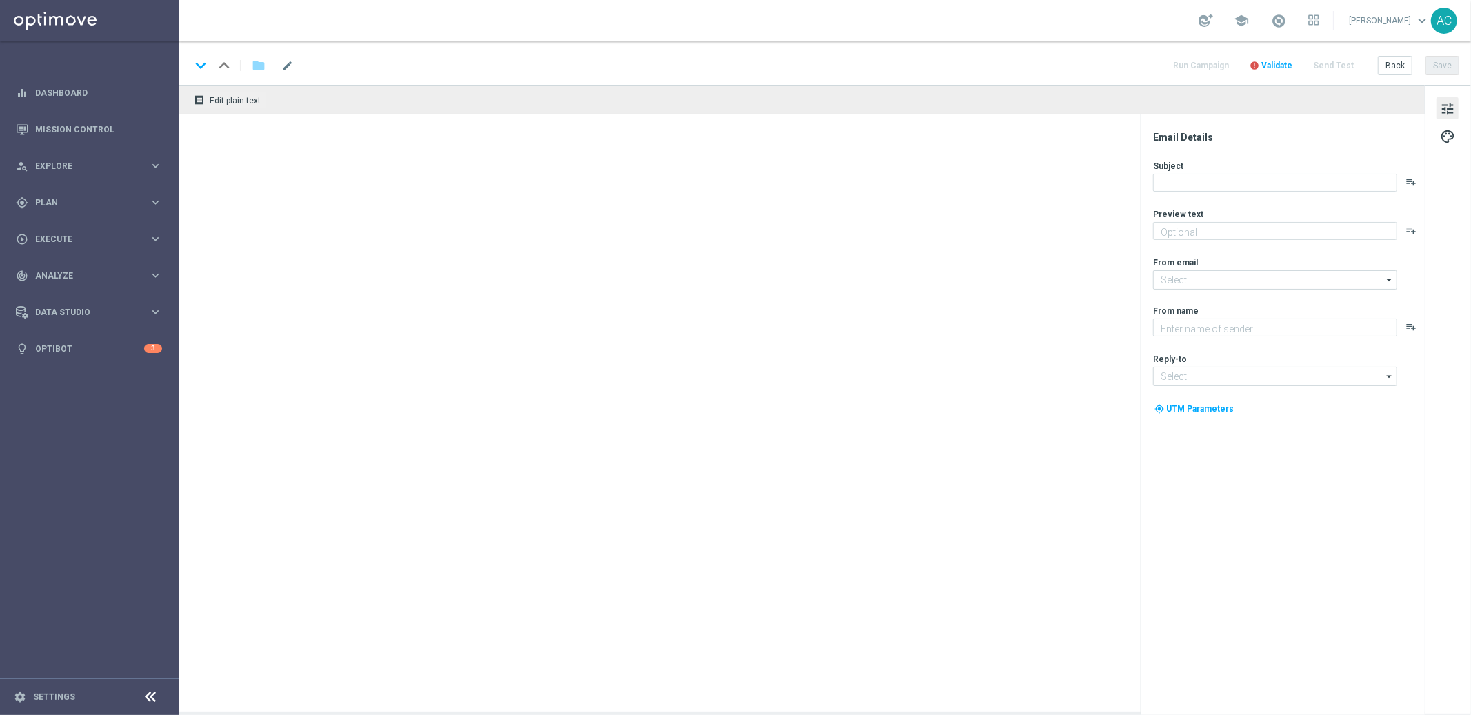
type textarea "Bolões + bônus: a combinação perfeita para voltar a jogar"
type input "[EMAIL_ADDRESS][DOMAIN_NAME]"
type textarea "[DOMAIN_NAME]"
type input "[EMAIL_ADDRESS][DOMAIN_NAME]"
type textarea "Doesn't it look great?"
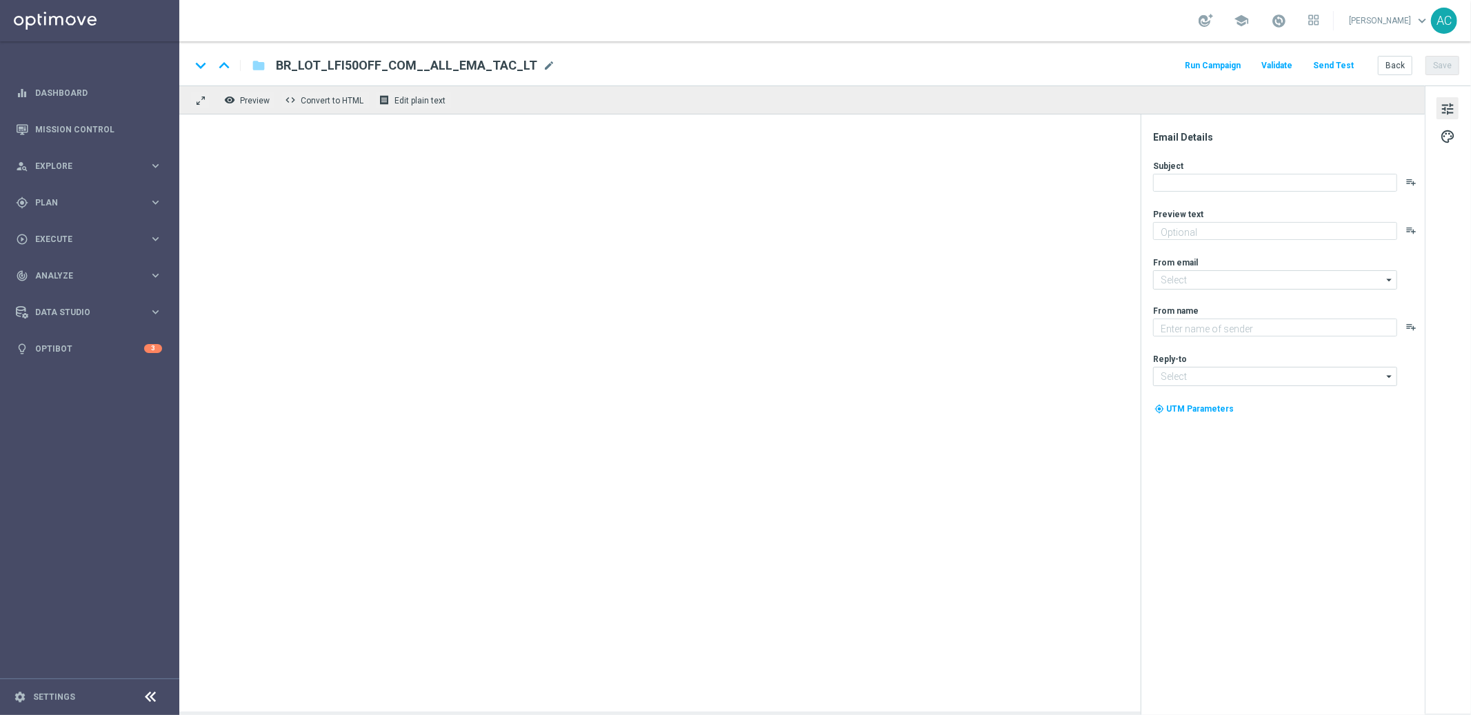
type textarea "[DOMAIN_NAME]"
type input "[EMAIL_ADDRESS][DOMAIN_NAME]"
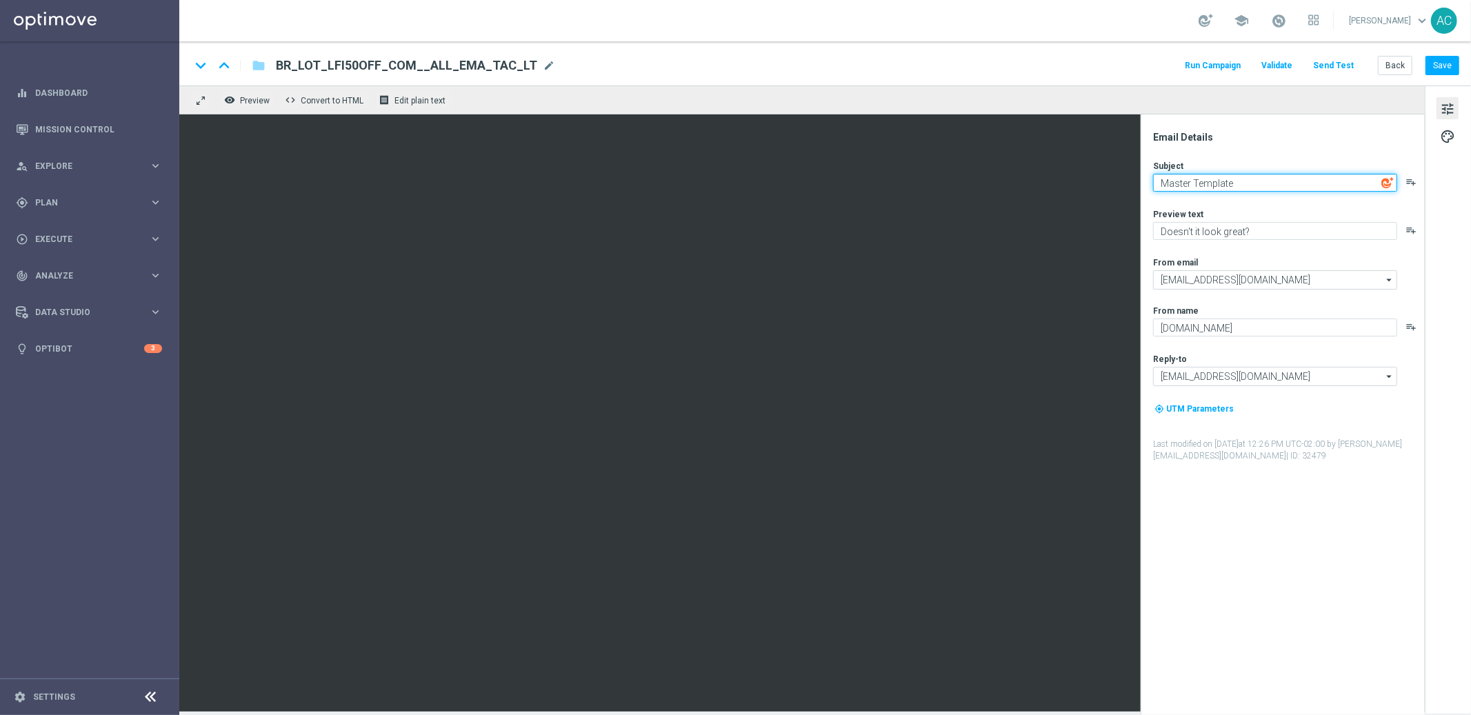
click at [1176, 183] on textarea "Master Template" at bounding box center [1275, 183] width 244 height 18
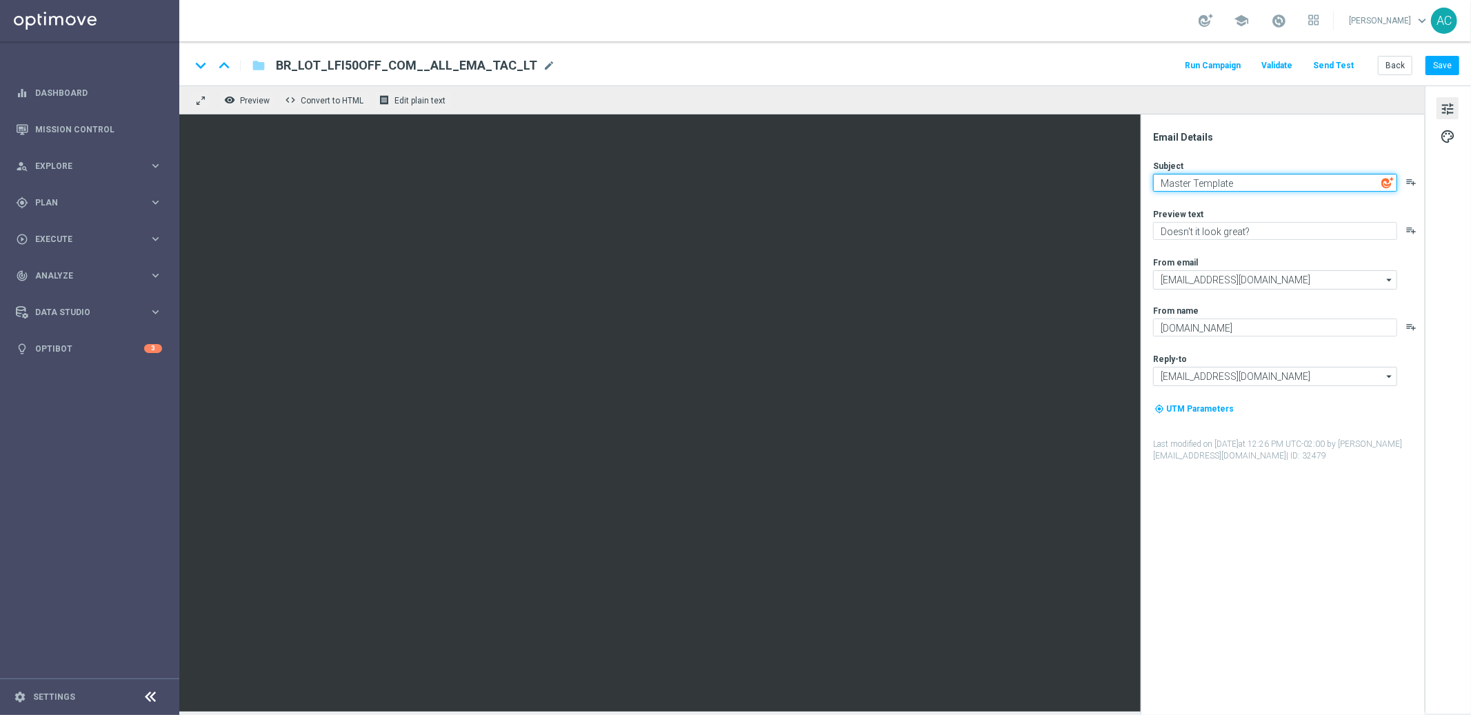
paste textarea "Você e R$220 milhões: tudo começa com uma aposta na Lotofácil da Independência"
type textarea "Você e R$220 milhões: tudo começa com uma aposta na Lotofácil da Independência"
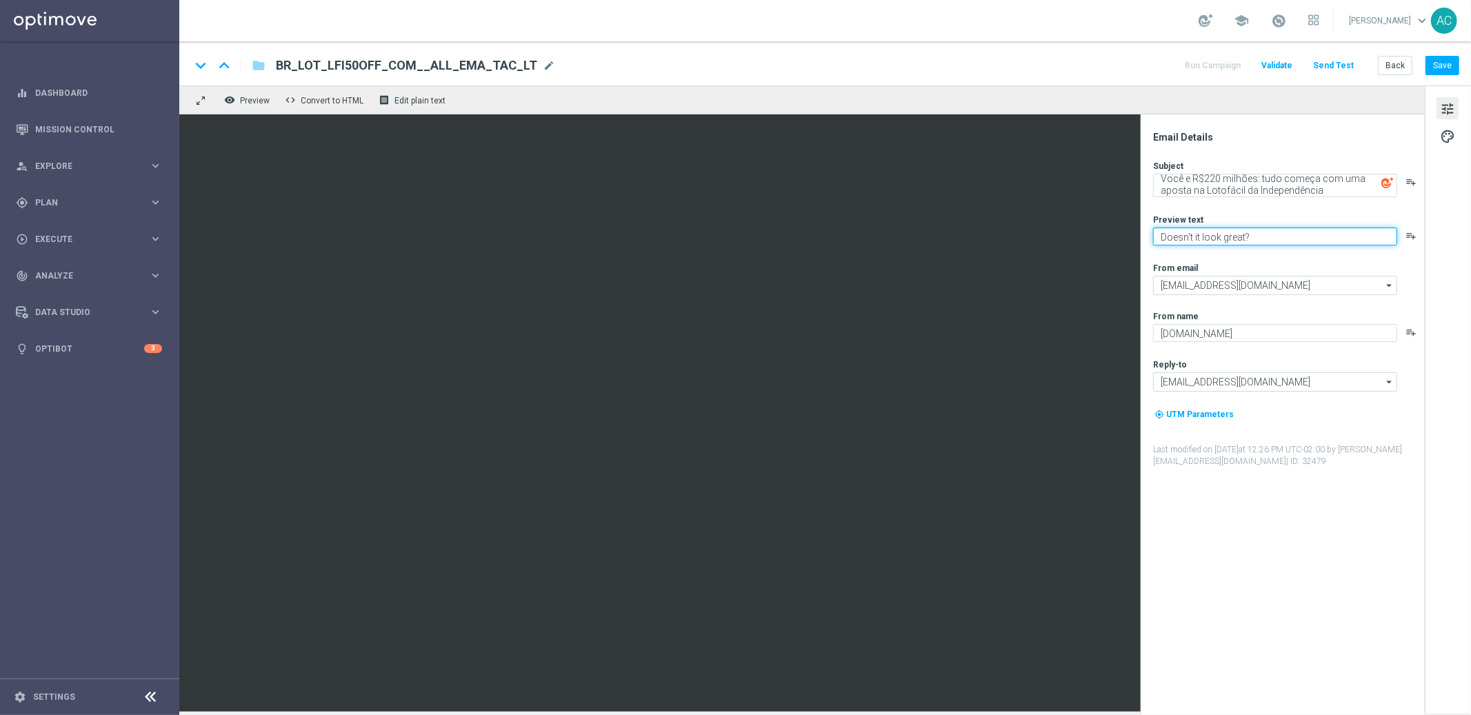
click at [1215, 237] on textarea "Doesn't it look great?" at bounding box center [1275, 237] width 244 height 18
click at [1214, 237] on textarea "Doesn't it look great?" at bounding box center [1275, 237] width 244 height 18
paste textarea "Vai deixar R$220 milhões passarem?"
type textarea "Vai deixar R$220 milhões passarem?"
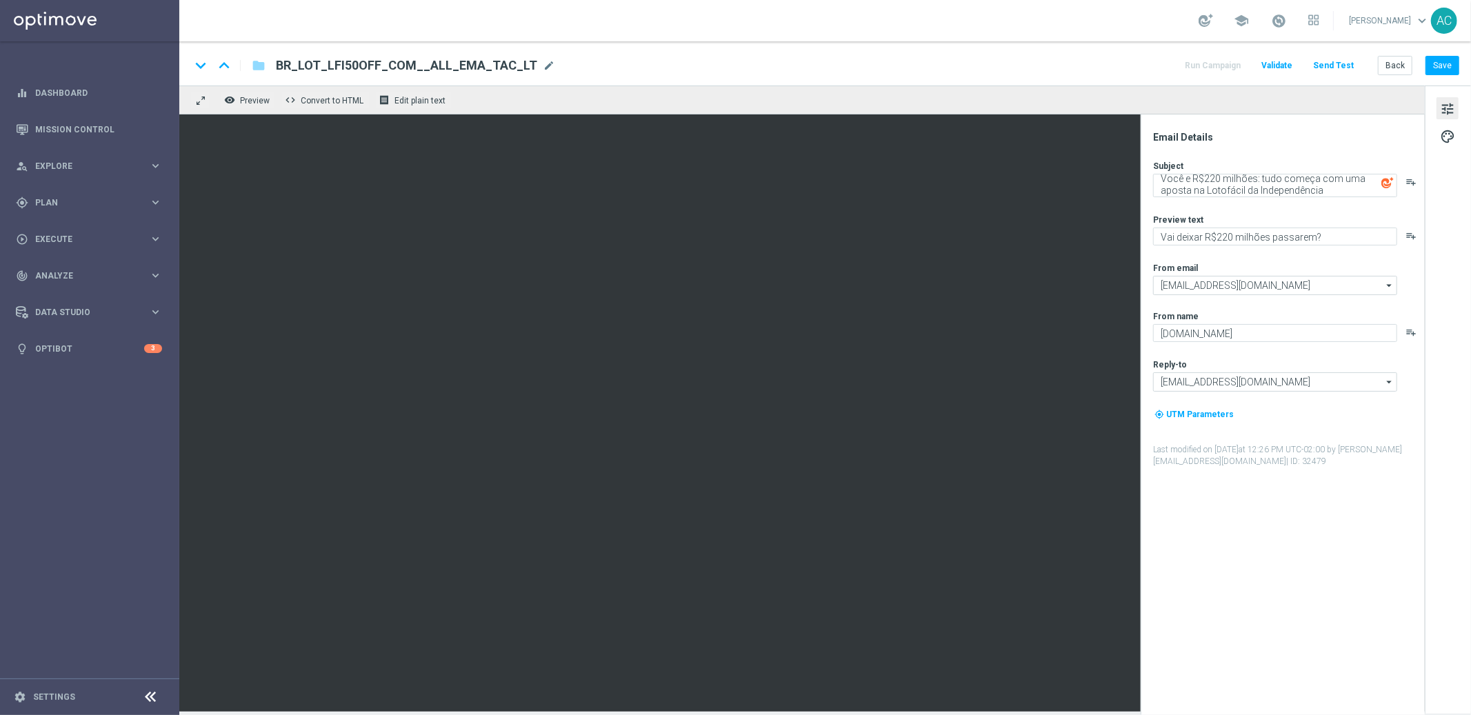
click at [1452, 108] on span "tune" at bounding box center [1447, 109] width 15 height 18
click at [1438, 72] on button "Save" at bounding box center [1443, 65] width 34 height 19
click at [1448, 68] on button "Save" at bounding box center [1443, 65] width 34 height 19
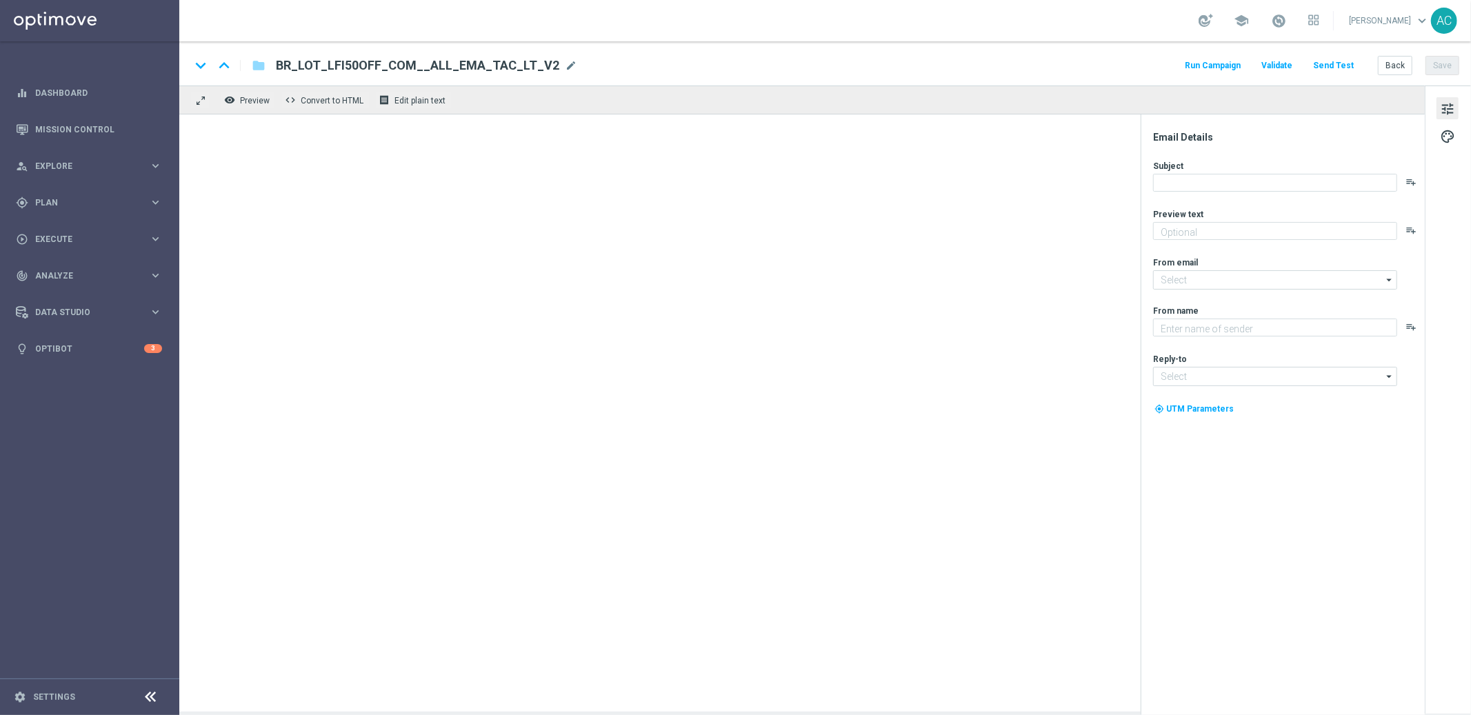
type textarea "Vai deixar R$220 milhões passarem?"
type input "[EMAIL_ADDRESS][DOMAIN_NAME]"
type textarea "[DOMAIN_NAME]"
type input "[EMAIL_ADDRESS][DOMAIN_NAME]"
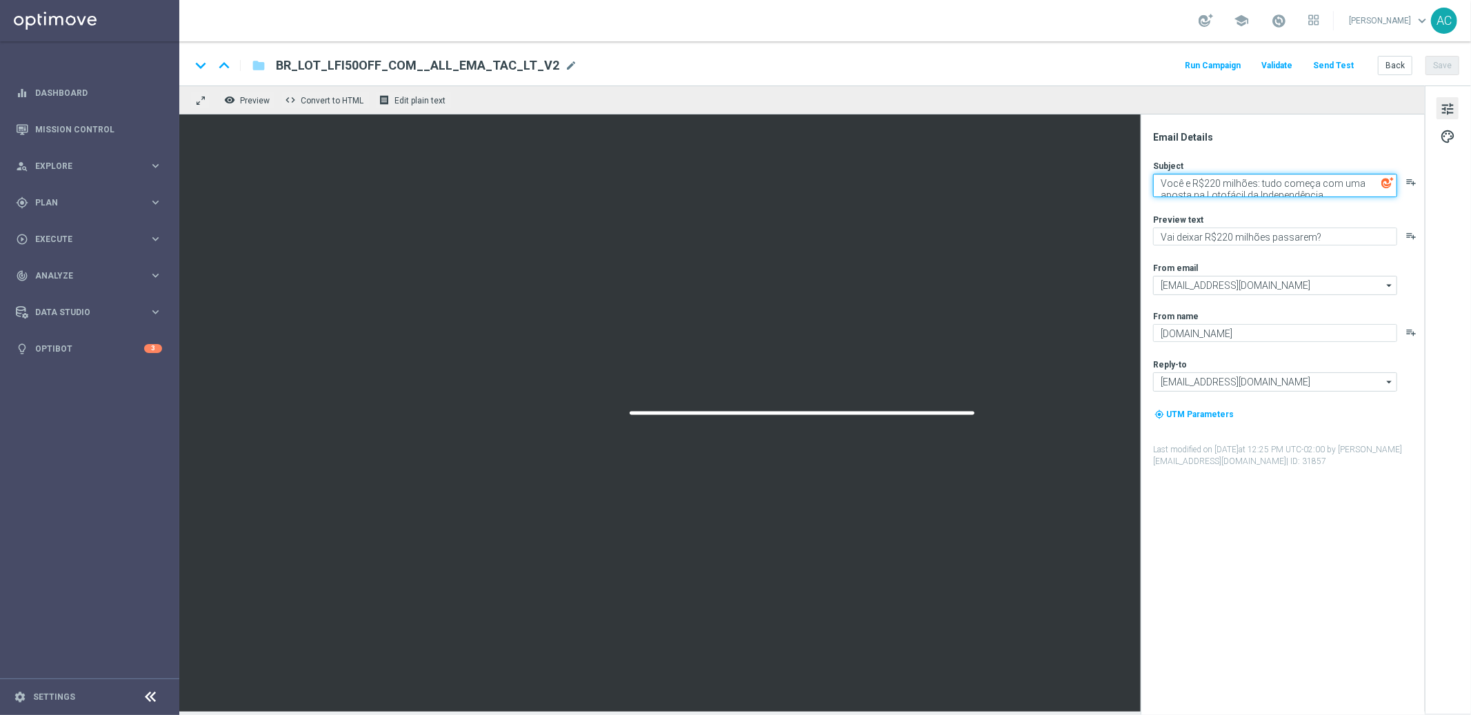
click at [1253, 181] on textarea "Você e R$220 milhões: tudo começa com uma aposta na Lotofácil da Independência" at bounding box center [1275, 185] width 244 height 23
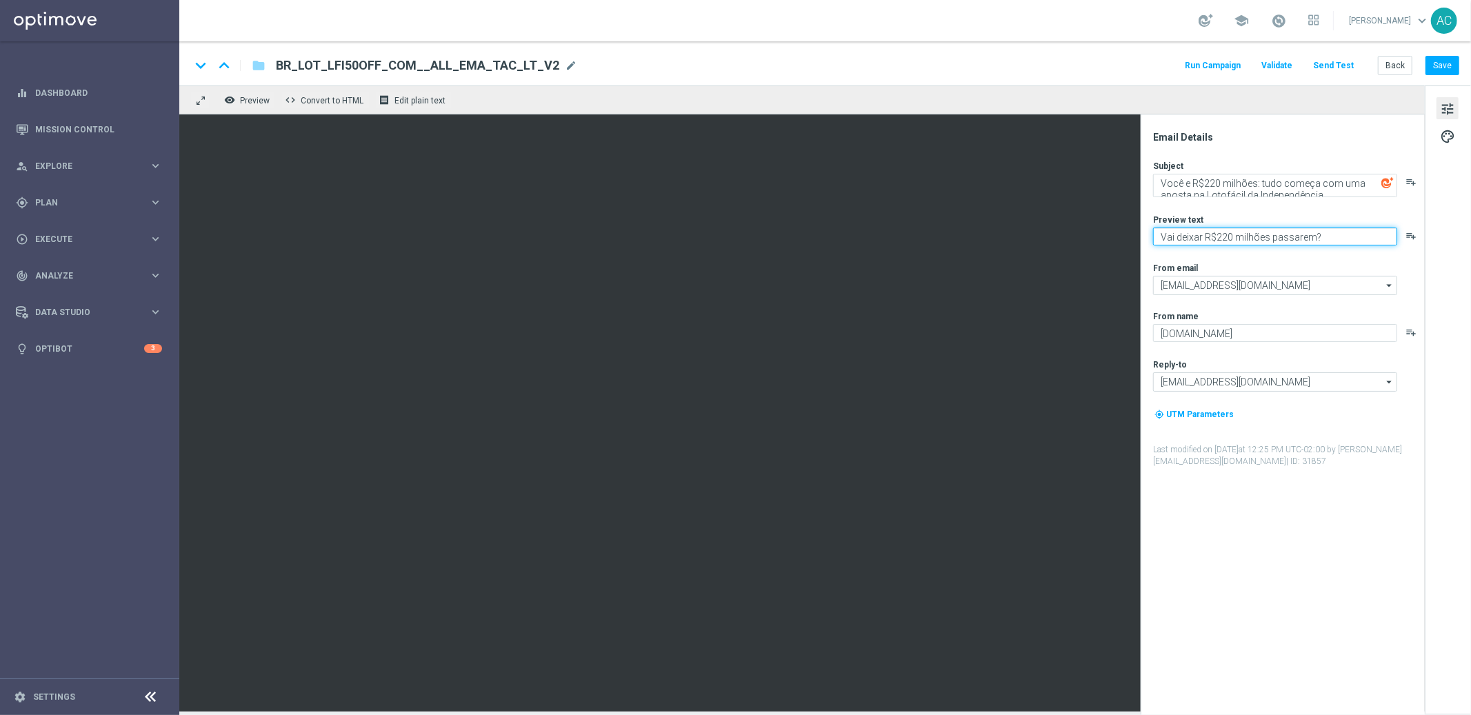
click at [1212, 239] on textarea "Vai deixar R$220 milhões passarem?" at bounding box center [1275, 237] width 244 height 18
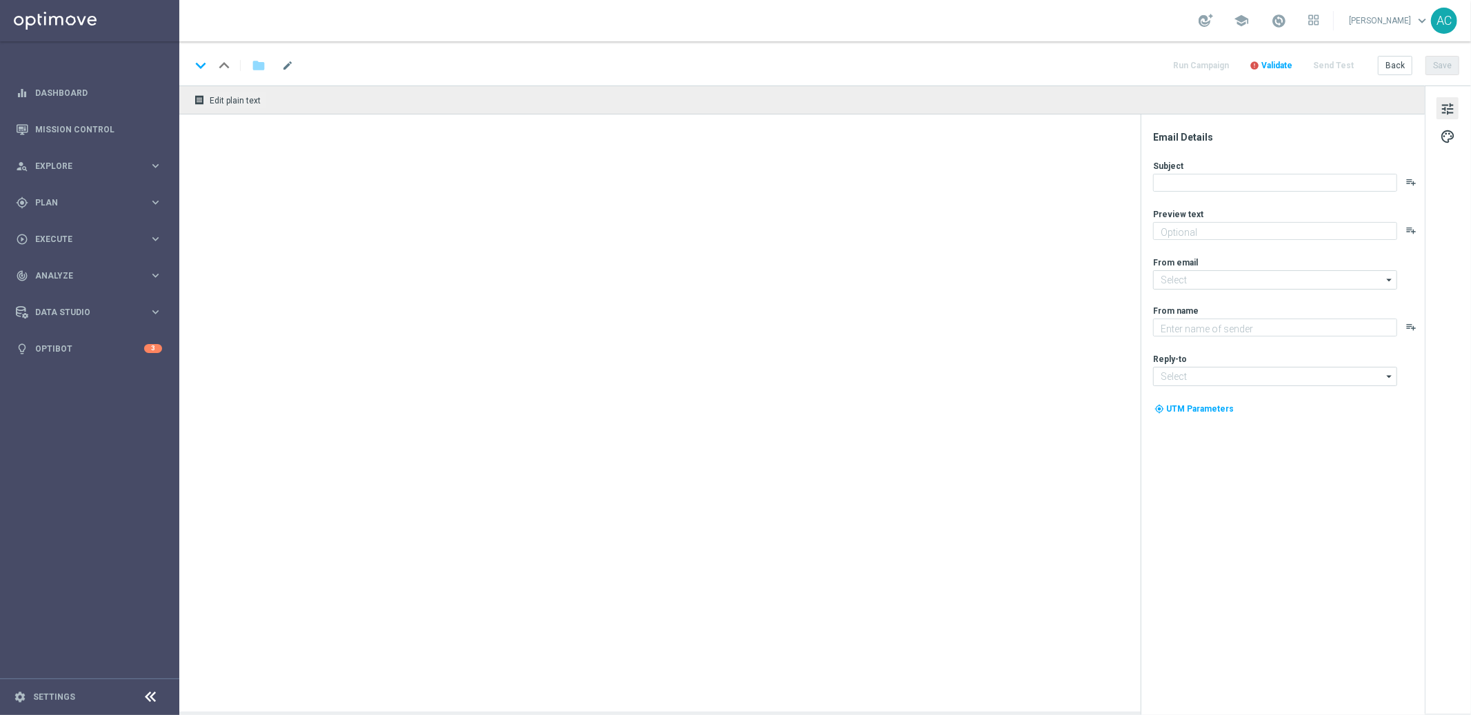
type textarea "Vai deixar R$220 milhões passarem?"
type input "[EMAIL_ADDRESS][DOMAIN_NAME]"
type textarea "[DOMAIN_NAME]"
type input "[EMAIL_ADDRESS][DOMAIN_NAME]"
type textarea "Vai deixar R$220 milhões passarem?"
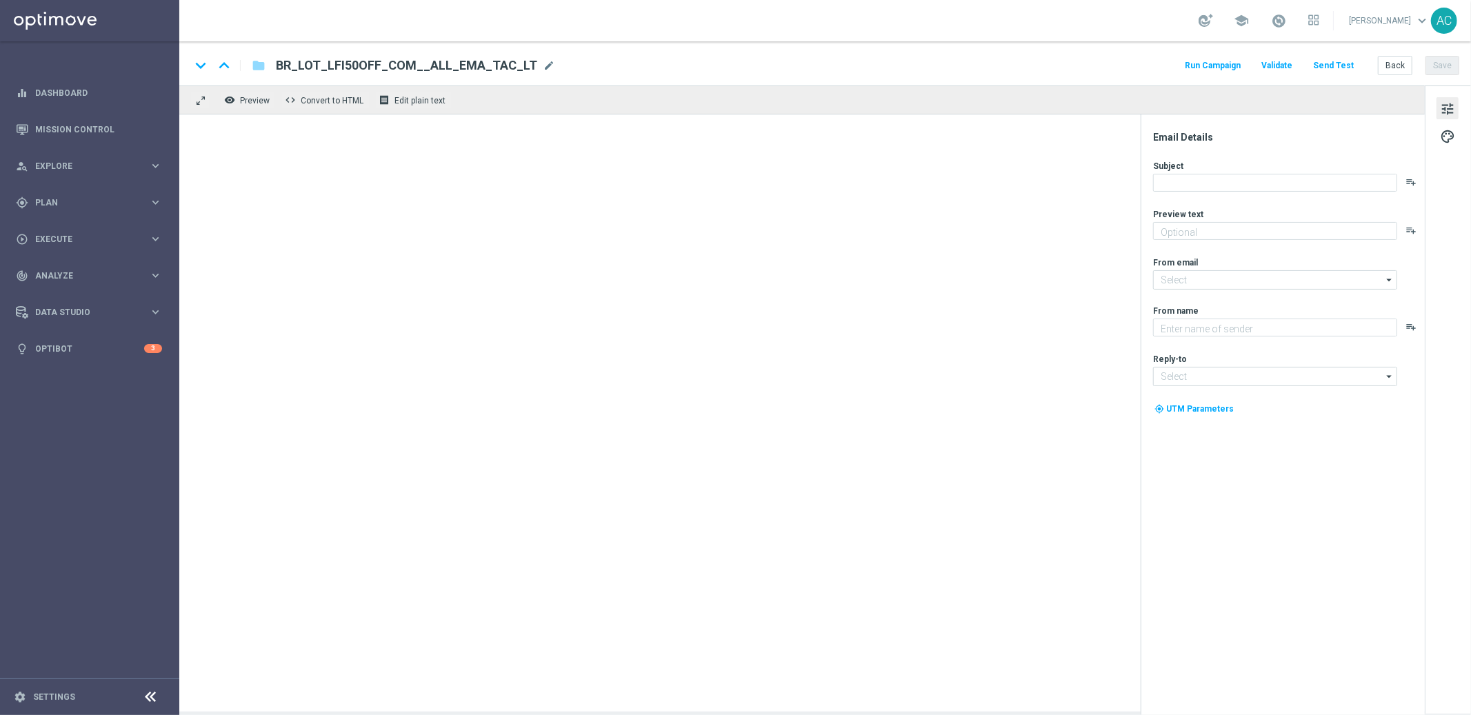
type input "[EMAIL_ADDRESS][DOMAIN_NAME]"
type textarea "[DOMAIN_NAME]"
type input "[EMAIL_ADDRESS][DOMAIN_NAME]"
type textarea "Bolões + bônus: a combinação perfeita para voltar a jogar"
type textarea "[DOMAIN_NAME]"
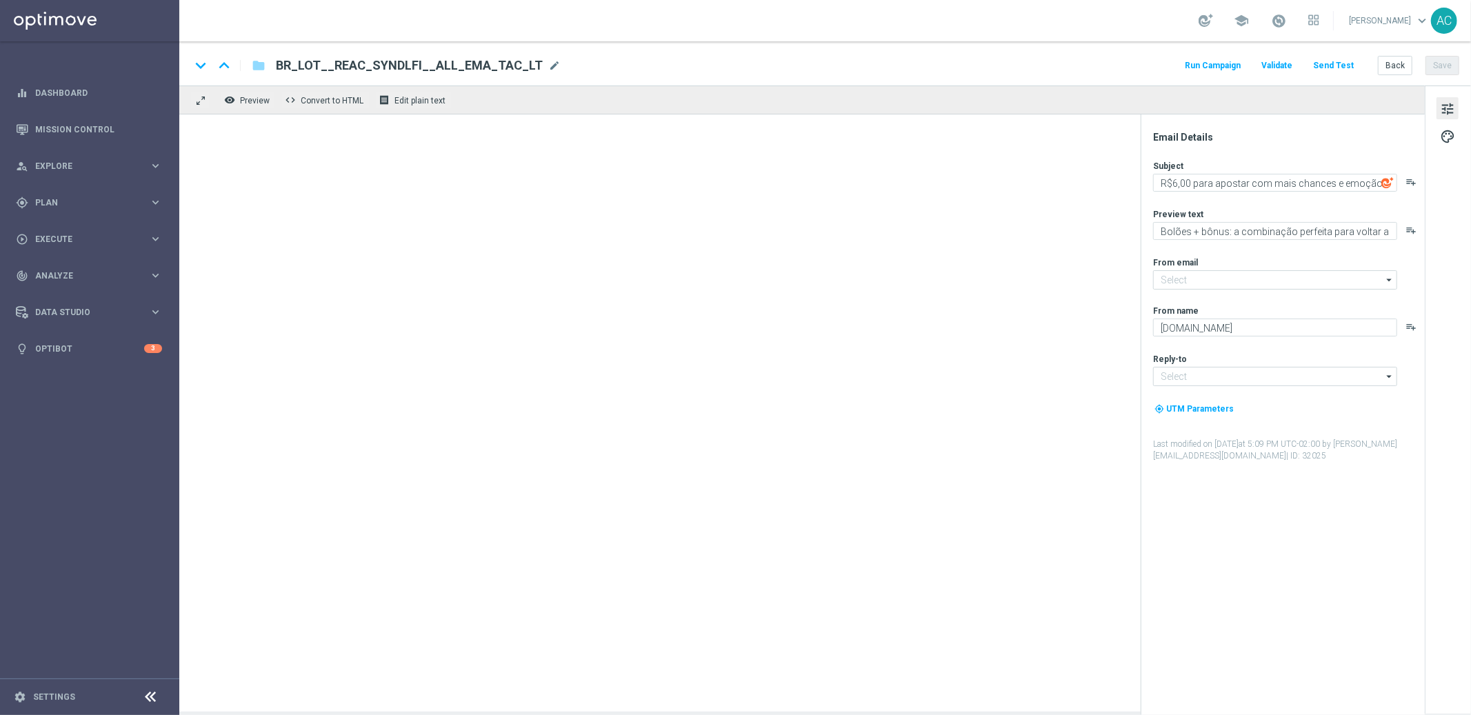
type input "[EMAIL_ADDRESS][DOMAIN_NAME]"
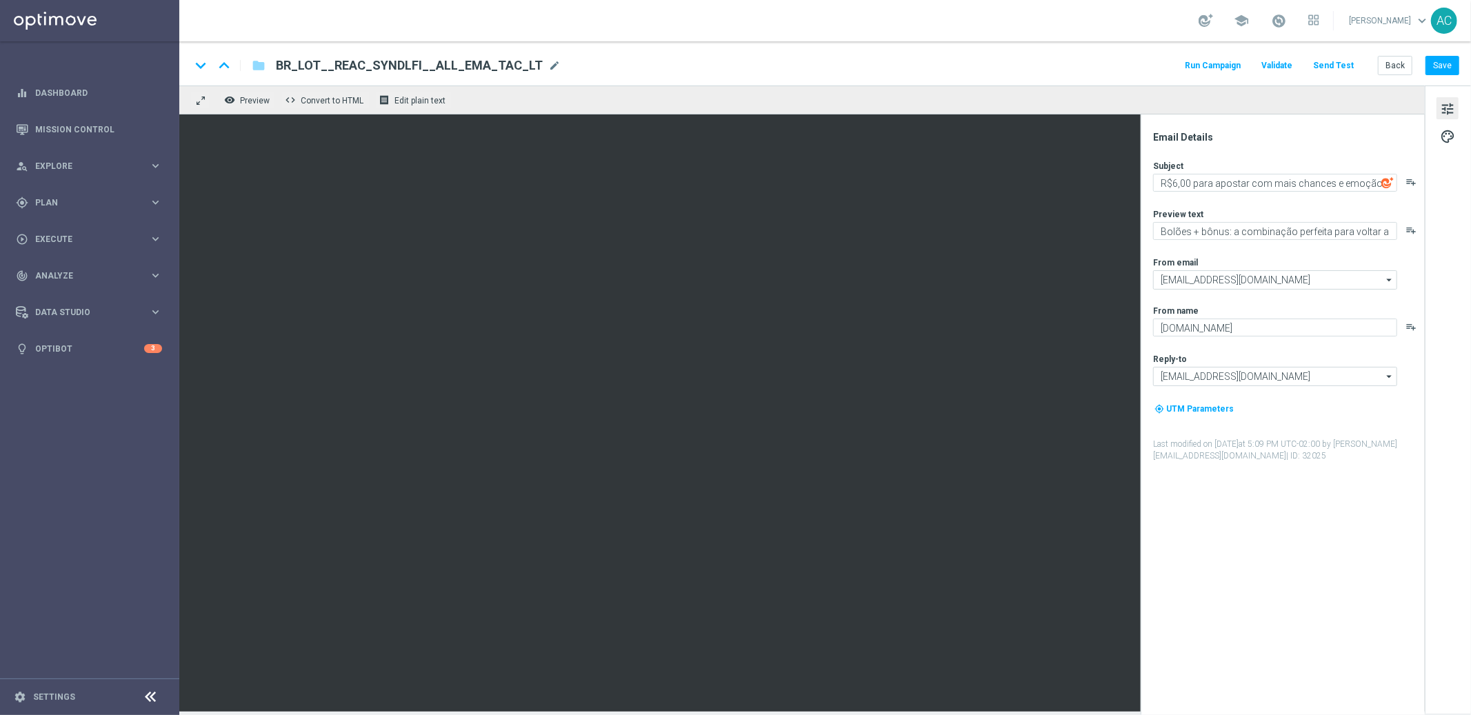
click at [482, 66] on span "BR_LOT__REAC_SYNDLFI__ALL_EMA_TAC_LT" at bounding box center [409, 65] width 267 height 17
type input "BR_LOT__REAC_SYNDLFI__ALL_EMA_TAC_LT_V2"
click at [1448, 67] on button "Save" at bounding box center [1443, 65] width 34 height 19
drag, startPoint x: 475, startPoint y: 66, endPoint x: 213, endPoint y: 50, distance: 261.9
click at [213, 50] on div "keyboard_arrow_down keyboard_arrow_up folder BR_LOT__REAC_SYNDLFI__ALL_EMA_TAC_…" at bounding box center [825, 63] width 1292 height 44
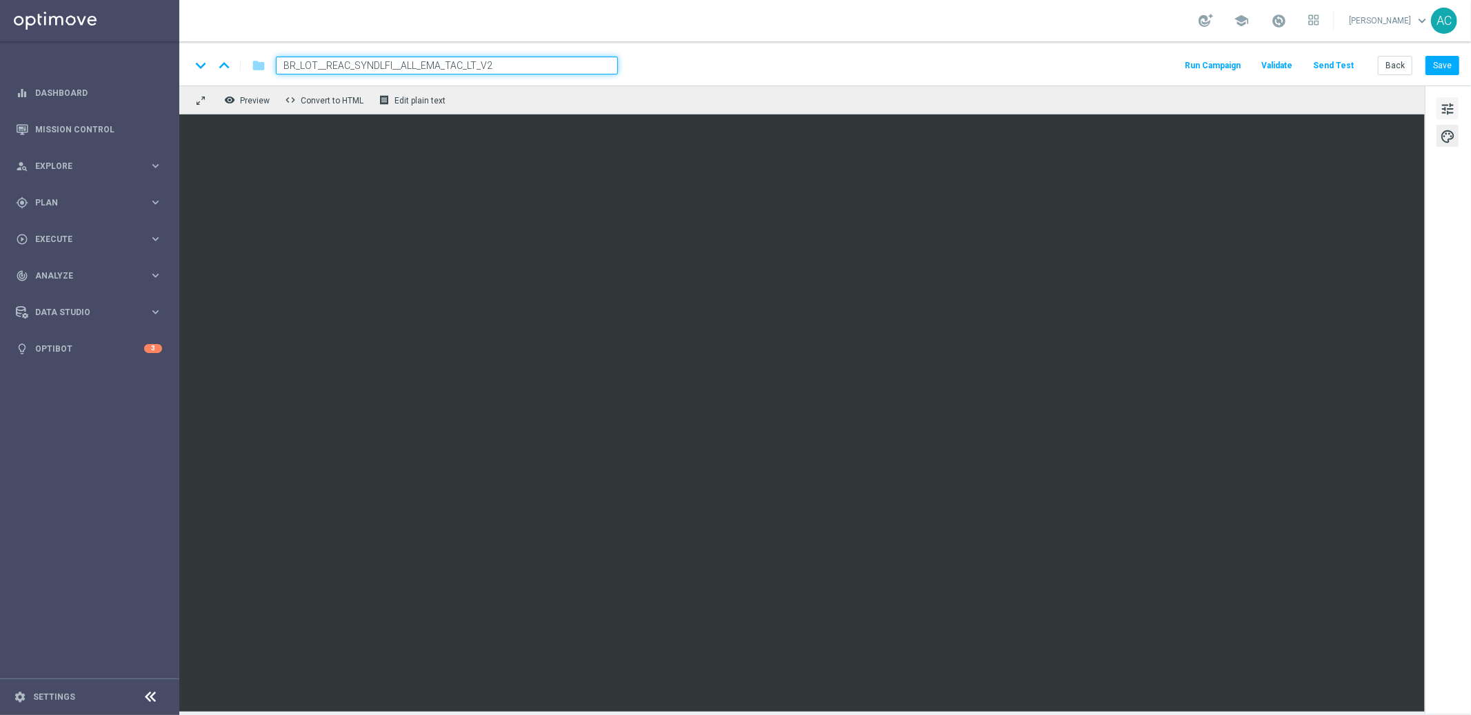
click at [1441, 108] on span "tune" at bounding box center [1447, 109] width 15 height 18
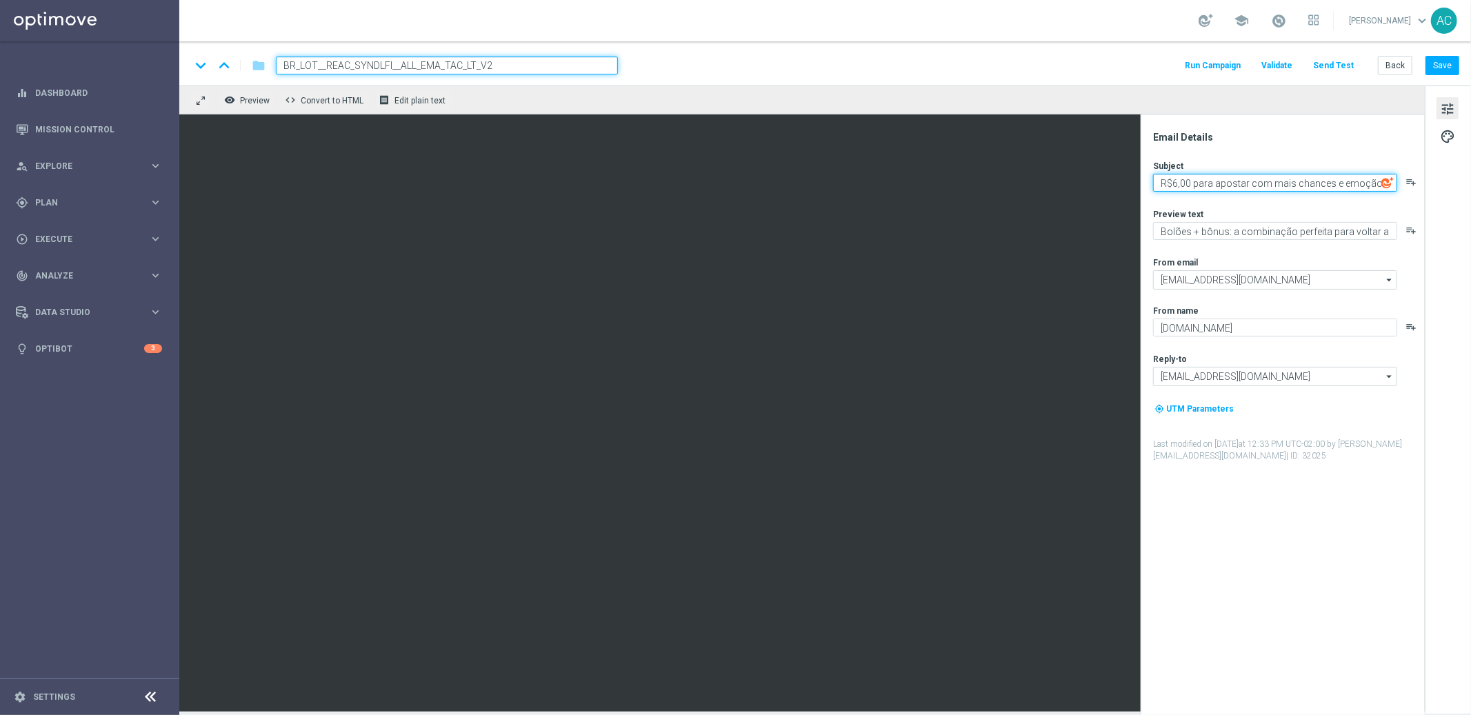
click at [1175, 185] on textarea "R$6,00 para apostar com mais chances e emoção" at bounding box center [1275, 183] width 244 height 18
click at [1178, 183] on textarea "R$6,00 para apostar com mais chances e emoção" at bounding box center [1275, 183] width 244 height 18
click at [1272, 183] on textarea "R$5,00 para apostar com mais chances e emoção" at bounding box center [1275, 183] width 244 height 18
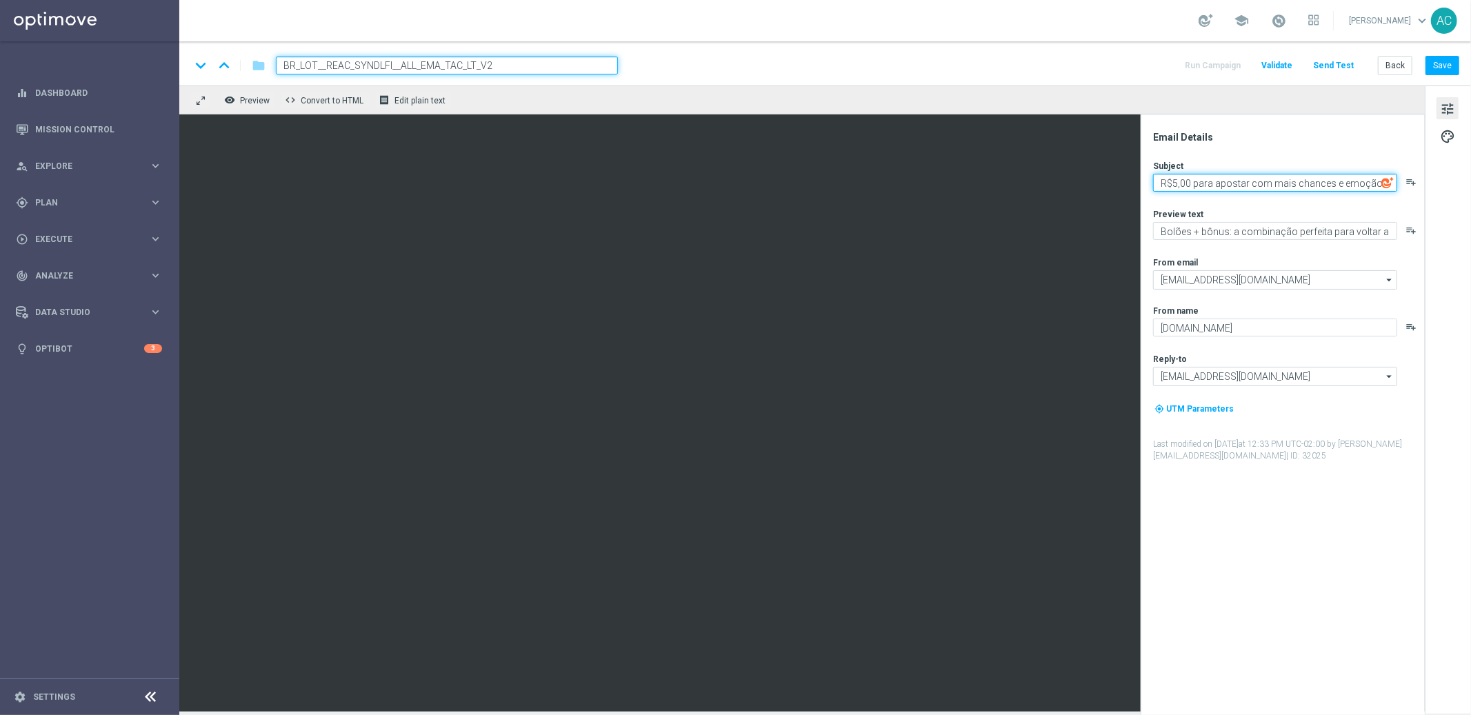
type textarea "R$5,00 para apostar com mais chances e emoção"
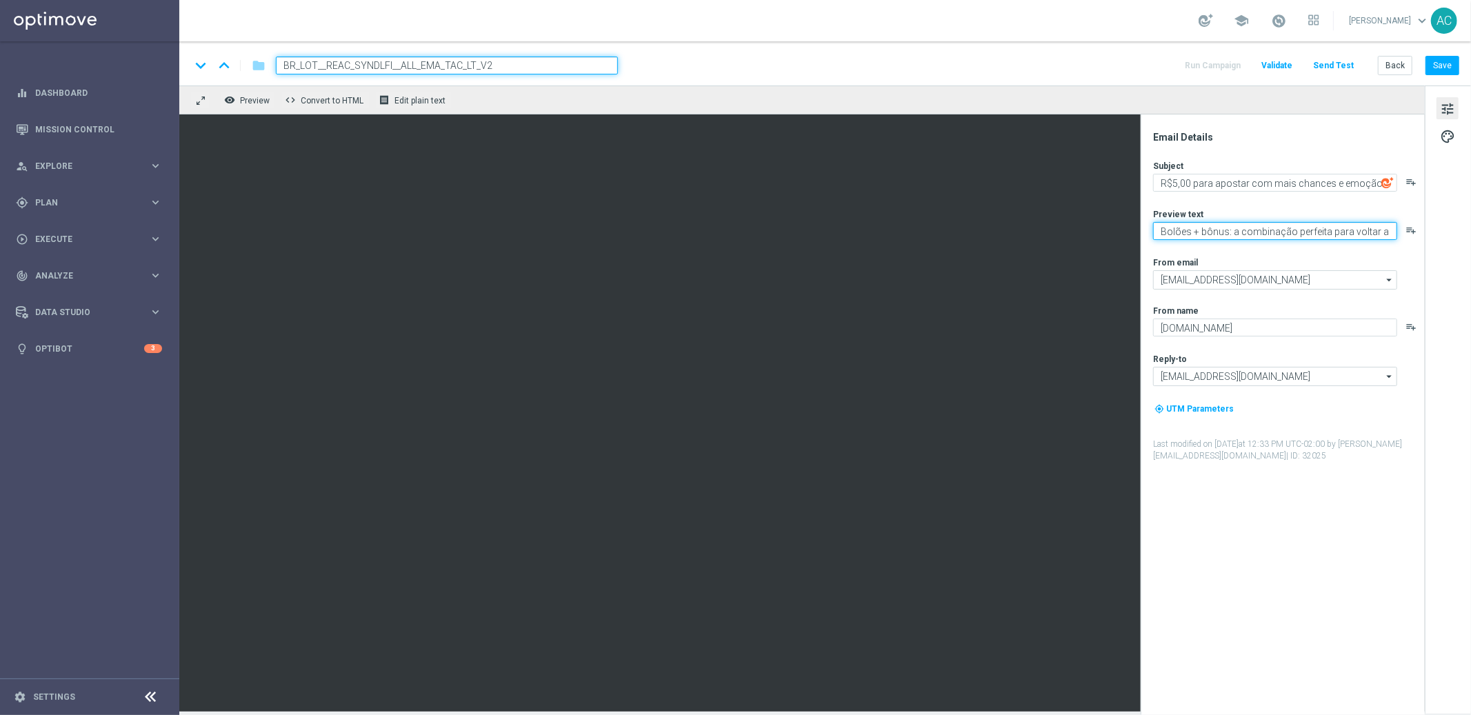
click at [1201, 223] on textarea "Bolões + bônus: a combinação perfeita para voltar a jogar" at bounding box center [1275, 231] width 244 height 18
